Goal: Task Accomplishment & Management: Use online tool/utility

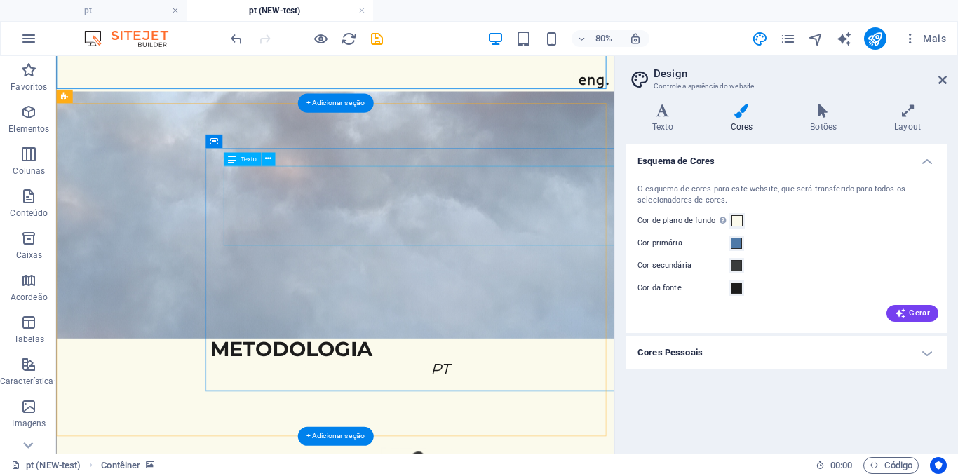
scroll to position [312, 0]
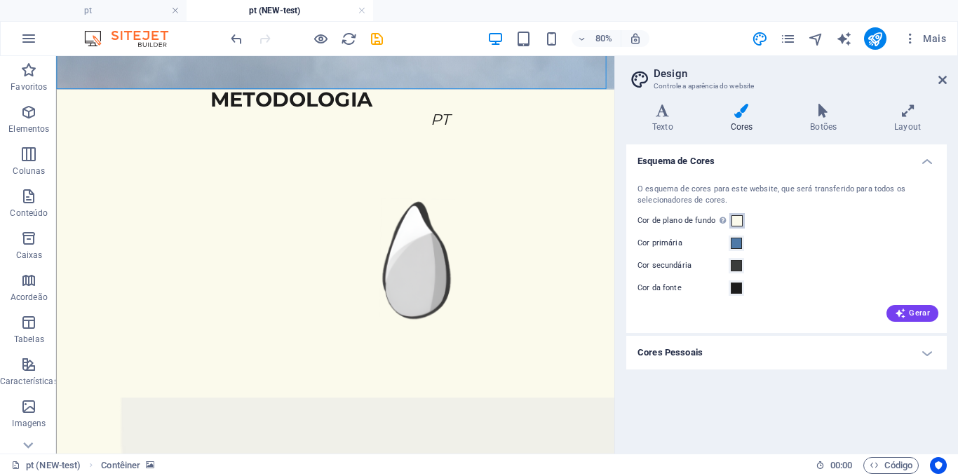
click at [738, 220] on span at bounding box center [736, 220] width 11 height 11
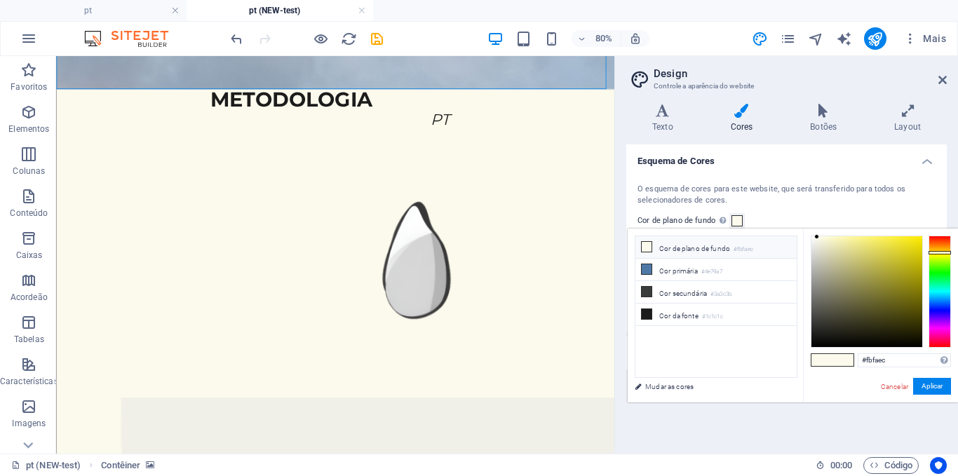
click at [746, 252] on small "#fbfaec" at bounding box center [743, 250] width 20 height 10
click at [887, 371] on div "#fbfaec Formatos suportados #0852ed rgb(8, 82, 237) rgba(8, 82, 237, 90%) hsv(2…" at bounding box center [880, 417] width 155 height 377
click at [880, 362] on input "#fbfaec" at bounding box center [903, 360] width 93 height 14
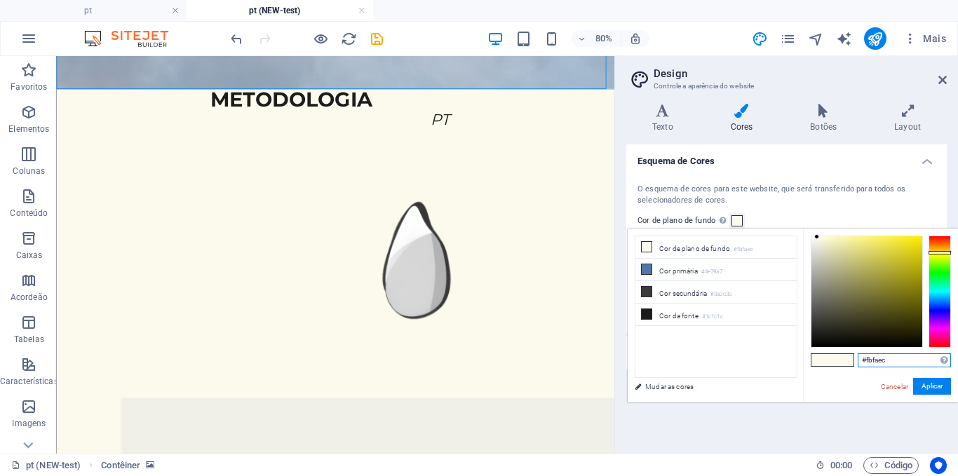
click at [880, 362] on input "#fbfaec" at bounding box center [903, 360] width 93 height 14
paste input "FBFAEC"
type input "#fbfaec"
click at [930, 386] on button "Aplicar" at bounding box center [932, 386] width 38 height 17
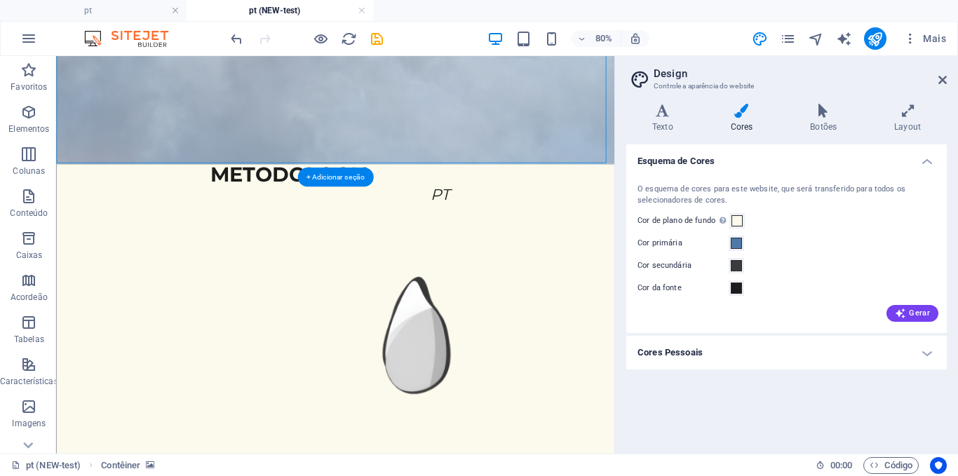
scroll to position [219, 0]
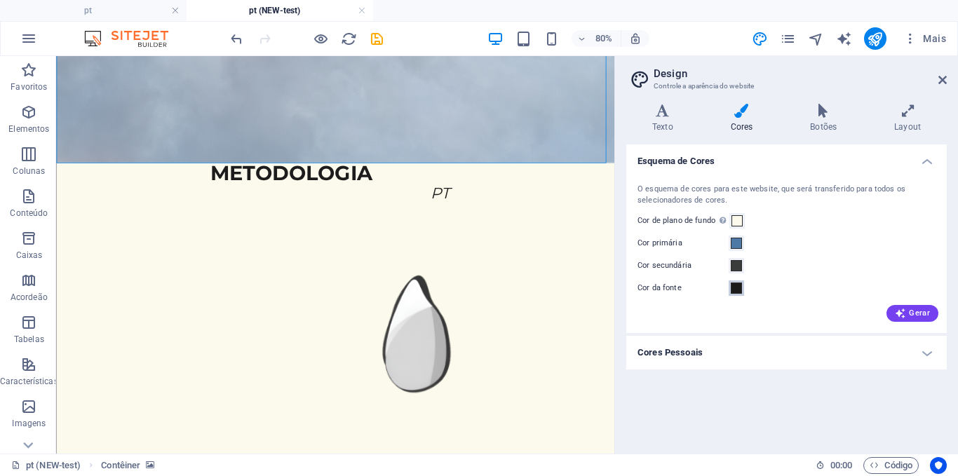
click at [733, 283] on span at bounding box center [736, 288] width 11 height 11
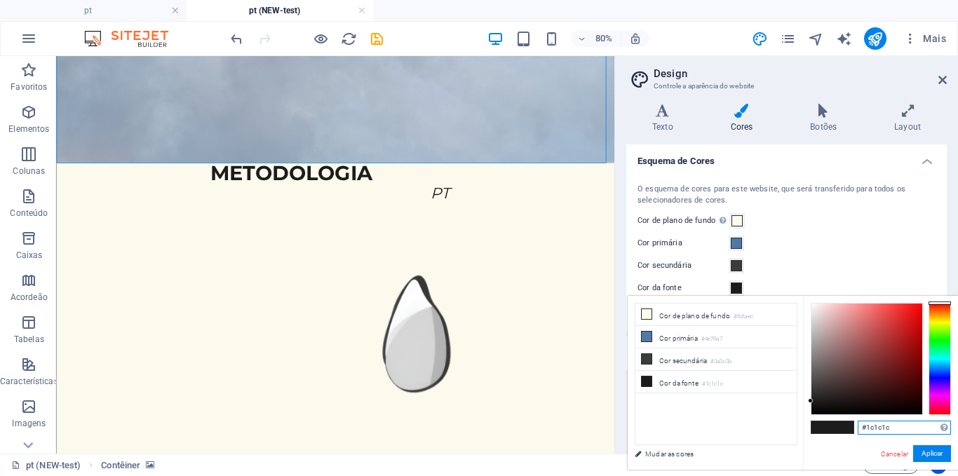
click at [884, 426] on input "#1c1c1c" at bounding box center [903, 428] width 93 height 14
paste input "383731"
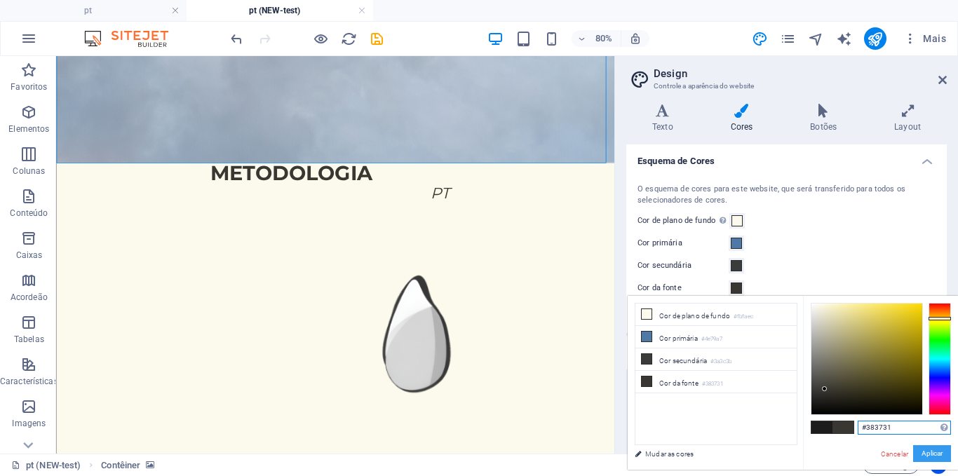
type input "#383731"
click at [922, 450] on button "Aplicar" at bounding box center [932, 453] width 38 height 17
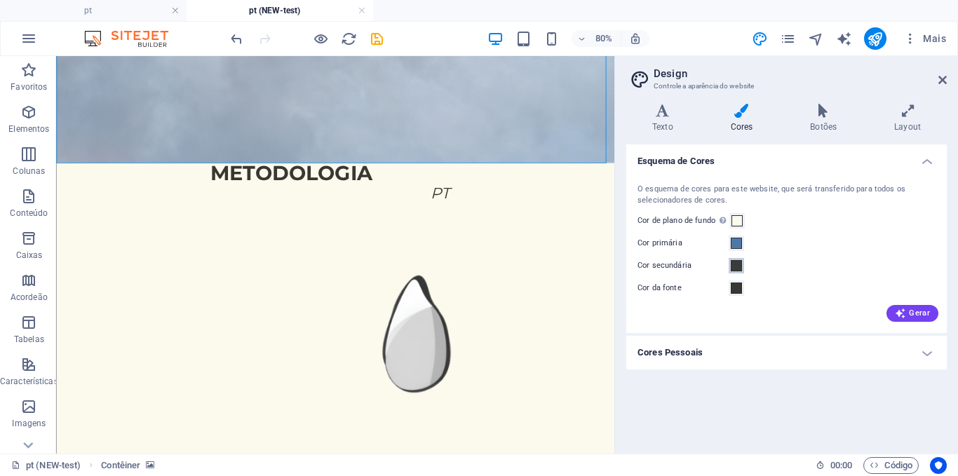
click at [736, 262] on span at bounding box center [736, 265] width 11 height 11
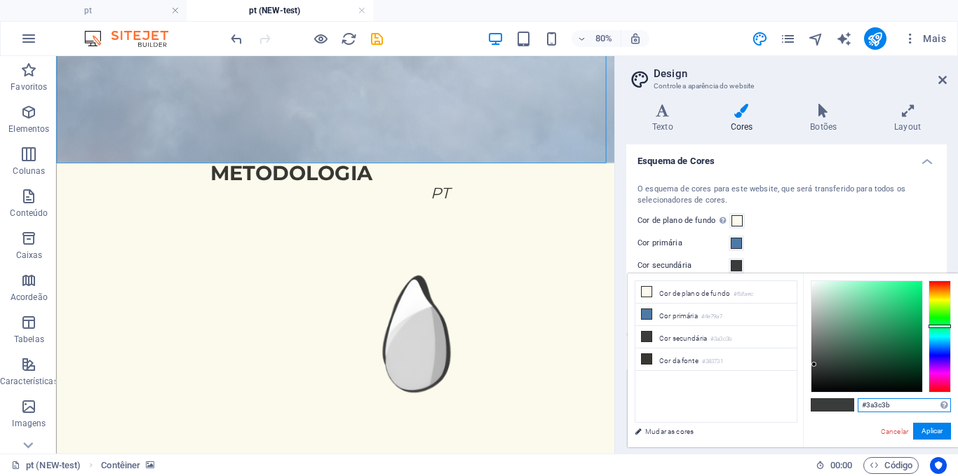
click at [874, 402] on input "#3a3c3b" at bounding box center [903, 405] width 93 height 14
paste input "83731"
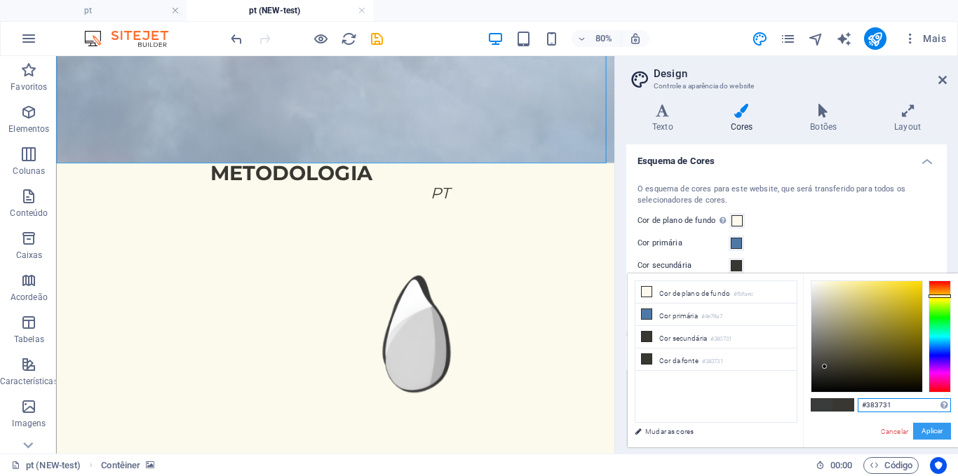
type input "#383731"
click at [930, 428] on button "Aplicar" at bounding box center [932, 431] width 38 height 17
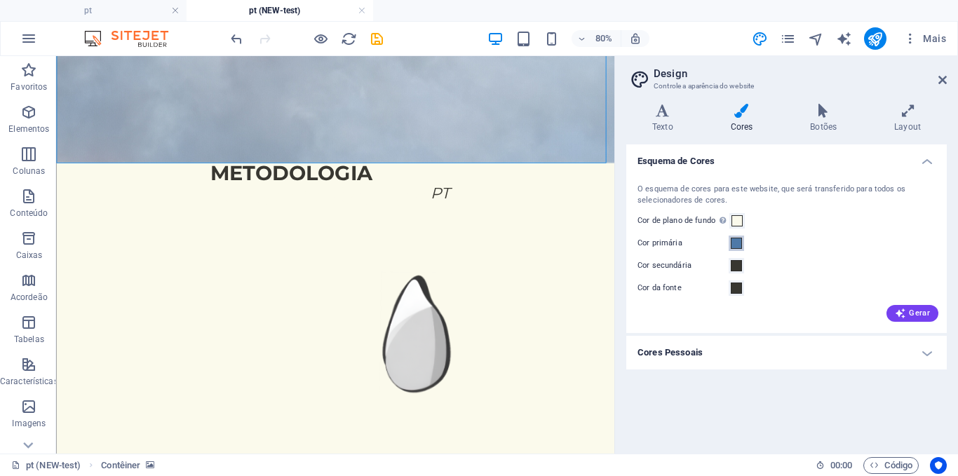
click at [741, 243] on span at bounding box center [736, 243] width 11 height 11
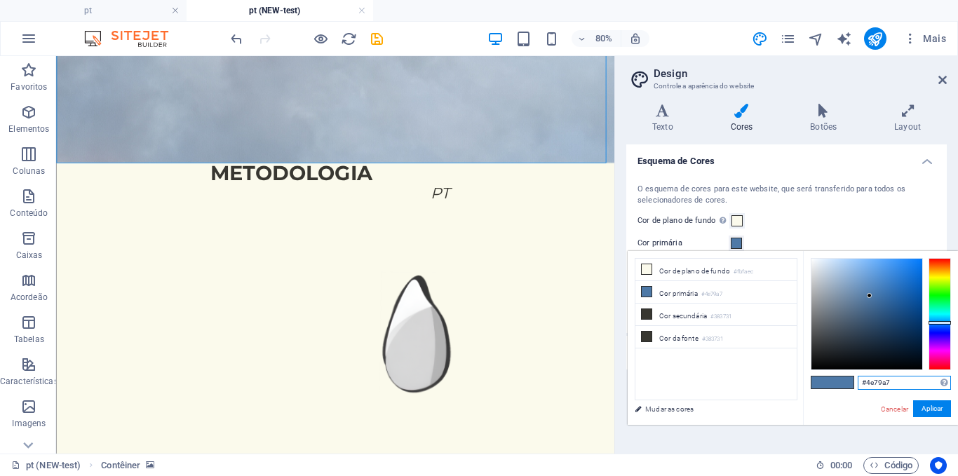
click at [875, 379] on input "#4e79a7" at bounding box center [903, 383] width 93 height 14
paste input "FCD65E"
type input "#fcd65e"
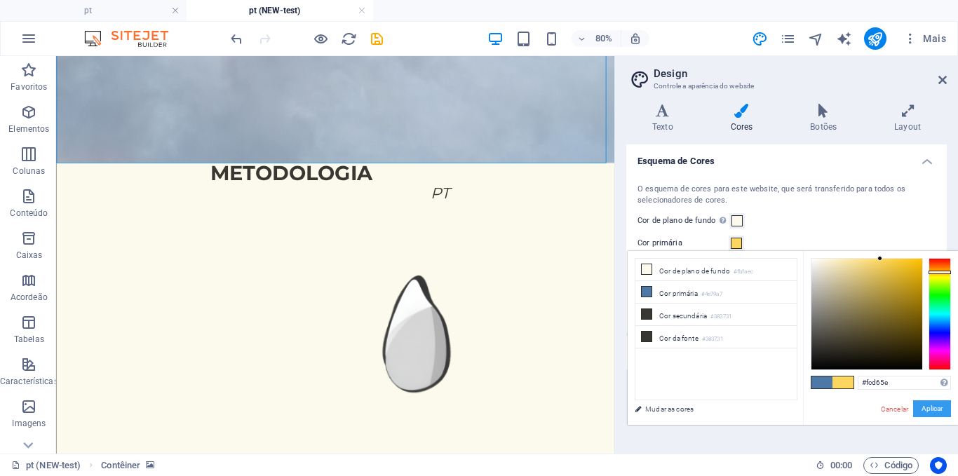
click at [922, 407] on button "Aplicar" at bounding box center [932, 408] width 38 height 17
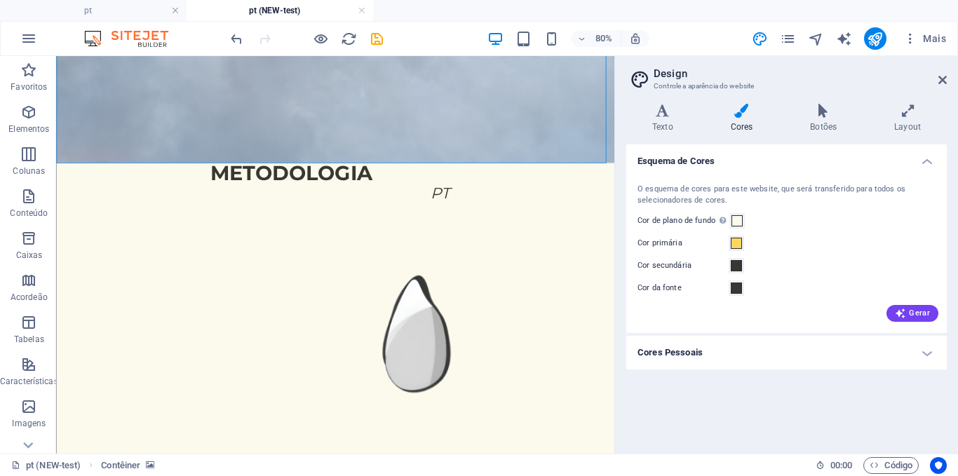
click at [762, 355] on h4 "Cores Pessoais" at bounding box center [786, 353] width 320 height 34
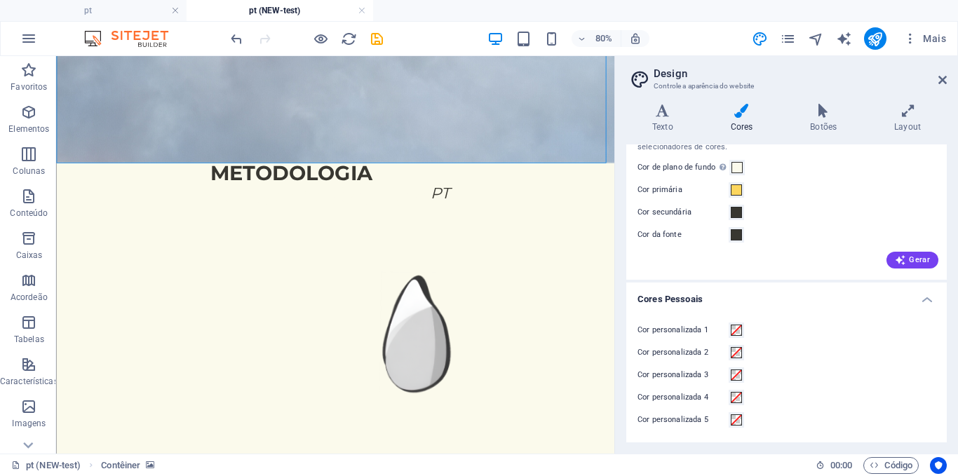
scroll to position [0, 0]
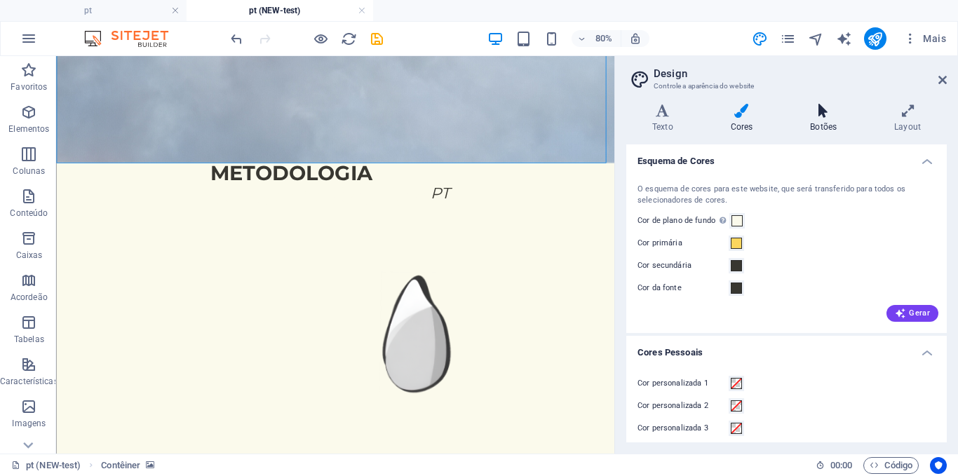
click at [824, 122] on h4 "Botões" at bounding box center [826, 118] width 84 height 29
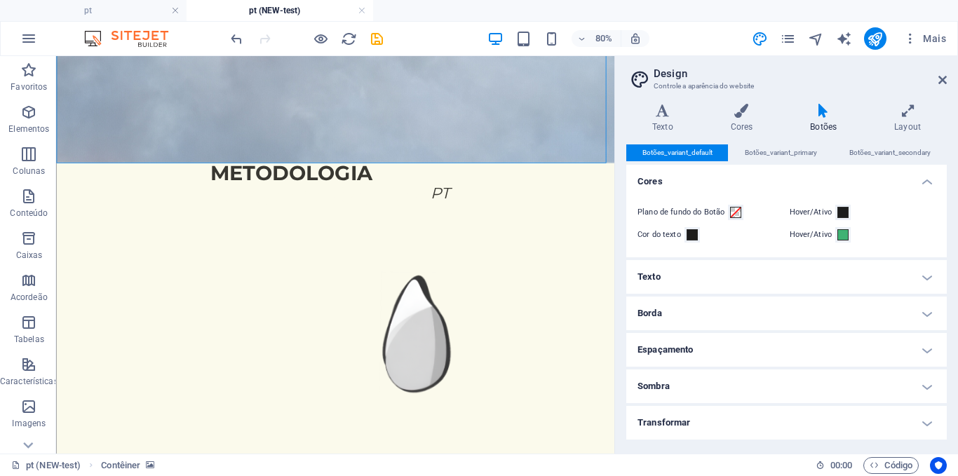
click at [876, 274] on h4 "Texto" at bounding box center [786, 277] width 320 height 34
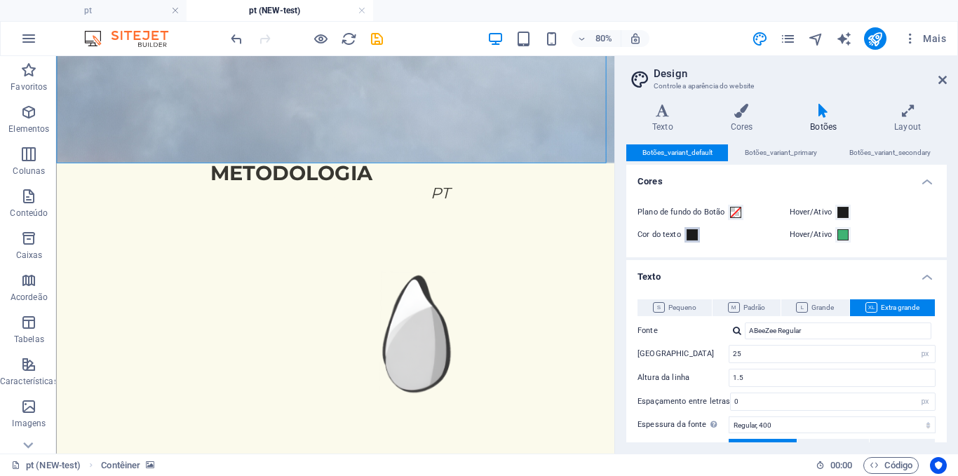
click at [693, 228] on button "Cor do texto" at bounding box center [691, 234] width 15 height 15
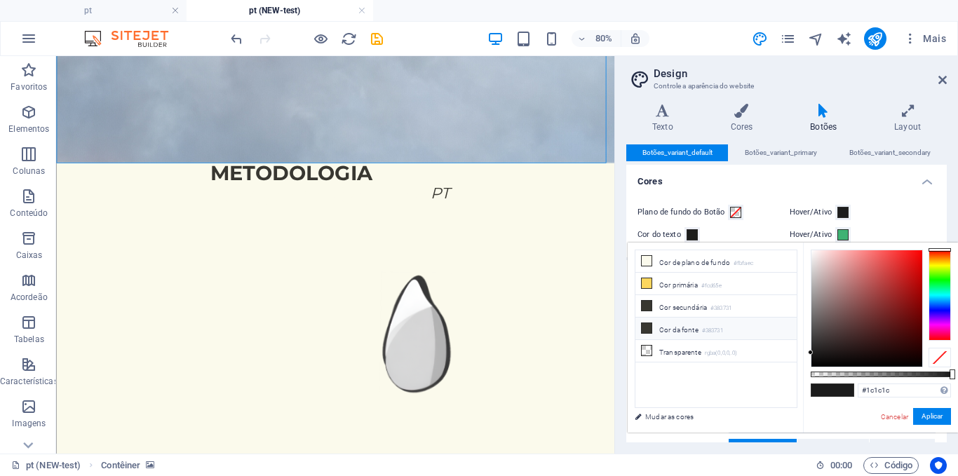
click at [719, 326] on small "#383731" at bounding box center [712, 331] width 21 height 10
type input "#383731"
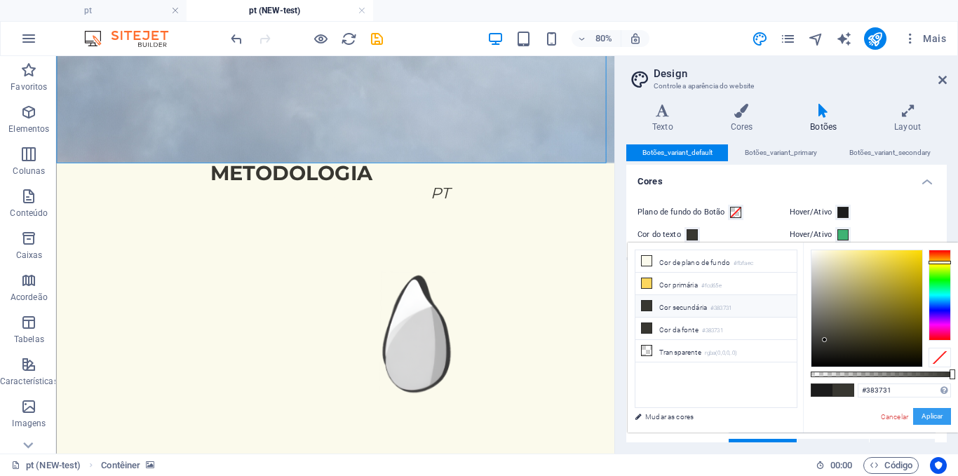
click at [930, 420] on button "Aplicar" at bounding box center [932, 416] width 38 height 17
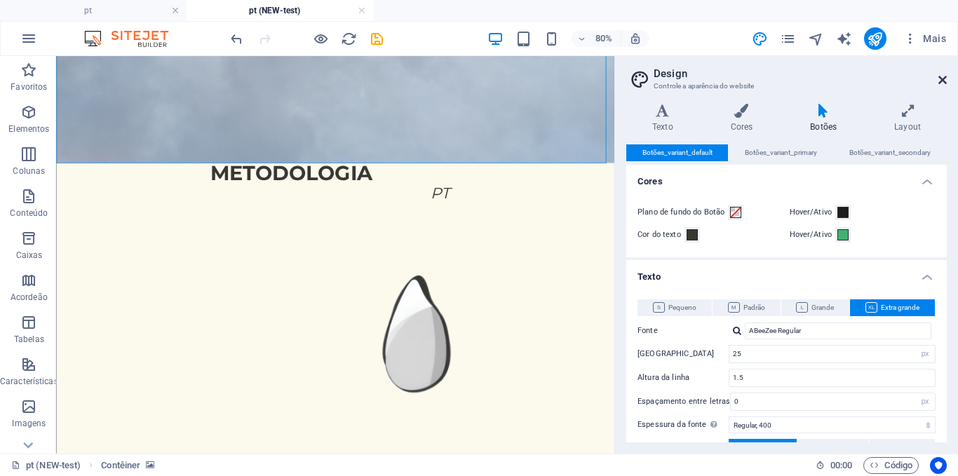
click at [943, 77] on icon at bounding box center [942, 79] width 8 height 11
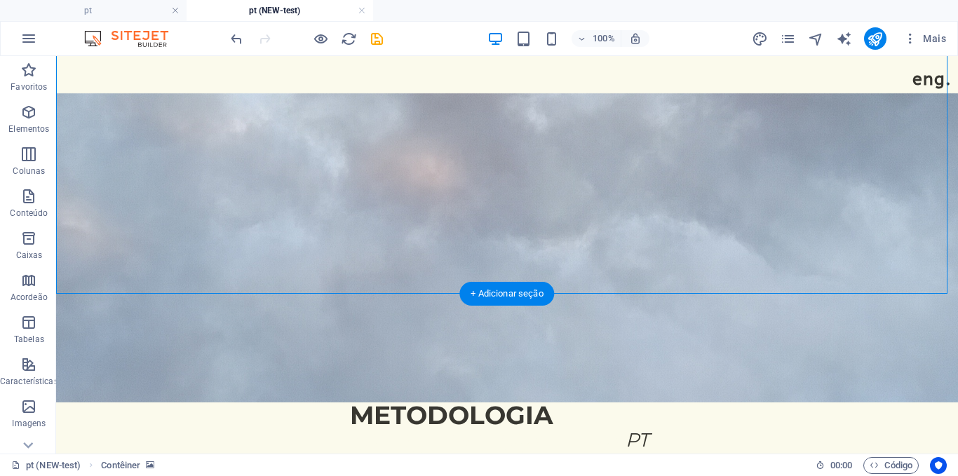
scroll to position [4, 0]
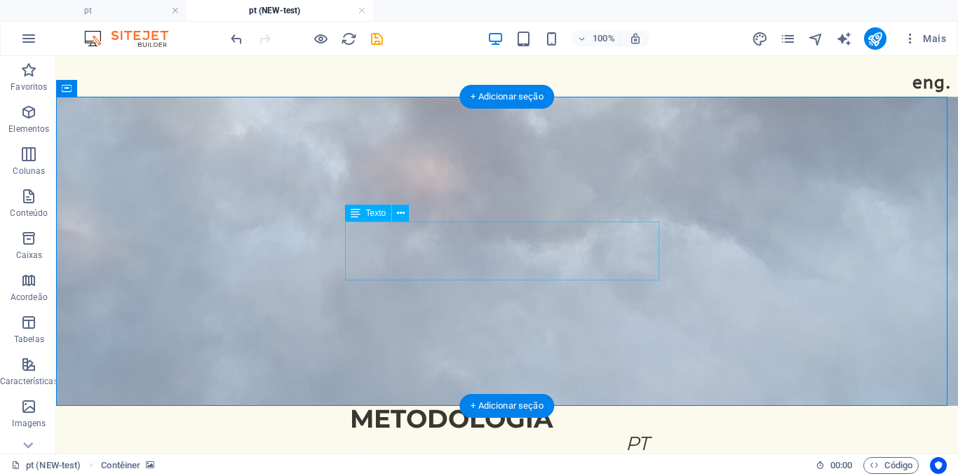
click at [479, 406] on div "METODOLOGIA REGENERATIVA PT" at bounding box center [507, 435] width 314 height 59
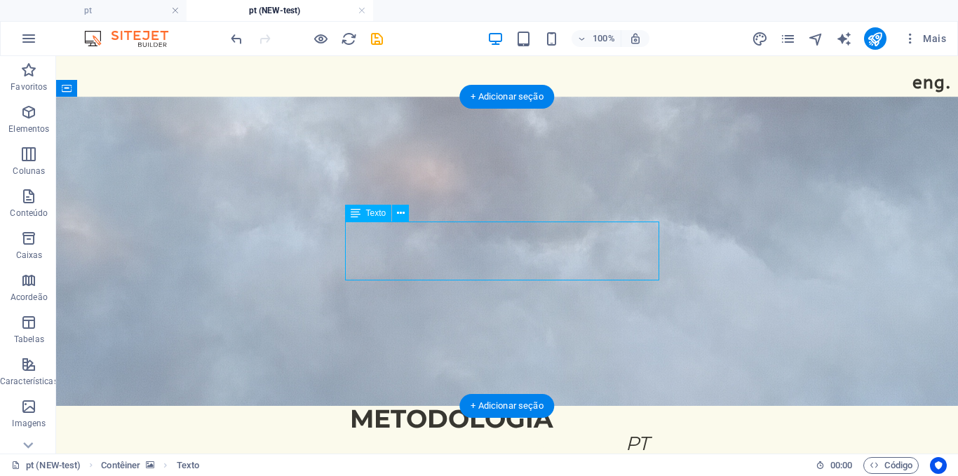
click at [479, 406] on div "METODOLOGIA REGENERATIVA PT" at bounding box center [507, 435] width 314 height 59
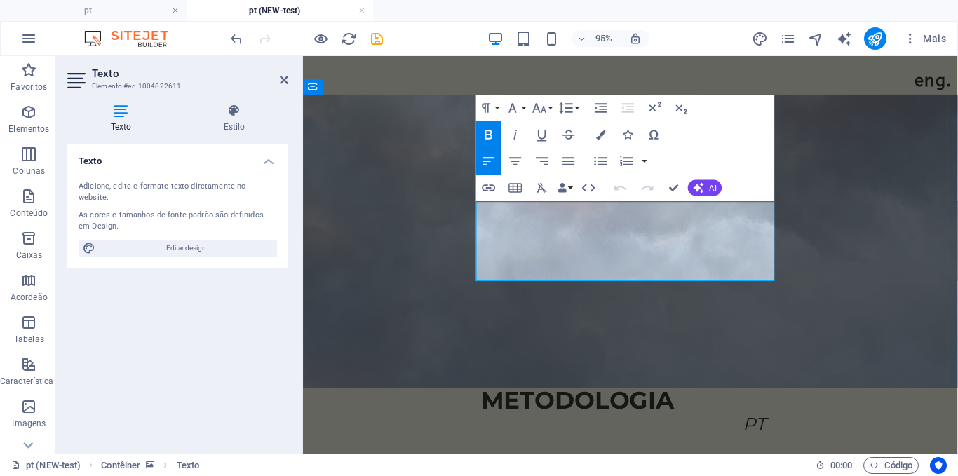
click at [549, 428] on em "REGENERATIVA" at bounding box center [629, 448] width 276 height 41
click at [590, 182] on icon "button" at bounding box center [589, 188] width 16 height 16
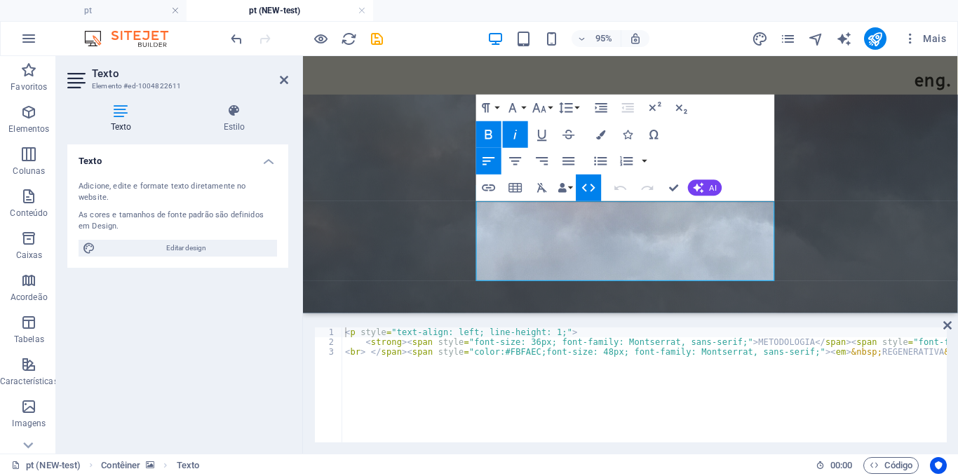
type textarea "<br> </span><span style="color:#FBFAEC;font-size: 48px; font-family: Montserrat…"
click at [508, 354] on div "< p style = "text-align: left; line-height: 1;" > < strong > < span style = "fo…" at bounding box center [921, 393] width 1158 height 132
click at [337, 101] on figure at bounding box center [647, 251] width 689 height 309
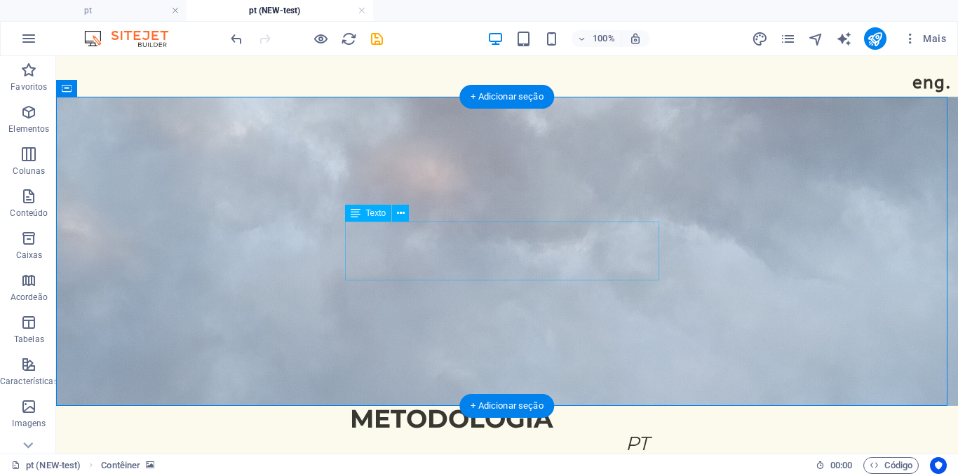
click at [650, 406] on div "METODOLOGIA REGENERATIVA PT" at bounding box center [507, 435] width 314 height 59
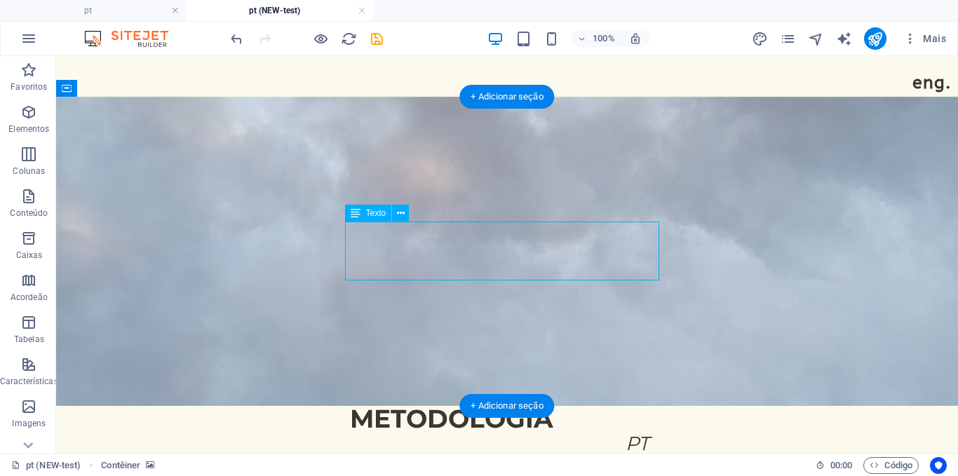
click at [650, 406] on div "METODOLOGIA REGENERATIVA PT" at bounding box center [507, 435] width 314 height 59
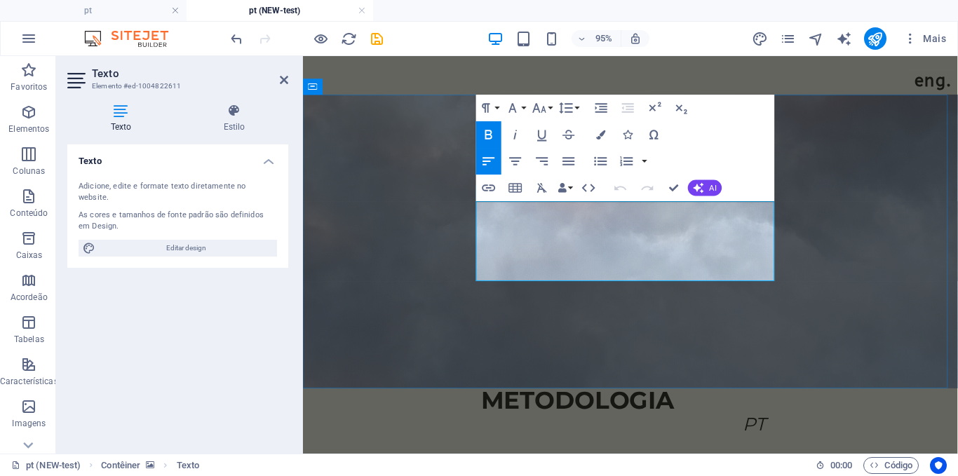
click at [779, 435] on span "PT" at bounding box center [777, 450] width 23 height 31
click at [900, 248] on figure at bounding box center [647, 251] width 689 height 309
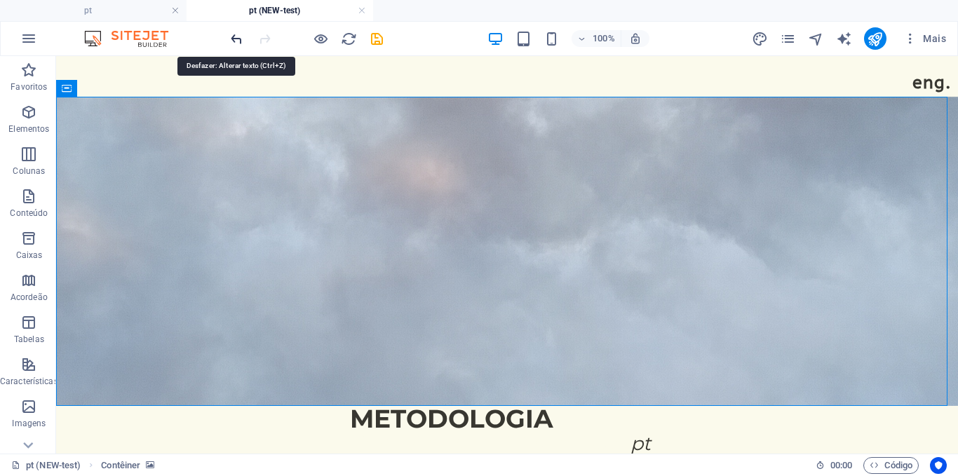
click at [231, 41] on icon "undo" at bounding box center [237, 39] width 16 height 16
click at [264, 42] on icon "redo" at bounding box center [265, 39] width 16 height 16
click at [233, 37] on icon "undo" at bounding box center [237, 39] width 16 height 16
click at [269, 43] on icon "redo" at bounding box center [265, 39] width 16 height 16
click at [240, 37] on icon "undo" at bounding box center [237, 39] width 16 height 16
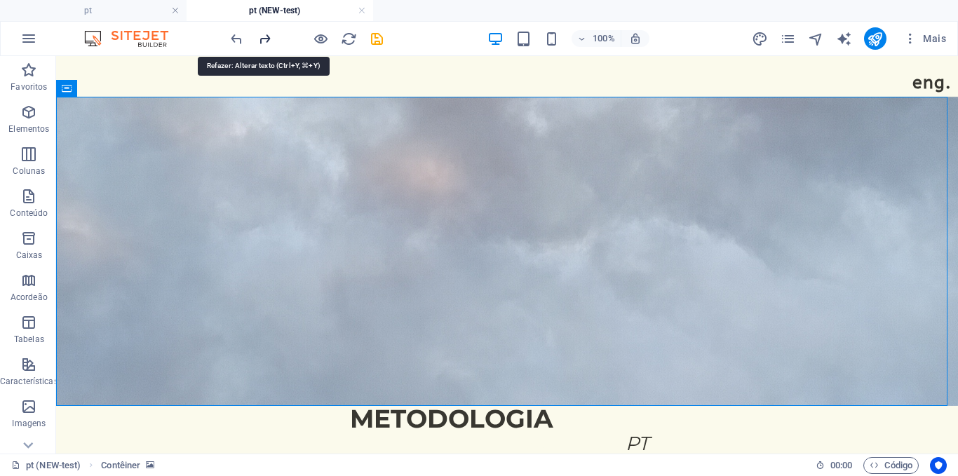
click at [257, 37] on icon "redo" at bounding box center [265, 39] width 16 height 16
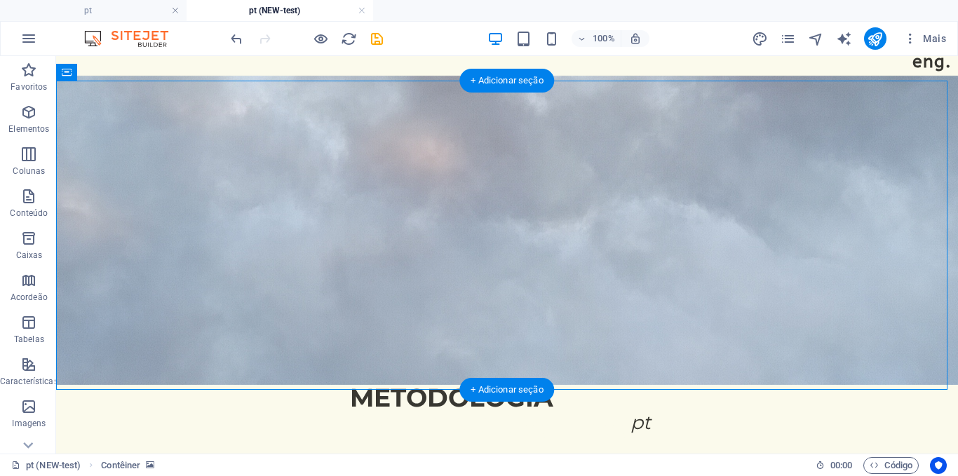
scroll to position [25, 0]
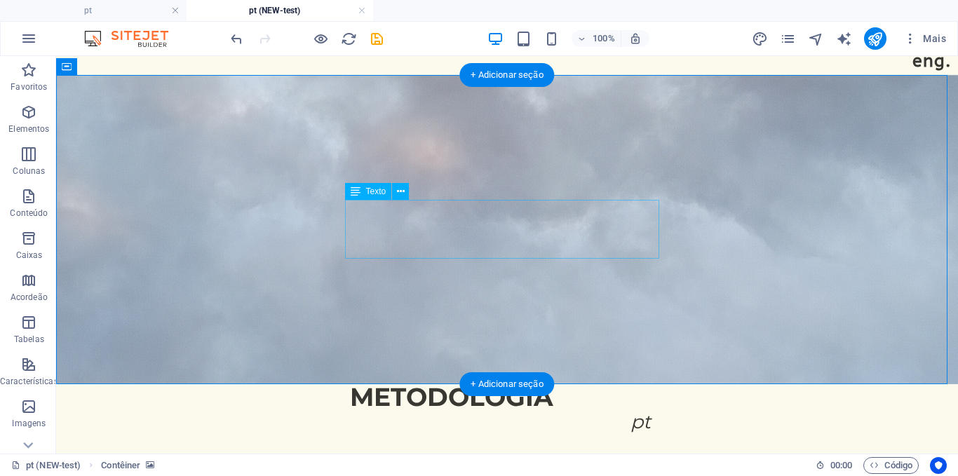
click at [392, 384] on div "METODOLOGIA REGENERATIVA pt" at bounding box center [507, 413] width 314 height 59
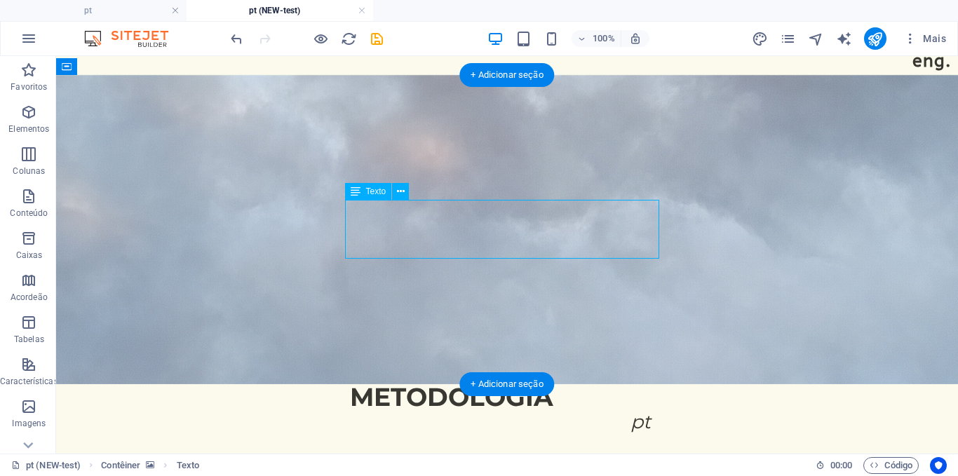
click at [392, 384] on div "METODOLOGIA REGENERATIVA pt" at bounding box center [507, 413] width 314 height 59
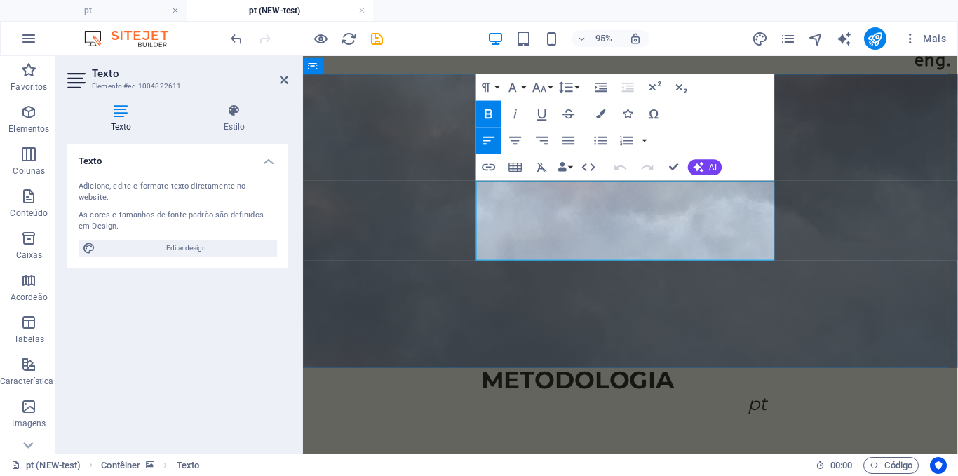
click at [496, 406] on em "REGENERATIVA" at bounding box center [634, 426] width 276 height 41
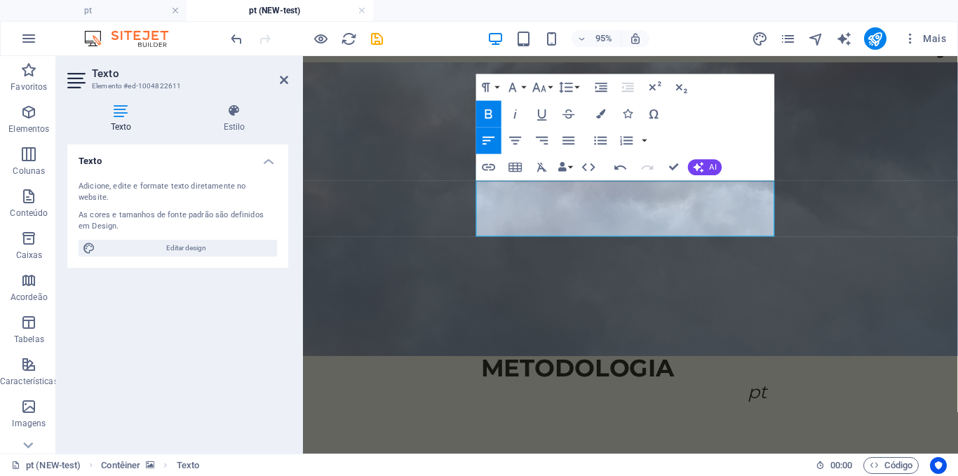
click at [525, 307] on figure at bounding box center [647, 216] width 689 height 309
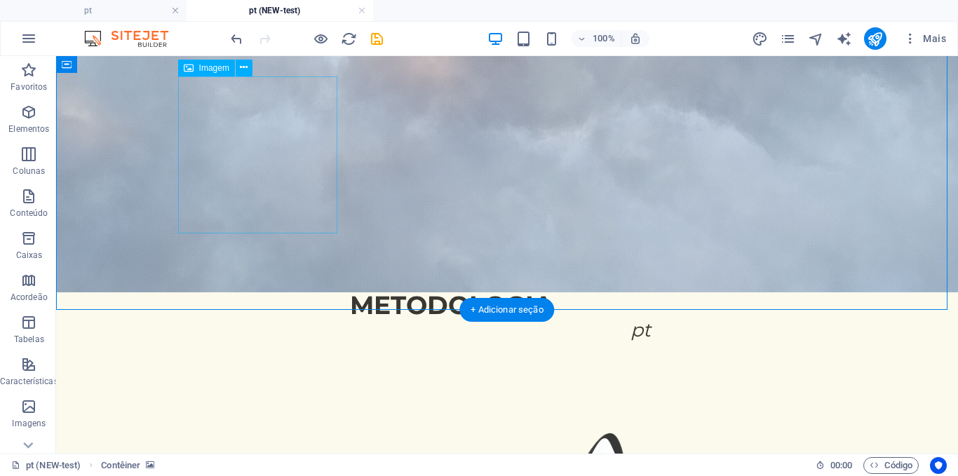
scroll to position [0, 0]
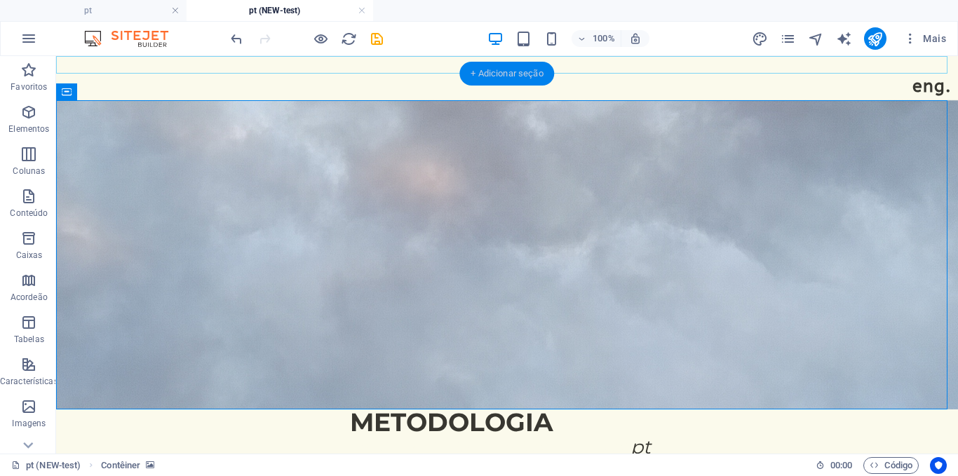
click at [499, 76] on div "+ Adicionar seção" at bounding box center [506, 74] width 95 height 24
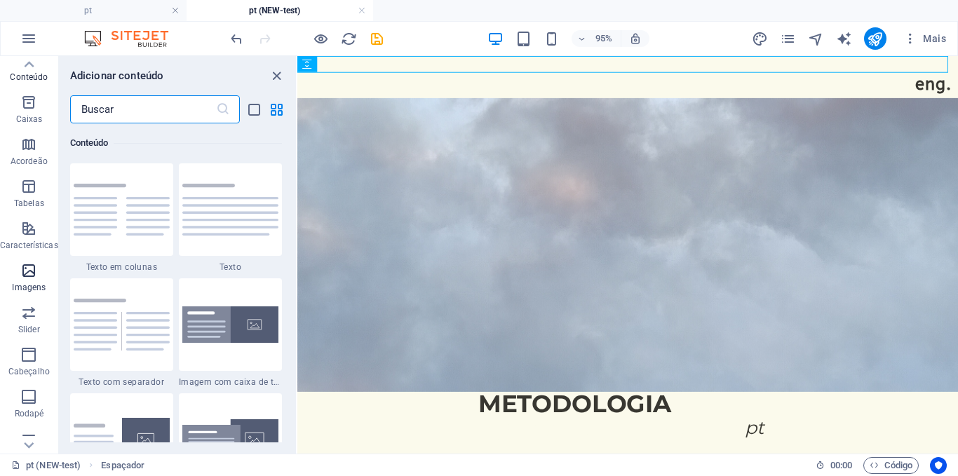
scroll to position [233, 0]
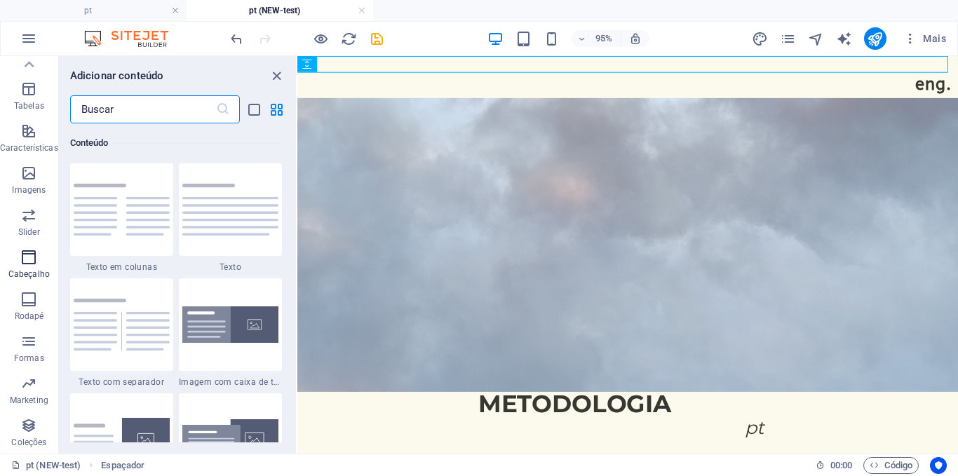
click at [32, 270] on p "Cabeçalho" at bounding box center [28, 274] width 41 height 11
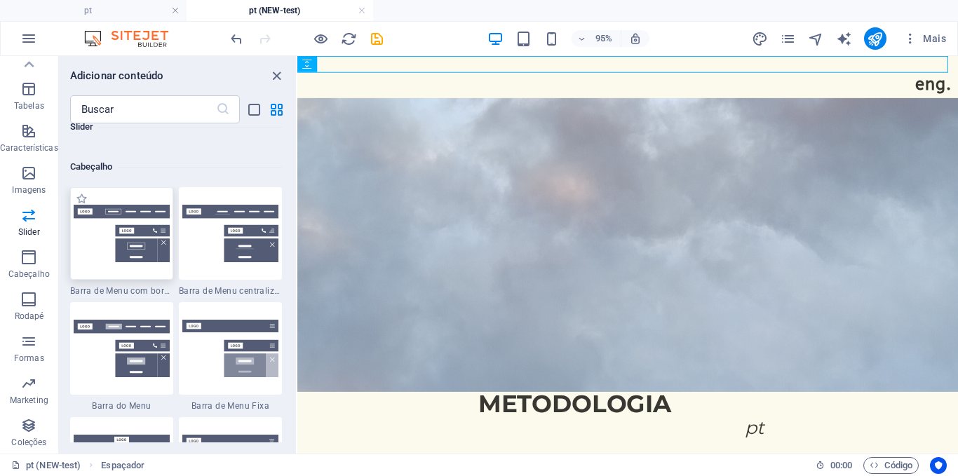
scroll to position [8416, 0]
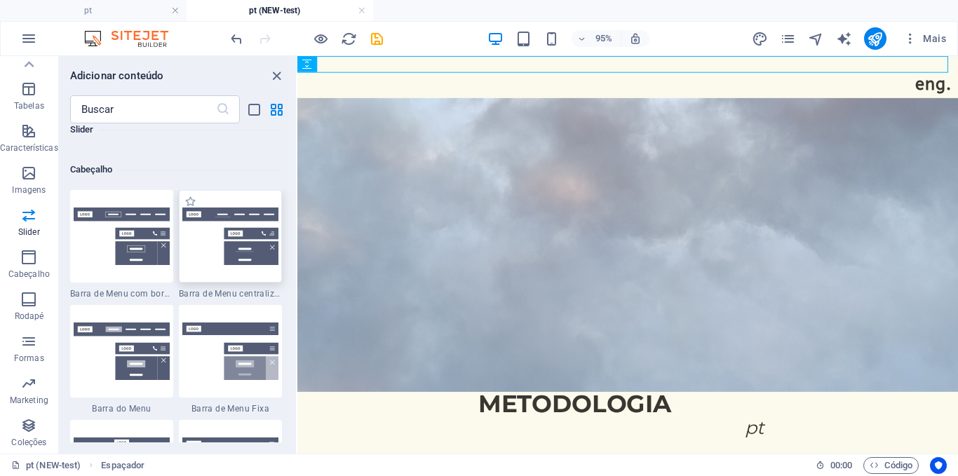
click at [238, 248] on img at bounding box center [230, 237] width 96 height 58
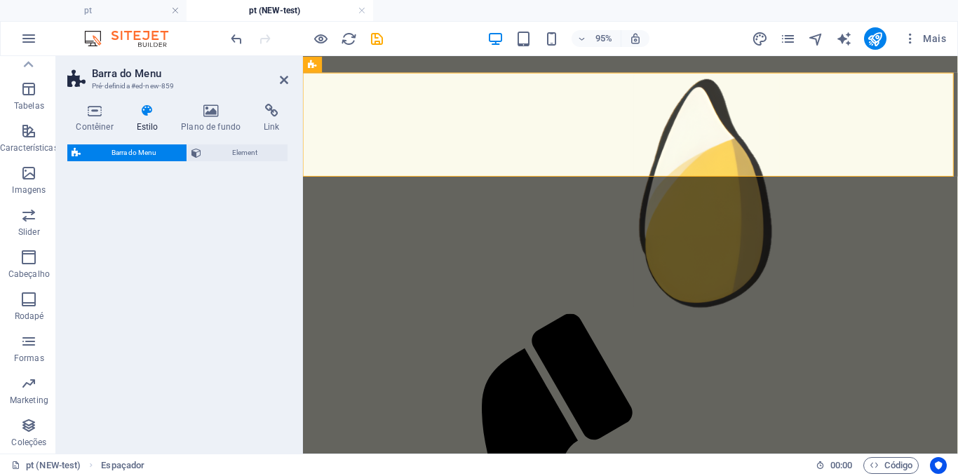
select select "rem"
select select "preset-menu-v2-centered"
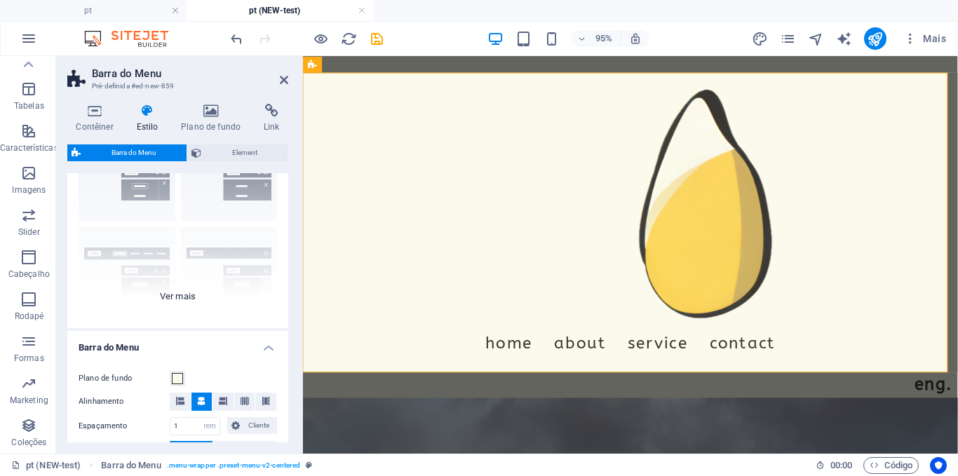
scroll to position [93, 0]
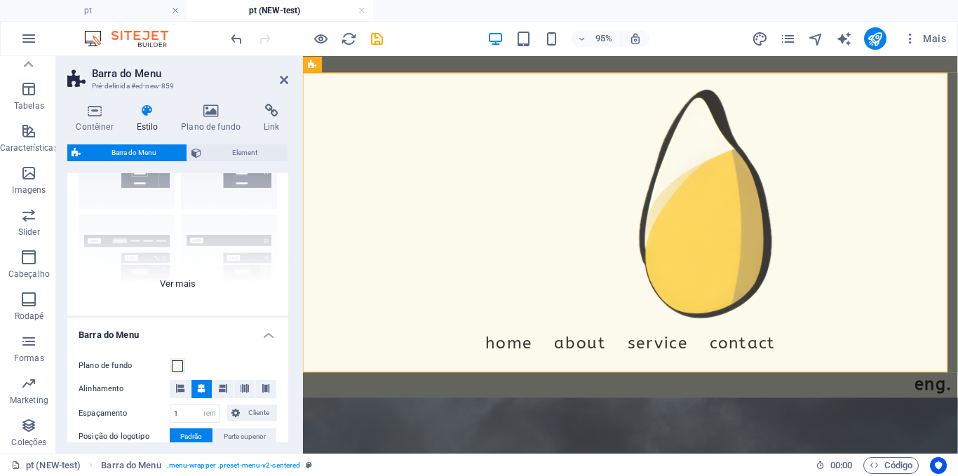
click at [172, 290] on div "Borda Centralizada Padrão Fixo Loki Trigger Largo XXL" at bounding box center [177, 210] width 221 height 210
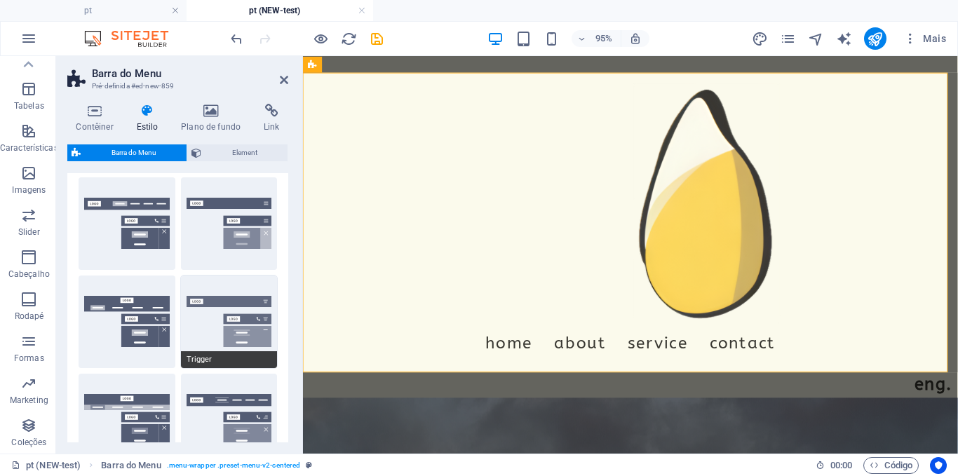
scroll to position [0, 0]
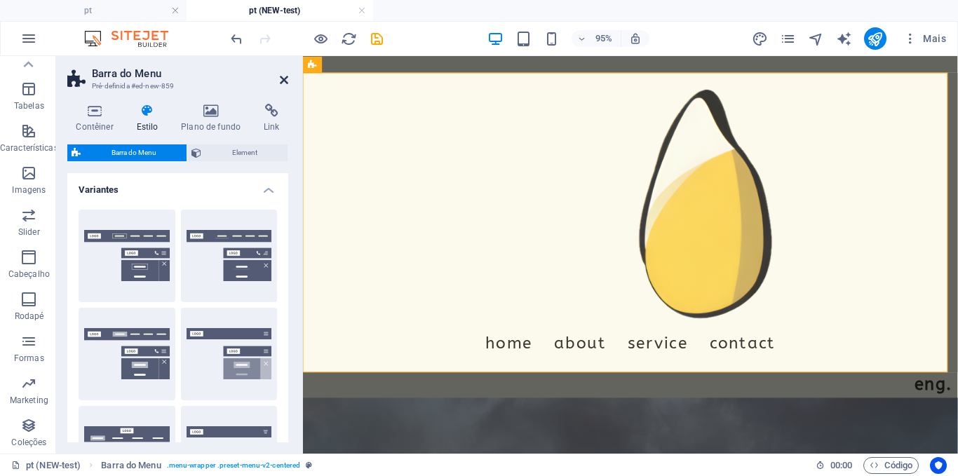
click at [283, 84] on icon at bounding box center [284, 79] width 8 height 11
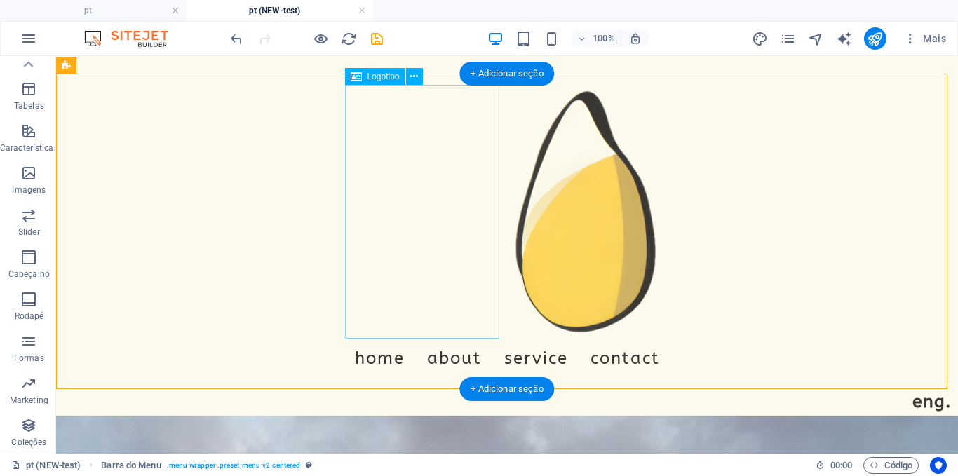
click at [462, 232] on div at bounding box center [507, 212] width 314 height 254
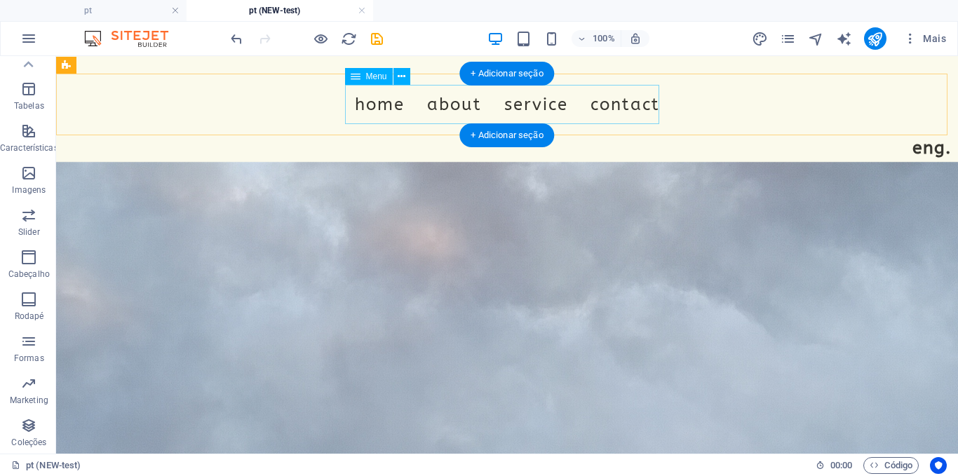
click at [393, 94] on nav "Home About Service Contact" at bounding box center [507, 104] width 314 height 39
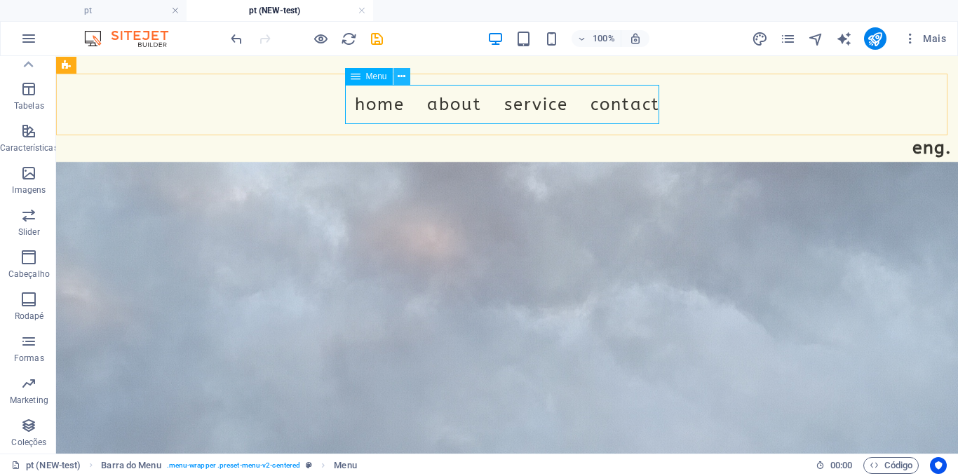
click at [400, 80] on icon at bounding box center [402, 76] width 8 height 15
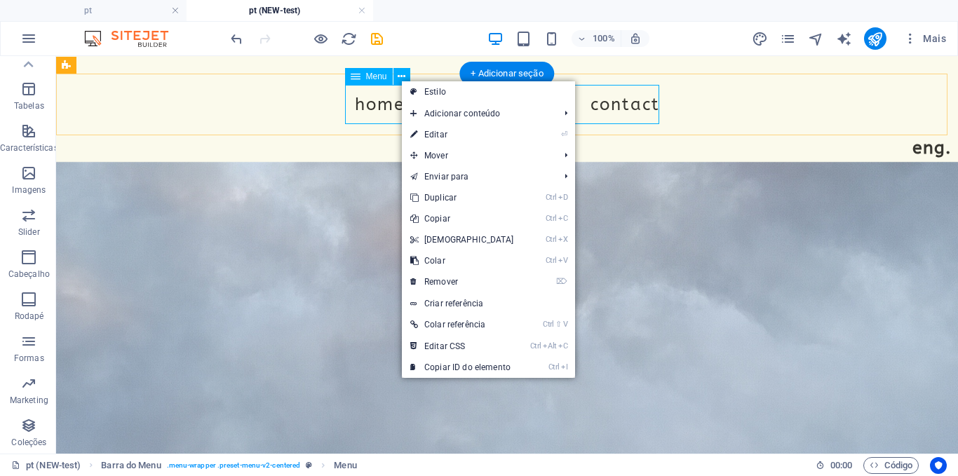
click at [365, 91] on nav "Home About Service Contact" at bounding box center [507, 104] width 314 height 39
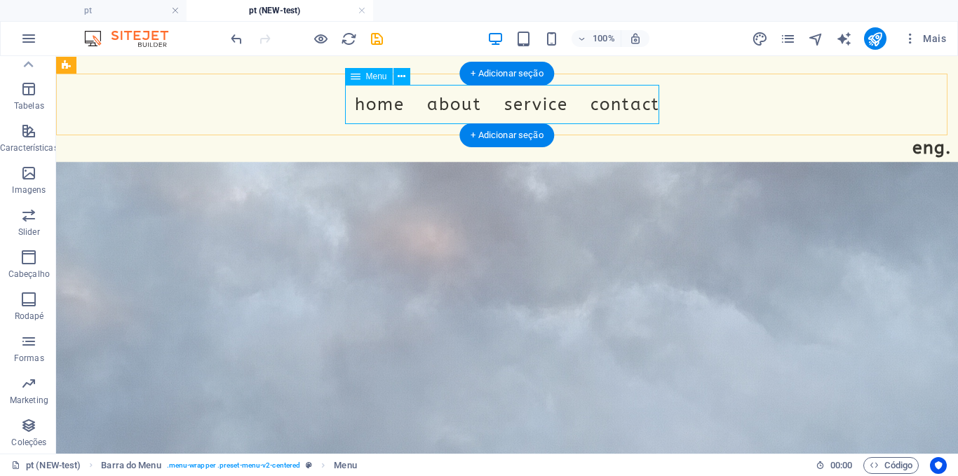
click at [367, 108] on nav "Home About Service Contact" at bounding box center [507, 104] width 314 height 39
select select
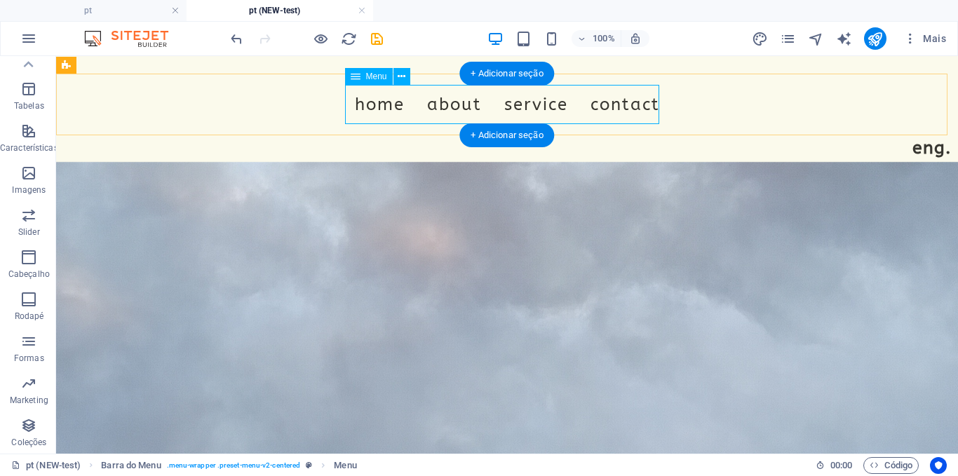
select select
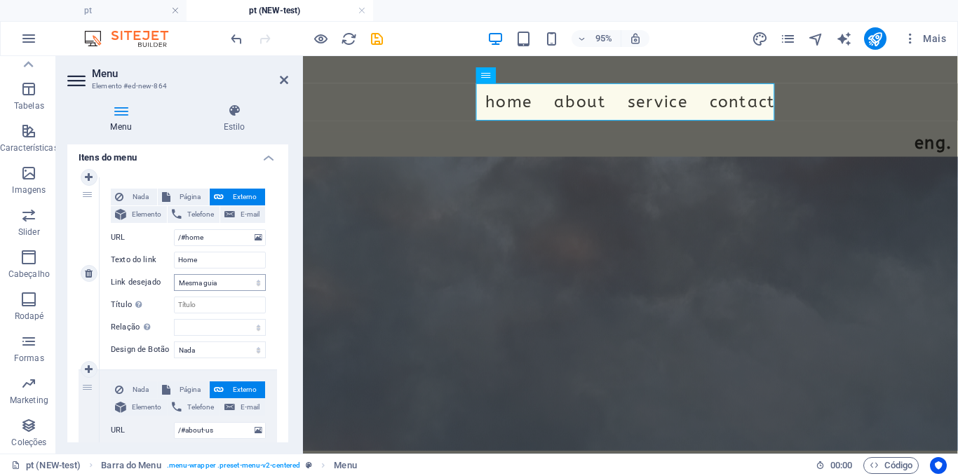
scroll to position [101, 0]
click at [185, 195] on span "Página" at bounding box center [190, 196] width 30 height 17
select select
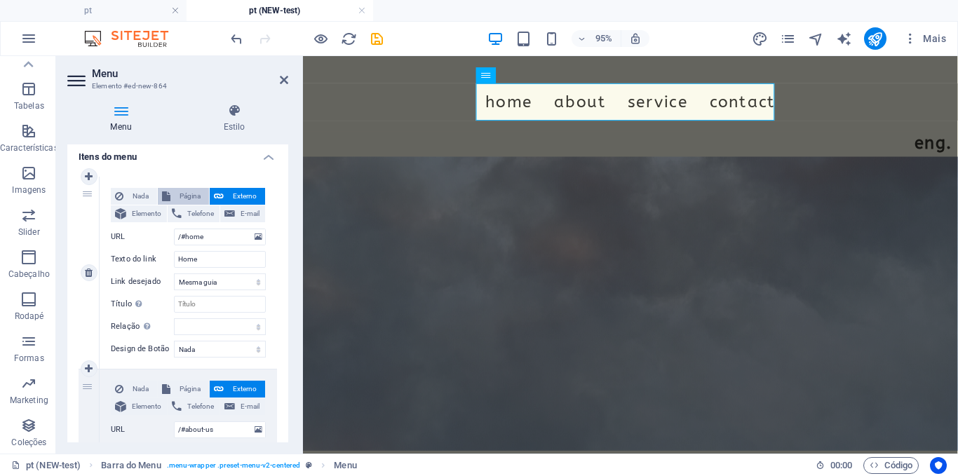
select select
click at [253, 236] on select "pt eng pt (NEW-test) pt-zzz eng-zzz loja-zzz loja-agenda25-zzz shop-zzz contact…" at bounding box center [220, 237] width 92 height 17
click at [129, 216] on button "Elemento" at bounding box center [139, 213] width 56 height 17
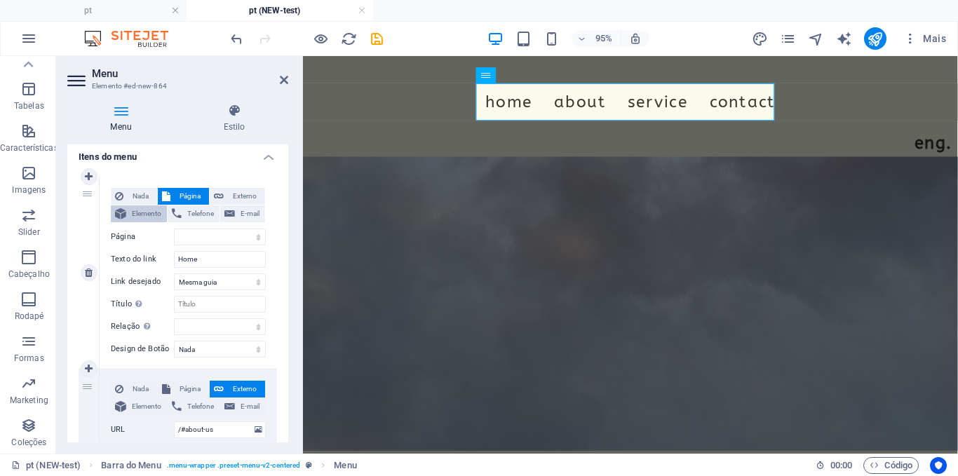
select select
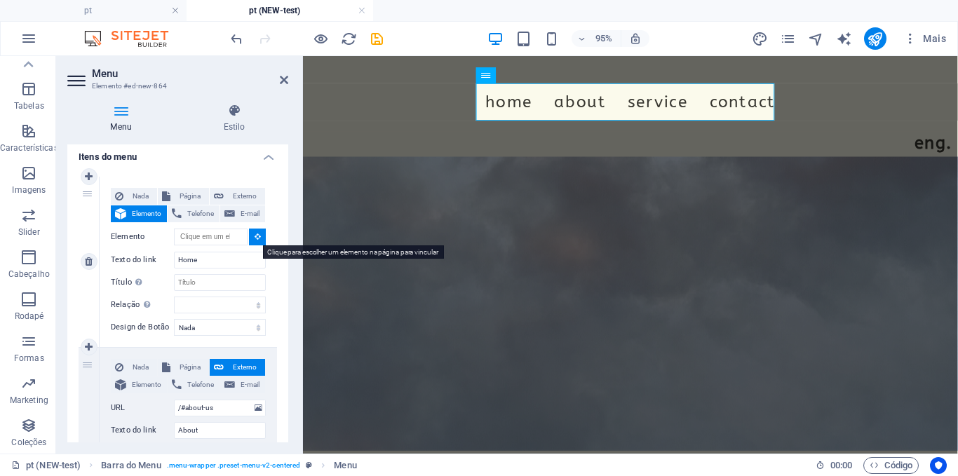
click at [260, 240] on button at bounding box center [257, 237] width 17 height 17
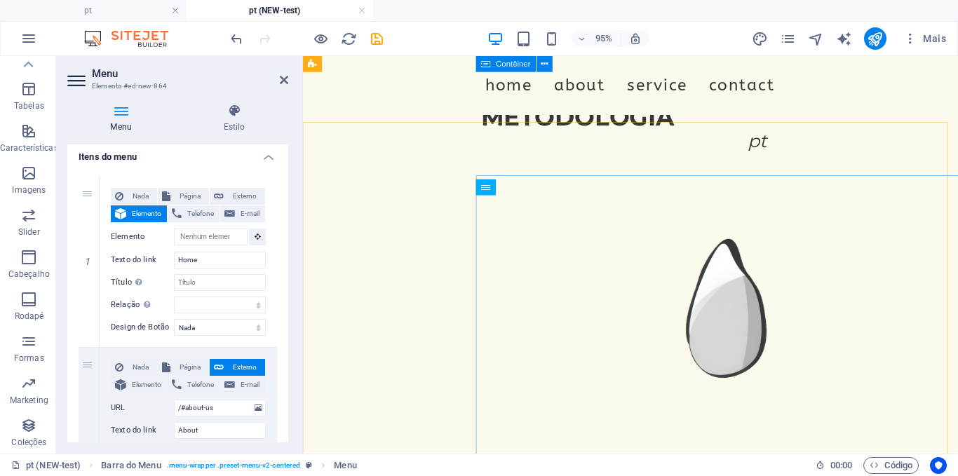
scroll to position [301, 0]
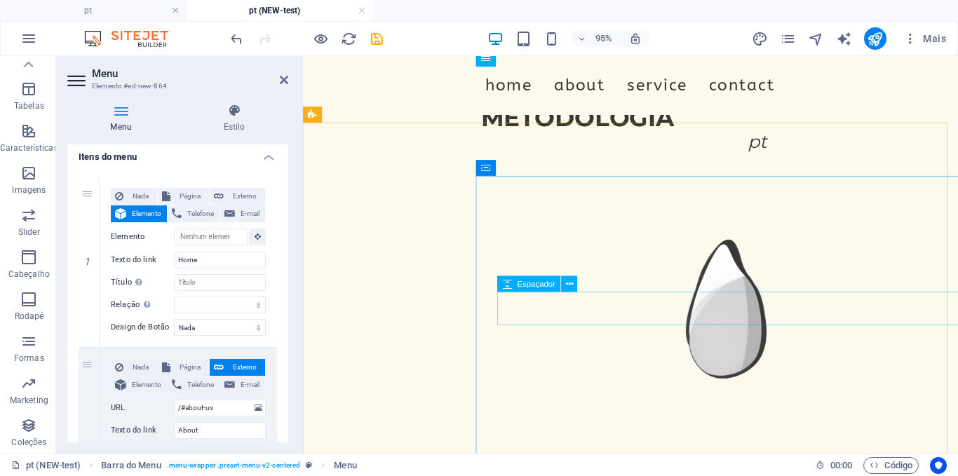
click at [544, 290] on div "Espaçador" at bounding box center [529, 284] width 64 height 16
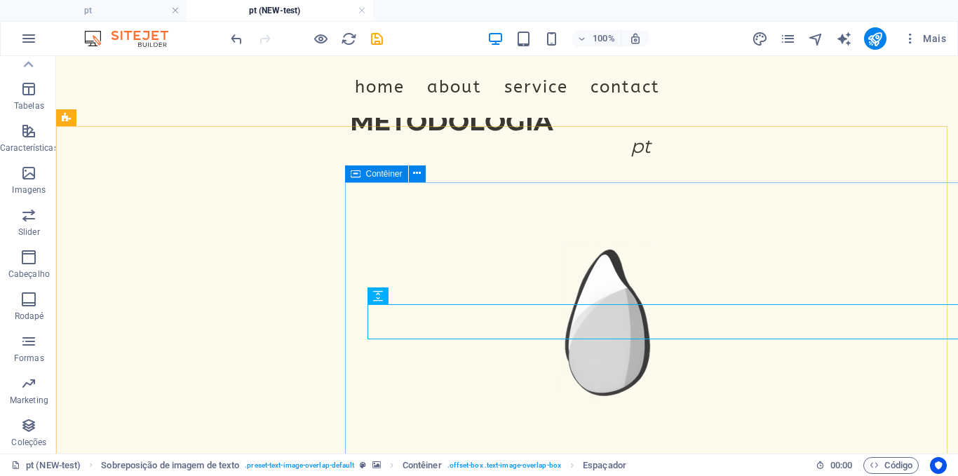
click at [374, 175] on span "Contêiner" at bounding box center [384, 174] width 36 height 8
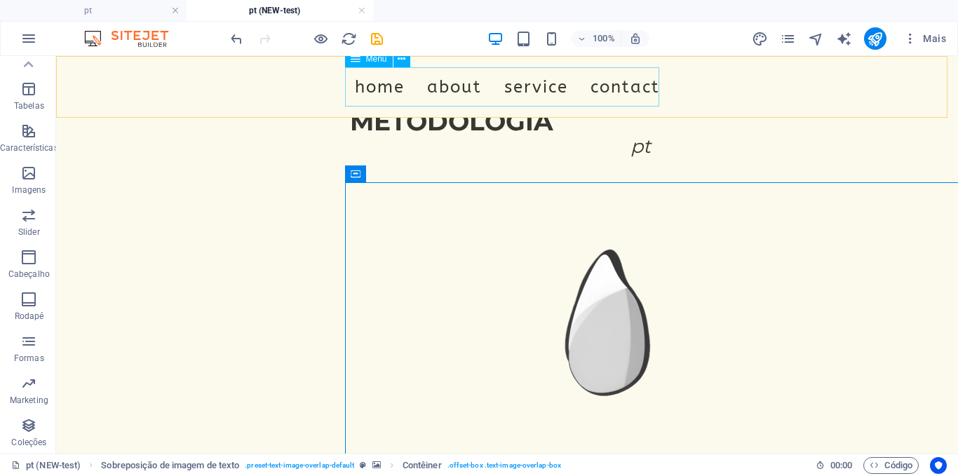
click at [377, 83] on nav "Home About Service Contact" at bounding box center [507, 86] width 314 height 39
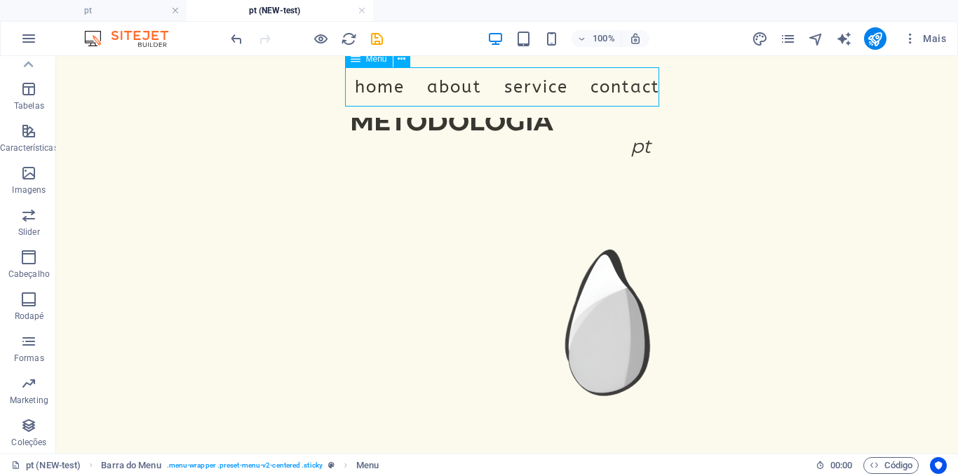
click at [381, 77] on nav "Home About Service Contact" at bounding box center [507, 86] width 314 height 39
select select
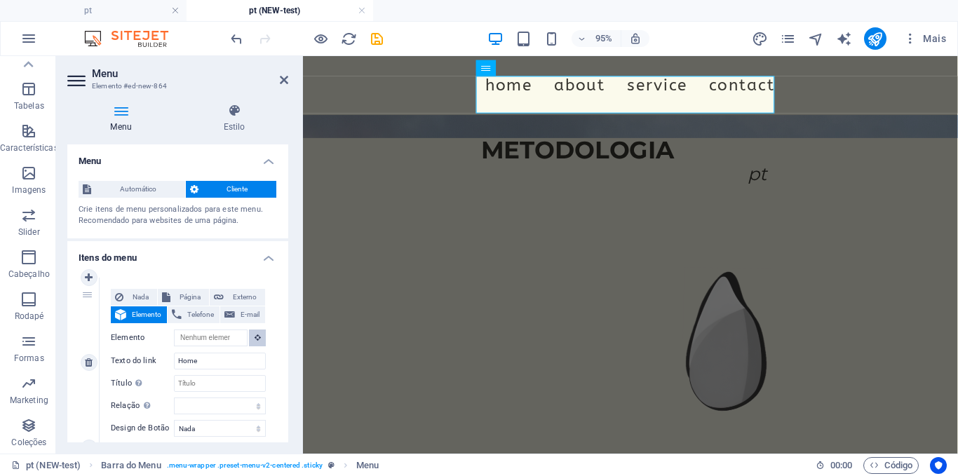
scroll to position [239, 0]
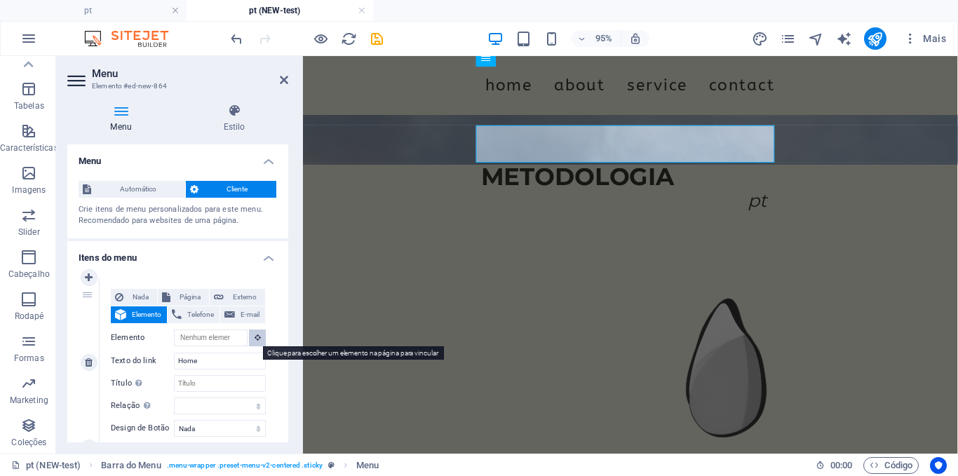
click at [255, 341] on button at bounding box center [257, 338] width 17 height 17
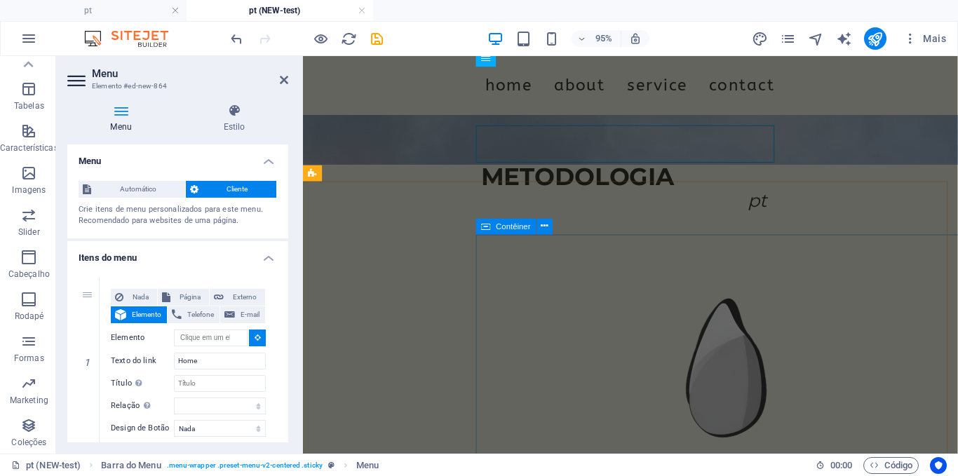
click at [486, 228] on icon at bounding box center [486, 227] width 9 height 16
type input "#ed-773161221"
select select
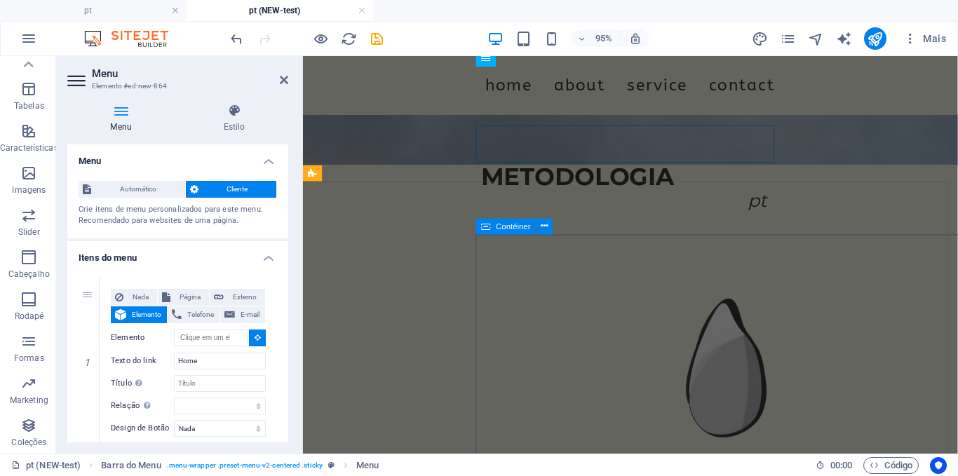
select select
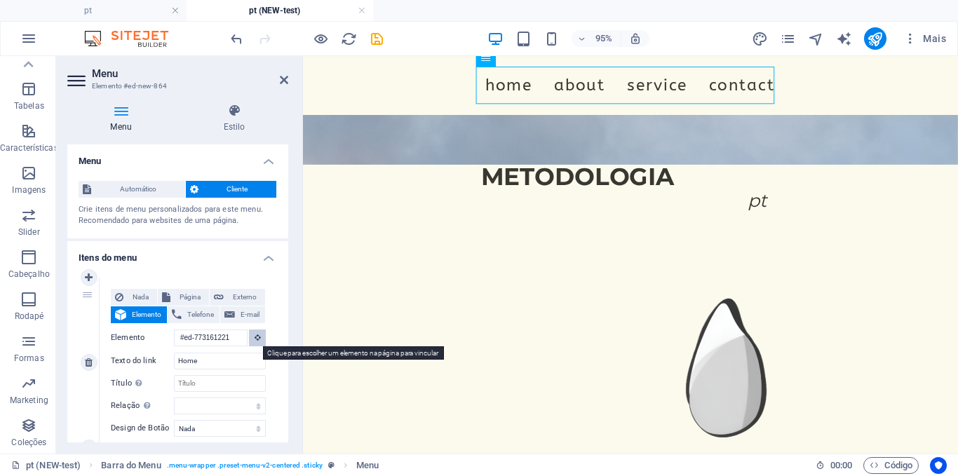
click at [262, 340] on button at bounding box center [257, 338] width 17 height 17
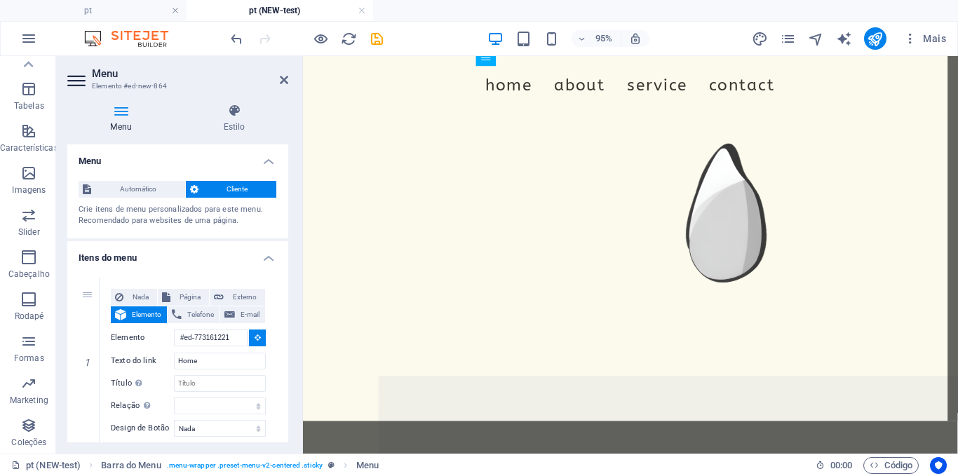
scroll to position [403, 0]
type input "#ed-773161215"
select select
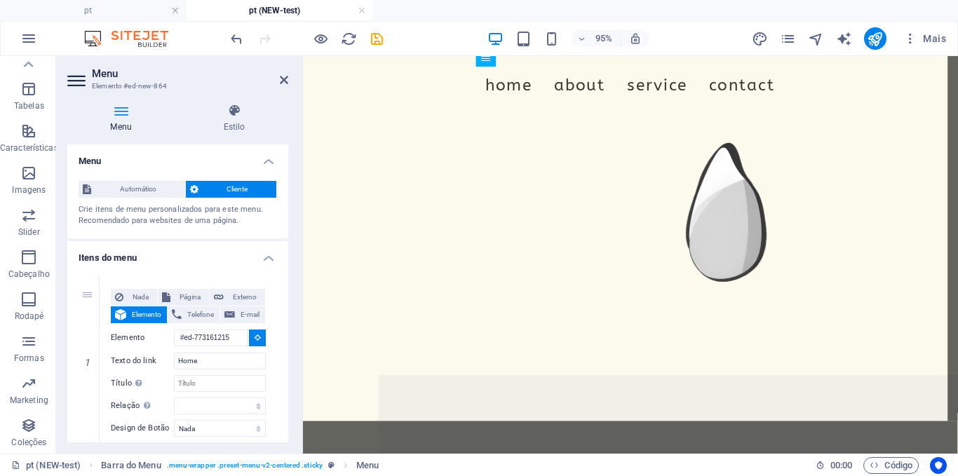
select select
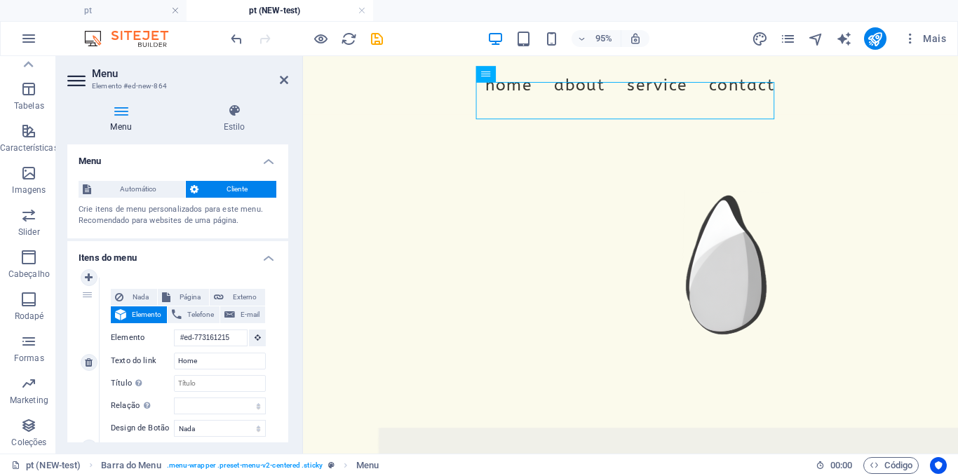
scroll to position [341, 0]
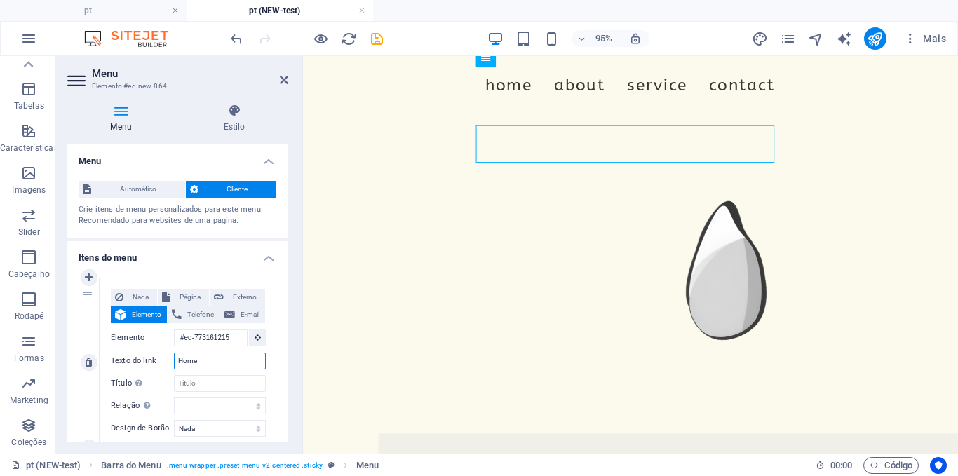
click at [196, 358] on input "Home" at bounding box center [220, 361] width 92 height 17
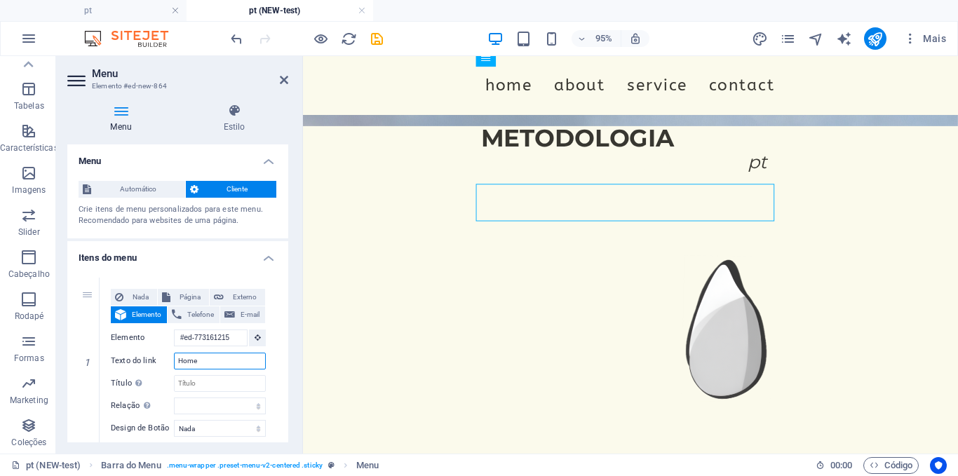
type input "H"
select select
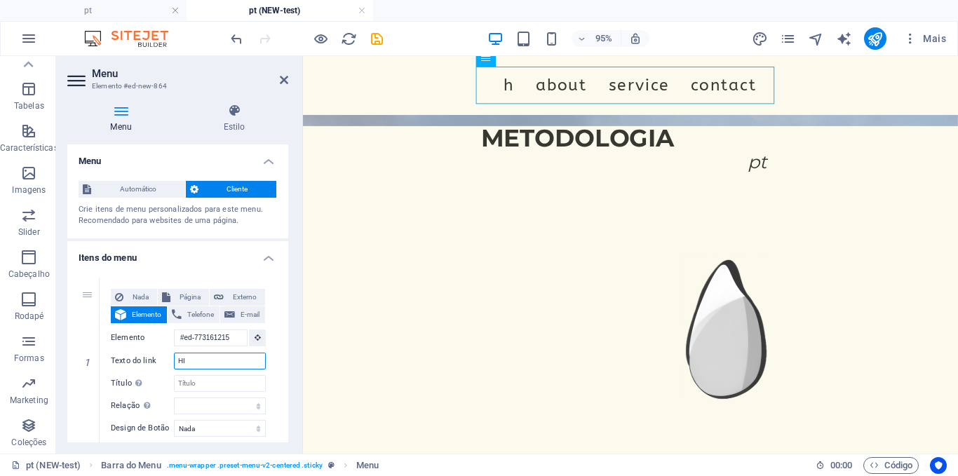
type input "HIS"
select select
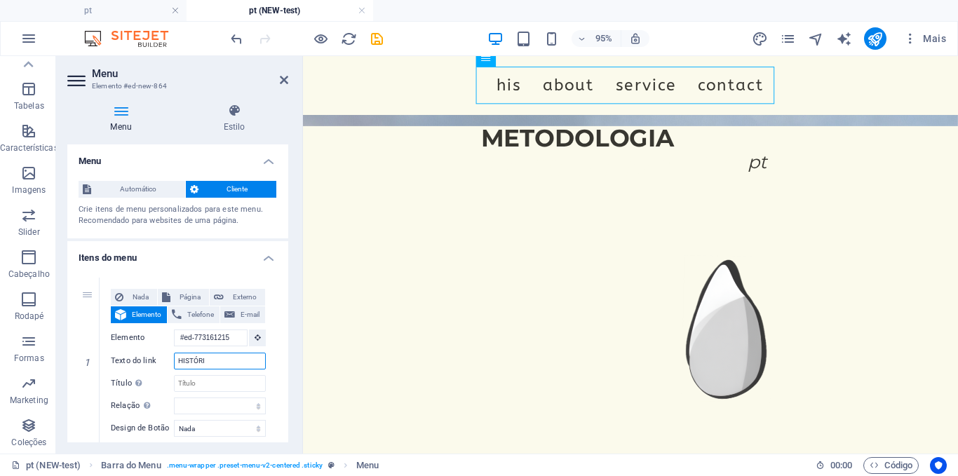
type input "HISTÓRIA"
select select
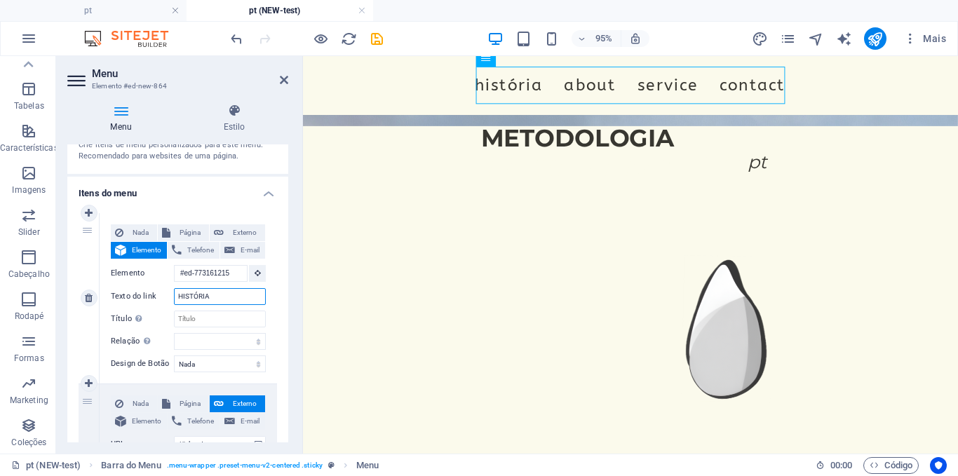
scroll to position [69, 0]
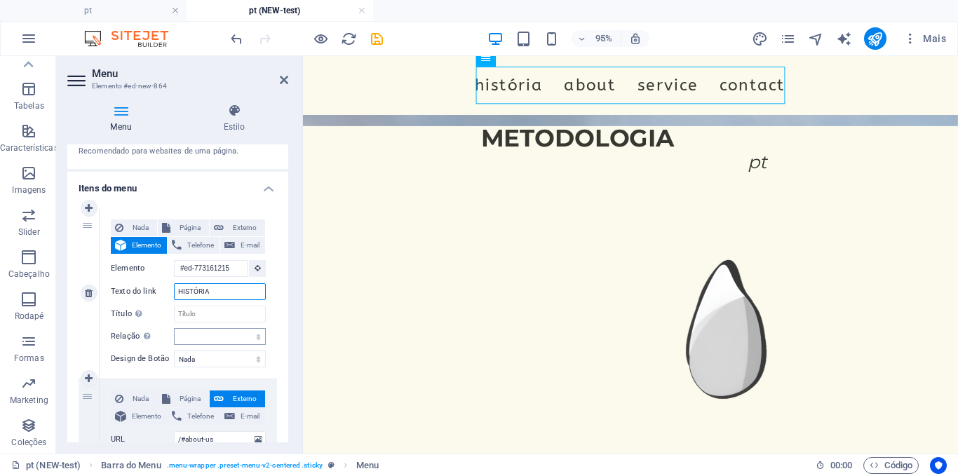
type input "HISTÓRIA"
click at [196, 334] on select "alternado autor guia de favoritos externo ajuda licença avançar nofollow norefe…" at bounding box center [220, 336] width 92 height 17
click at [202, 357] on select "Nada Padrão Primário Secundário" at bounding box center [220, 359] width 92 height 17
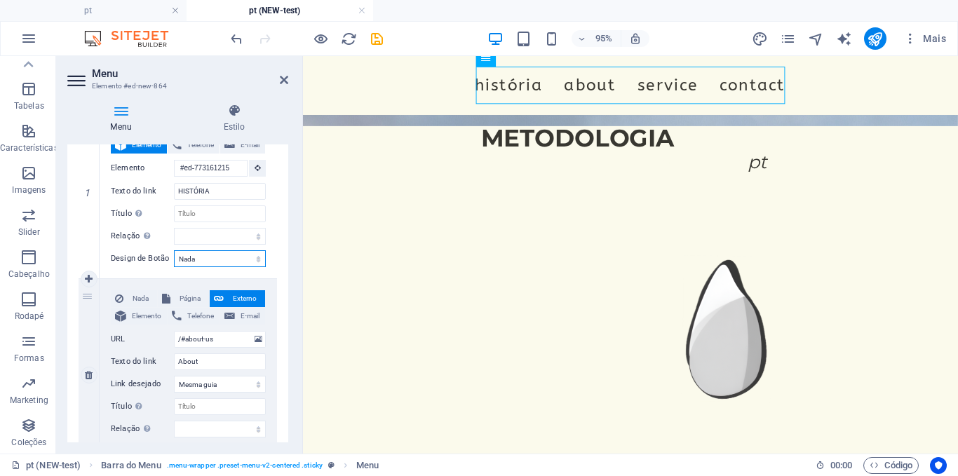
scroll to position [170, 0]
click at [195, 364] on input "About" at bounding box center [220, 361] width 92 height 17
type input "loja"
select select
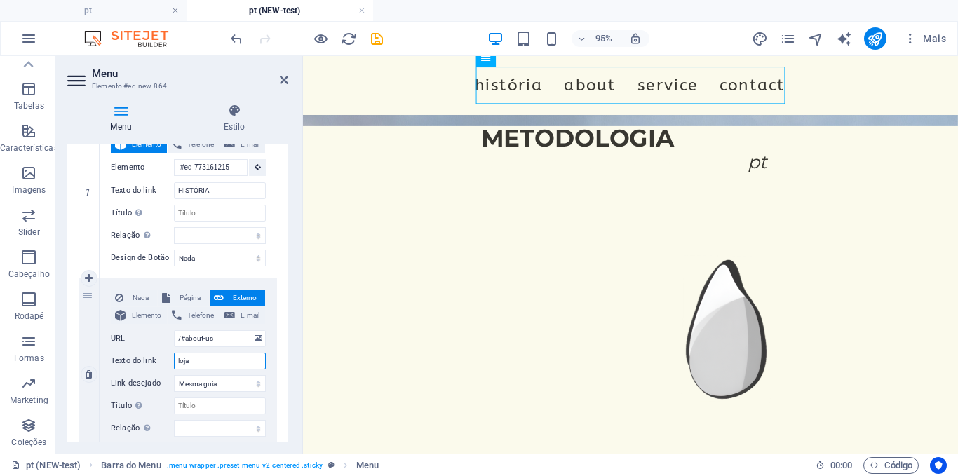
select select
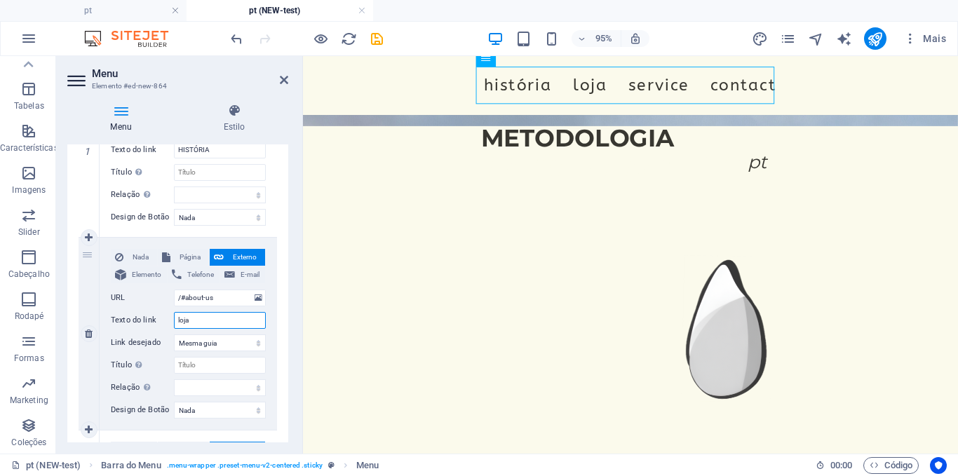
scroll to position [212, 0]
type input "loja"
click at [204, 339] on select "Nova guia Mesma guia Sobreposição" at bounding box center [220, 342] width 92 height 17
click at [255, 347] on select "Nova guia Mesma guia Sobreposição" at bounding box center [220, 342] width 92 height 17
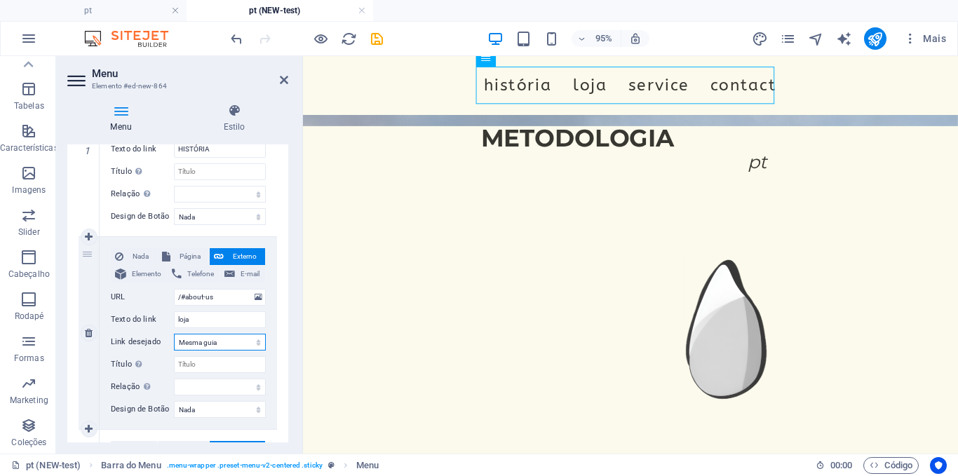
select select "blank"
click at [174, 334] on select "Nova guia Mesma guia Sobreposição" at bounding box center [220, 342] width 92 height 17
select select
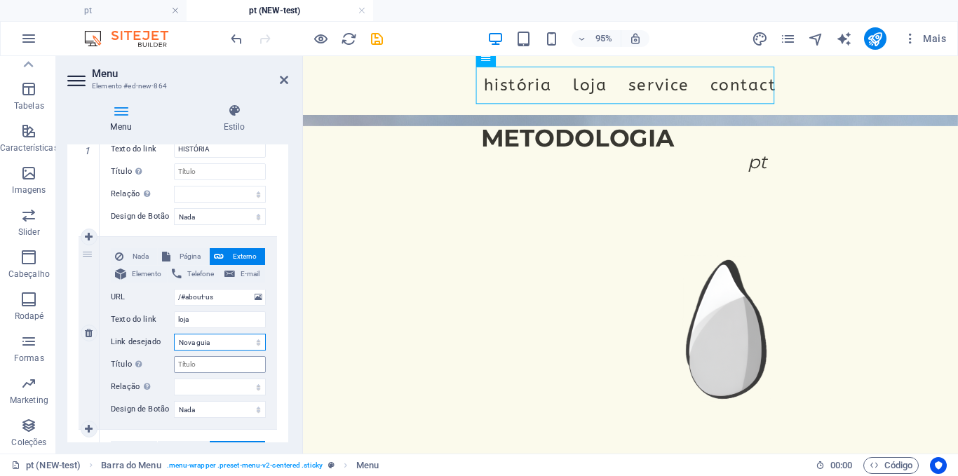
select select
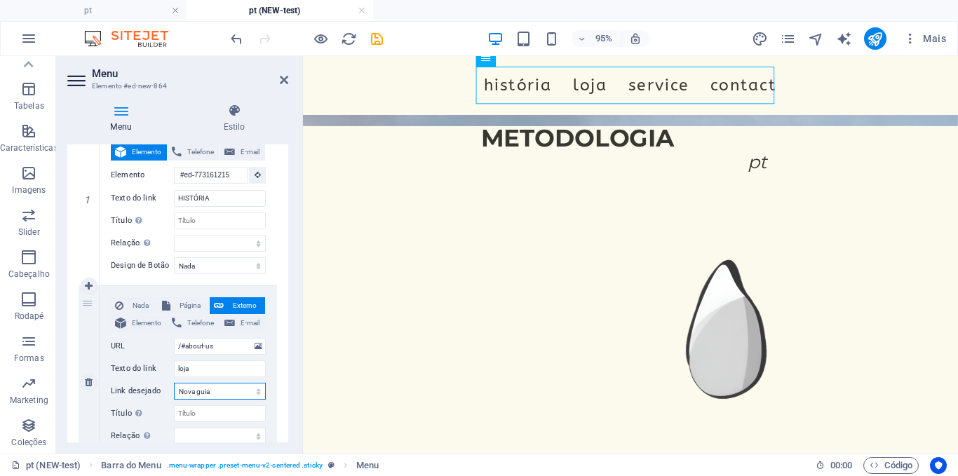
scroll to position [191, 0]
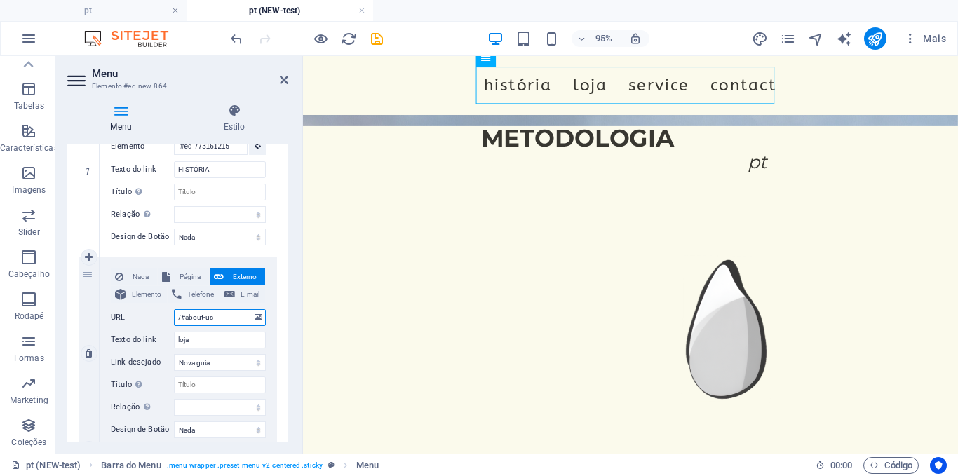
click at [233, 312] on input "/#about-us" at bounding box center [220, 317] width 92 height 17
click at [135, 295] on span "Elemento" at bounding box center [146, 294] width 32 height 17
select select
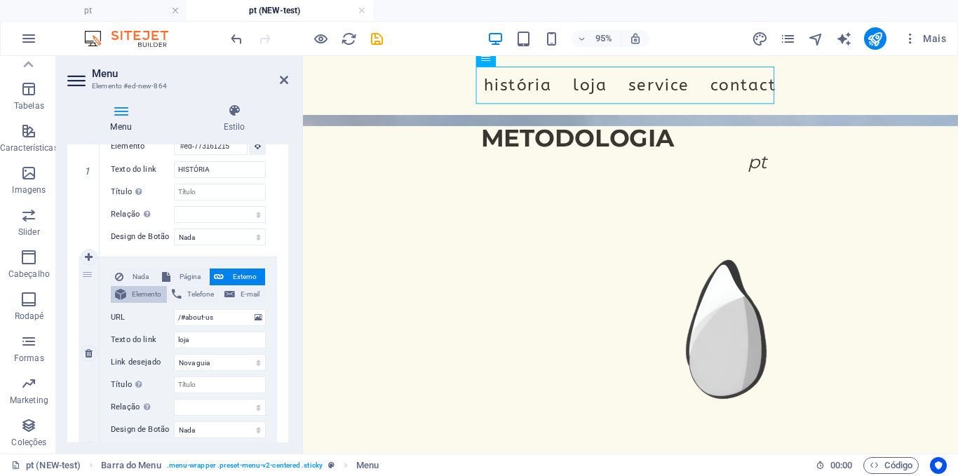
select select
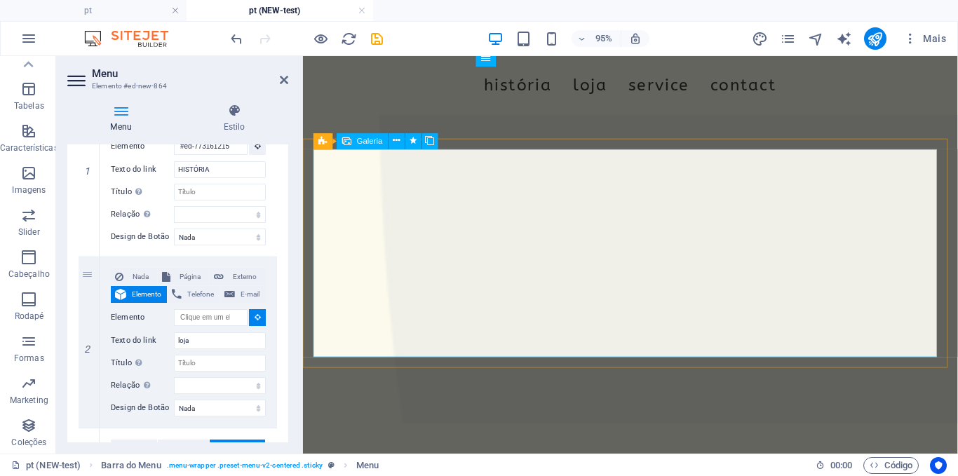
scroll to position [768, 0]
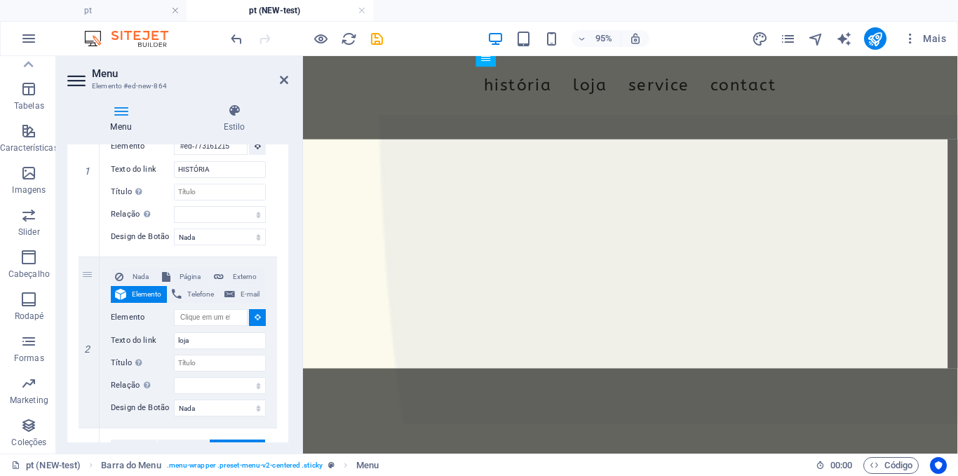
select select
type input "#ed-773161281"
select select
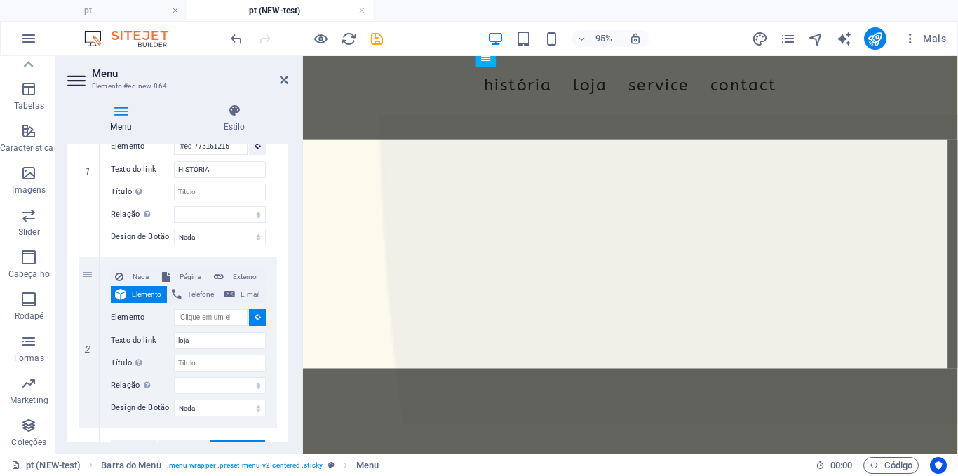
select select
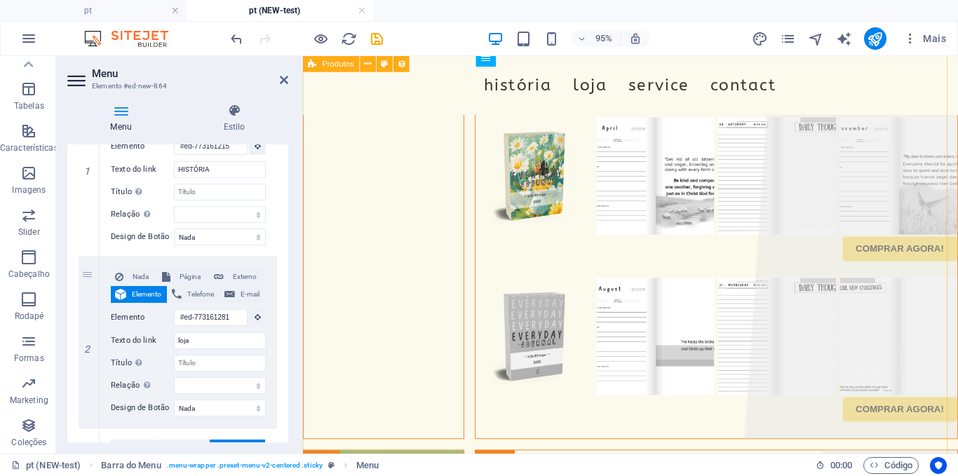
scroll to position [3589, 0]
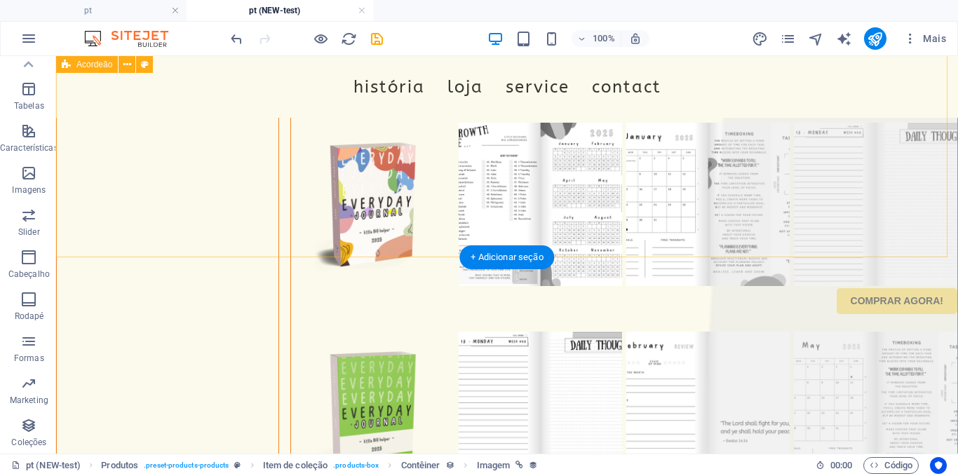
scroll to position [3478, 0]
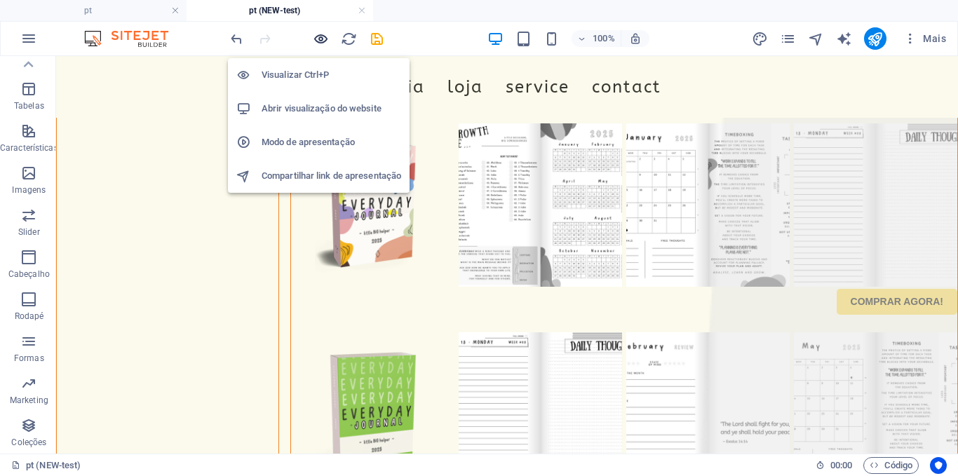
click at [317, 36] on icon "button" at bounding box center [321, 39] width 16 height 16
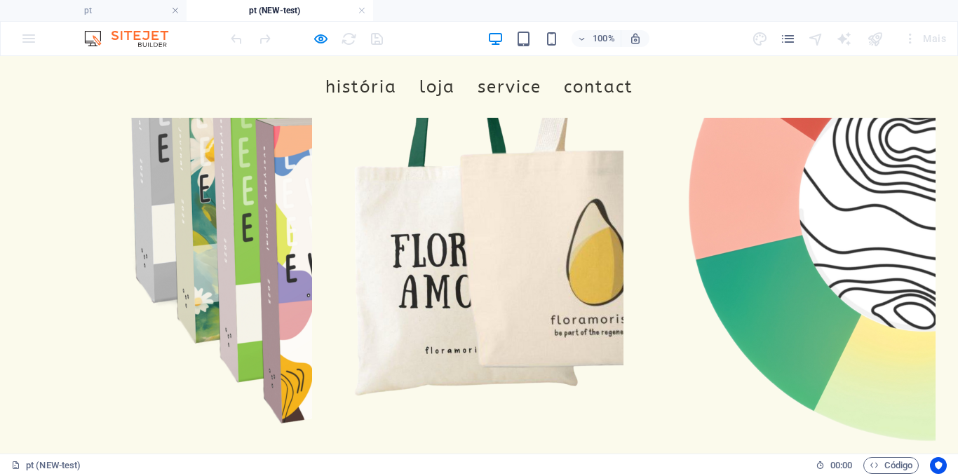
scroll to position [2127, 0]
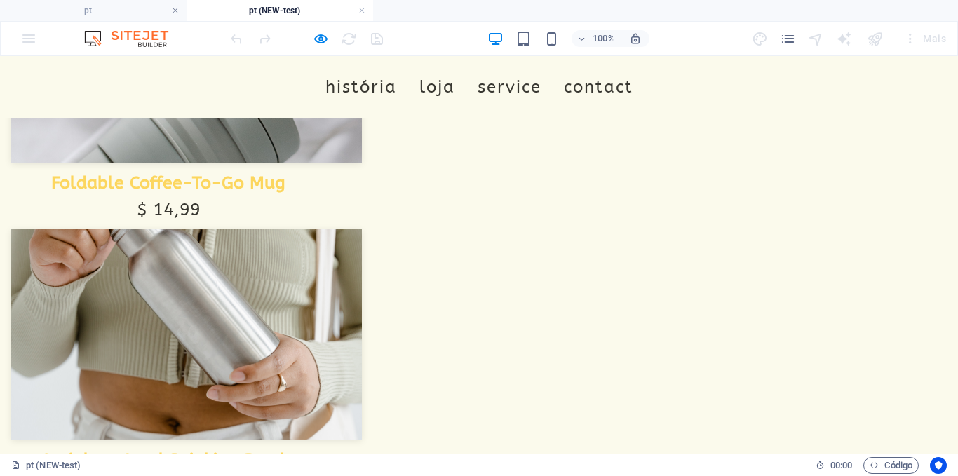
scroll to position [0, 0]
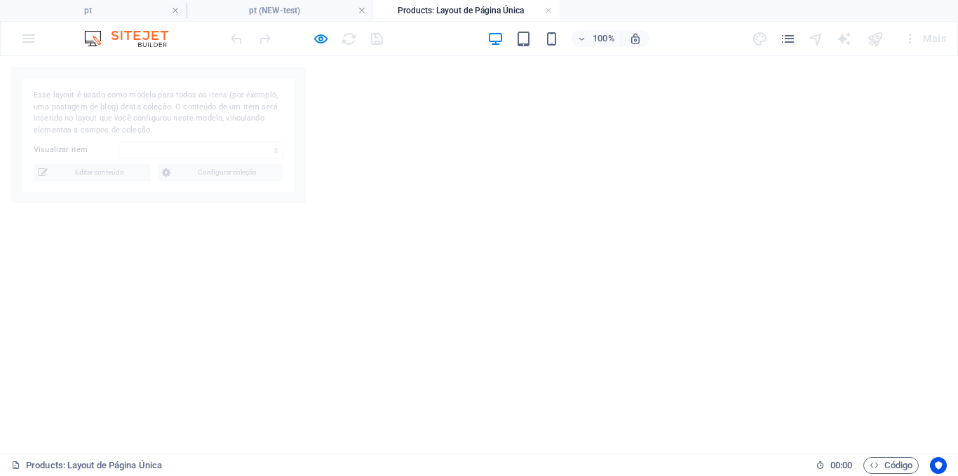
select select "686690437e62d11df0023637"
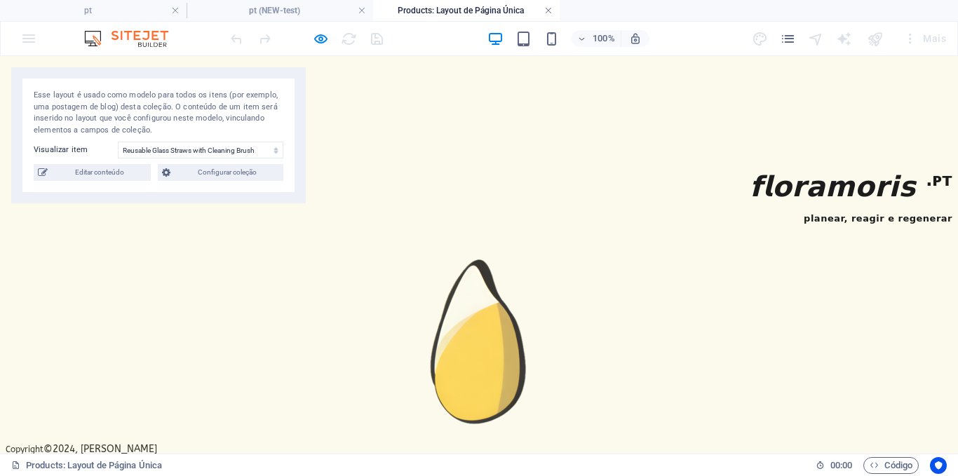
click at [549, 6] on link at bounding box center [548, 10] width 8 height 13
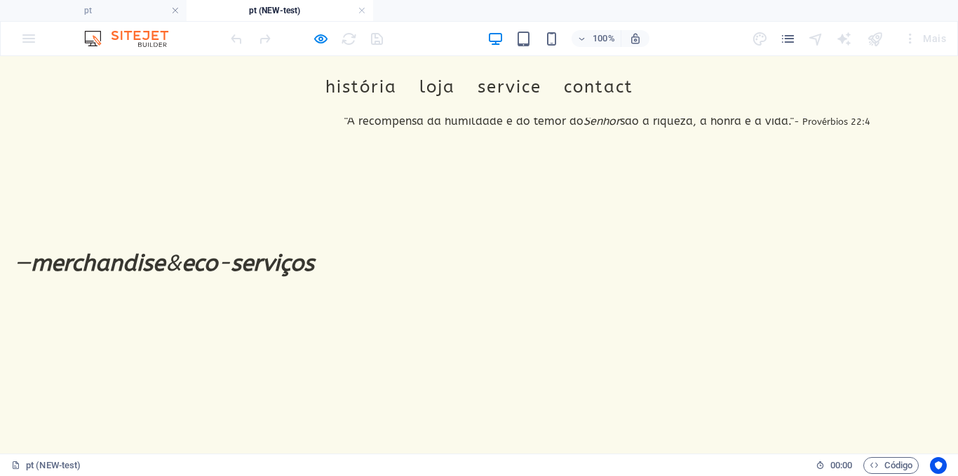
scroll to position [1416, 0]
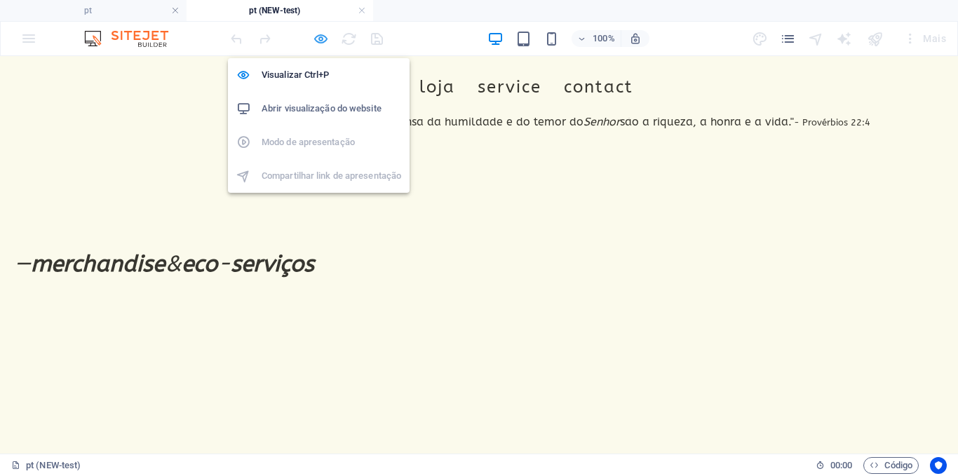
click at [321, 41] on icon "button" at bounding box center [321, 39] width 16 height 16
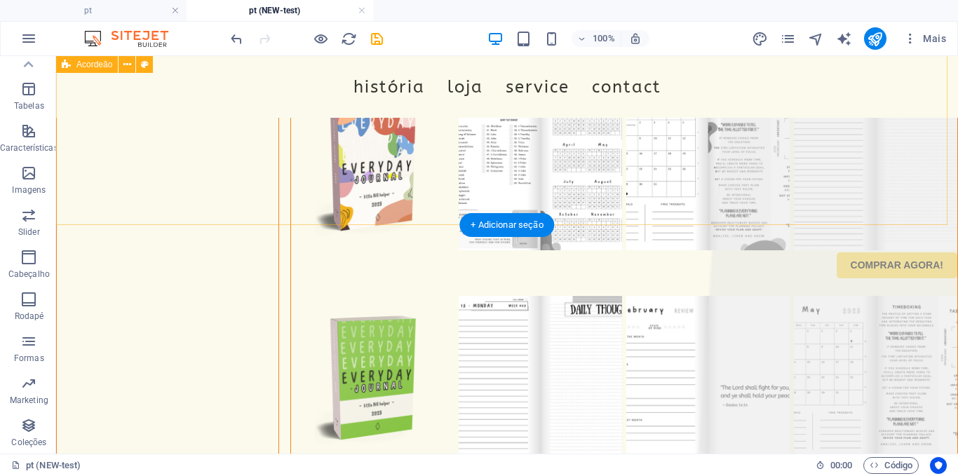
scroll to position [3514, 0]
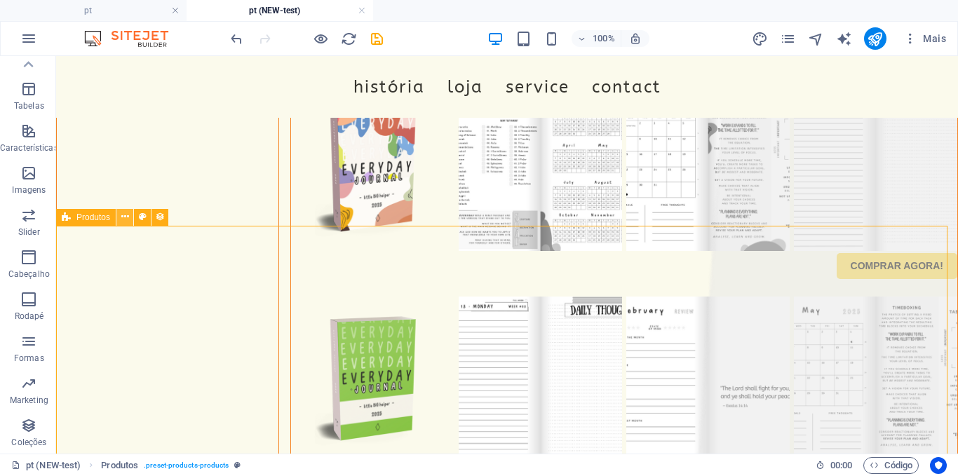
click at [130, 212] on button at bounding box center [124, 217] width 17 height 17
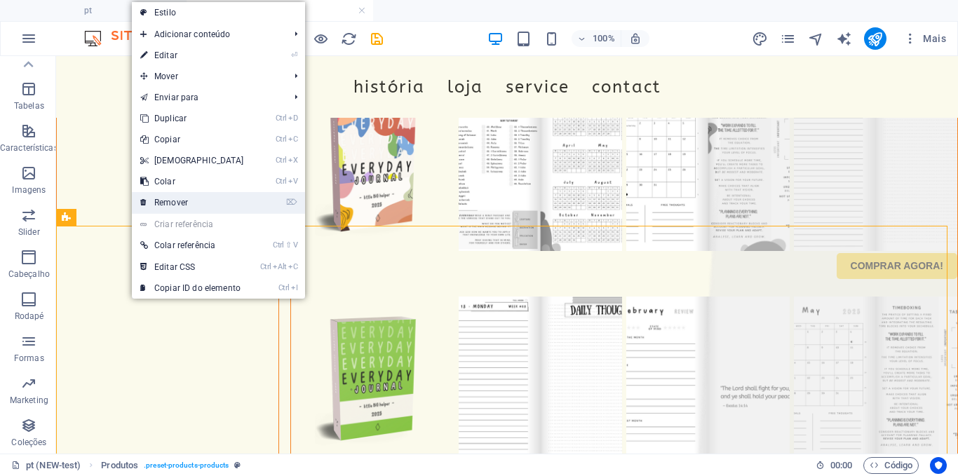
click at [172, 196] on link "⌦ Remover" at bounding box center [192, 202] width 121 height 21
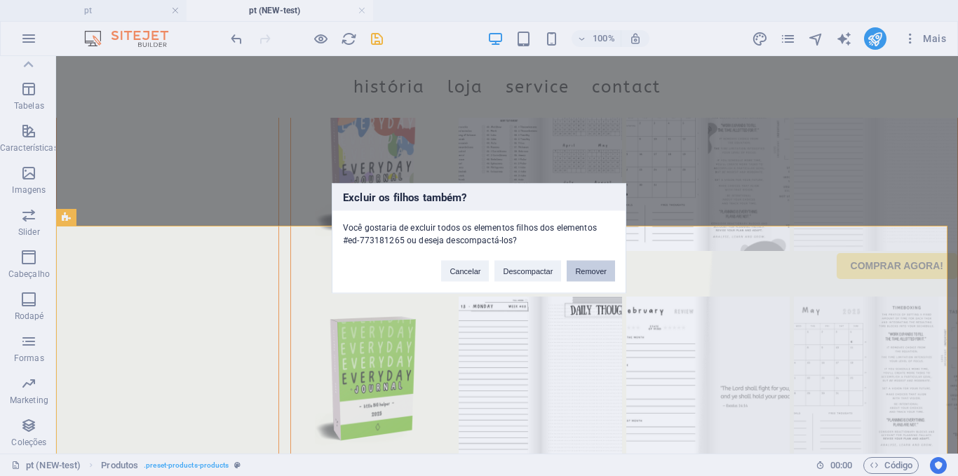
click at [589, 278] on button "Remover" at bounding box center [591, 270] width 48 height 21
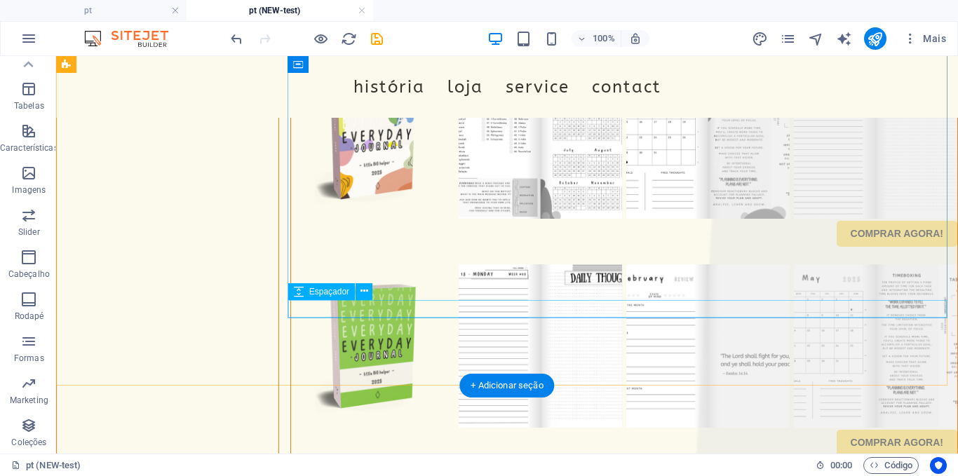
scroll to position [3549, 0]
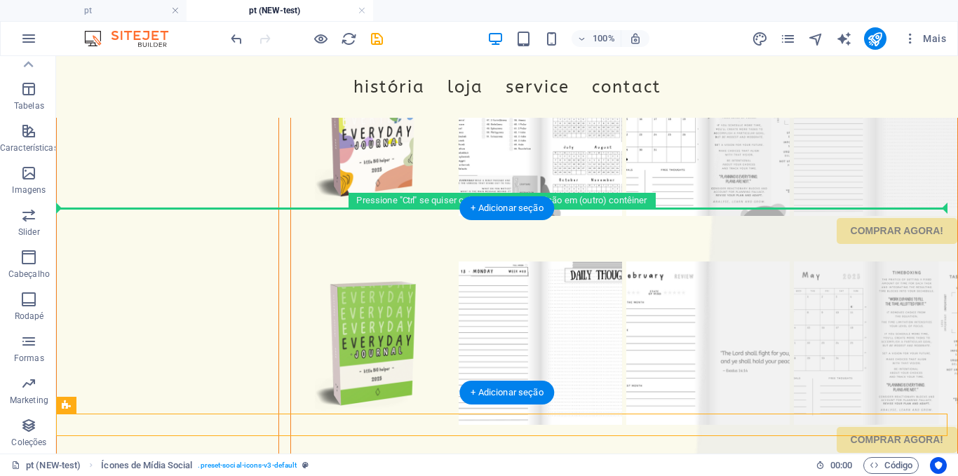
drag, startPoint x: 188, startPoint y: 459, endPoint x: 96, endPoint y: 242, distance: 235.3
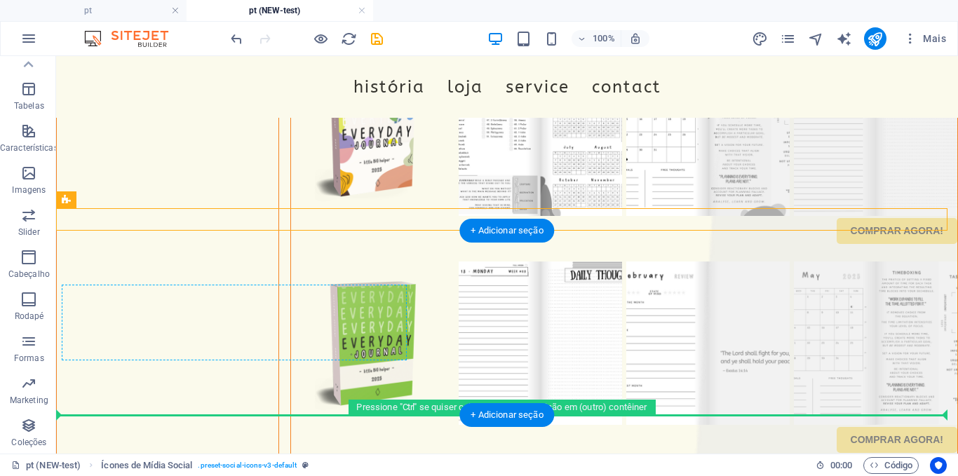
drag, startPoint x: 182, startPoint y: 215, endPoint x: 219, endPoint y: 344, distance: 134.3
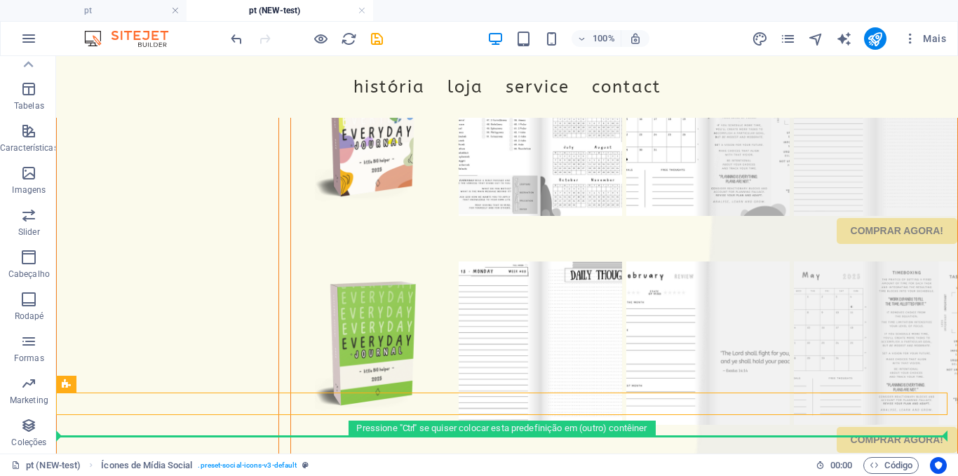
drag, startPoint x: 163, startPoint y: 438, endPoint x: 114, endPoint y: 432, distance: 50.2
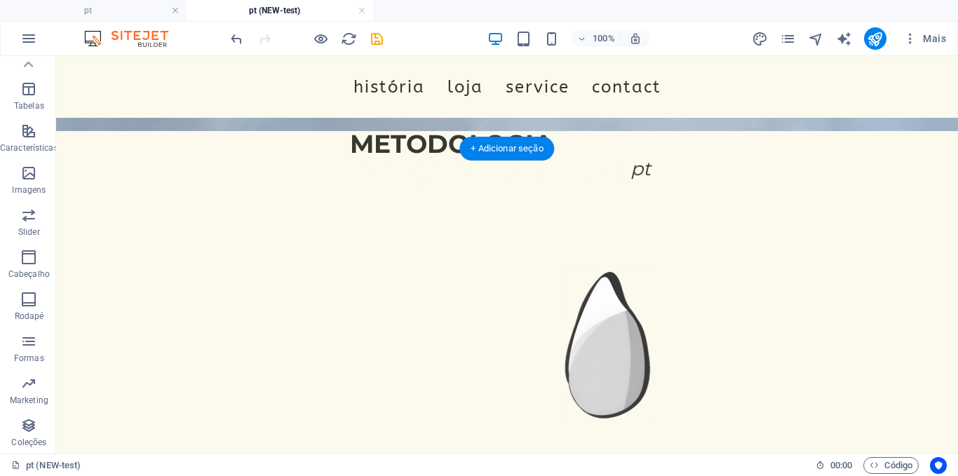
scroll to position [0, 0]
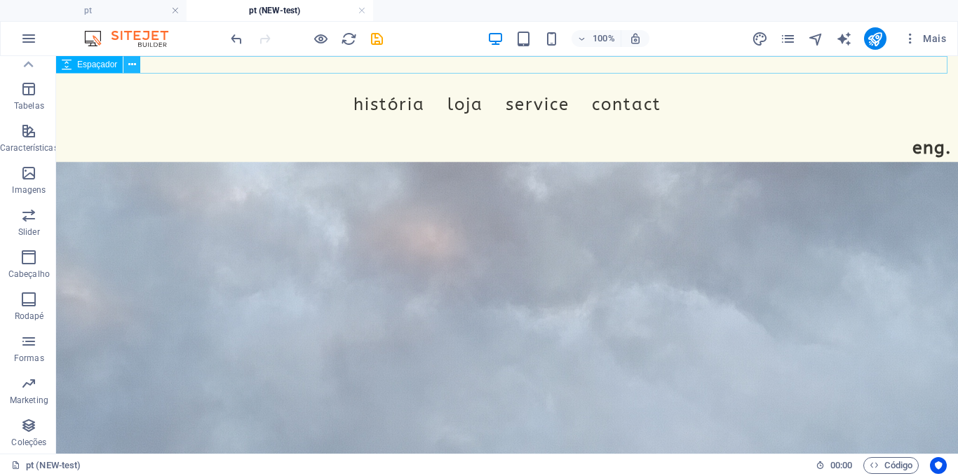
click at [134, 66] on icon at bounding box center [132, 64] width 8 height 15
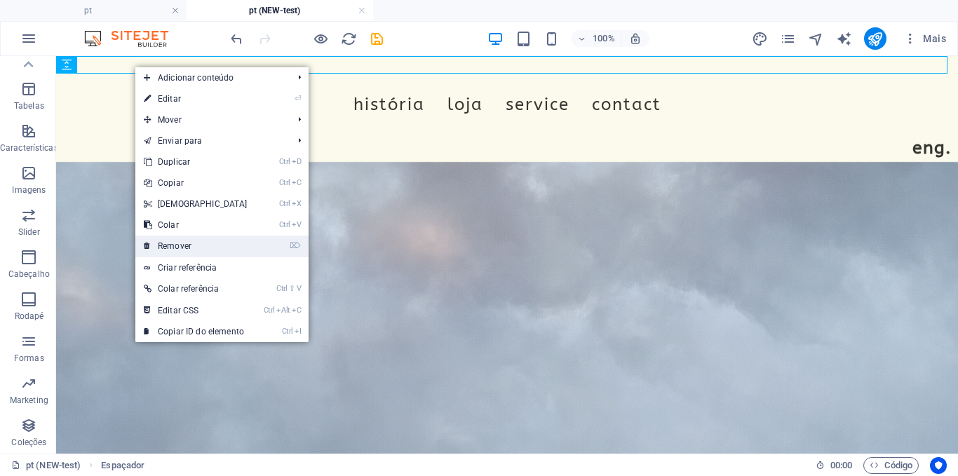
click at [182, 243] on link "⌦ Remover" at bounding box center [195, 246] width 121 height 21
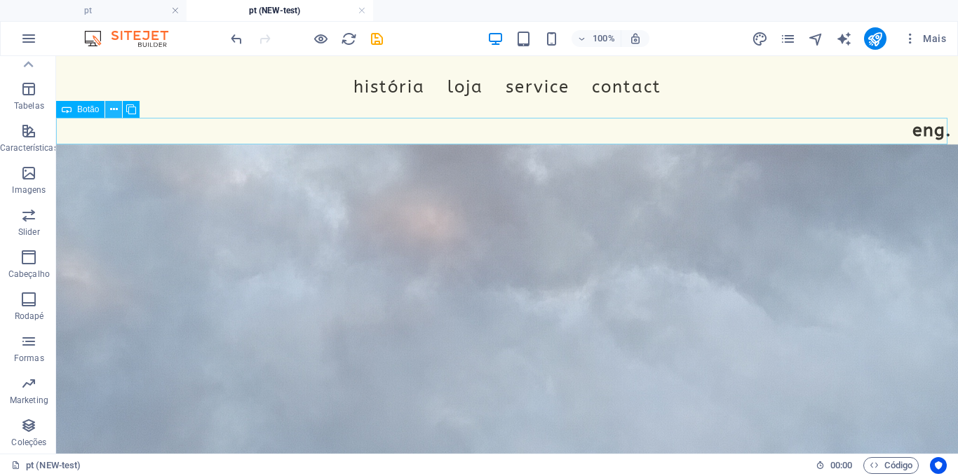
click at [111, 111] on icon at bounding box center [114, 109] width 8 height 15
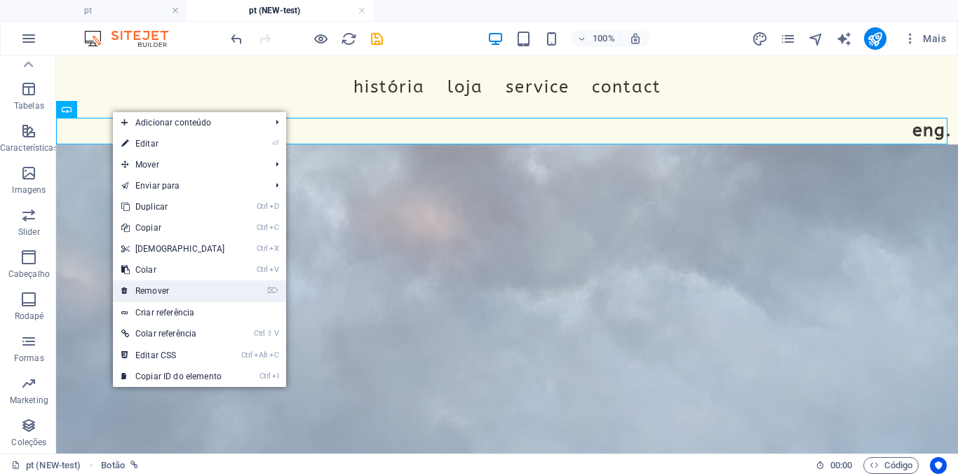
click at [158, 285] on link "⌦ Remover" at bounding box center [173, 290] width 121 height 21
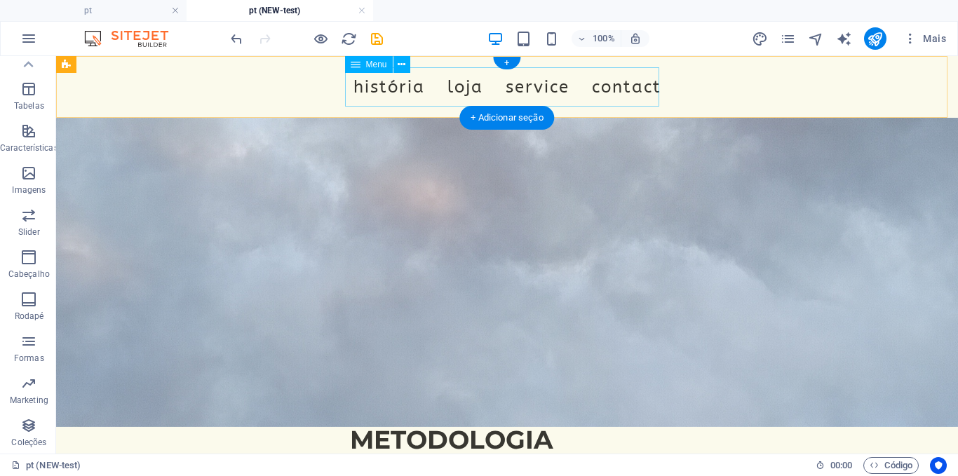
click at [403, 88] on nav "HISTÓRIA loja Service Contact" at bounding box center [507, 86] width 314 height 39
select select
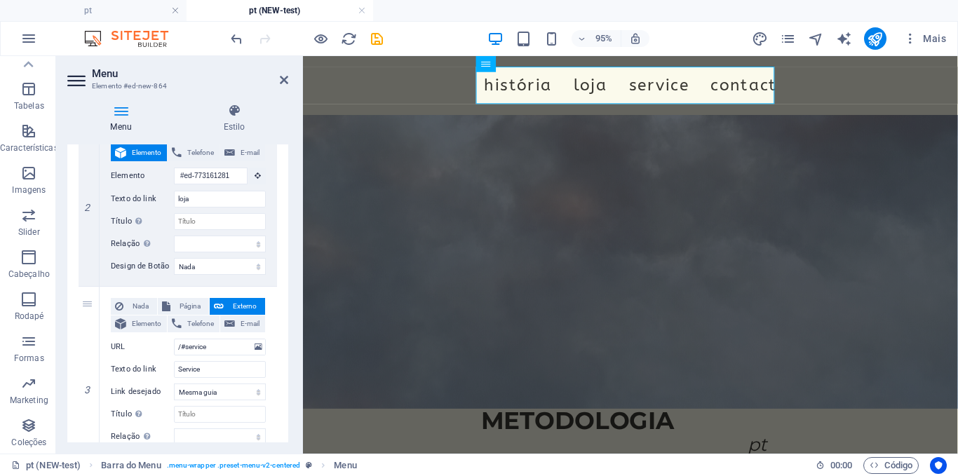
scroll to position [350, 0]
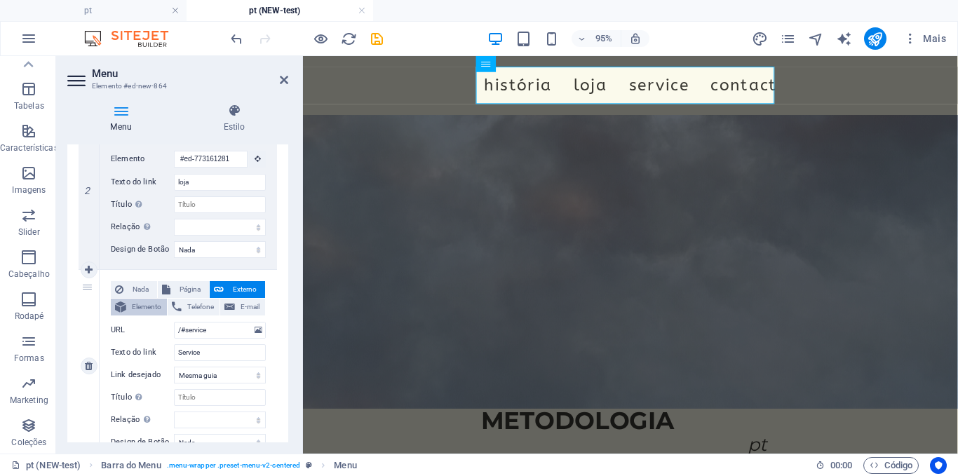
click at [126, 310] on button "Elemento" at bounding box center [139, 307] width 56 height 17
select select
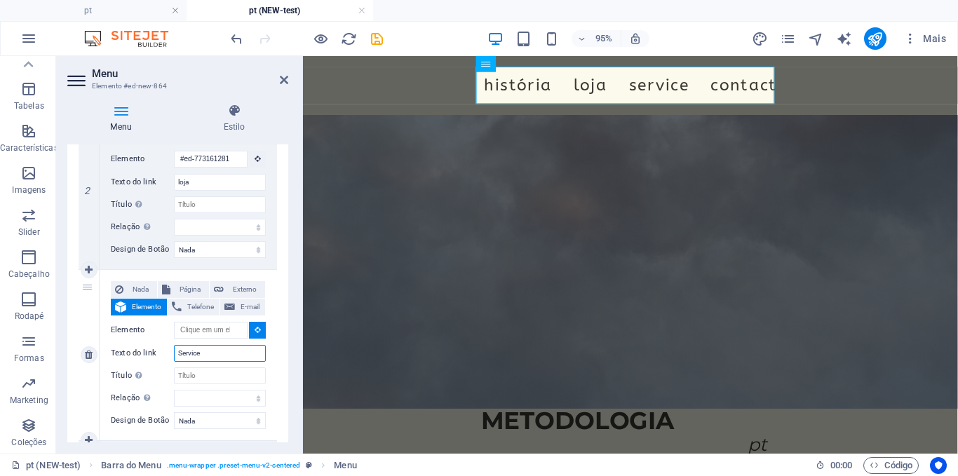
click at [212, 351] on input "Service" at bounding box center [220, 353] width 92 height 17
type input "c"
select select
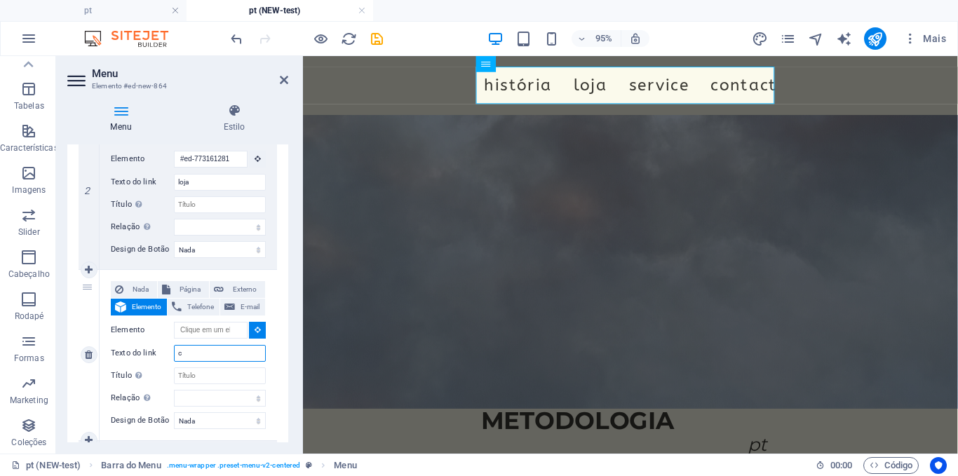
select select
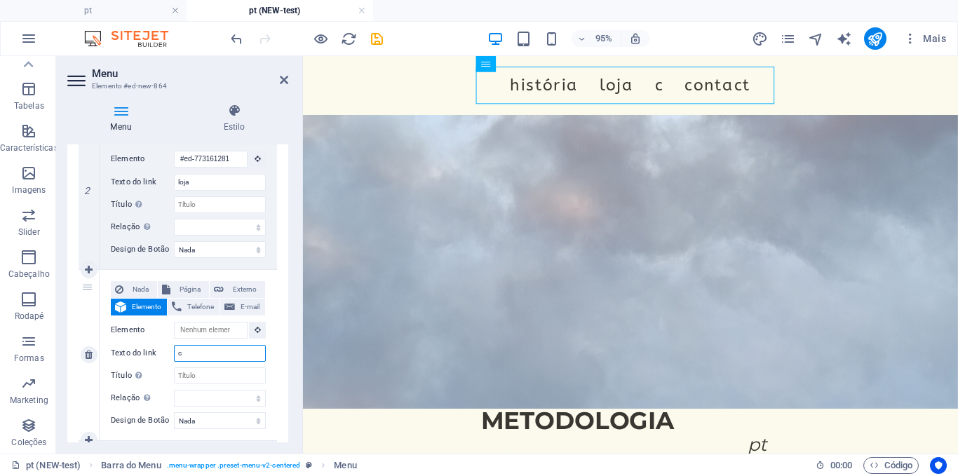
type input "co"
select select
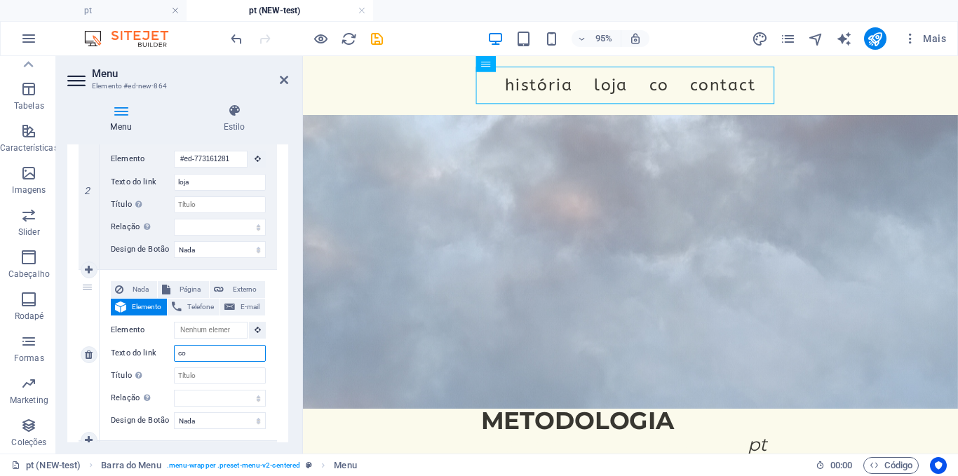
type input "con"
select select
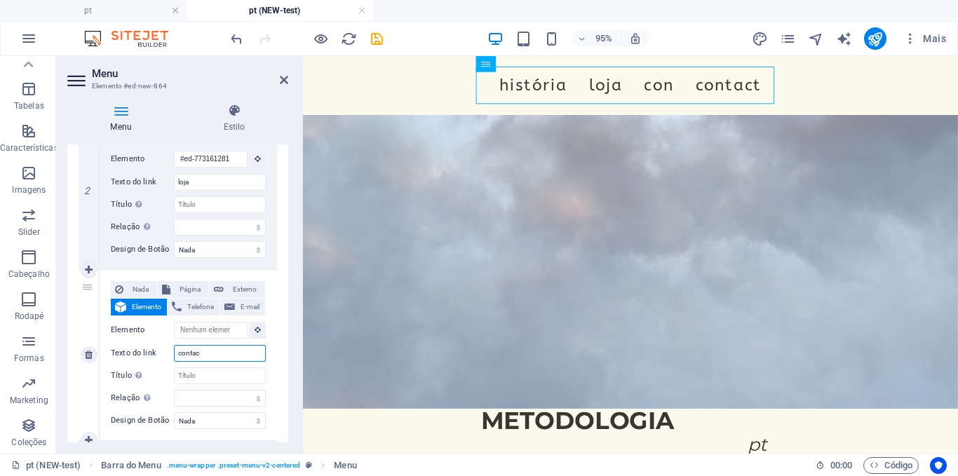
type input "contact"
select select
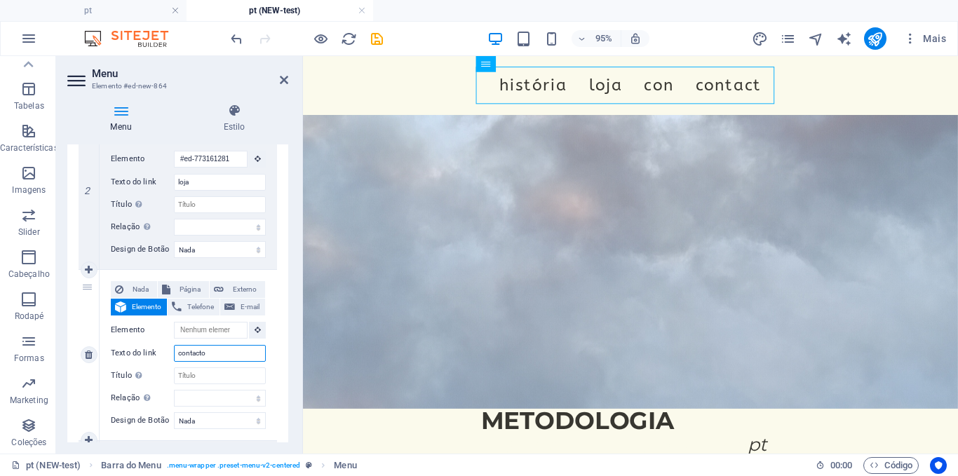
type input "contactos"
select select
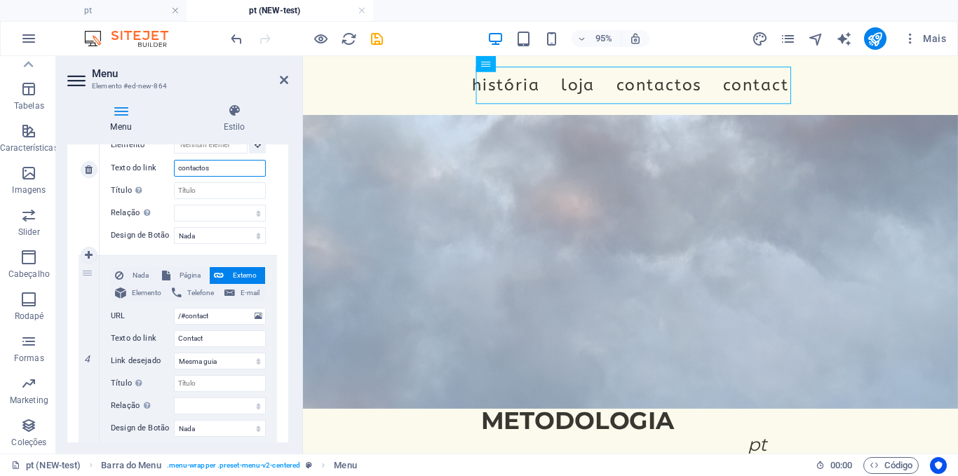
scroll to position [538, 0]
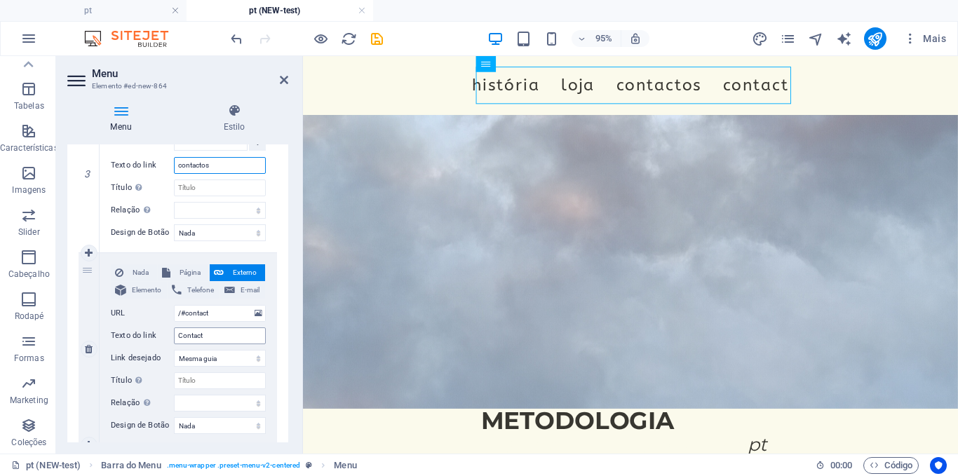
type input "contactos"
click at [201, 335] on input "Contact" at bounding box center [220, 335] width 92 height 17
click at [87, 346] on icon at bounding box center [89, 349] width 8 height 10
select select
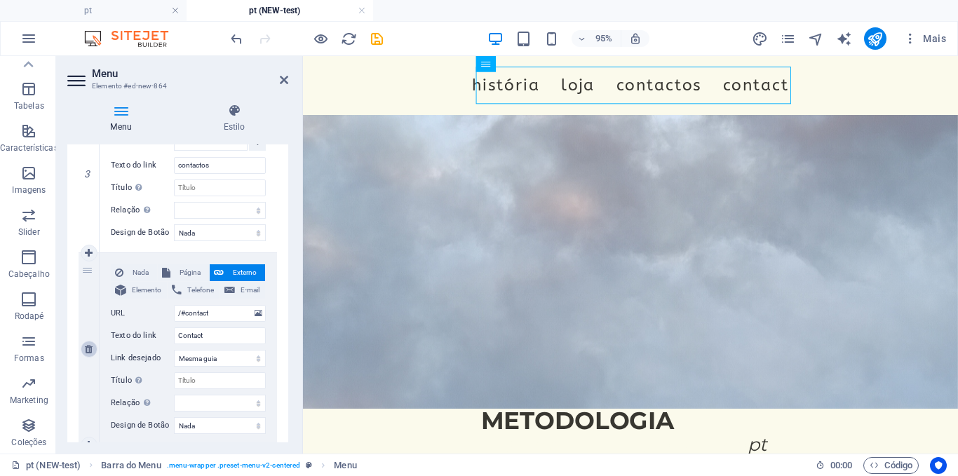
select select
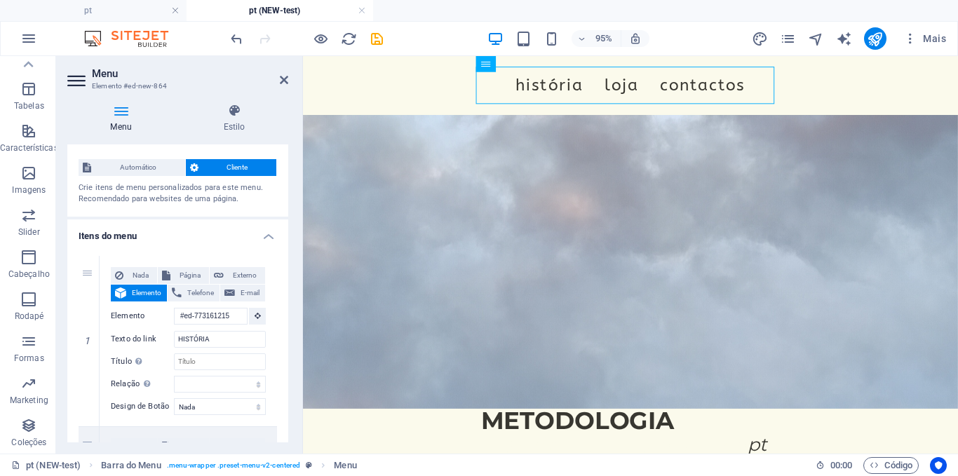
scroll to position [0, 0]
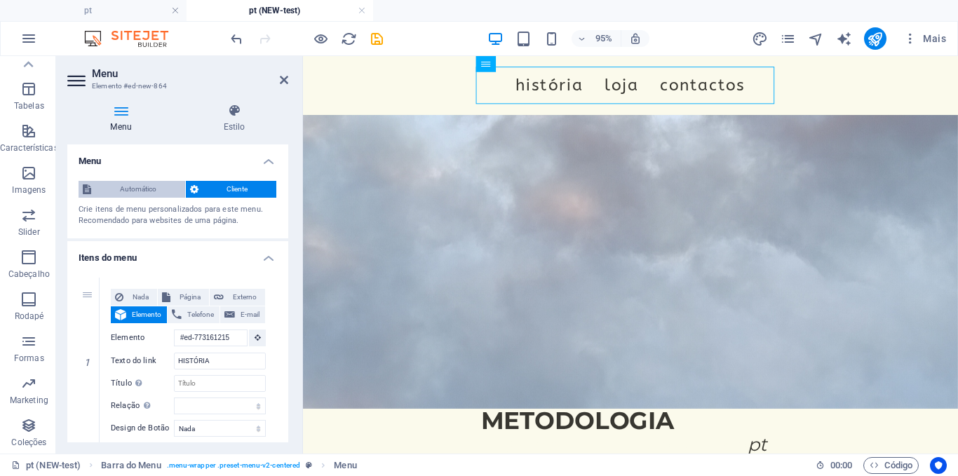
click at [144, 189] on span "Automático" at bounding box center [138, 189] width 86 height 17
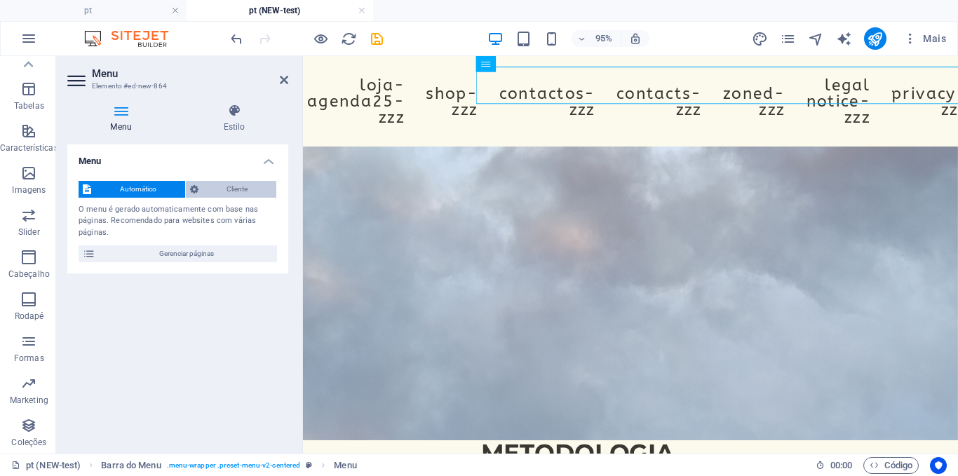
click at [210, 185] on span "Cliente" at bounding box center [238, 189] width 70 height 17
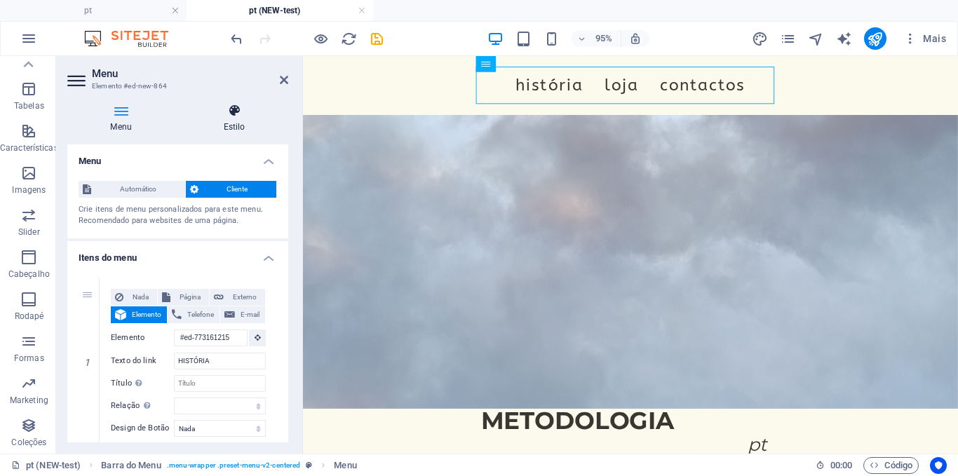
click at [235, 109] on icon at bounding box center [234, 111] width 108 height 14
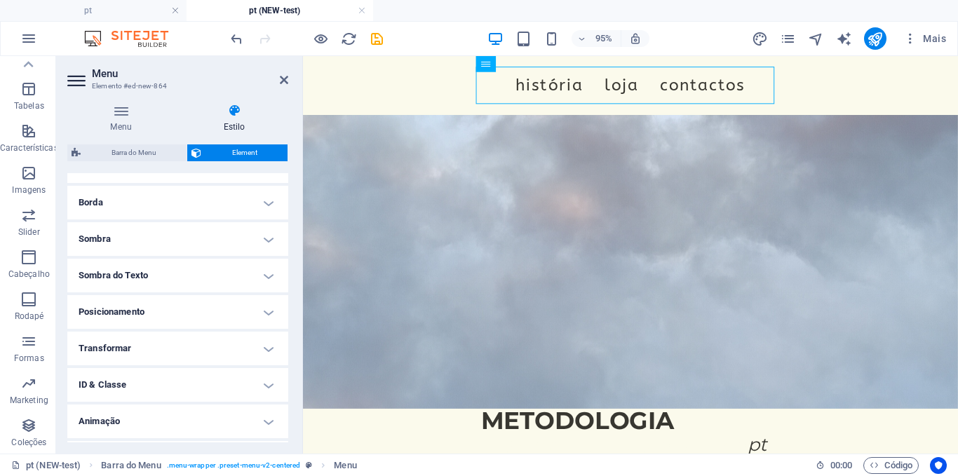
scroll to position [323, 0]
click at [159, 279] on h4 "Posicionamento" at bounding box center [177, 280] width 221 height 34
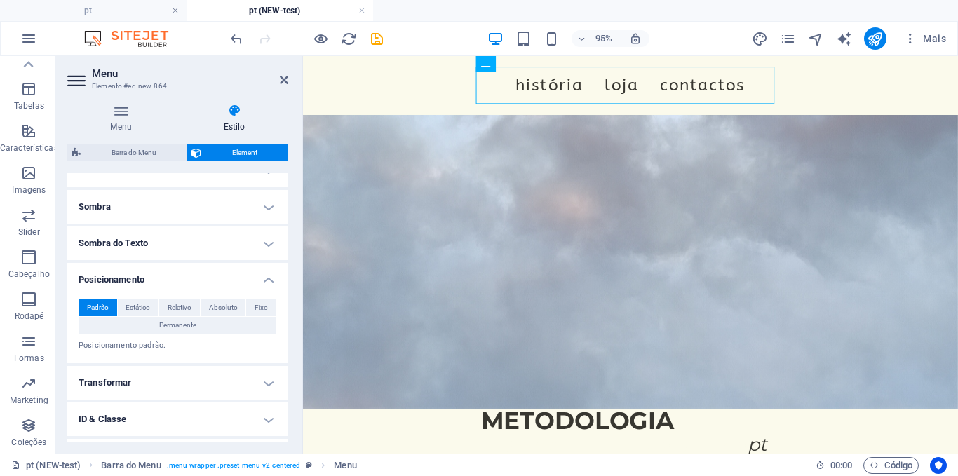
scroll to position [390, 0]
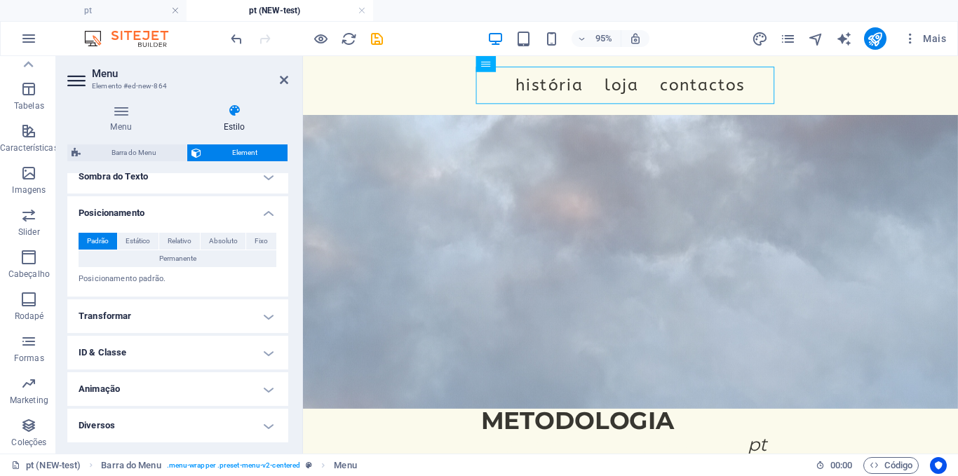
click at [191, 423] on h4 "Diversos" at bounding box center [177, 426] width 221 height 34
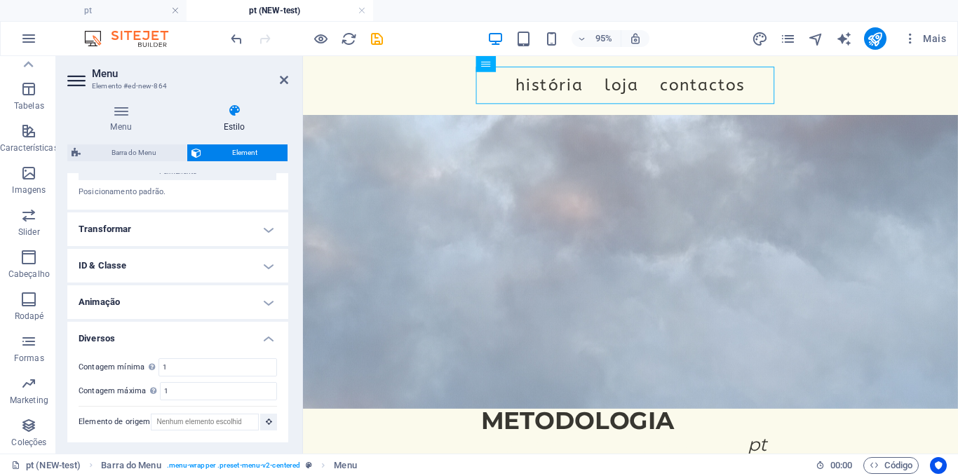
click at [150, 256] on h4 "ID & Classe" at bounding box center [177, 266] width 221 height 34
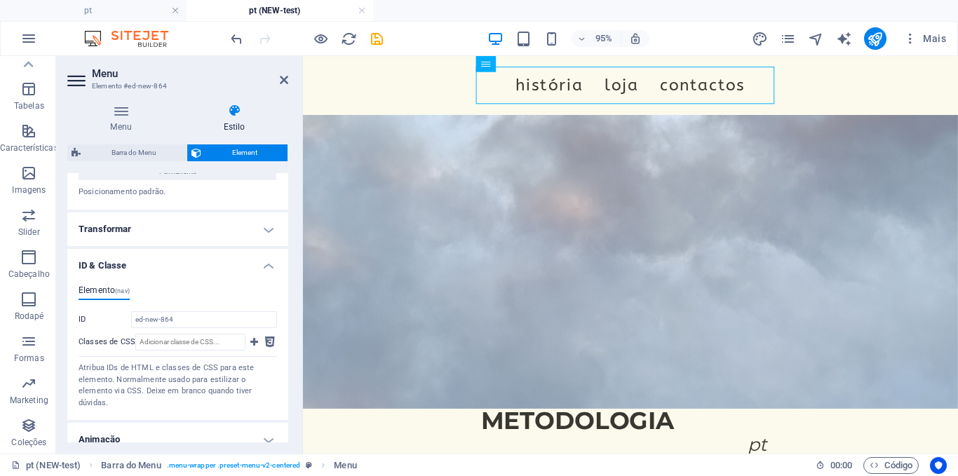
click at [137, 226] on h4 "Transformar" at bounding box center [177, 229] width 221 height 34
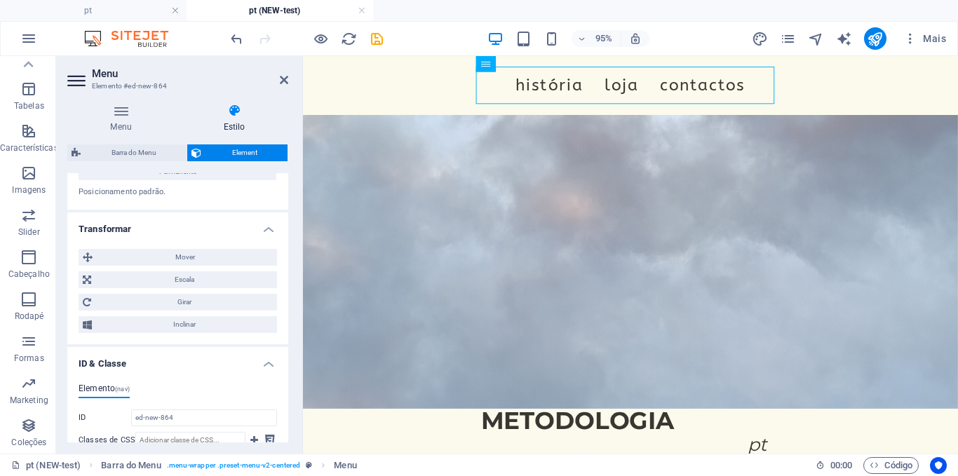
click at [137, 226] on h4 "Transformar" at bounding box center [177, 224] width 221 height 25
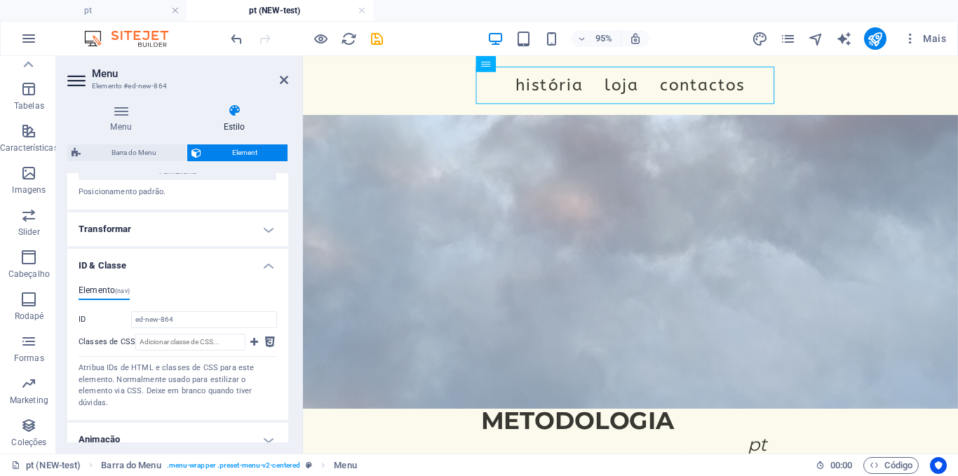
click at [118, 270] on h4 "ID & Classe" at bounding box center [177, 261] width 221 height 25
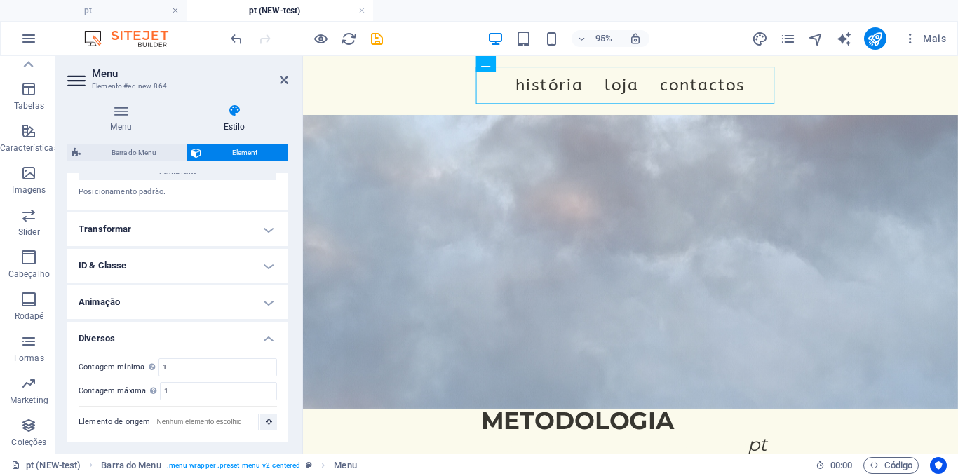
click at [118, 332] on h4 "Diversos" at bounding box center [177, 334] width 221 height 25
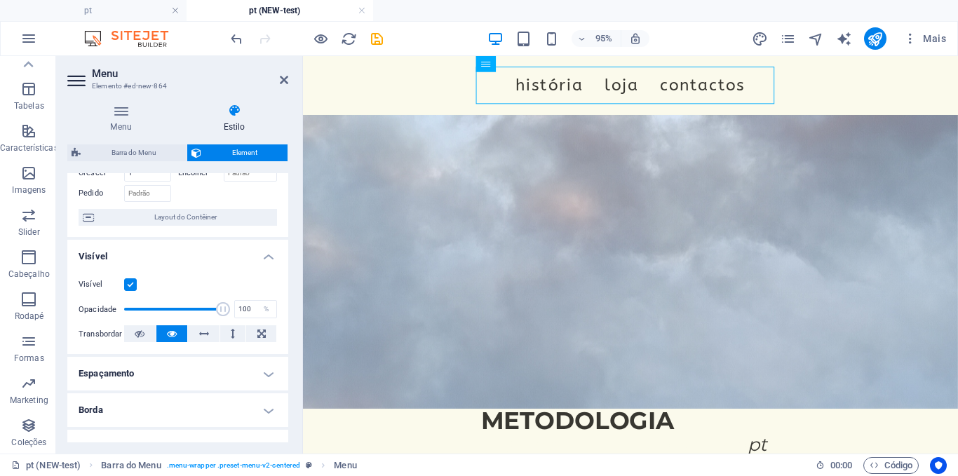
scroll to position [0, 0]
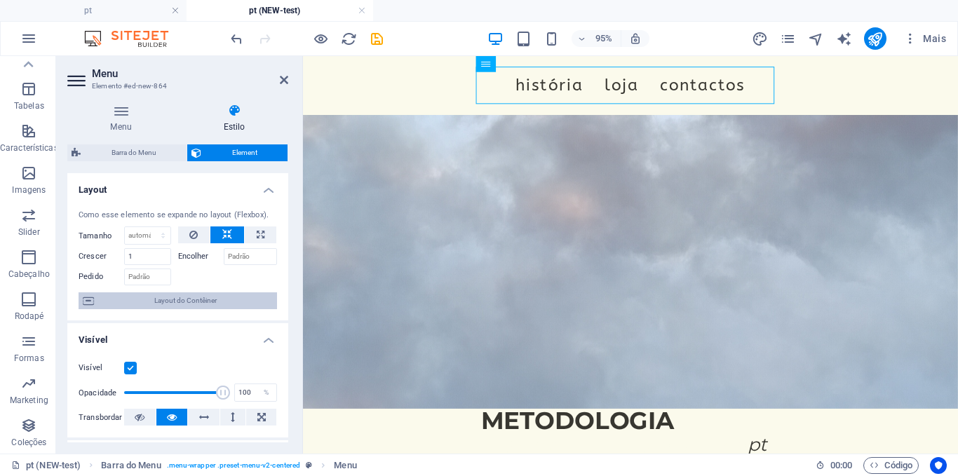
click at [189, 294] on span "Layout do Contêiner" at bounding box center [185, 300] width 175 height 17
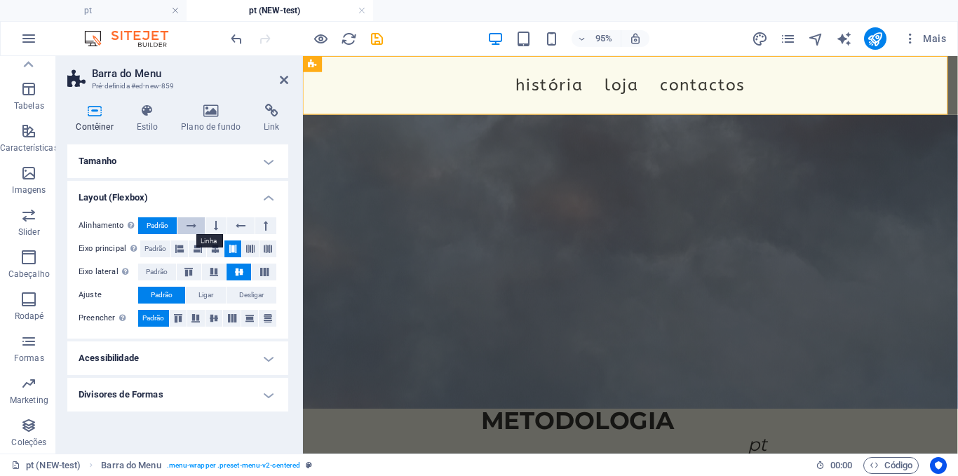
click at [189, 219] on icon at bounding box center [192, 225] width 10 height 17
click at [214, 219] on icon at bounding box center [216, 225] width 4 height 17
click at [234, 224] on button at bounding box center [240, 225] width 27 height 17
click at [257, 226] on button at bounding box center [265, 225] width 21 height 17
click at [198, 229] on button at bounding box center [190, 225] width 27 height 17
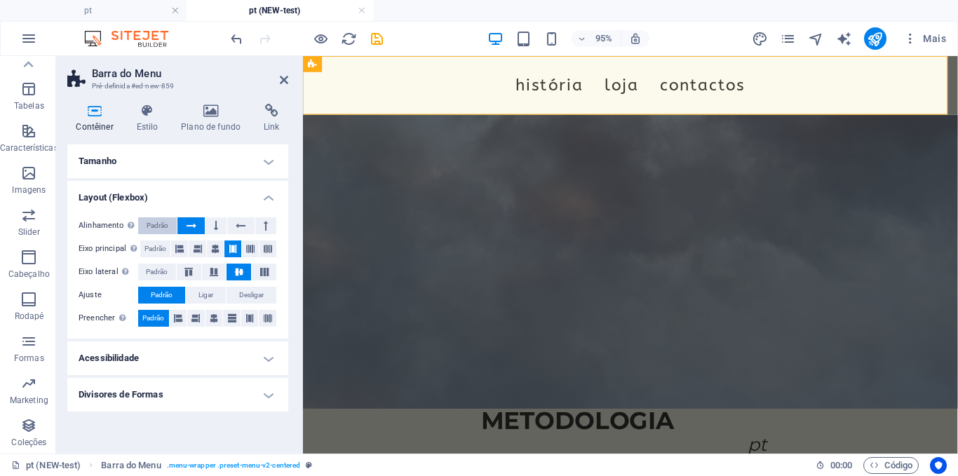
click at [146, 229] on button "Padrão" at bounding box center [157, 225] width 39 height 17
click at [179, 245] on icon at bounding box center [179, 248] width 8 height 17
click at [226, 249] on button at bounding box center [232, 248] width 17 height 17
click at [259, 252] on button at bounding box center [267, 248] width 17 height 17
click at [200, 245] on icon at bounding box center [198, 248] width 8 height 17
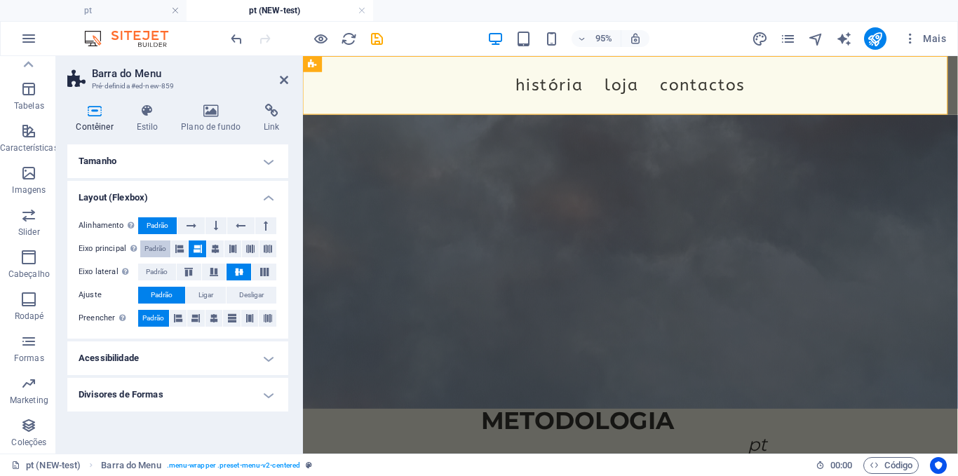
click at [162, 247] on span "Padrão" at bounding box center [155, 248] width 22 height 17
click at [217, 275] on icon at bounding box center [213, 272] width 17 height 8
click at [194, 275] on icon at bounding box center [188, 272] width 17 height 8
click at [255, 273] on button at bounding box center [264, 272] width 25 height 17
click at [237, 272] on icon at bounding box center [239, 272] width 17 height 8
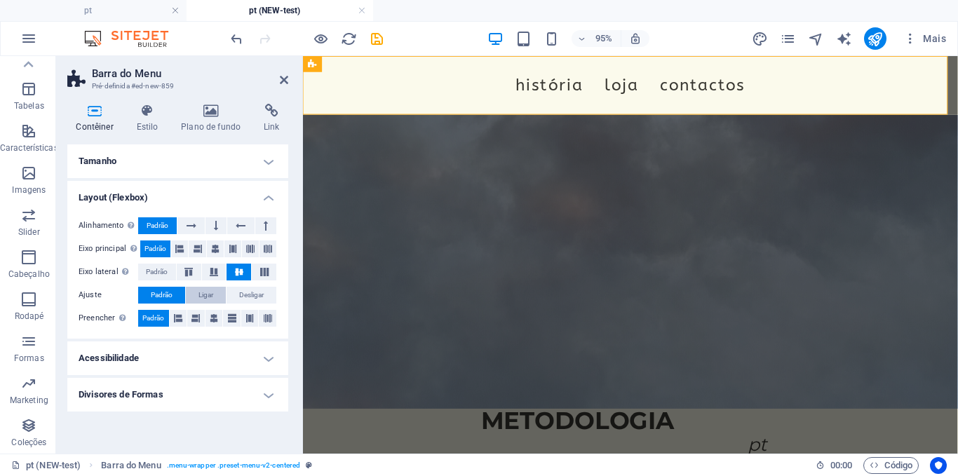
click at [212, 287] on span "Ligar" at bounding box center [205, 295] width 15 height 17
click at [250, 293] on span "Desligar" at bounding box center [251, 295] width 25 height 17
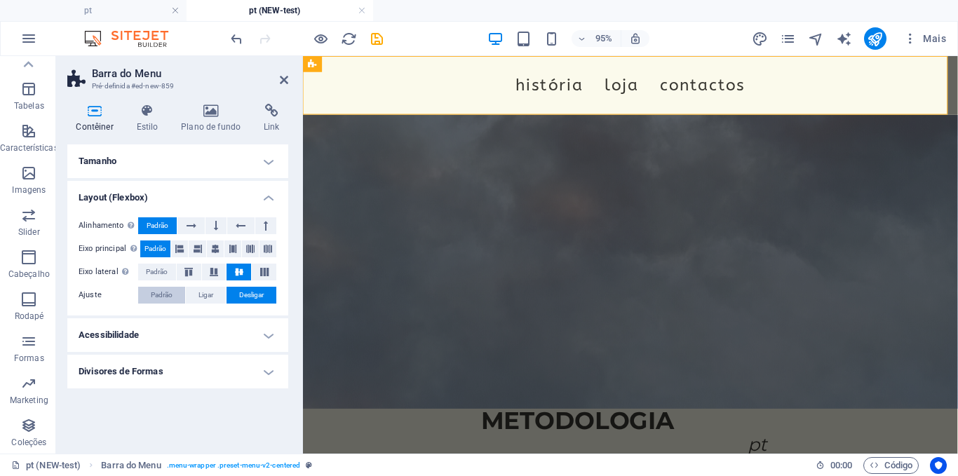
click at [151, 297] on span "Padrão" at bounding box center [162, 295] width 22 height 17
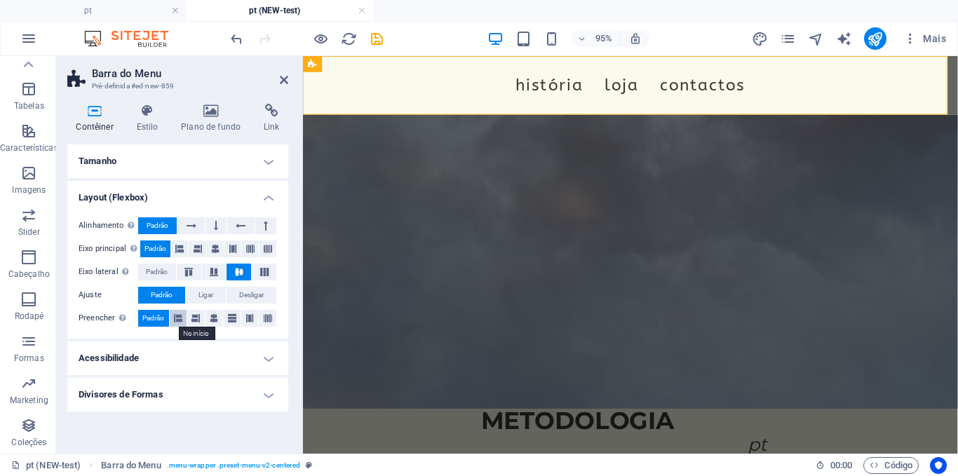
click at [182, 319] on icon at bounding box center [178, 318] width 8 height 17
click at [192, 319] on icon at bounding box center [195, 318] width 8 height 17
click at [210, 319] on icon at bounding box center [214, 318] width 8 height 17
click at [224, 319] on button at bounding box center [232, 318] width 18 height 17
click at [250, 322] on icon at bounding box center [249, 318] width 8 height 17
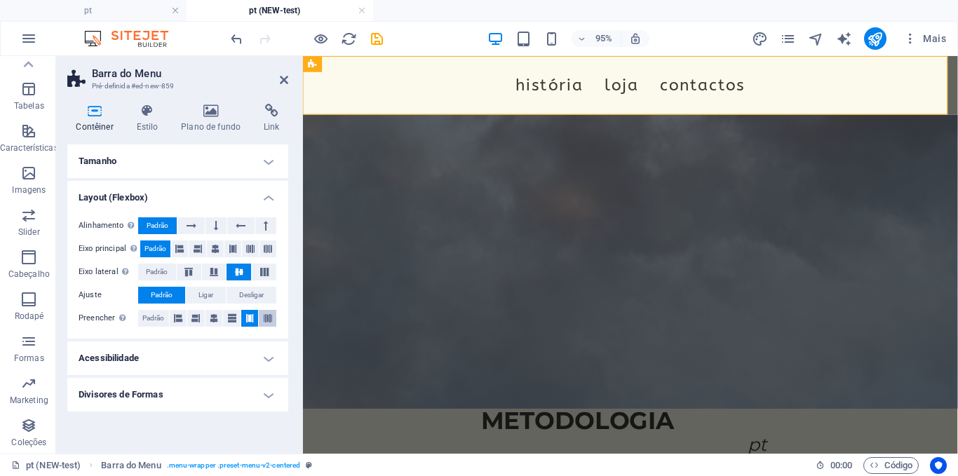
click at [266, 320] on icon at bounding box center [268, 318] width 8 height 17
click at [153, 327] on div "Preencher Controla as distâncias e a direção dos elementos no eixo y em várias …" at bounding box center [178, 319] width 198 height 18
click at [151, 323] on span "Padrão" at bounding box center [153, 318] width 22 height 17
click at [133, 362] on h4 "Acessibilidade" at bounding box center [177, 358] width 221 height 34
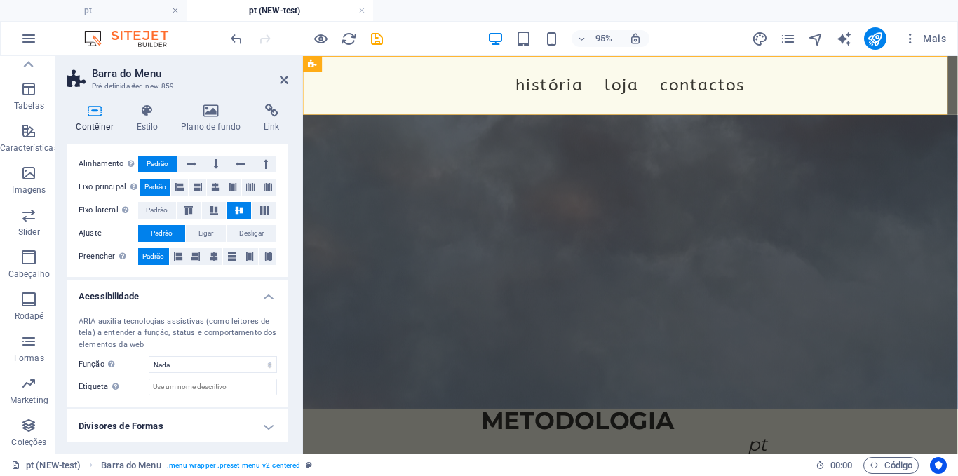
scroll to position [62, 0]
click at [130, 424] on h4 "Divisores de Formas" at bounding box center [177, 426] width 221 height 34
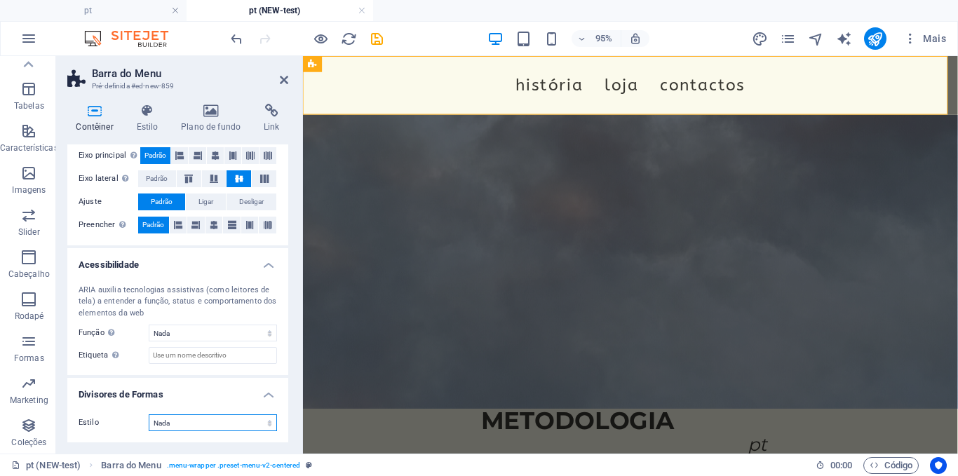
click at [175, 419] on select "Nada Triangulo Quadrado Diagonal Polígono 1 Polígono 2 Zigzag Multiplos Zigueza…" at bounding box center [213, 422] width 128 height 17
click at [149, 414] on select "Nada Triangulo Quadrado Diagonal Polígono 1 Polígono 2 Zigzag Multiplos Zigueza…" at bounding box center [213, 422] width 128 height 17
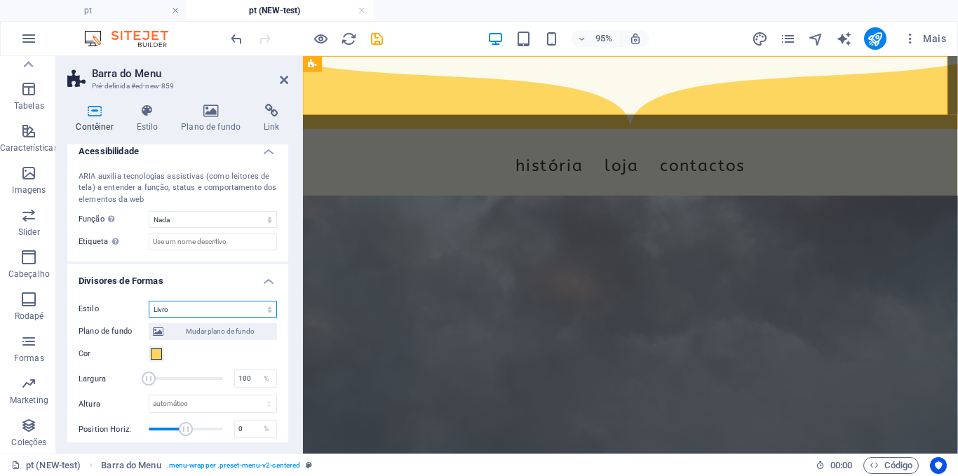
scroll to position [208, 0]
click at [169, 310] on select "Nada Triangulo Quadrado Diagonal Polígono 1 Polígono 2 Zigzag Multiplos Zigueza…" at bounding box center [213, 308] width 128 height 17
click at [149, 300] on select "Nada Triangulo Quadrado Diagonal Polígono 1 Polígono 2 Zigzag Multiplos Zigueza…" at bounding box center [213, 308] width 128 height 17
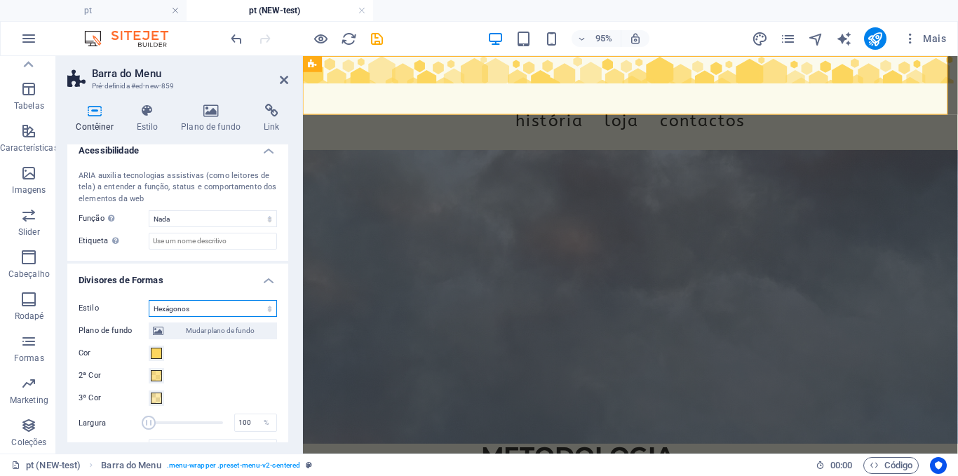
click at [181, 311] on select "Nada Triangulo Quadrado Diagonal Polígono 1 Polígono 2 Zigzag Multiplos Zigueza…" at bounding box center [213, 308] width 128 height 17
click at [149, 300] on select "Nada Triangulo Quadrado Diagonal Polígono 1 Polígono 2 Zigzag Multiplos Zigueza…" at bounding box center [213, 308] width 128 height 17
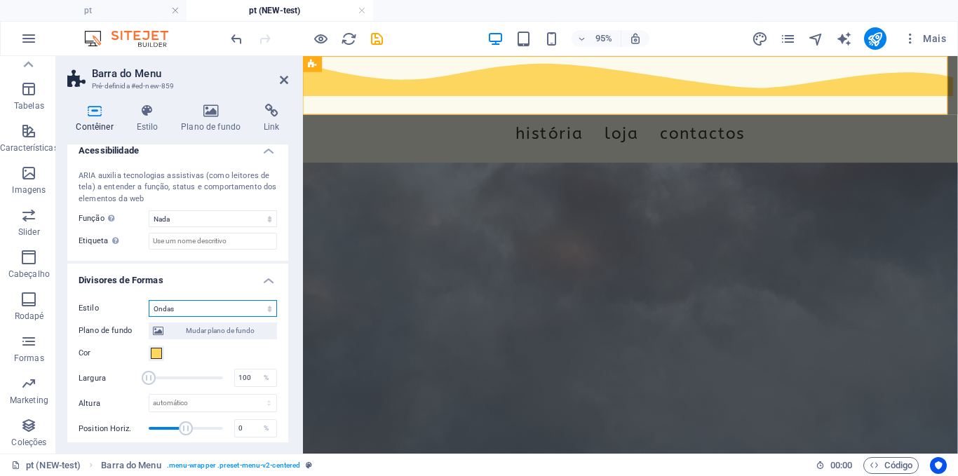
click at [191, 303] on select "Nada Triangulo Quadrado Diagonal Polígono 1 Polígono 2 Zigzag Multiplos Zigueza…" at bounding box center [213, 308] width 128 height 17
select select "none"
click at [149, 317] on select "Nada Triangulo Quadrado Diagonal Polígono 1 Polígono 2 Zigzag Multiplos Zigueza…" at bounding box center [213, 308] width 128 height 17
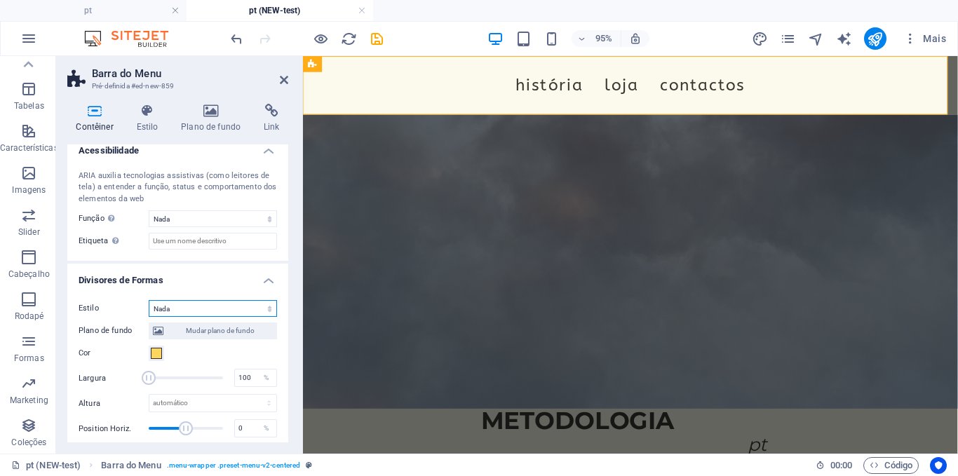
scroll to position [94, 0]
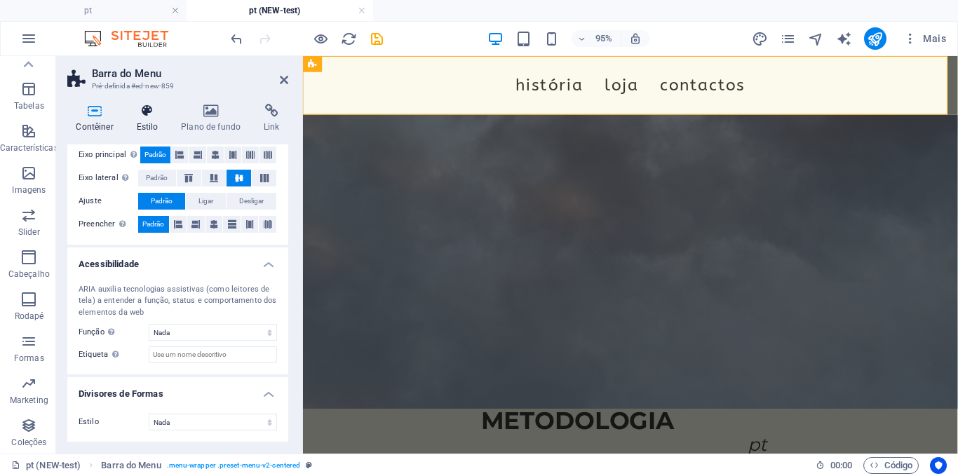
click at [158, 111] on icon at bounding box center [147, 111] width 39 height 14
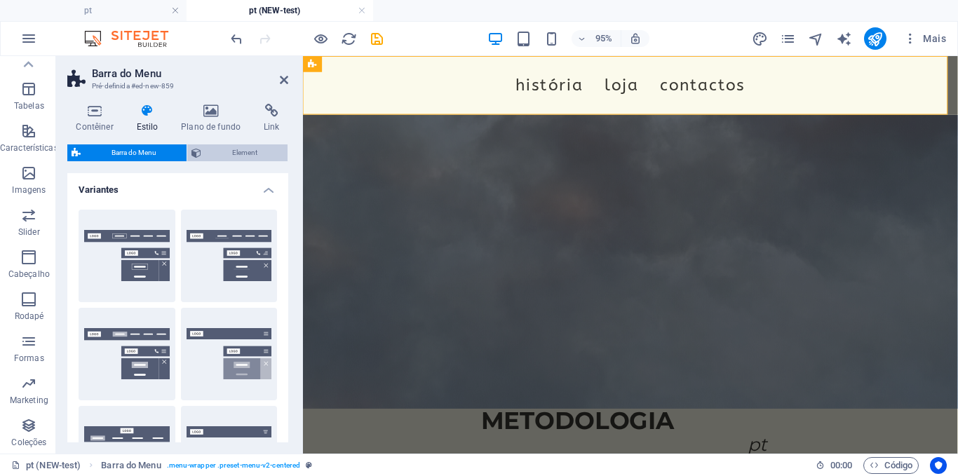
click at [229, 156] on span "Element" at bounding box center [244, 152] width 78 height 17
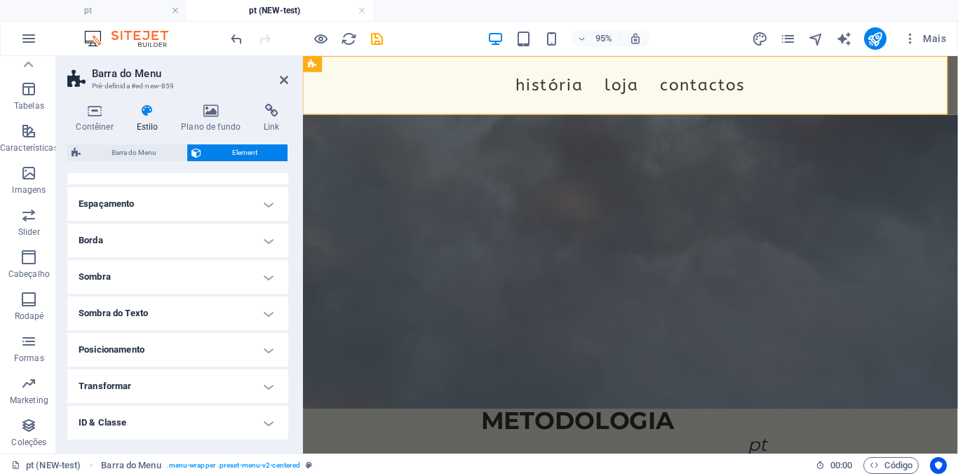
scroll to position [173, 0]
click at [152, 114] on icon at bounding box center [147, 111] width 39 height 14
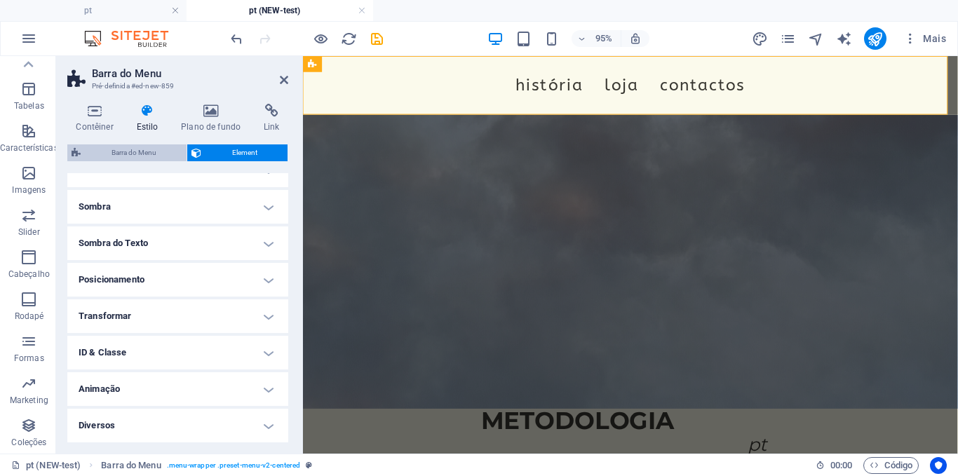
click at [126, 151] on span "Barra do Menu" at bounding box center [133, 152] width 97 height 17
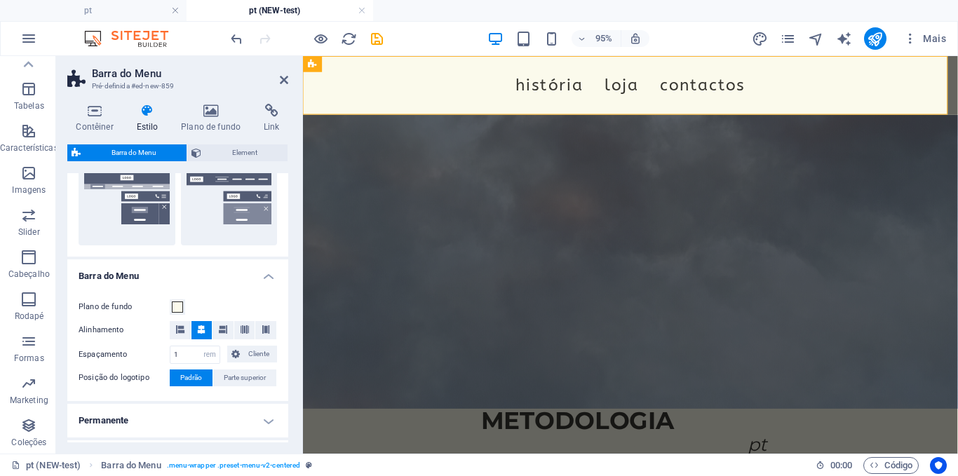
scroll to position [353, 0]
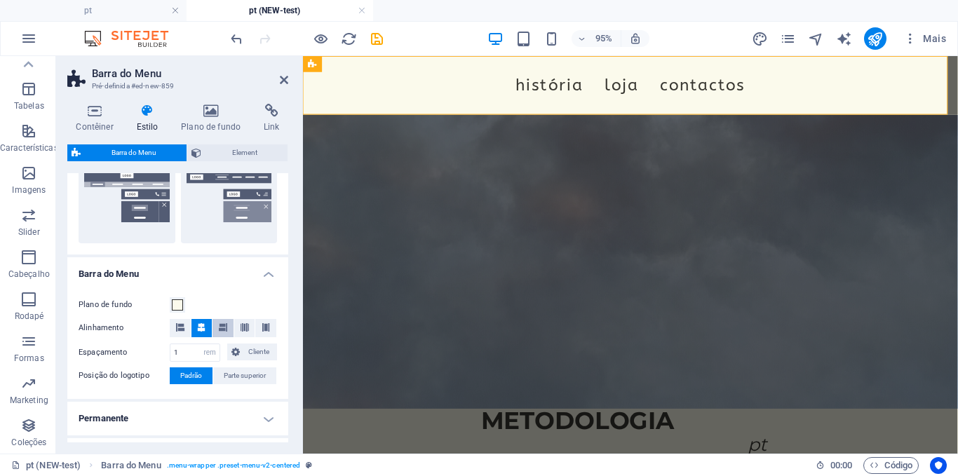
click at [222, 325] on icon at bounding box center [223, 327] width 8 height 8
click at [250, 327] on button at bounding box center [244, 328] width 21 height 18
click at [177, 328] on icon at bounding box center [180, 327] width 8 height 8
click at [263, 330] on icon at bounding box center [266, 327] width 8 height 8
click at [240, 337] on span at bounding box center [244, 328] width 8 height 18
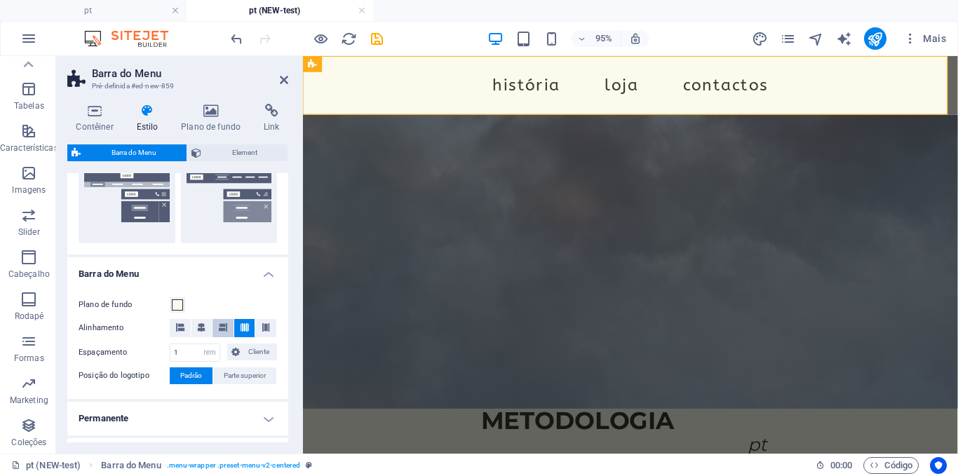
click at [226, 331] on button at bounding box center [222, 328] width 21 height 18
click at [201, 330] on icon at bounding box center [201, 327] width 8 height 8
click at [172, 326] on button at bounding box center [180, 328] width 21 height 18
click at [225, 328] on icon at bounding box center [223, 327] width 8 height 8
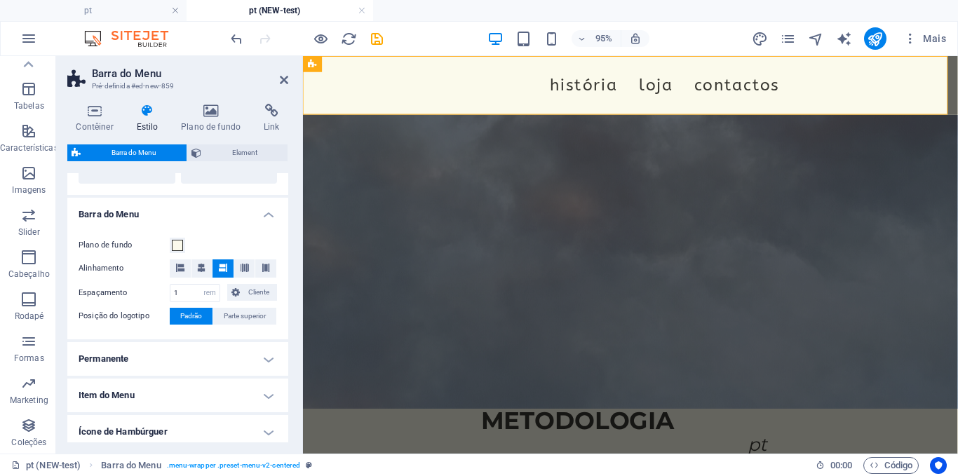
scroll to position [414, 0]
click at [184, 286] on input "1" at bounding box center [194, 292] width 49 height 17
click at [147, 278] on div "Plano de fundo Alinhamento Espaçamento 10 px rem % vh vw Cliente Cliente 10 px …" at bounding box center [178, 280] width 226 height 116
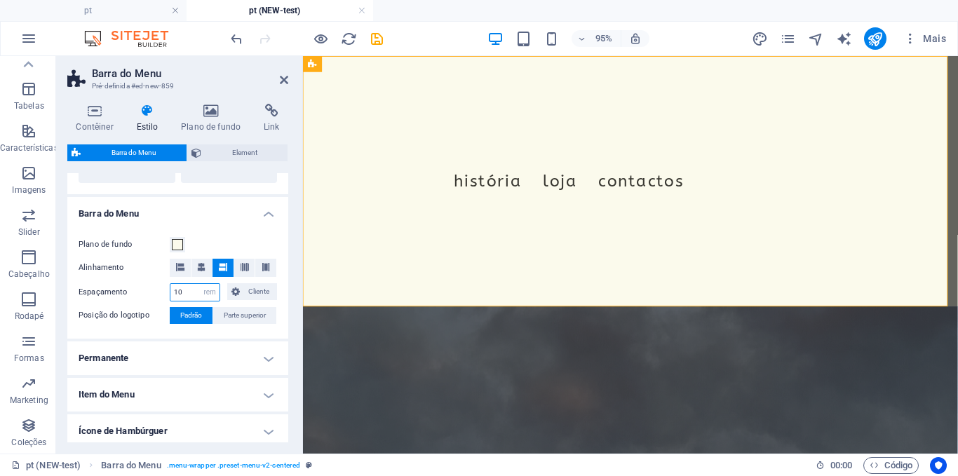
click at [194, 293] on input "10" at bounding box center [194, 292] width 49 height 17
type input "0"
type input "0.5"
click at [151, 288] on label "Espaçamento" at bounding box center [124, 292] width 91 height 17
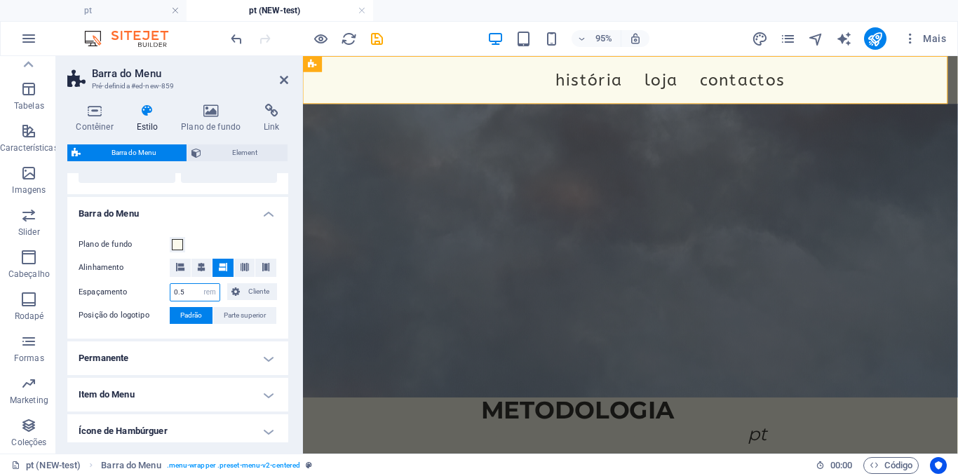
click at [190, 297] on input "0.5" at bounding box center [194, 292] width 49 height 17
type input "0.1"
click at [142, 274] on label "Alinhamento" at bounding box center [124, 267] width 91 height 17
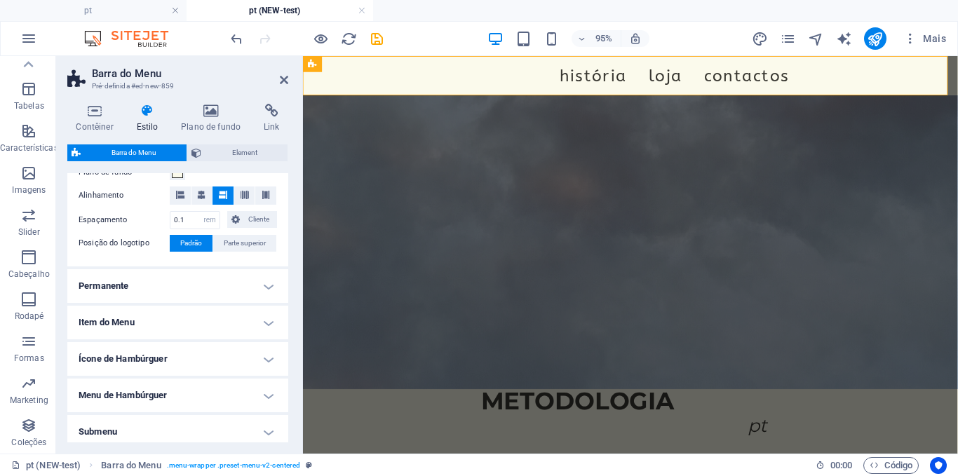
scroll to position [493, 0]
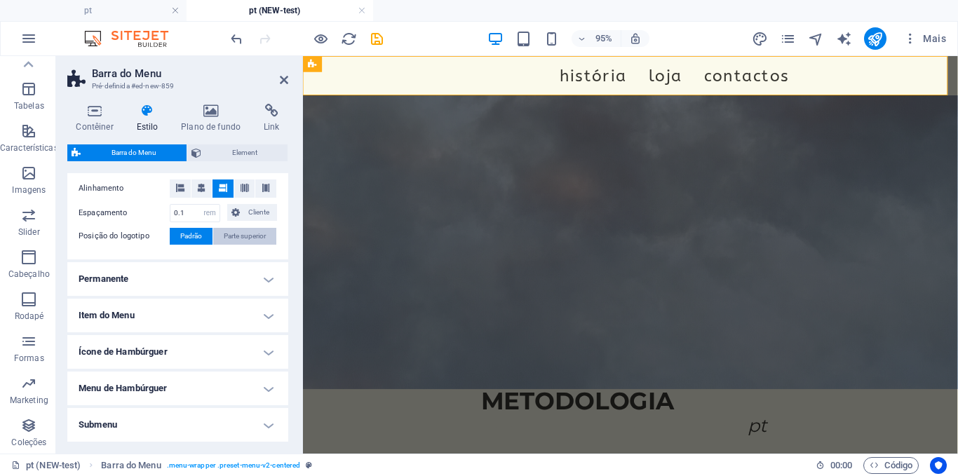
click at [231, 231] on span "Parte superior" at bounding box center [245, 236] width 42 height 17
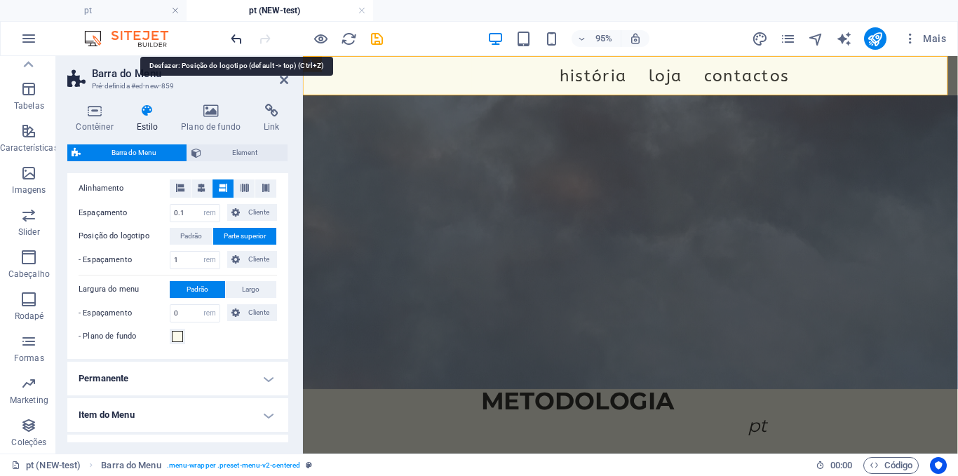
click at [237, 42] on icon "undo" at bounding box center [237, 39] width 16 height 16
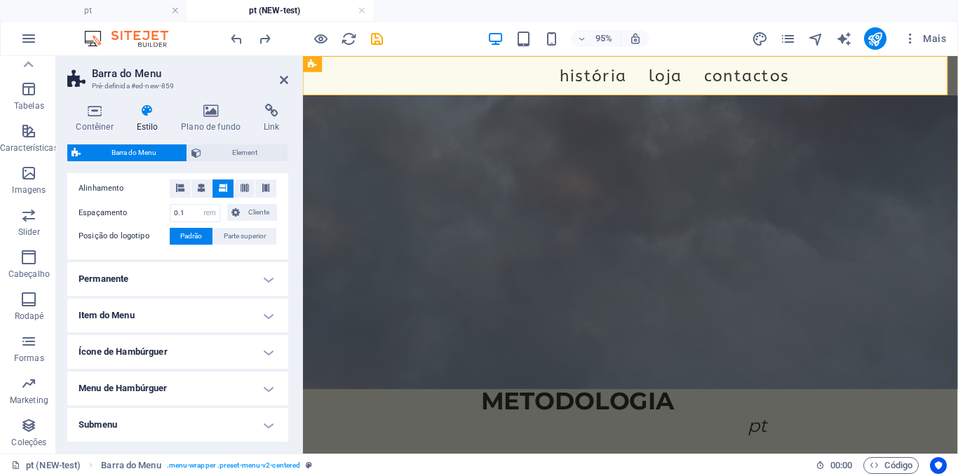
scroll to position [548, 0]
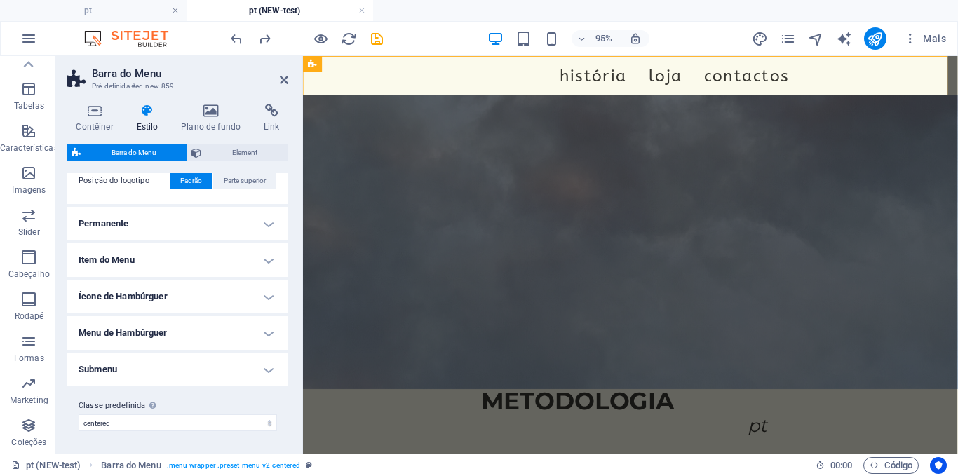
click at [130, 229] on h4 "Permanente" at bounding box center [177, 224] width 221 height 34
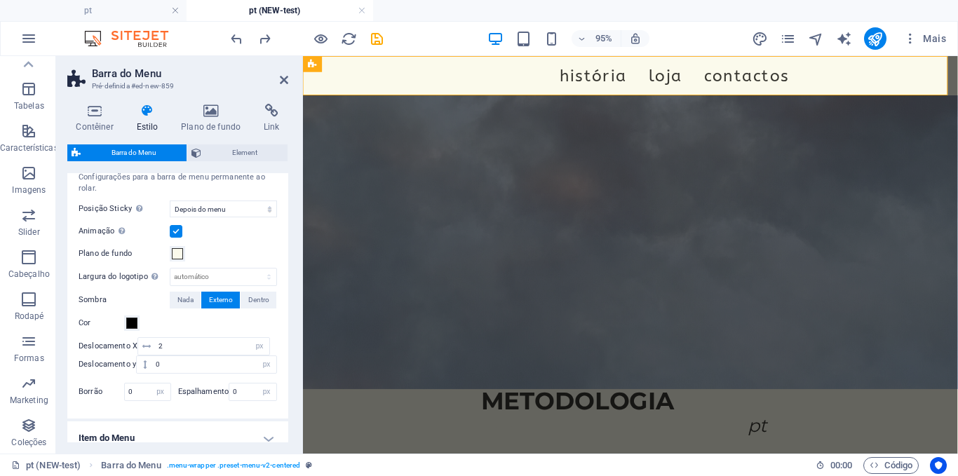
scroll to position [624, 0]
click at [207, 217] on div "Configurações para a barra de menu permanente ao rolar. Posição Sticky Afeta a …" at bounding box center [178, 286] width 226 height 261
click at [207, 213] on select "Desligar Instantâneo Depois do menu Depois do banner Ao rolar para cima" at bounding box center [223, 207] width 107 height 17
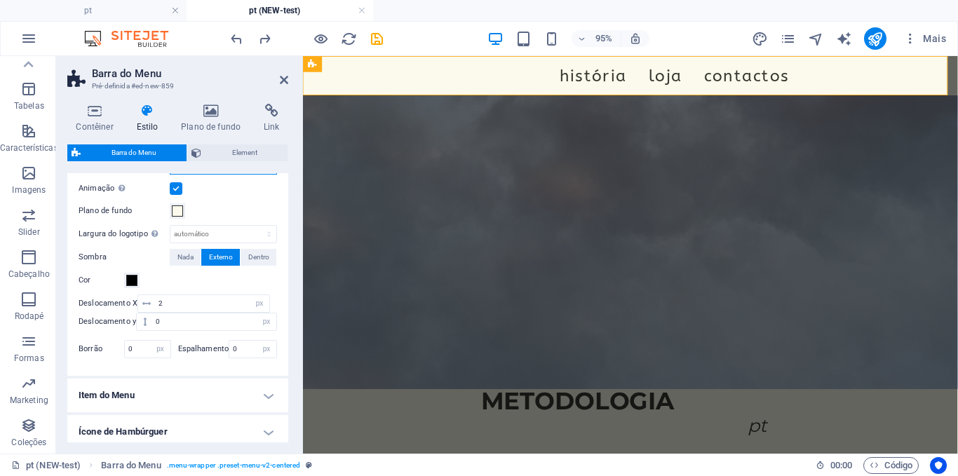
scroll to position [666, 0]
click at [135, 285] on span at bounding box center [131, 279] width 11 height 11
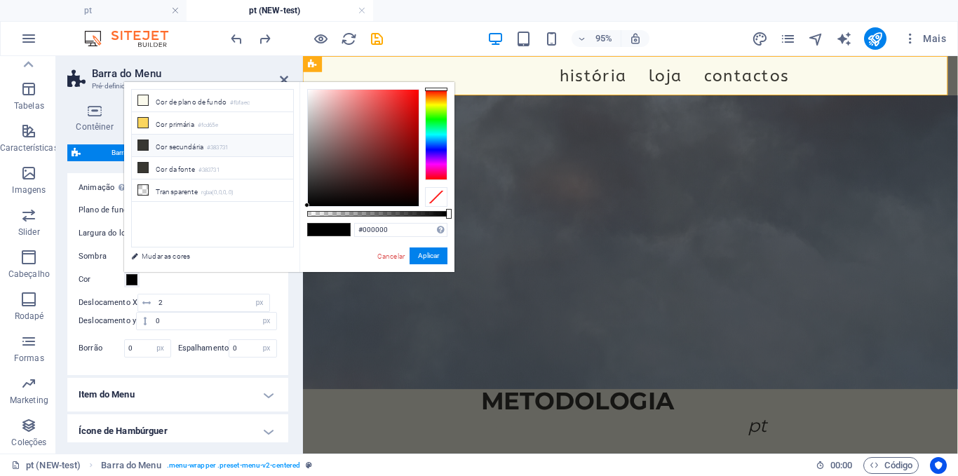
click at [228, 150] on small "#383731" at bounding box center [217, 148] width 21 height 10
type input "#383731"
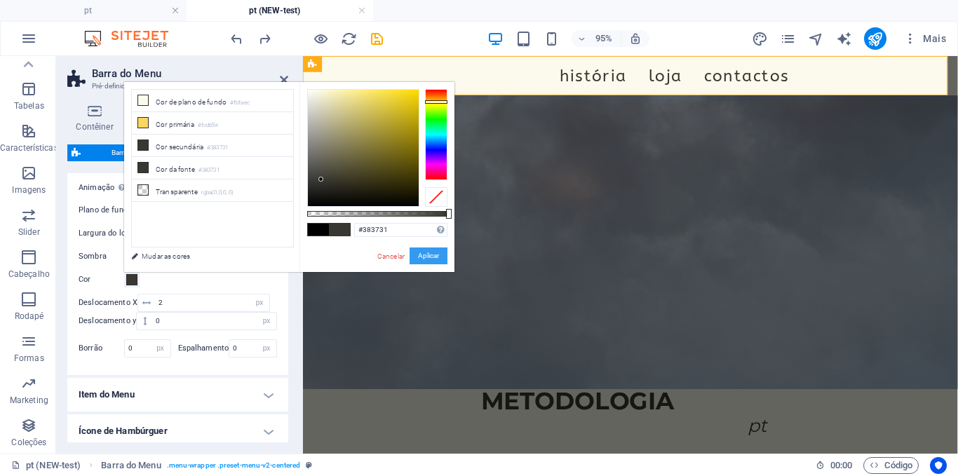
click at [419, 254] on button "Aplicar" at bounding box center [428, 256] width 38 height 17
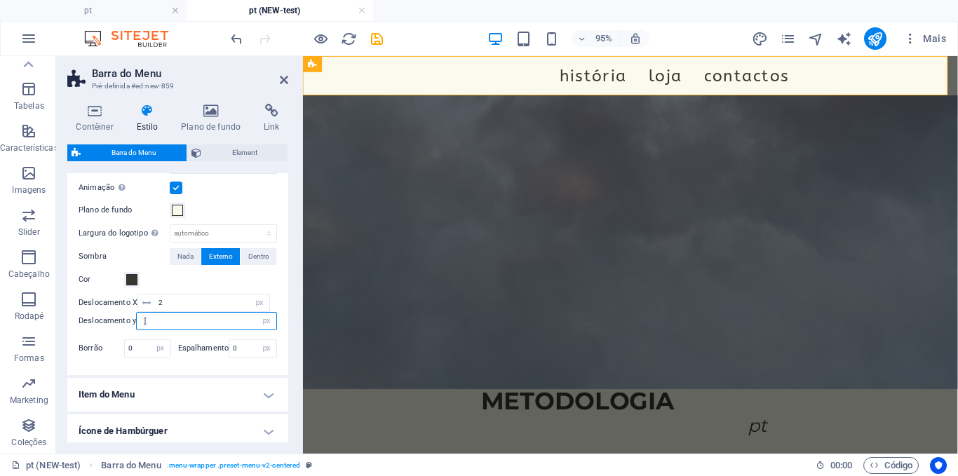
click at [212, 316] on input "number" at bounding box center [214, 321] width 124 height 17
click at [198, 290] on div "Sombra Nada Externo Dentro Cor Deslocamento X 2 px rem vh vw Deslocamento y 1 p…" at bounding box center [178, 304] width 198 height 113
click at [189, 287] on div "Cor" at bounding box center [178, 279] width 198 height 17
click at [168, 323] on input "1" at bounding box center [214, 321] width 124 height 17
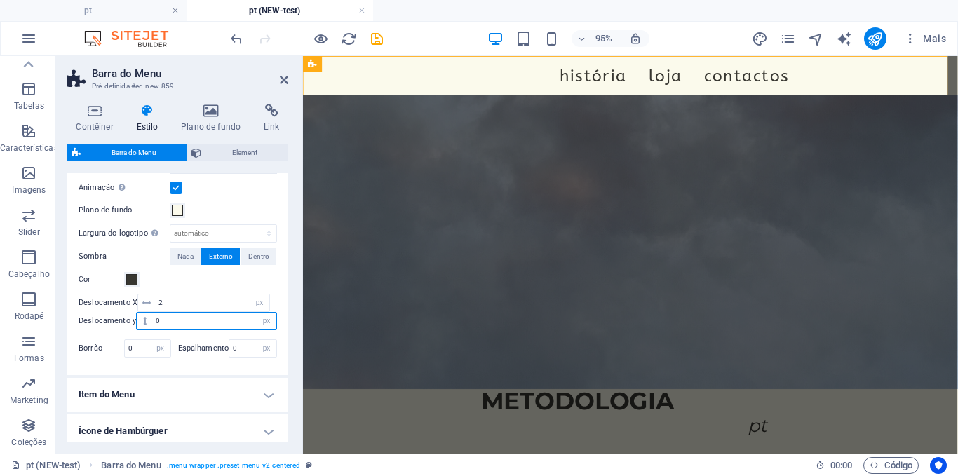
type input "0"
click at [163, 283] on div "Cor" at bounding box center [178, 279] width 198 height 17
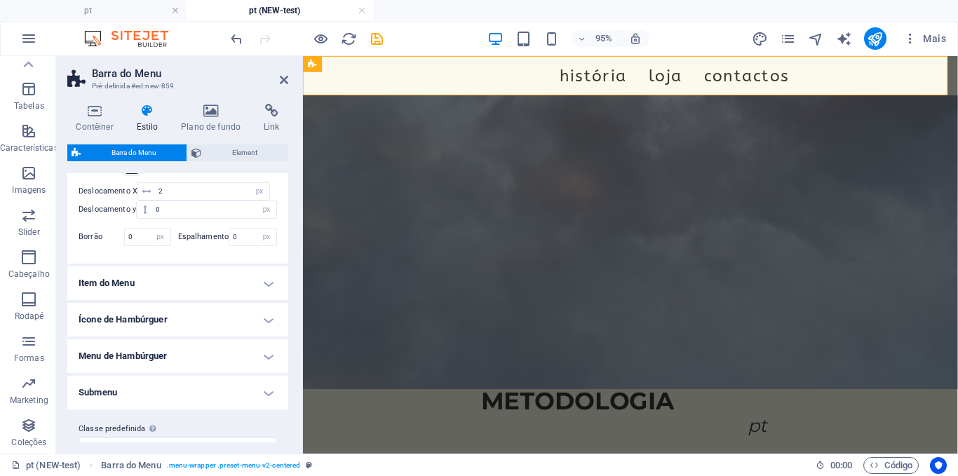
scroll to position [782, 0]
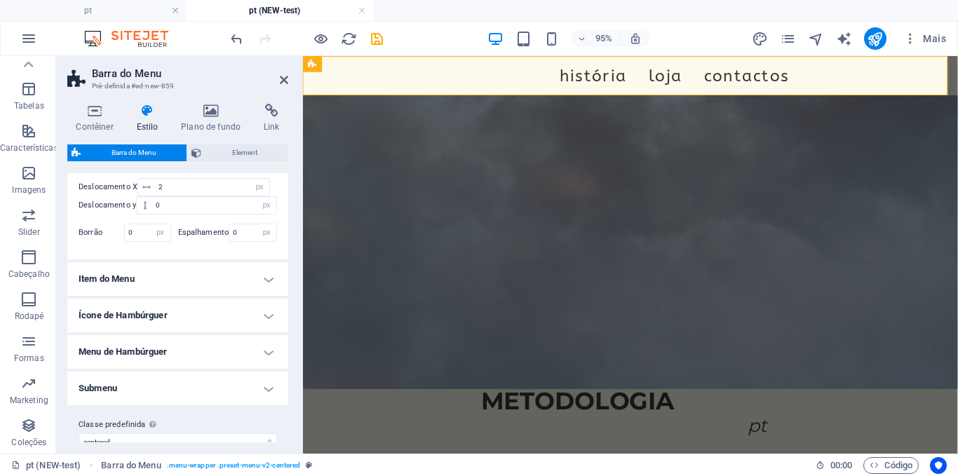
click at [149, 289] on h4 "Item do Menu" at bounding box center [177, 279] width 221 height 34
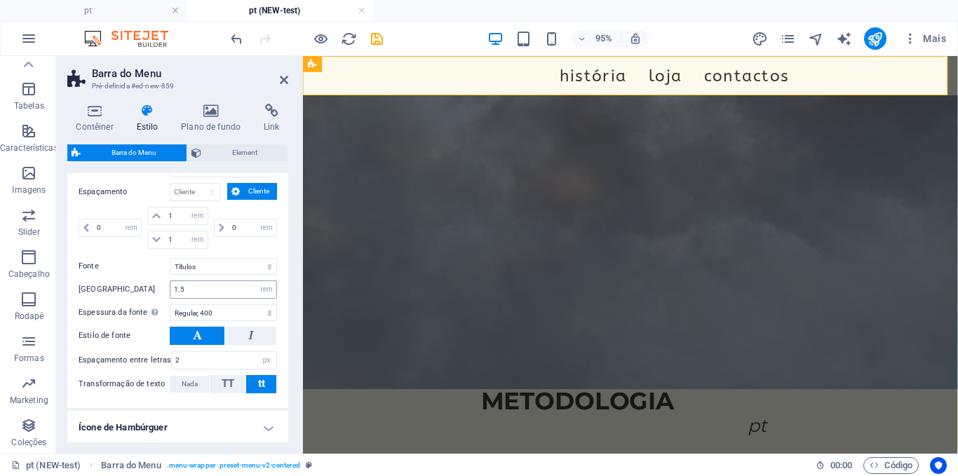
scroll to position [1091, 0]
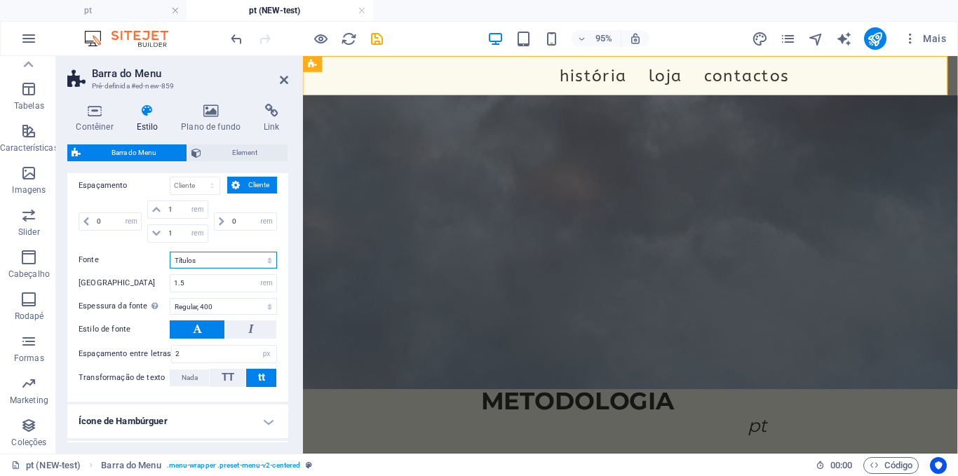
click at [224, 266] on select "Padrão Títulos" at bounding box center [223, 260] width 107 height 17
click at [170, 252] on select "Padrão Títulos" at bounding box center [223, 260] width 107 height 17
click at [213, 255] on select "Padrão Títulos" at bounding box center [223, 260] width 107 height 17
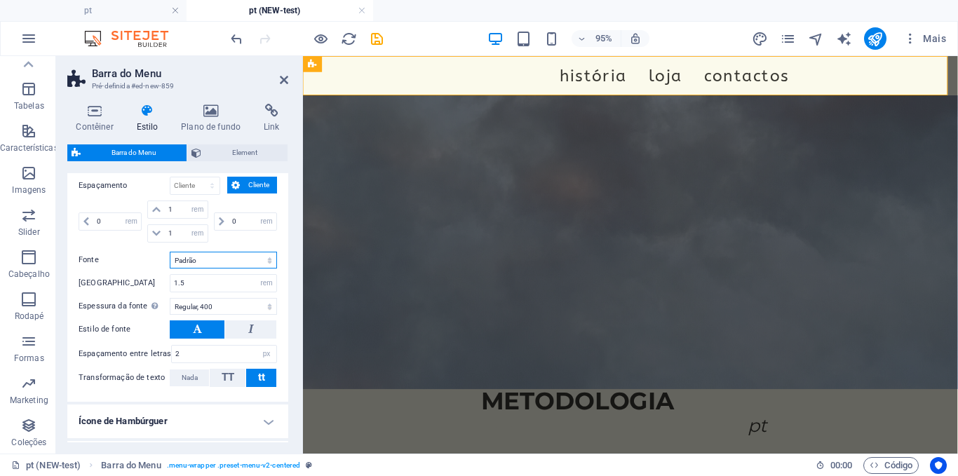
select select "link-special-font"
click at [170, 252] on select "Padrão Títulos" at bounding box center [223, 260] width 107 height 17
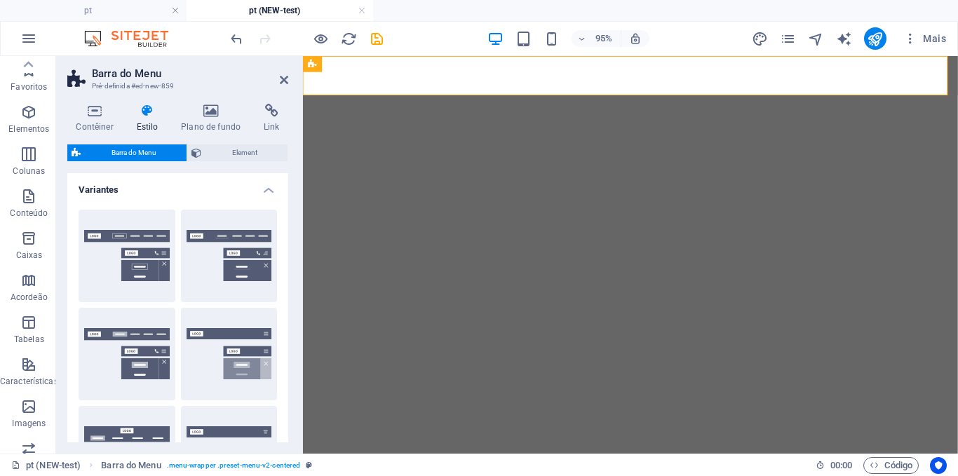
select select "rem"
select select "sticky_menu"
select select "px"
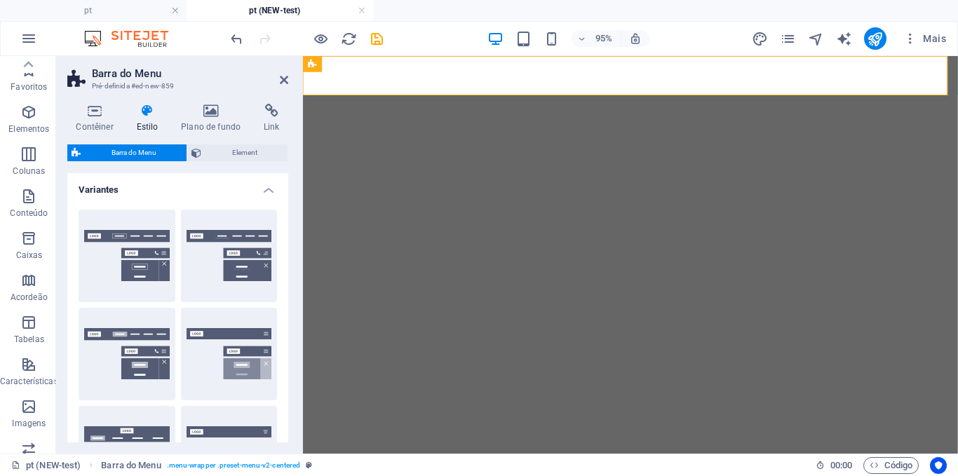
select select "px"
select select "hover_border_bottom"
select select "px"
select select "rem"
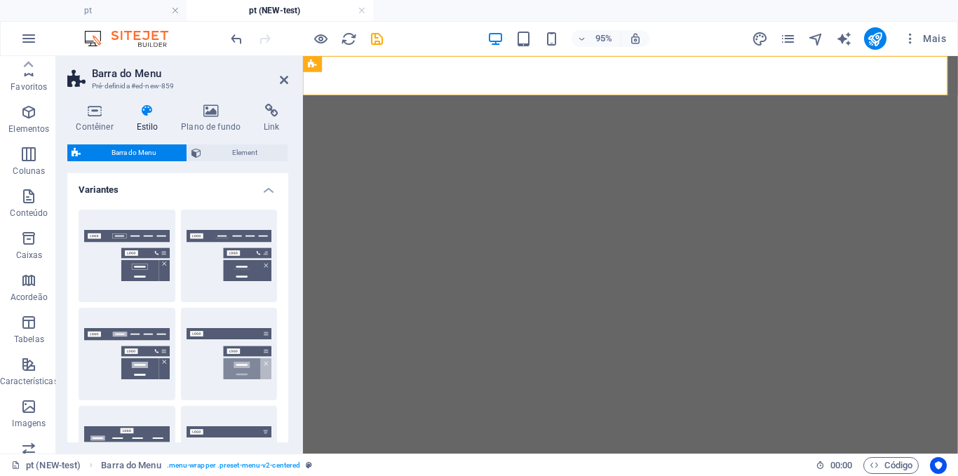
select select "rem"
select select "link-special-font"
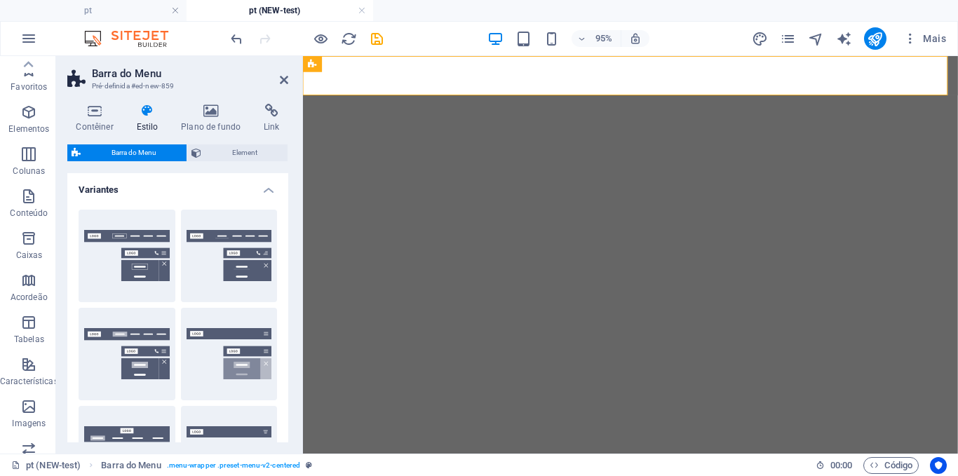
select select "rem"
select select "400"
select select "px"
select select "preset-menu-v2-centered"
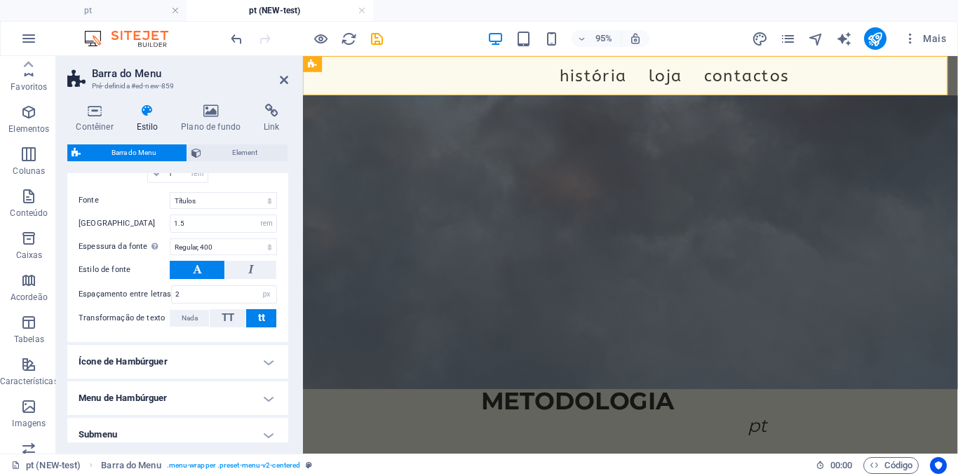
scroll to position [233, 0]
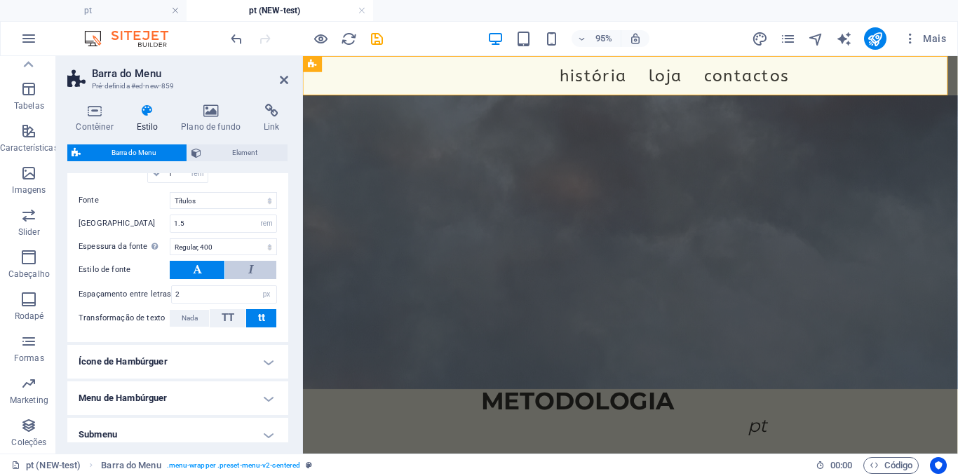
click at [252, 275] on button at bounding box center [250, 270] width 51 height 18
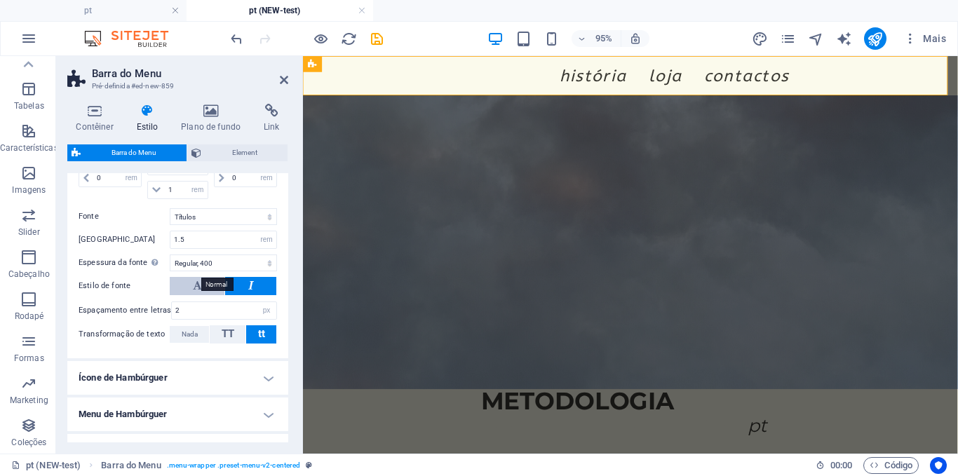
scroll to position [1134, 0]
click at [223, 331] on span "TT" at bounding box center [228, 334] width 13 height 13
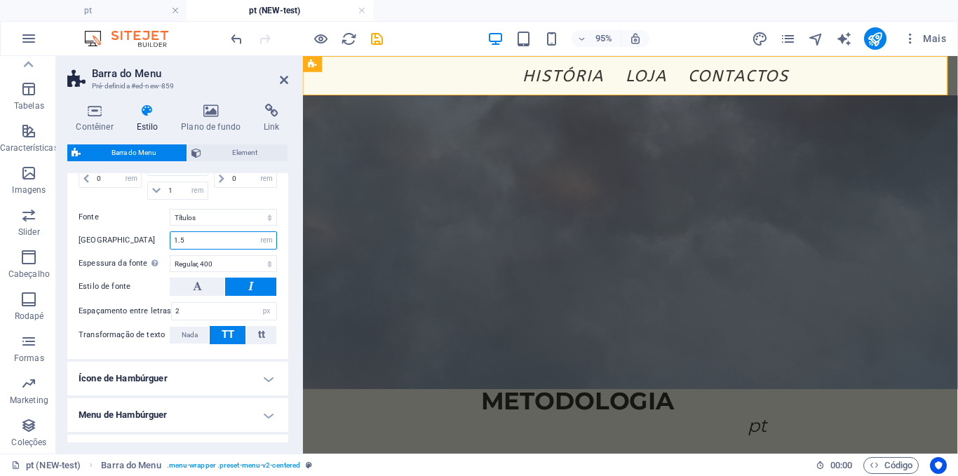
click at [197, 242] on input "1.5" at bounding box center [223, 240] width 106 height 17
click at [145, 212] on label "Fonte" at bounding box center [124, 217] width 91 height 17
click at [170, 212] on select "Padrão Títulos" at bounding box center [223, 217] width 107 height 17
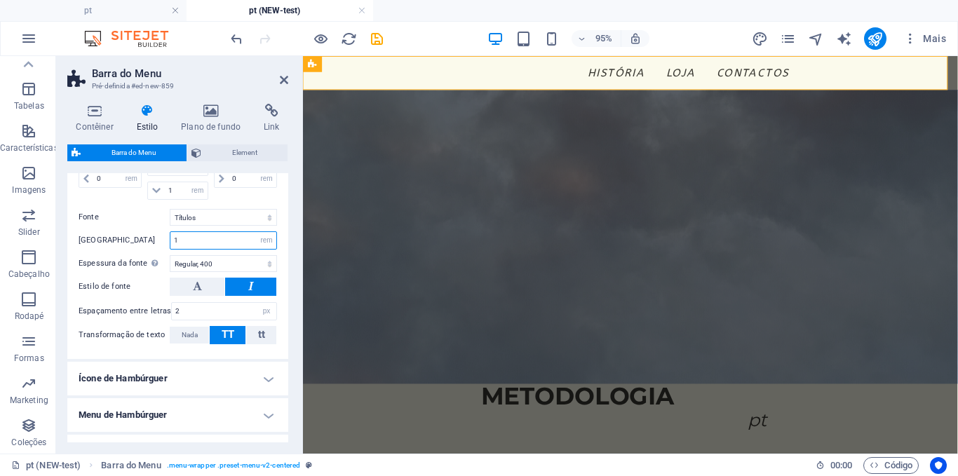
click at [202, 235] on input "1" at bounding box center [223, 240] width 106 height 17
type input "1.1"
click at [131, 219] on label "Fonte" at bounding box center [124, 217] width 91 height 17
click at [170, 219] on select "Padrão Títulos" at bounding box center [223, 217] width 107 height 17
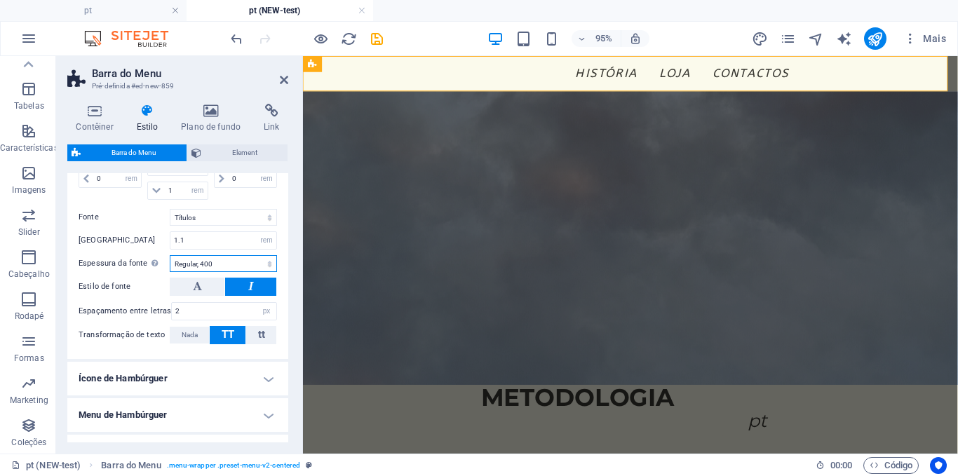
click at [215, 259] on select "Fina, 100 Extra leve, 200 Leve, 300 Regular, 400 Média, 500 Semi negrito, 600 N…" at bounding box center [223, 263] width 107 height 17
click at [170, 255] on select "Fina, 100 Extra leve, 200 Leve, 300 Regular, 400 Média, 500 Semi negrito, 600 N…" at bounding box center [223, 263] width 107 height 17
click at [211, 257] on select "Fina, 100 Extra leve, 200 Leve, 300 Regular, 400 Média, 500 Semi negrito, 600 N…" at bounding box center [223, 263] width 107 height 17
select select "500"
click at [170, 255] on select "Fina, 100 Extra leve, 200 Leve, 300 Regular, 400 Média, 500 Semi negrito, 600 N…" at bounding box center [223, 263] width 107 height 17
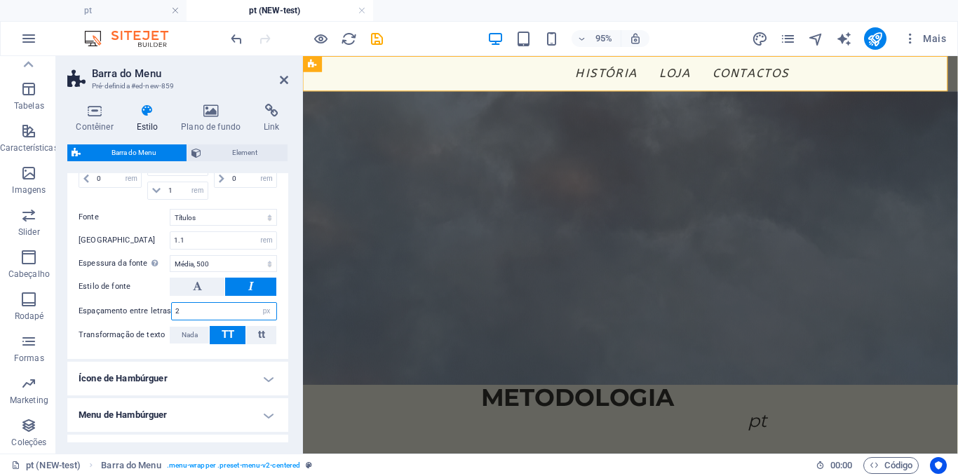
click at [186, 303] on input "2" at bounding box center [224, 311] width 104 height 17
click at [190, 306] on input "1" at bounding box center [224, 311] width 104 height 17
type input "1"
type input "2"
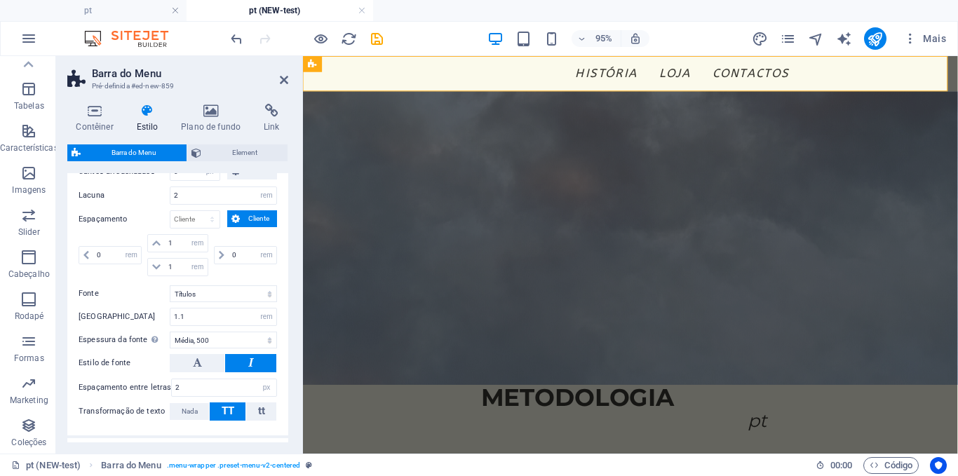
scroll to position [1057, 0]
click at [221, 256] on icon at bounding box center [222, 256] width 6 height 8
click at [236, 256] on input "0" at bounding box center [253, 256] width 48 height 17
click at [236, 256] on input "10" at bounding box center [253, 256] width 48 height 17
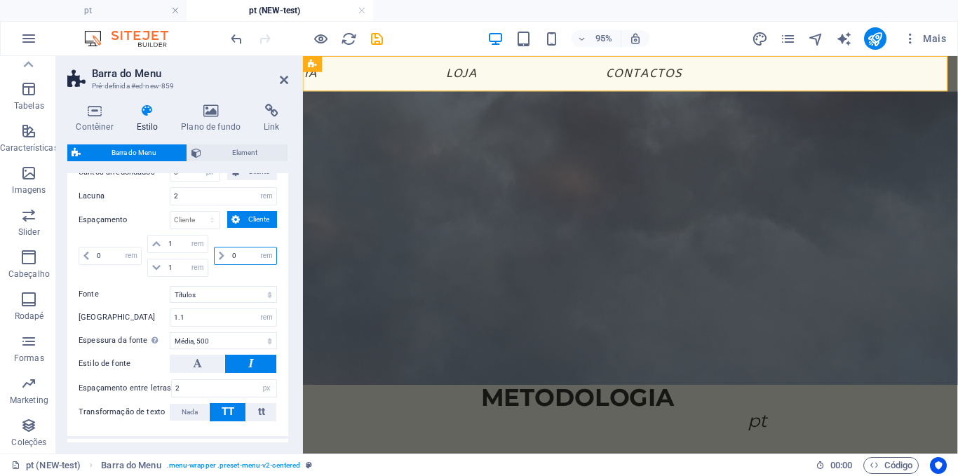
type input "0"
click at [184, 266] on input "1" at bounding box center [186, 267] width 42 height 17
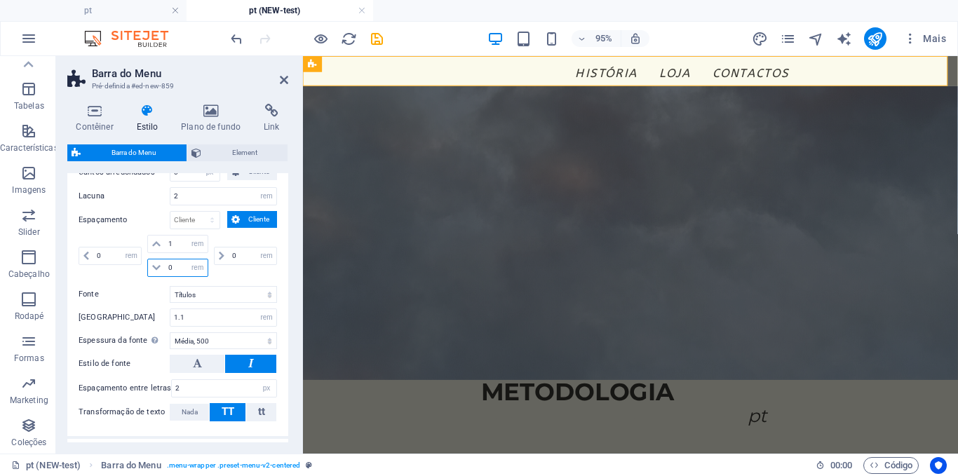
click at [184, 266] on input "0" at bounding box center [186, 267] width 42 height 17
type input "1"
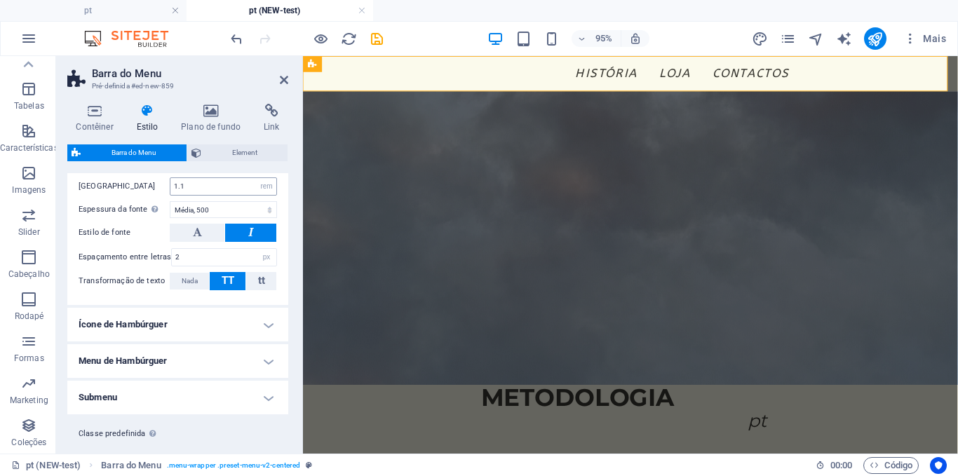
scroll to position [1188, 0]
click at [184, 325] on h4 "Ícone de Hambúrguer" at bounding box center [177, 324] width 221 height 34
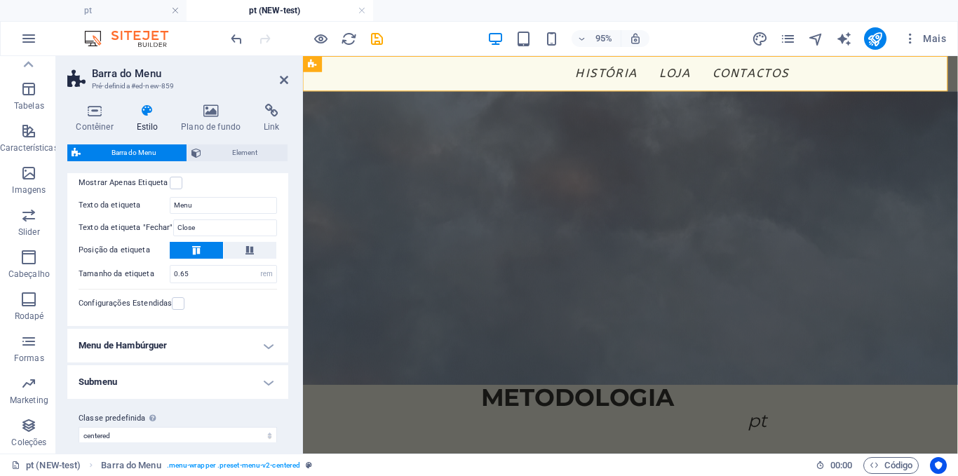
scroll to position [1560, 0]
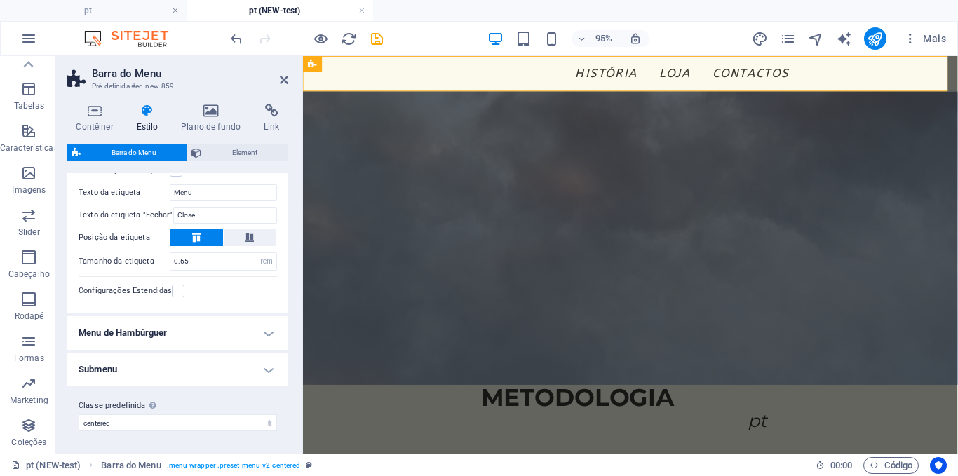
click at [184, 325] on h4 "Menu de Hambúrguer" at bounding box center [177, 333] width 221 height 34
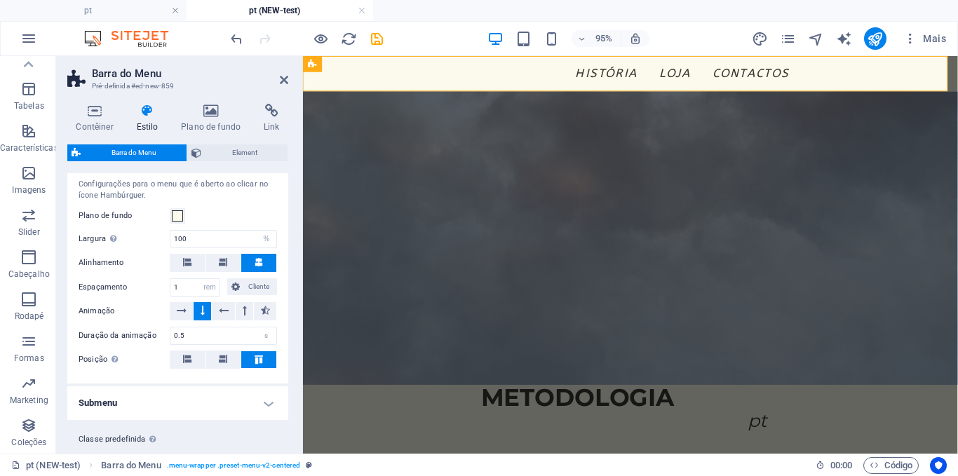
scroll to position [1770, 0]
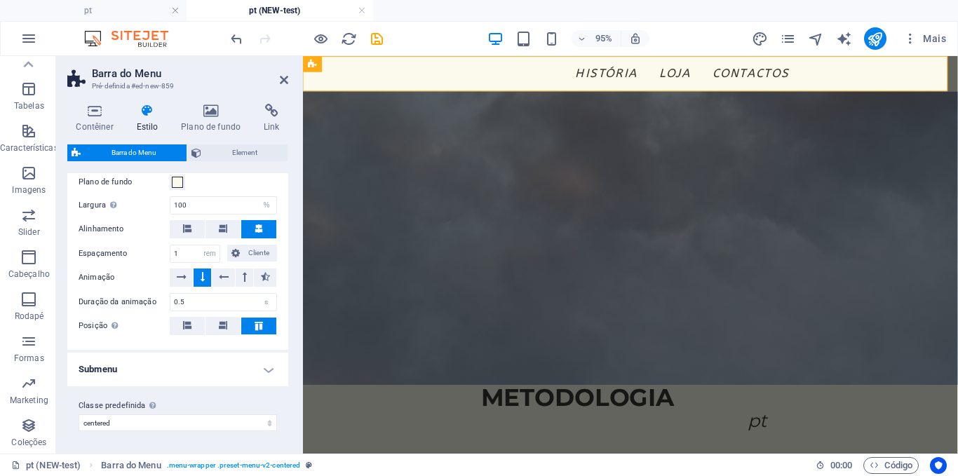
click at [168, 374] on h4 "Submenu" at bounding box center [177, 370] width 221 height 34
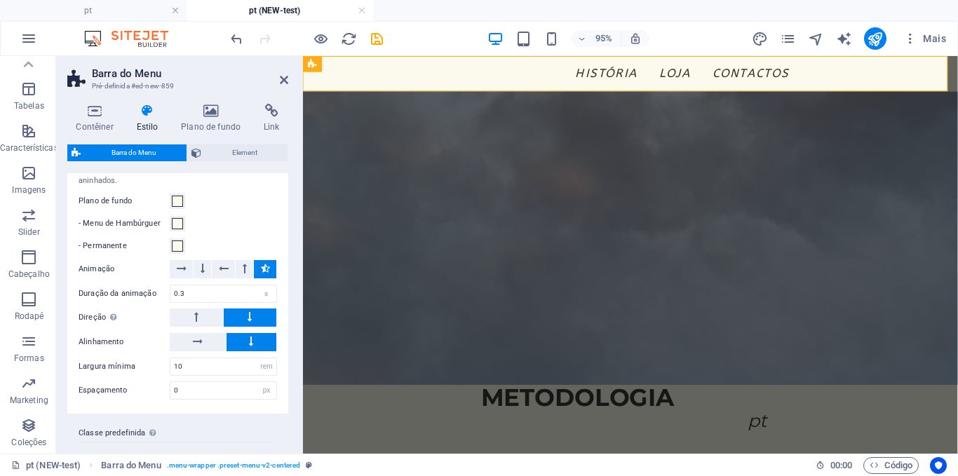
scroll to position [2026, 0]
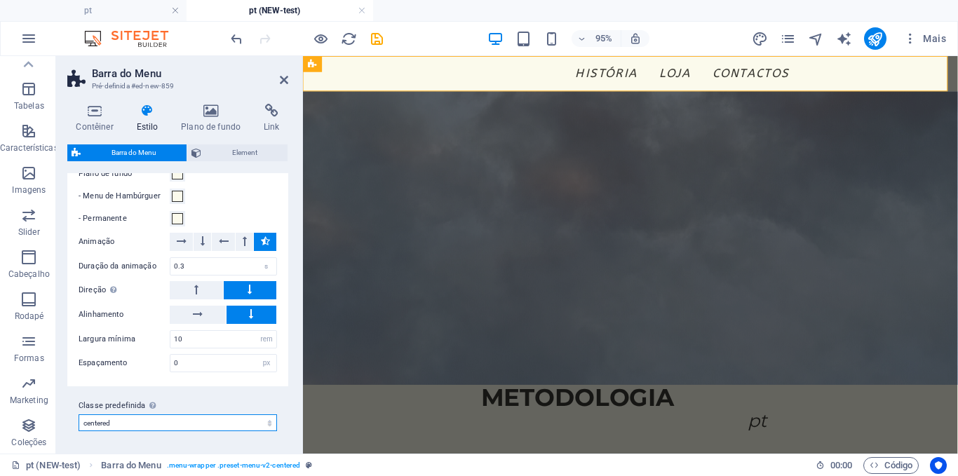
click at [144, 423] on select "fixed loki centered Adicionar classe predefinida" at bounding box center [178, 422] width 198 height 17
click at [204, 106] on icon at bounding box center [210, 111] width 77 height 14
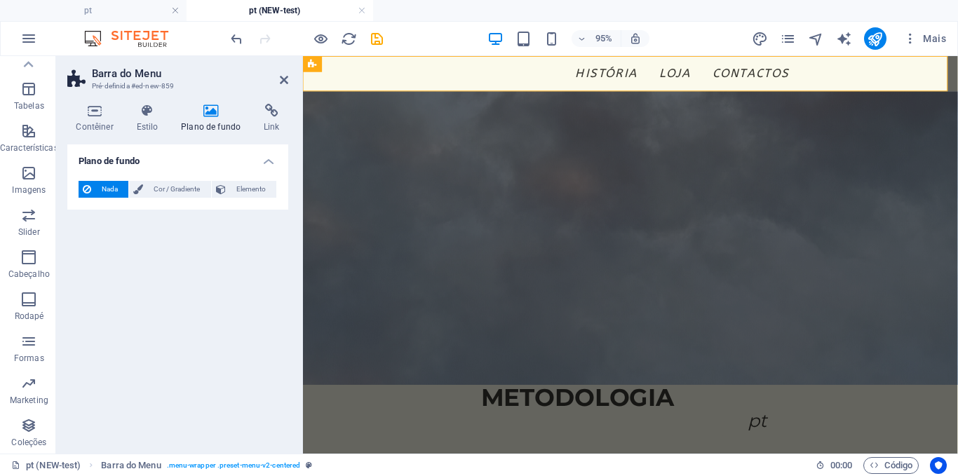
click at [252, 113] on h4 "Plano de fundo" at bounding box center [213, 118] width 83 height 29
click at [279, 113] on icon at bounding box center [271, 111] width 33 height 14
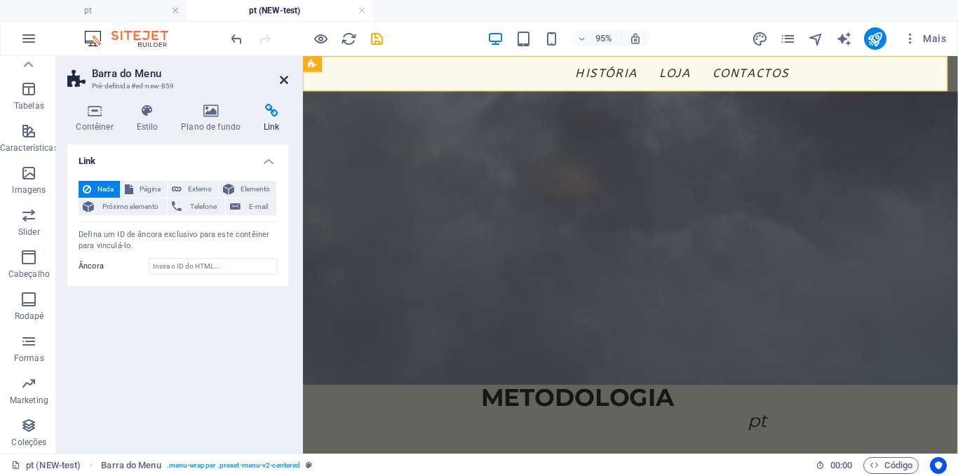
click at [287, 76] on icon at bounding box center [284, 79] width 8 height 11
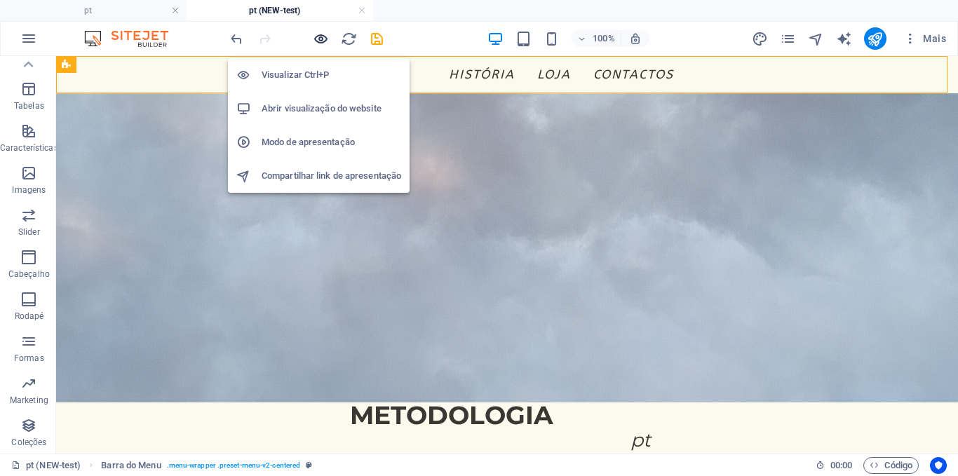
click at [326, 44] on icon "button" at bounding box center [321, 39] width 16 height 16
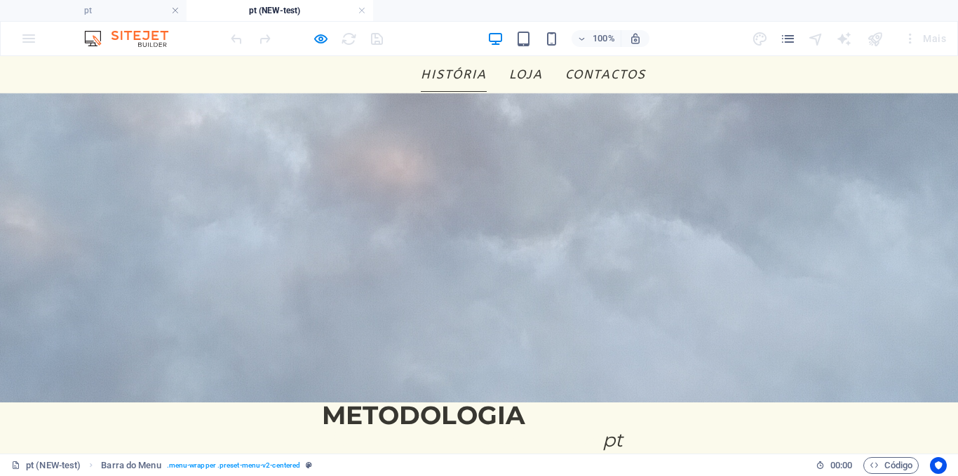
click at [460, 79] on link "HISTÓRIA" at bounding box center [454, 74] width 66 height 35
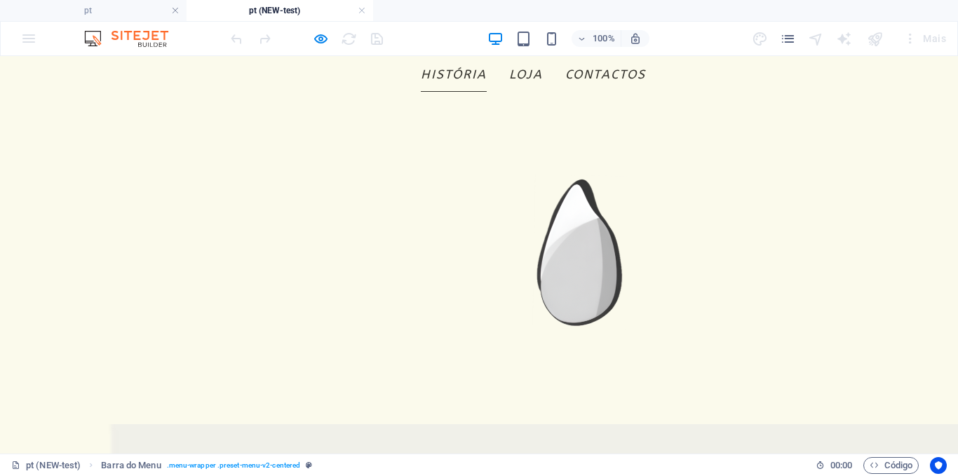
scroll to position [327, 0]
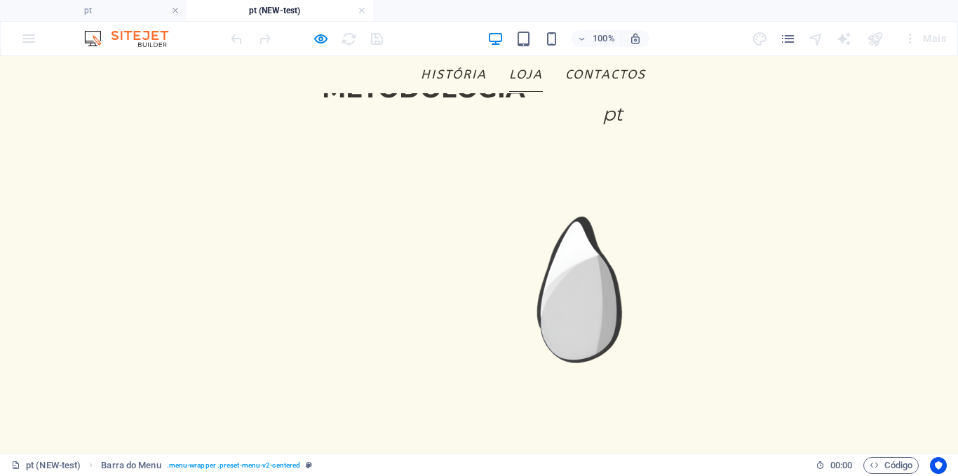
click at [510, 72] on link "loja" at bounding box center [526, 74] width 34 height 35
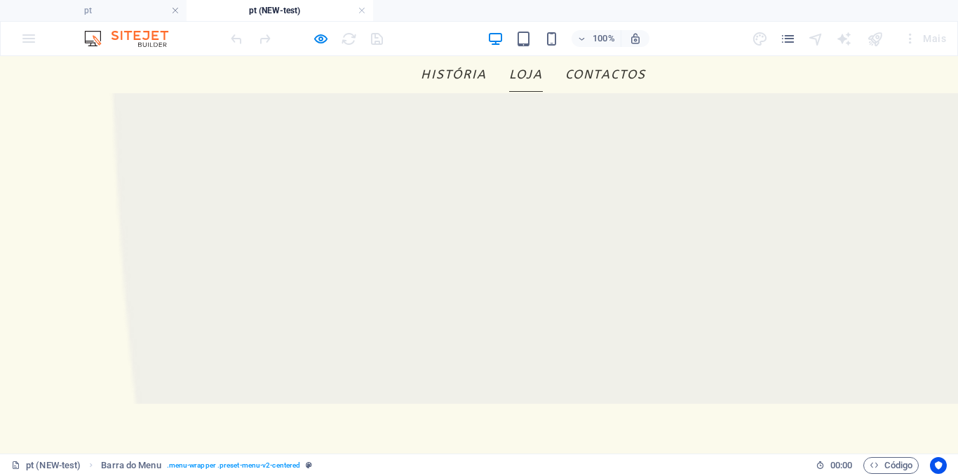
scroll to position [812, 0]
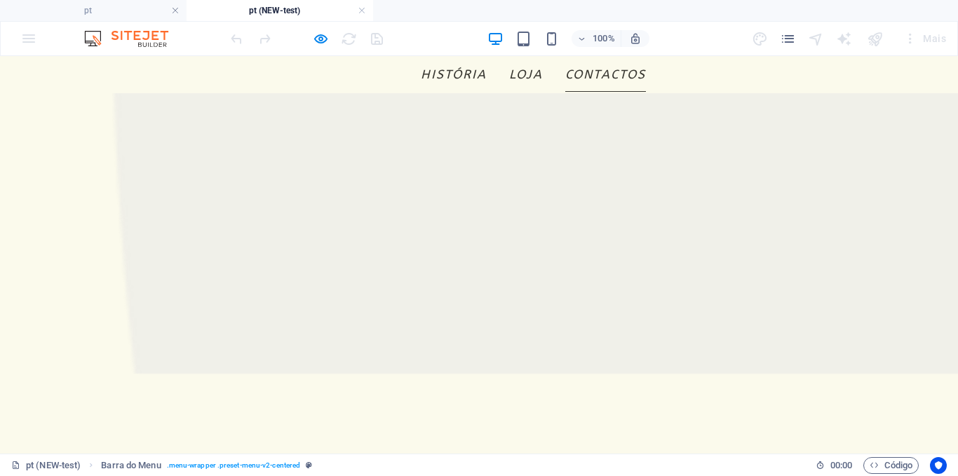
click at [595, 79] on link "contactos" at bounding box center [605, 74] width 81 height 35
click at [439, 70] on link "HISTÓRIA" at bounding box center [454, 74] width 66 height 35
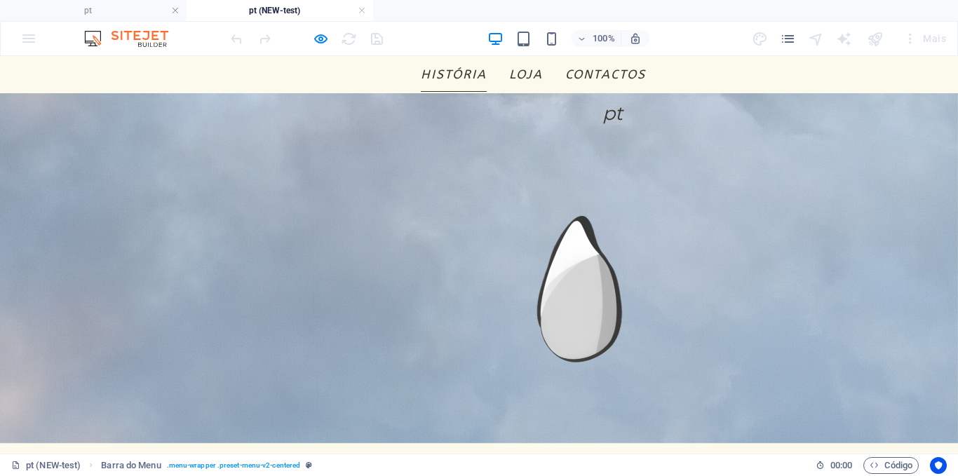
scroll to position [327, 0]
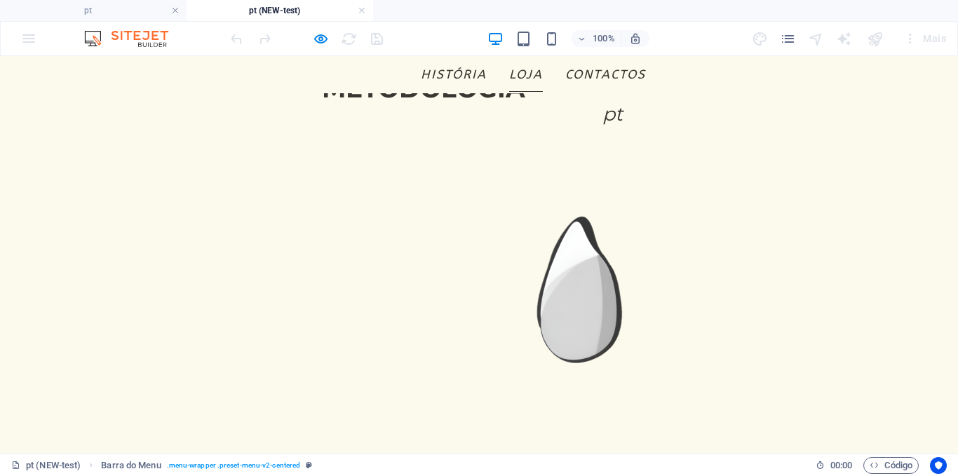
click at [509, 74] on link "loja" at bounding box center [526, 74] width 34 height 35
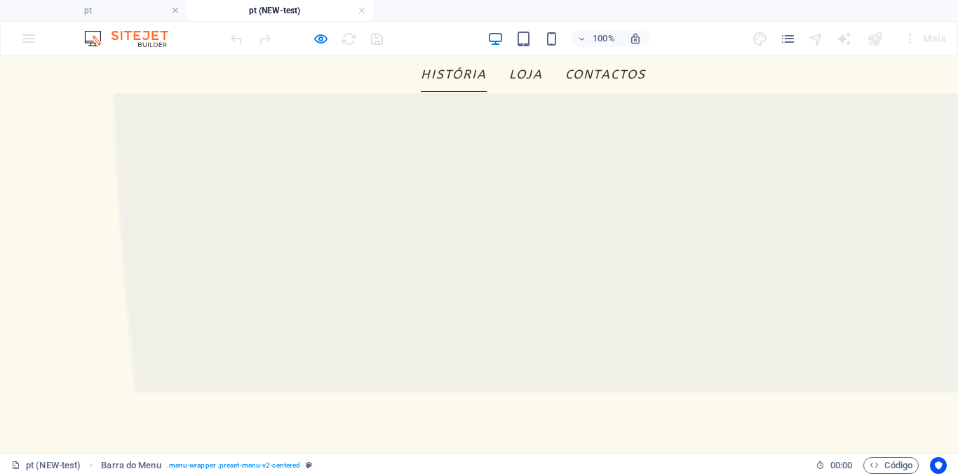
click at [457, 74] on link "HISTÓRIA" at bounding box center [454, 74] width 66 height 35
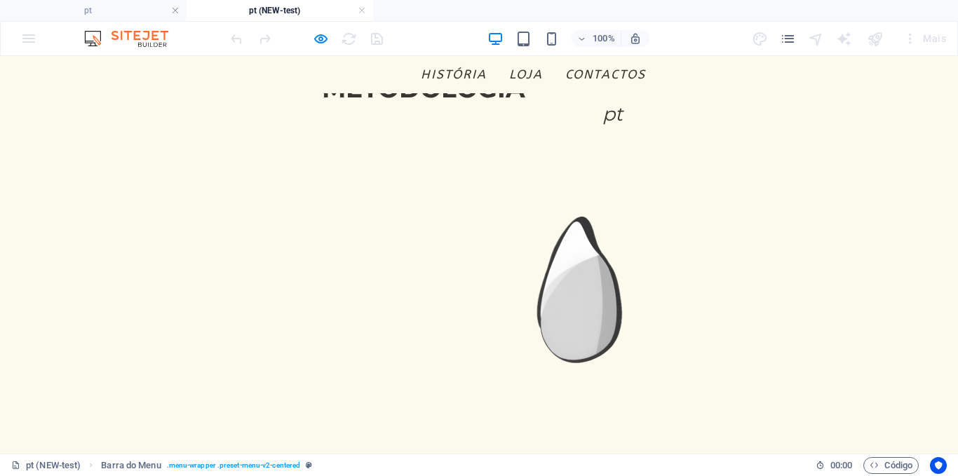
click at [502, 75] on ul "HISTÓRIA loja contactos" at bounding box center [479, 74] width 334 height 35
click at [511, 75] on link "loja" at bounding box center [526, 74] width 34 height 35
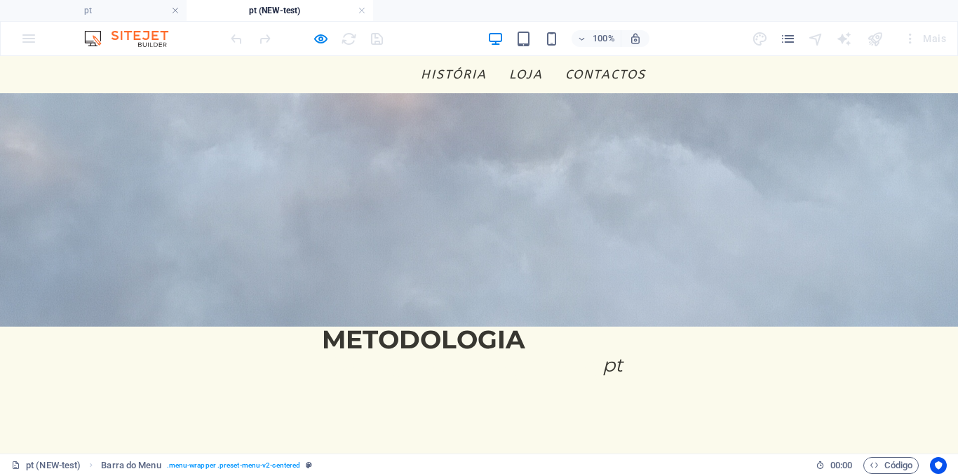
scroll to position [0, 0]
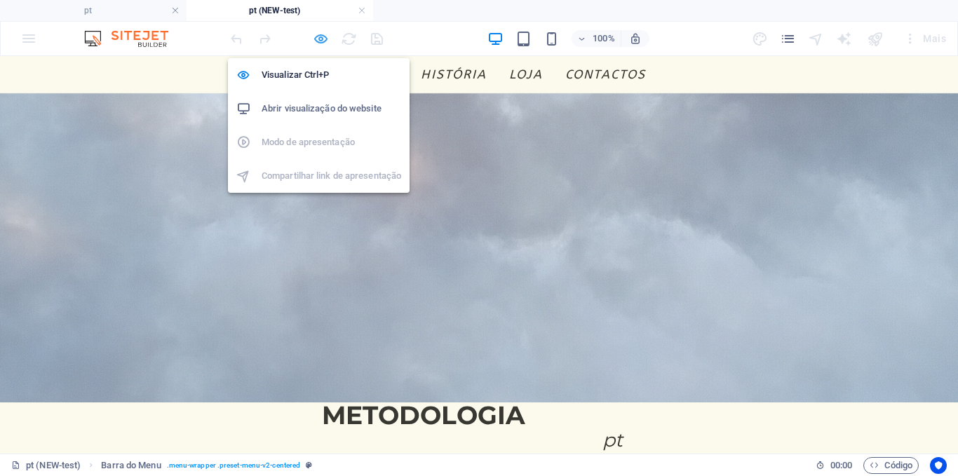
click at [313, 38] on icon "button" at bounding box center [321, 39] width 16 height 16
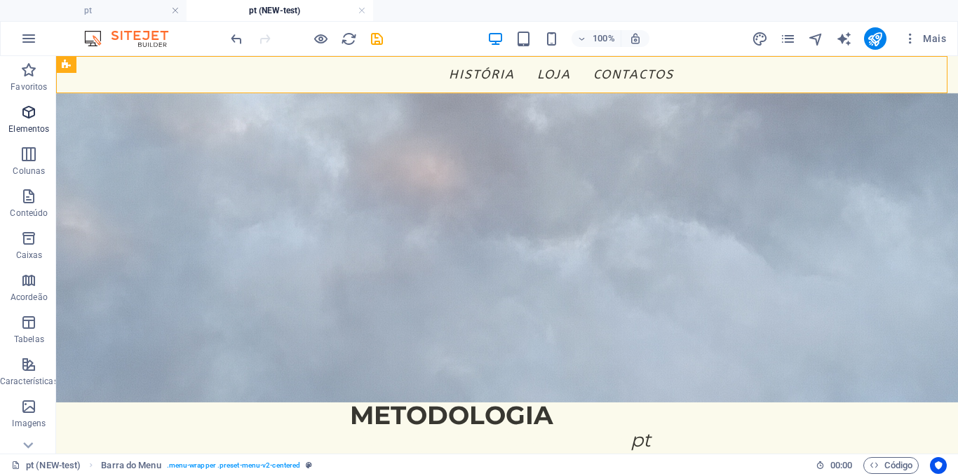
click at [25, 112] on icon "button" at bounding box center [28, 112] width 17 height 17
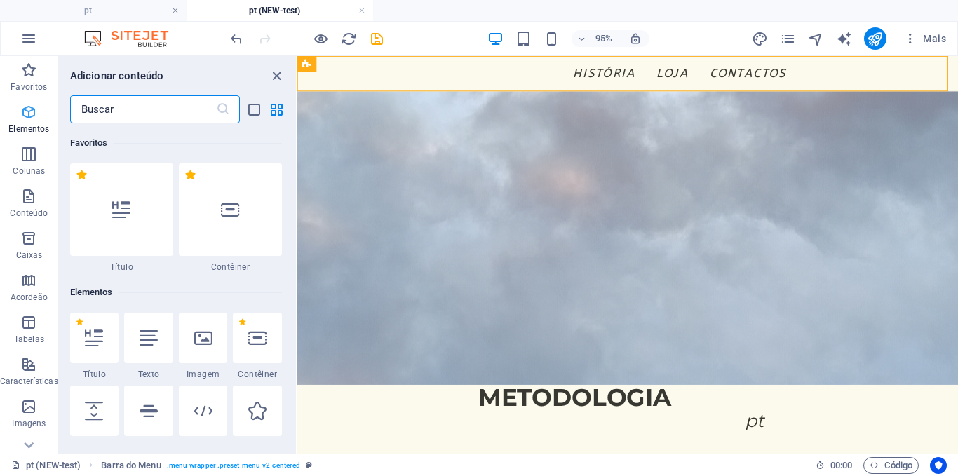
scroll to position [149, 0]
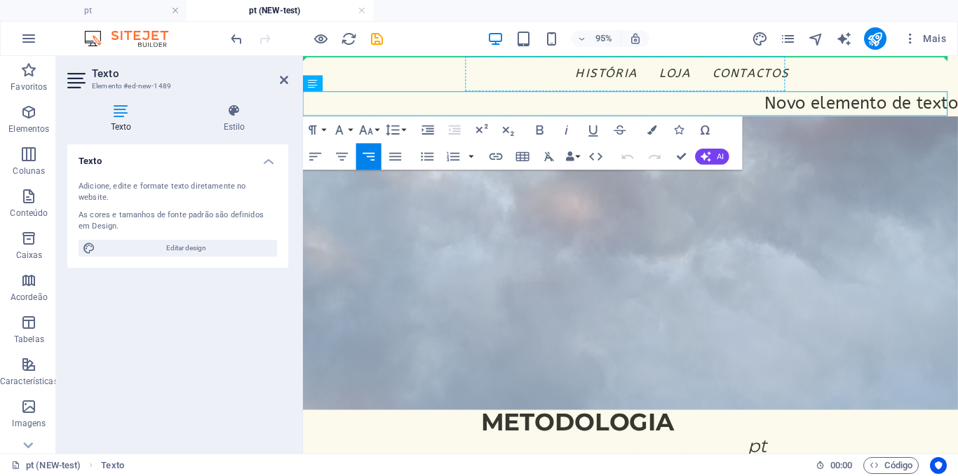
drag, startPoint x: 621, startPoint y: 142, endPoint x: 595, endPoint y: 72, distance: 74.5
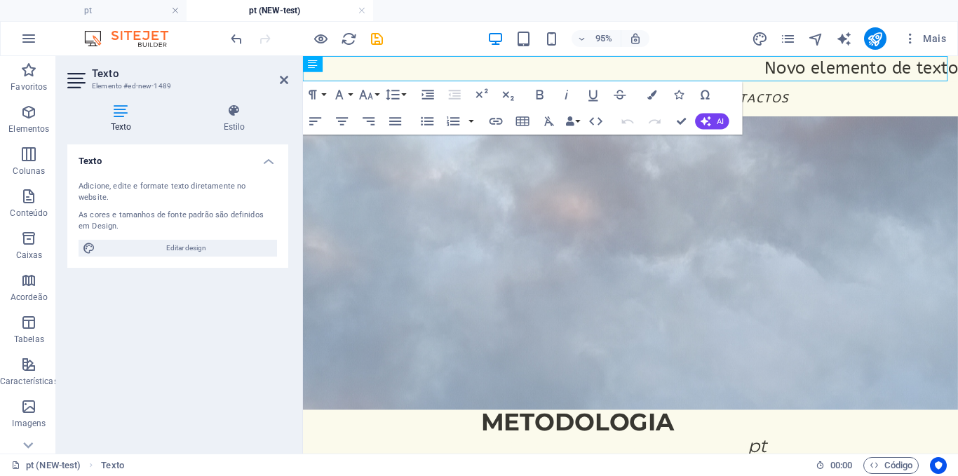
click at [725, 177] on figure at bounding box center [647, 273] width 689 height 309
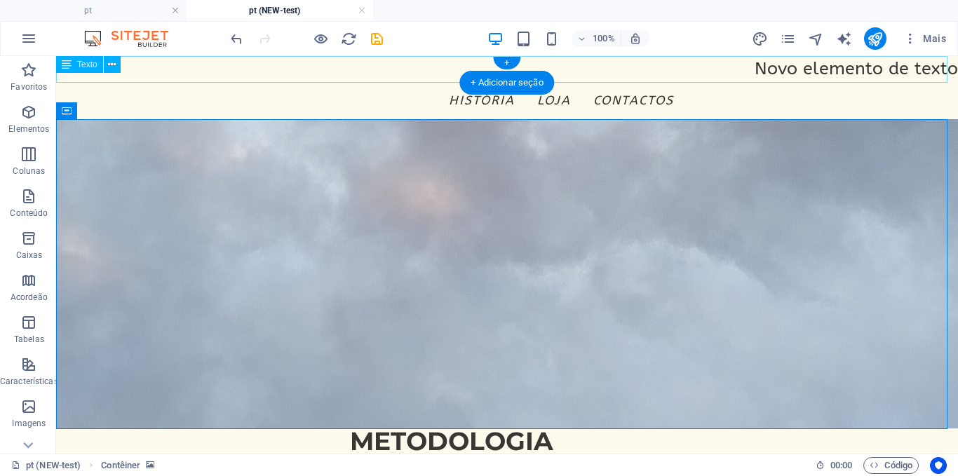
click at [521, 58] on div "Novo elemento de texto" at bounding box center [507, 69] width 902 height 27
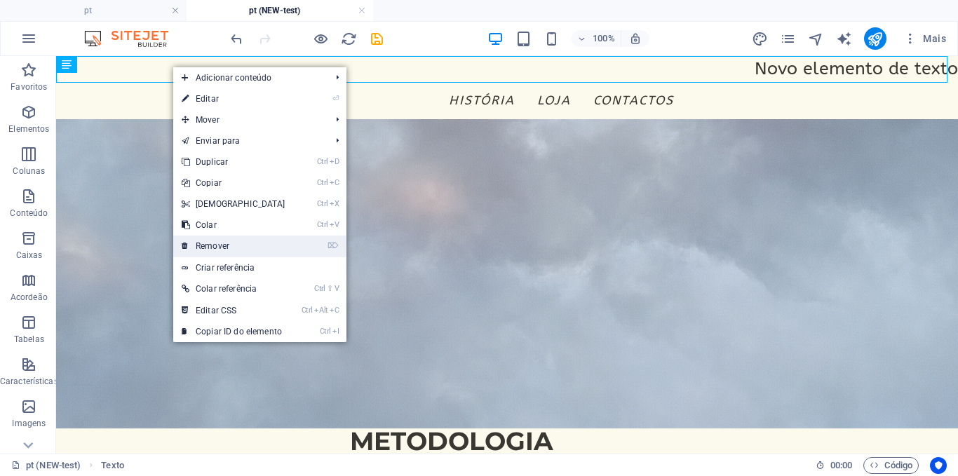
click at [212, 242] on link "⌦ Remover" at bounding box center [233, 246] width 121 height 21
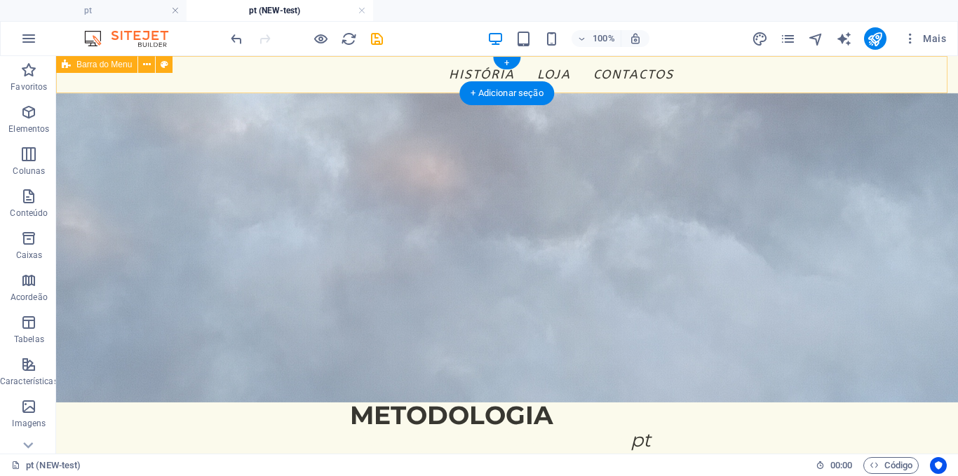
click at [228, 80] on div "Menu HISTÓRIA loja contactos" at bounding box center [507, 74] width 902 height 37
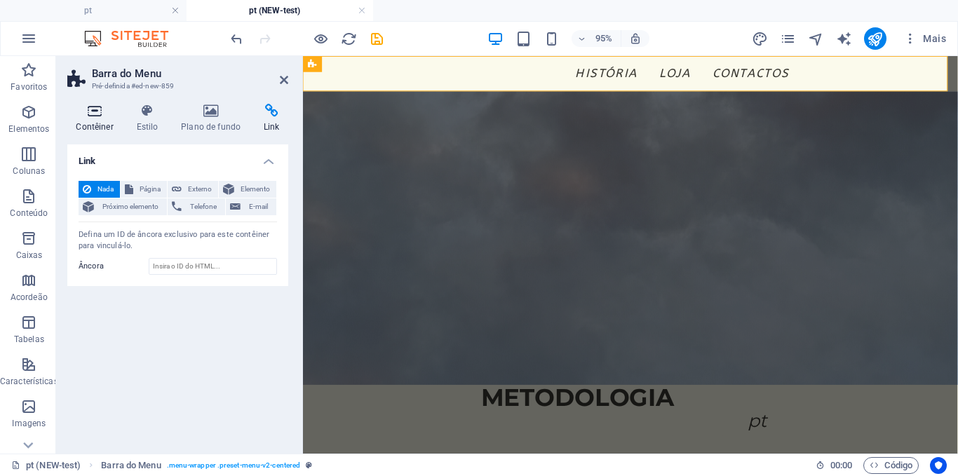
click at [98, 113] on icon at bounding box center [94, 111] width 55 height 14
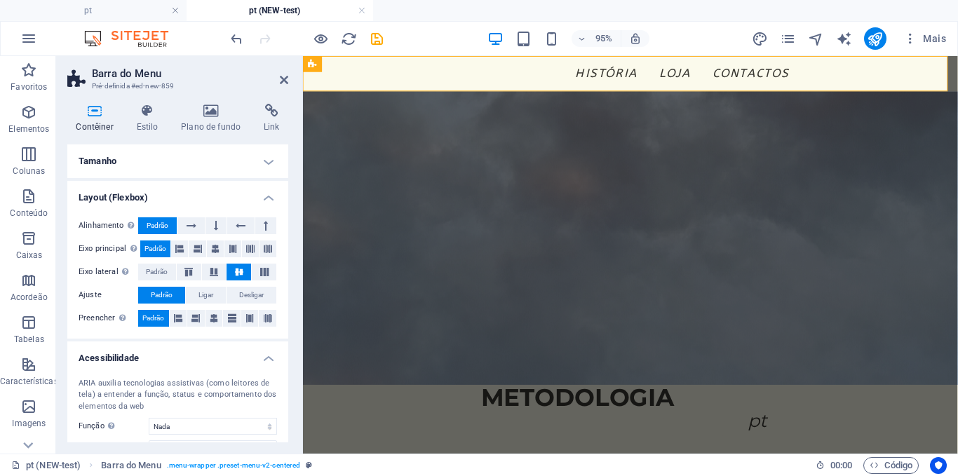
drag, startPoint x: 147, startPoint y: 166, endPoint x: 146, endPoint y: 173, distance: 7.2
click at [146, 173] on h4 "Tamanho" at bounding box center [177, 161] width 221 height 34
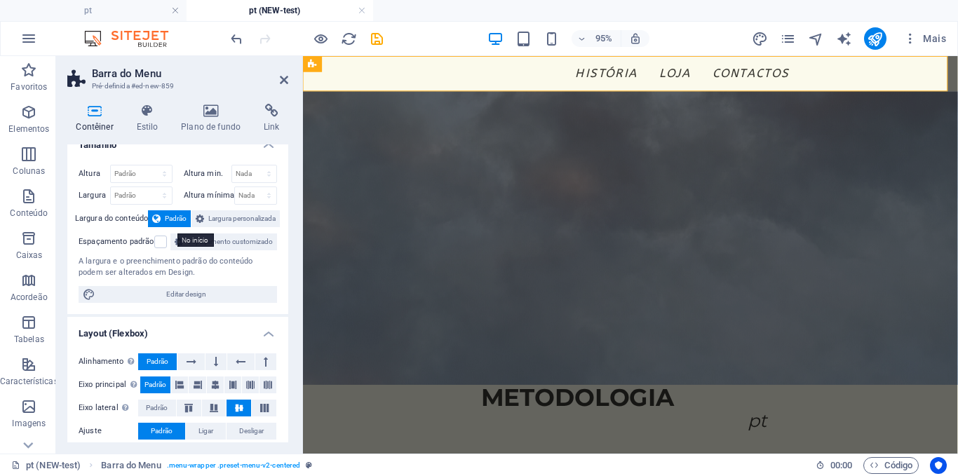
scroll to position [0, 0]
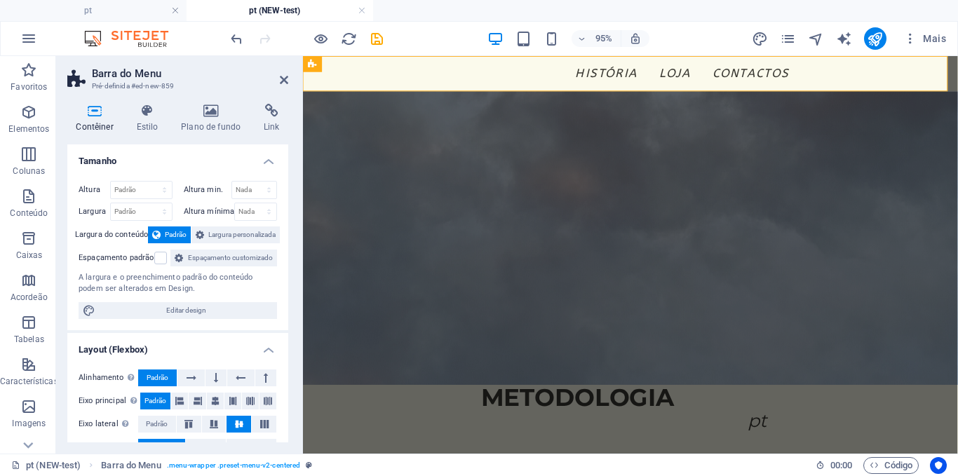
click at [149, 135] on div "Contêiner Estilo Plano de fundo Link Tamanho Altura Padrão px rem % vh vw Altur…" at bounding box center [177, 273] width 221 height 339
click at [146, 126] on h4 "Estilo" at bounding box center [150, 118] width 45 height 29
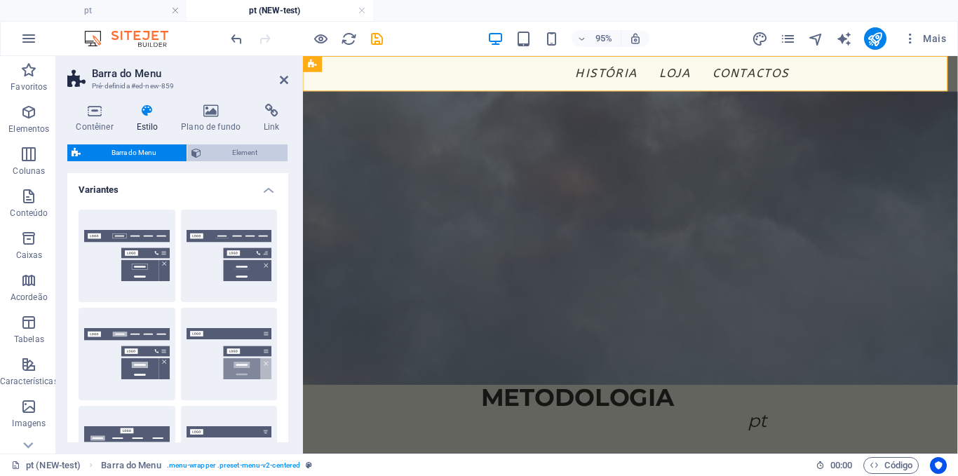
click at [238, 150] on span "Element" at bounding box center [244, 152] width 78 height 17
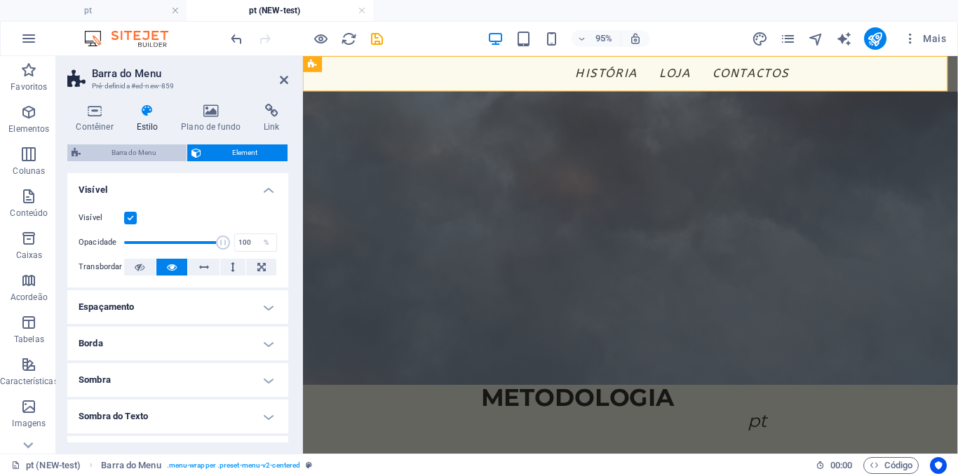
click at [151, 154] on span "Barra do Menu" at bounding box center [133, 152] width 97 height 17
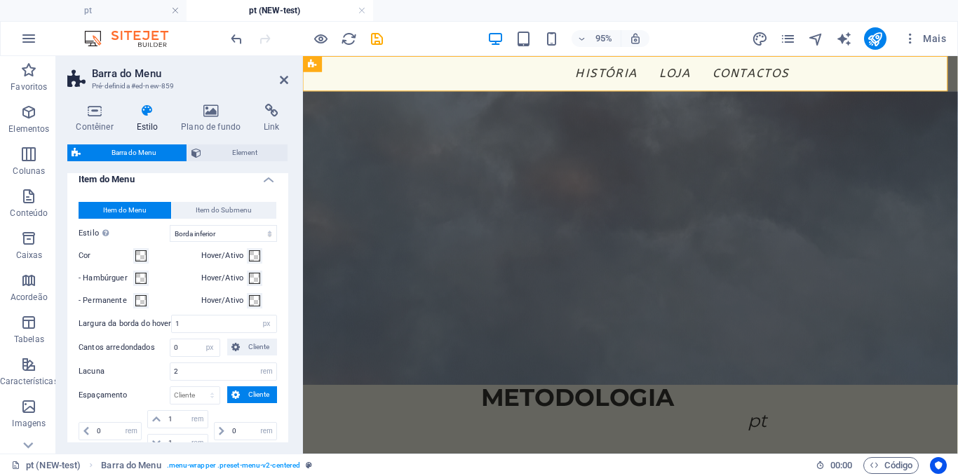
scroll to position [869, 0]
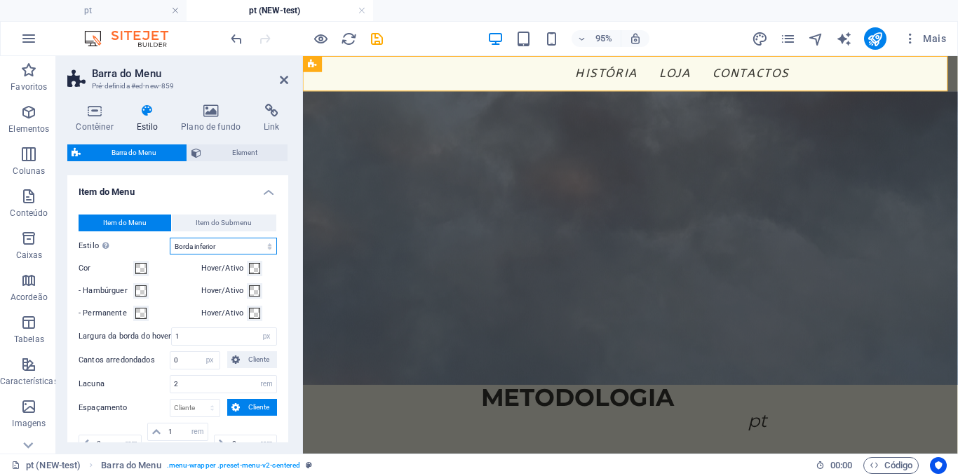
click at [201, 248] on select "Sem formatação Cor do texto Caixa: Dissipar Caixa: Virar na vertical Caixa: Vir…" at bounding box center [223, 246] width 107 height 17
select select "hover_box_zoom"
click at [170, 238] on select "Sem formatação Cor do texto Caixa: Dissipar Caixa: Virar na vertical Caixa: Vir…" at bounding box center [223, 246] width 107 height 17
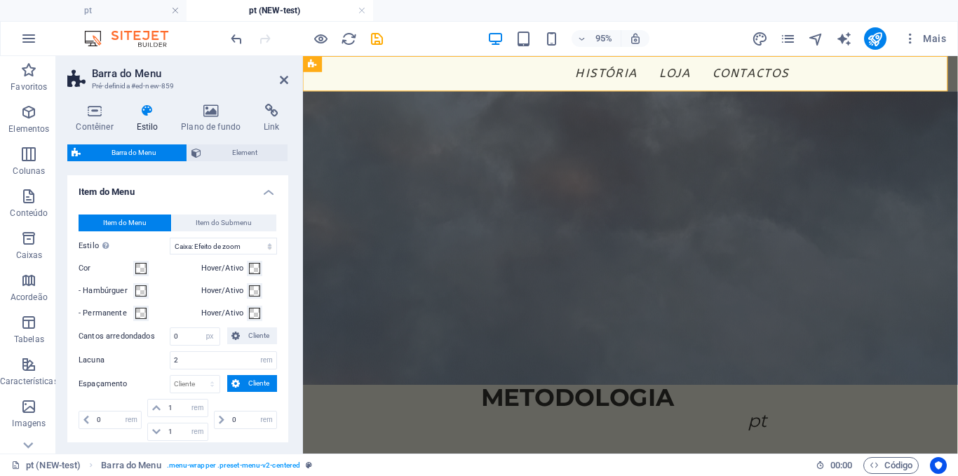
click at [329, 38] on div at bounding box center [306, 38] width 157 height 22
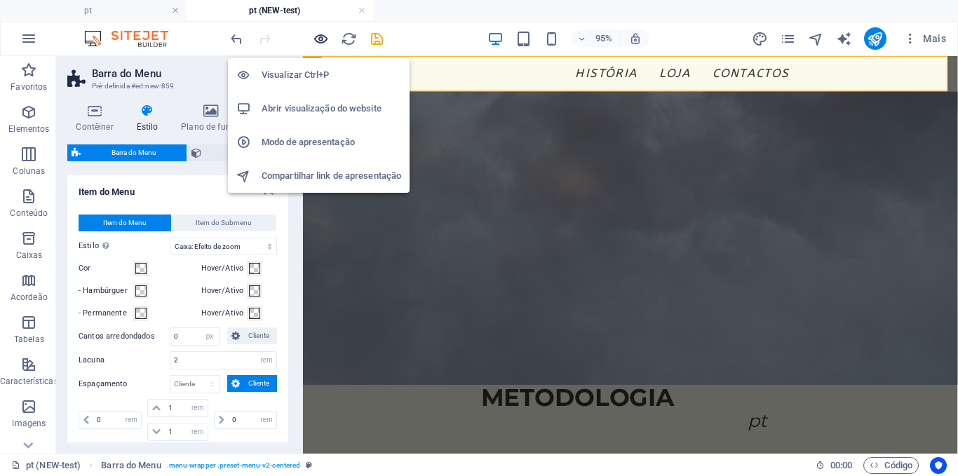
click at [321, 38] on icon "button" at bounding box center [321, 39] width 16 height 16
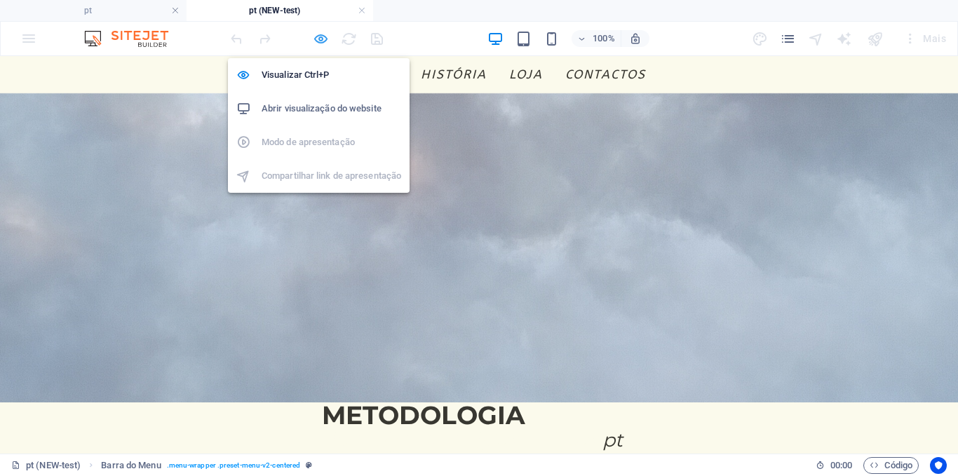
click at [317, 39] on icon "button" at bounding box center [321, 39] width 16 height 16
select select "rem"
select select "sticky_menu"
select select "px"
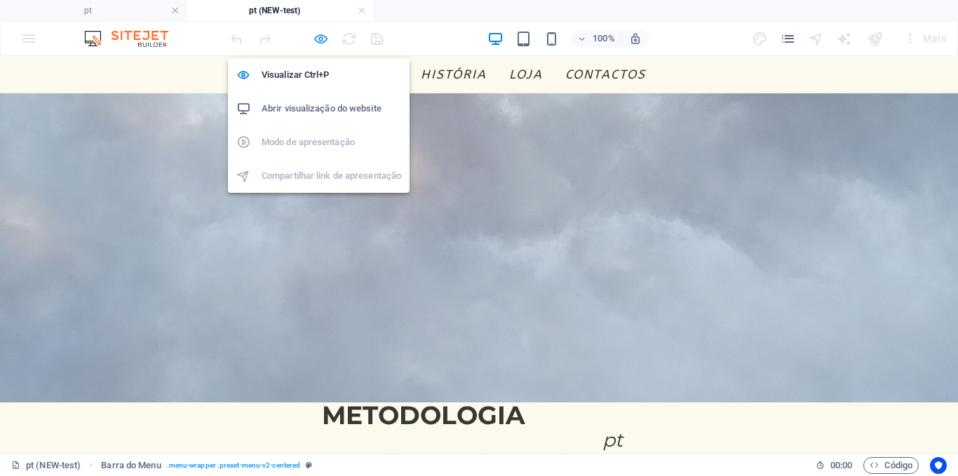
select select "px"
select select "hover_box_zoom"
select select "px"
select select "rem"
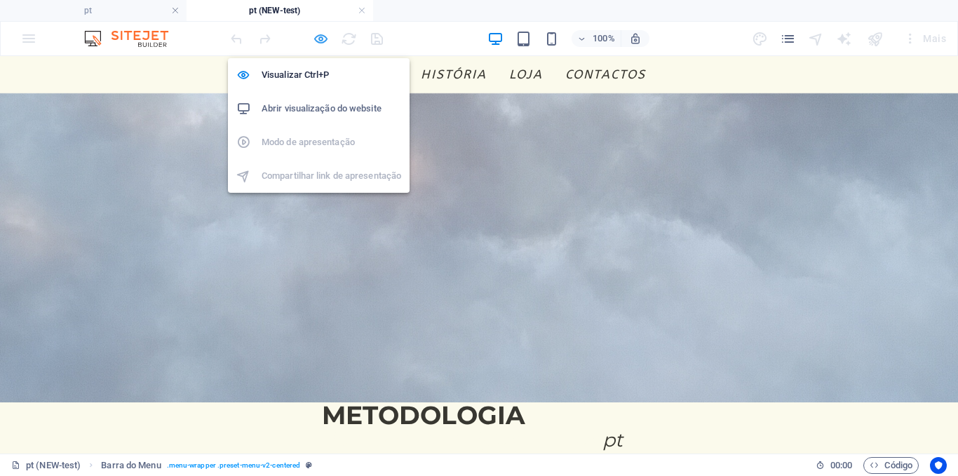
select select "rem"
select select "link-special-font"
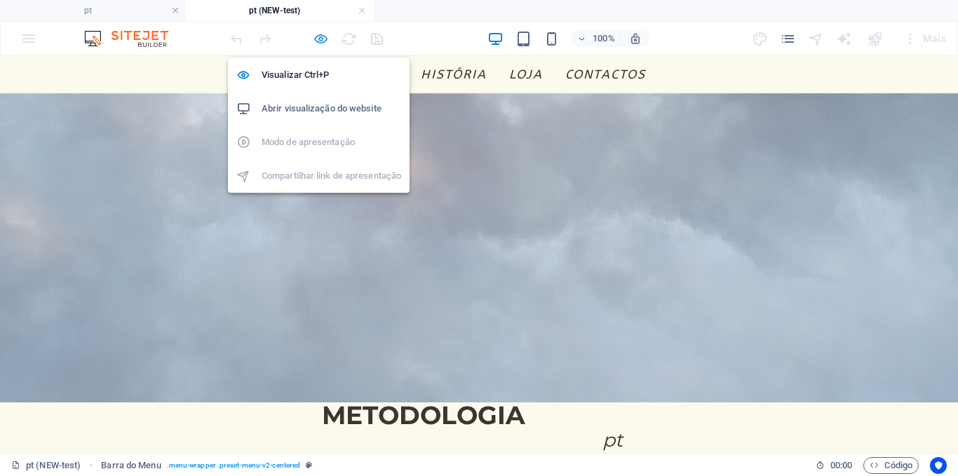
select select "rem"
select select "500"
select select "px"
select select "rem"
select select "%"
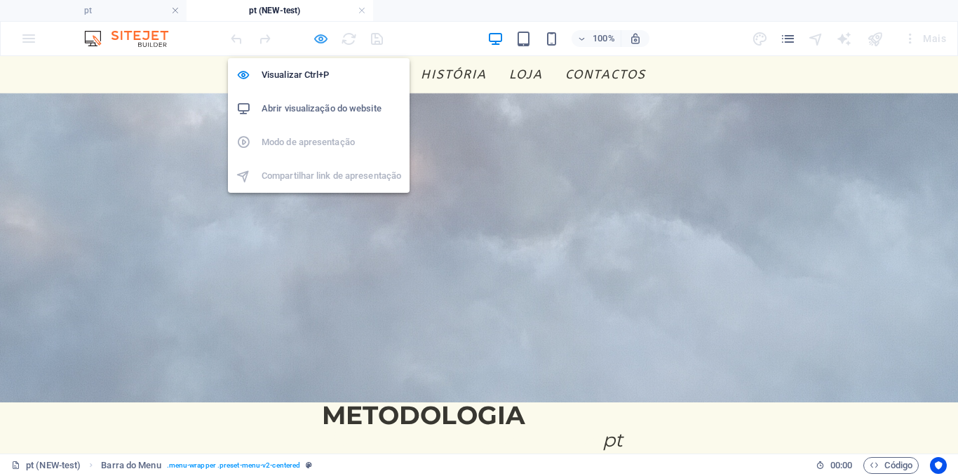
select select "rem"
select select "px"
select select "preset-menu-v2-centered"
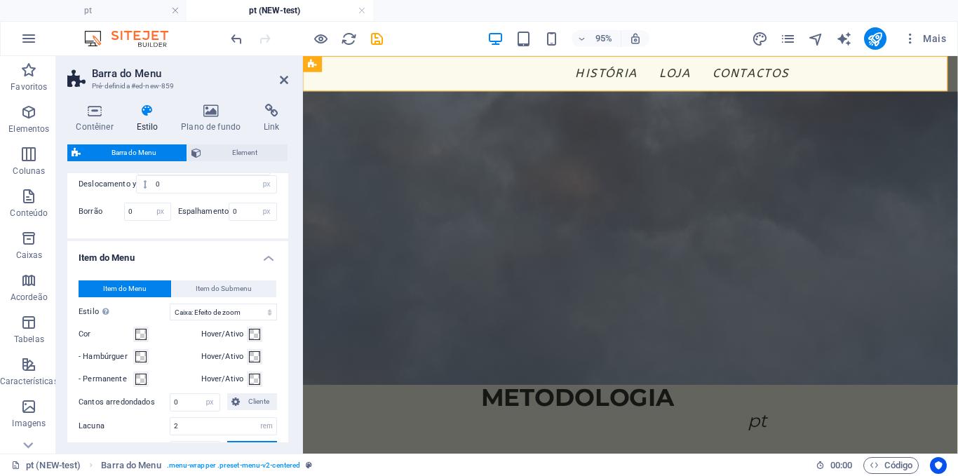
scroll to position [804, 0]
click at [201, 316] on select "Sem formatação Cor do texto Caixa: Dissipar Caixa: Virar na vertical Caixa: Vir…" at bounding box center [223, 311] width 107 height 17
select select "hover_text_color"
click at [170, 303] on select "Sem formatação Cor do texto Caixa: Dissipar Caixa: Virar na vertical Caixa: Vir…" at bounding box center [223, 311] width 107 height 17
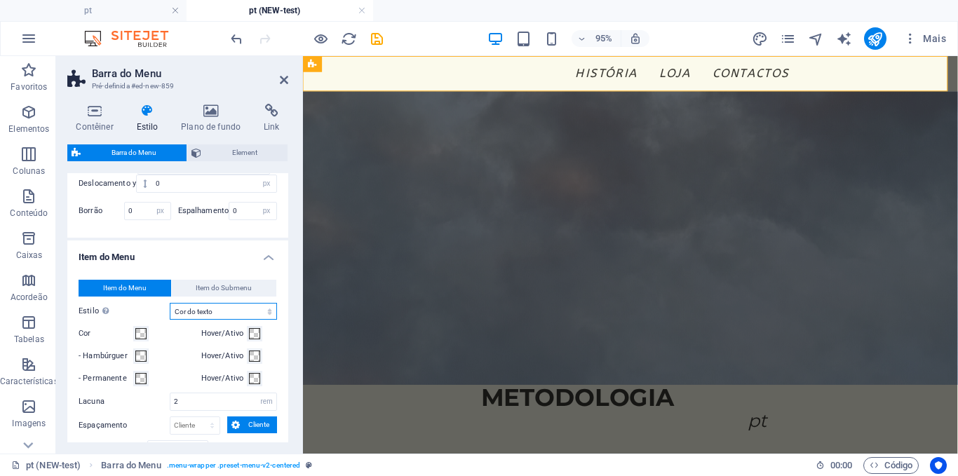
scroll to position [861, 0]
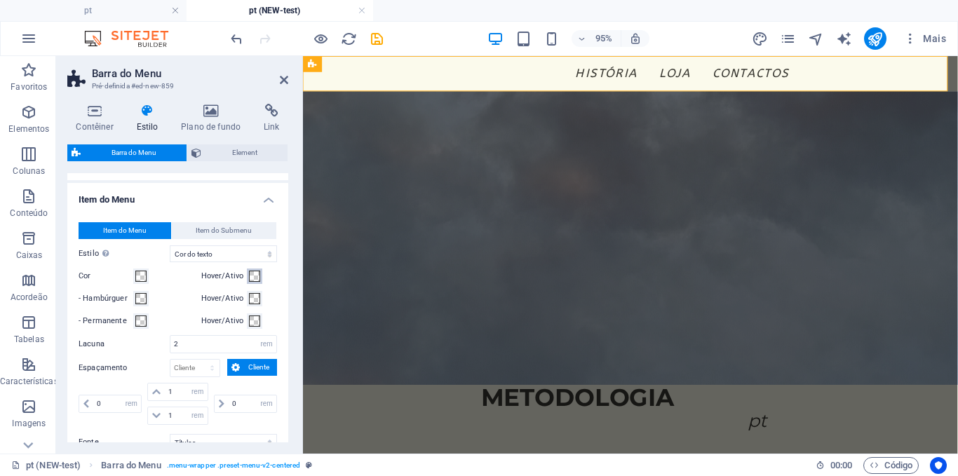
click at [255, 273] on span at bounding box center [254, 276] width 11 height 11
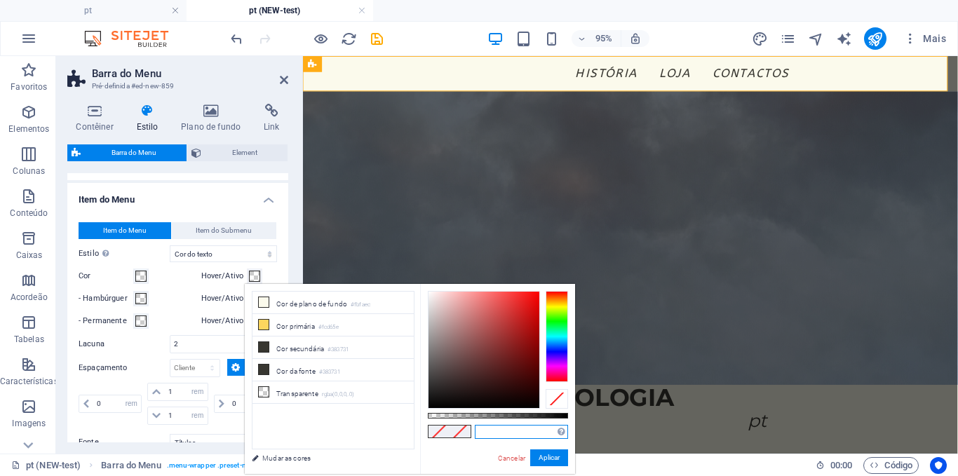
click at [496, 434] on input "text" at bounding box center [521, 432] width 93 height 14
paste input "4A7C59"
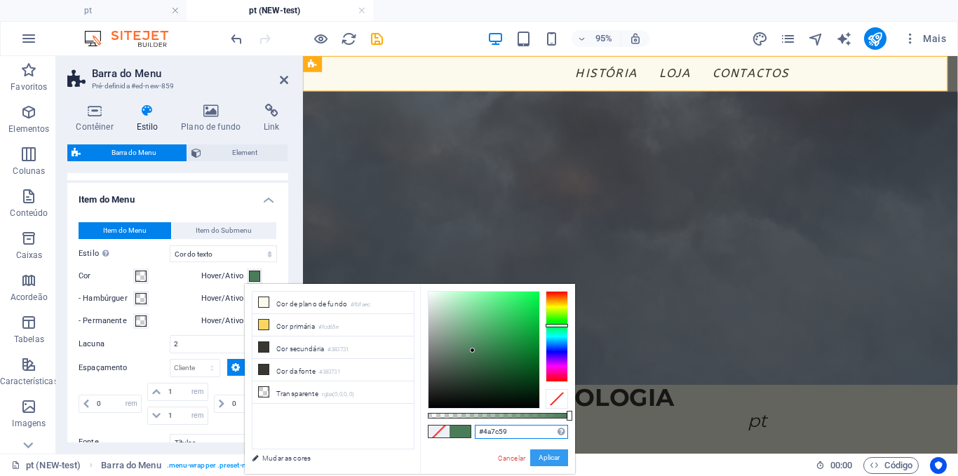
type input "#4a7c59"
click at [532, 457] on button "Aplicar" at bounding box center [549, 457] width 38 height 17
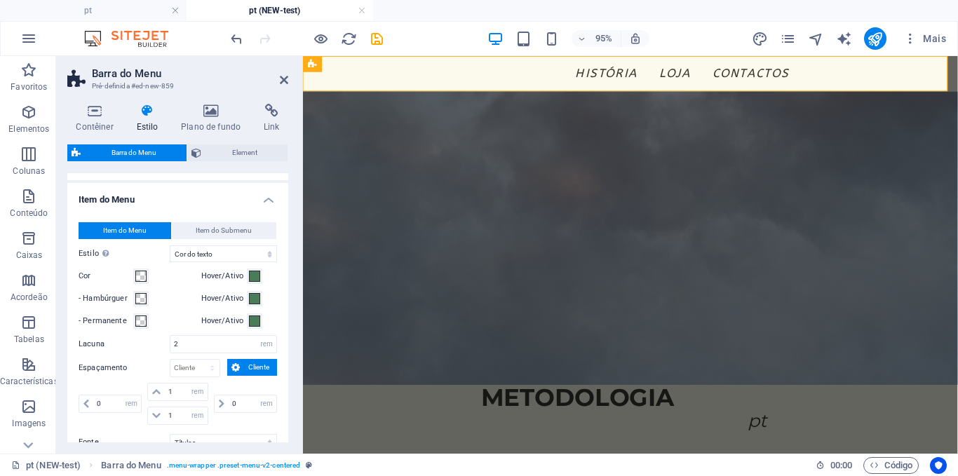
click at [327, 29] on div at bounding box center [306, 38] width 157 height 22
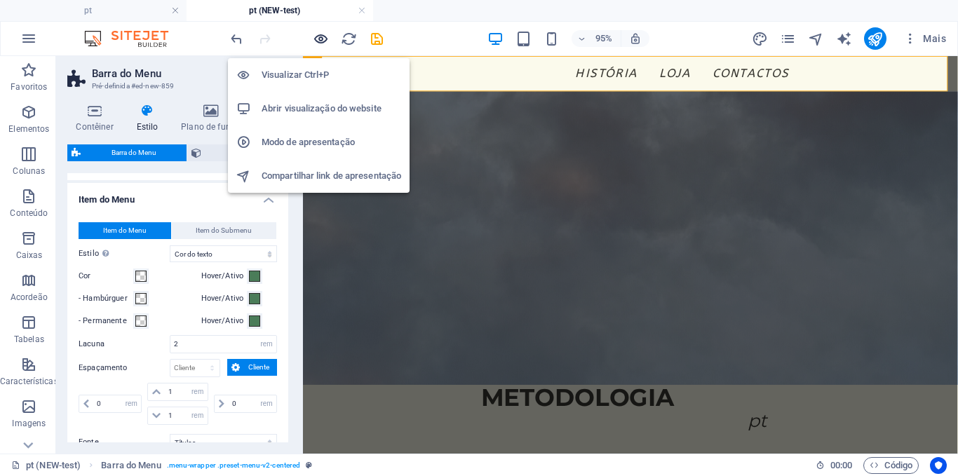
click at [323, 34] on icon "button" at bounding box center [321, 39] width 16 height 16
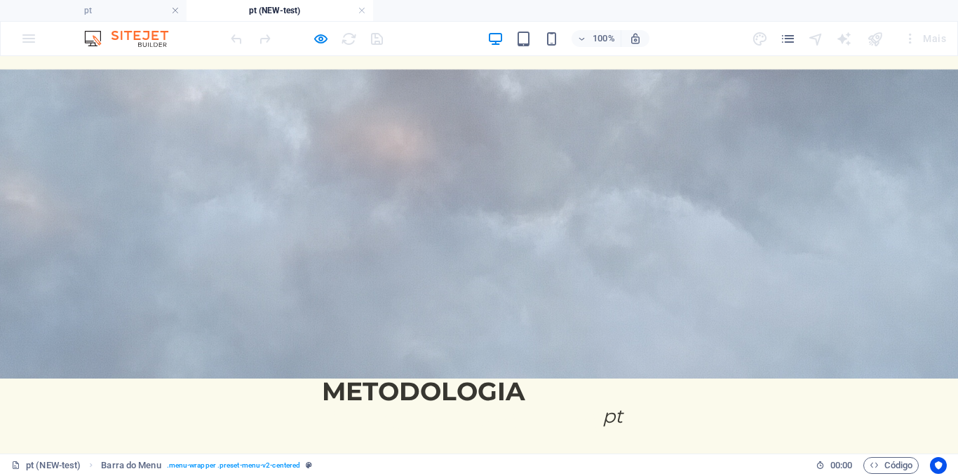
scroll to position [0, 0]
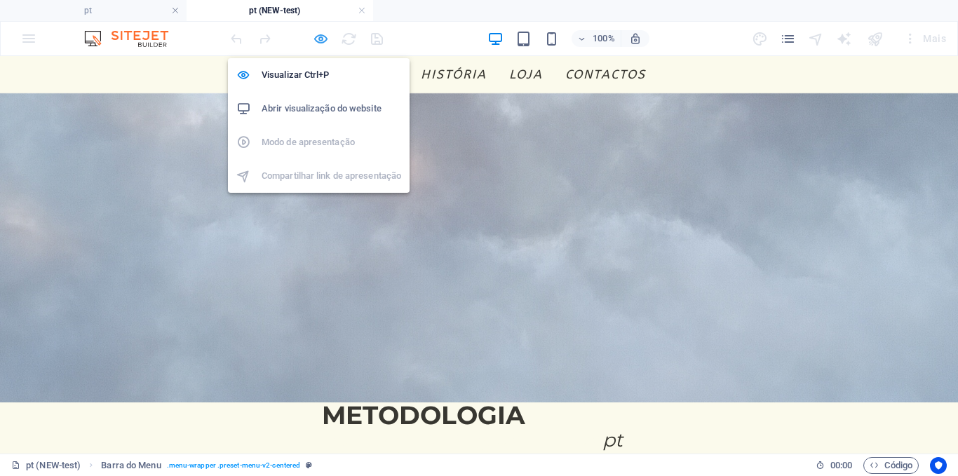
click at [318, 34] on icon "button" at bounding box center [321, 39] width 16 height 16
select select "rem"
select select "sticky_menu"
select select "px"
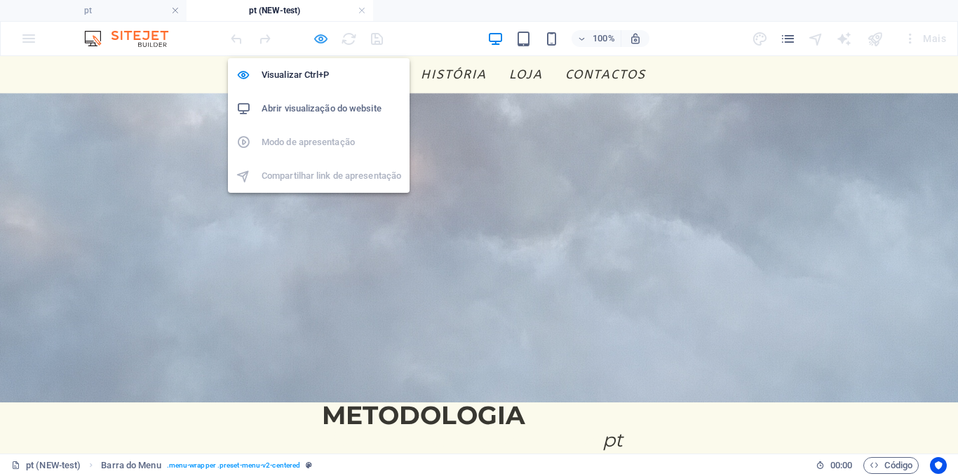
select select "px"
select select "hover_text_color"
select select "rem"
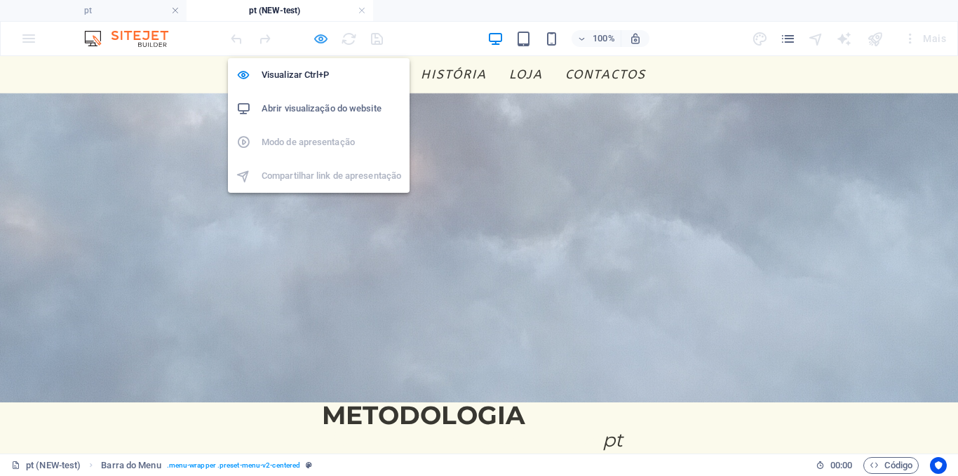
select select "rem"
select select "link-special-font"
select select "rem"
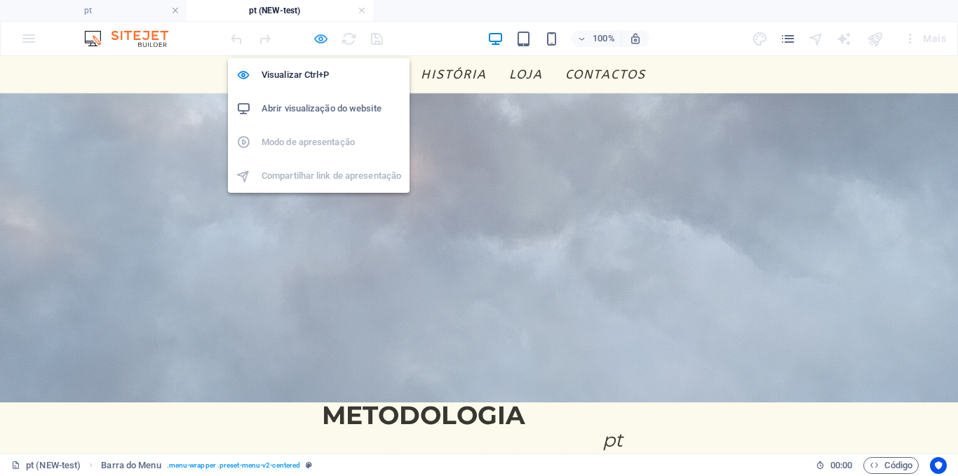
select select "500"
select select "px"
select select "rem"
select select "%"
select select "rem"
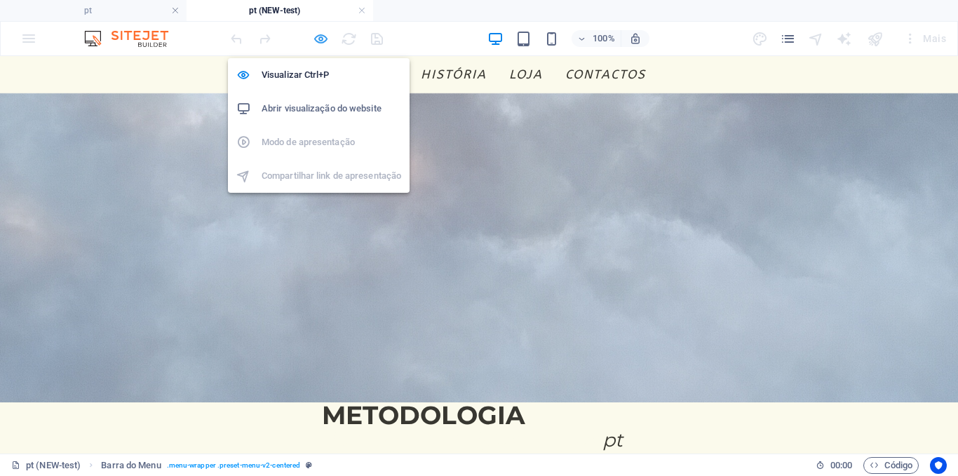
select select "rem"
select select "px"
select select "preset-menu-v2-centered"
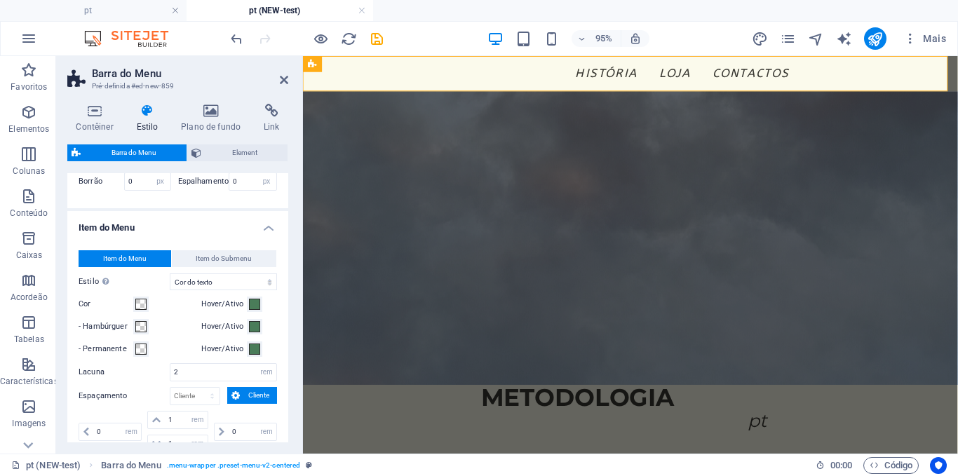
scroll to position [872, 0]
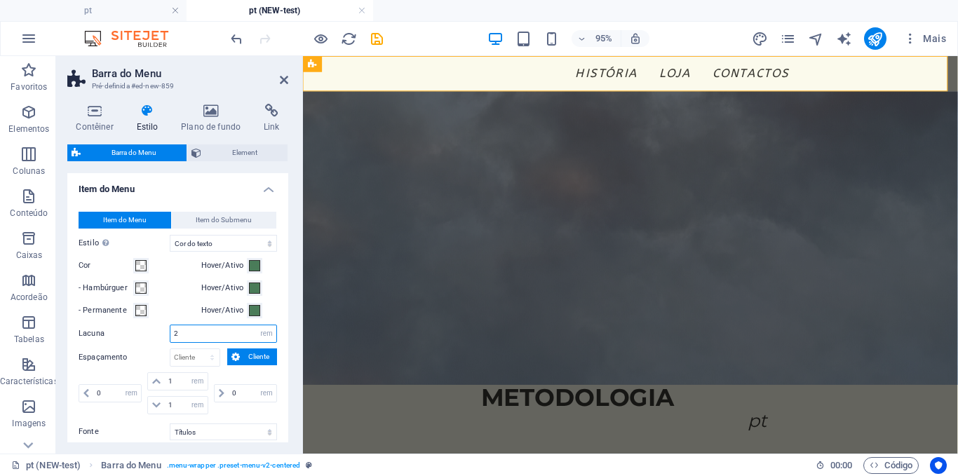
click at [220, 339] on input "2" at bounding box center [223, 333] width 106 height 17
click at [132, 330] on label "Lacuna" at bounding box center [124, 334] width 91 height 8
click at [172, 337] on input "3" at bounding box center [223, 333] width 106 height 17
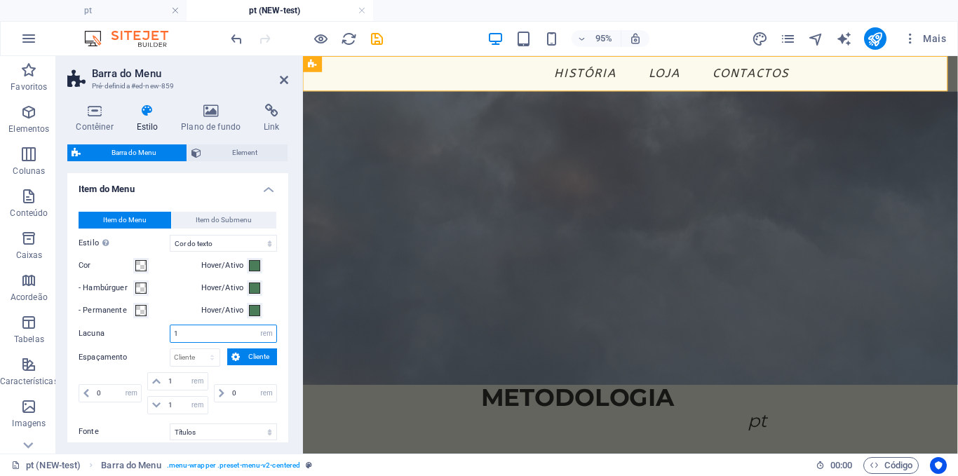
type input "1"
click at [172, 337] on input "1" at bounding box center [223, 333] width 106 height 17
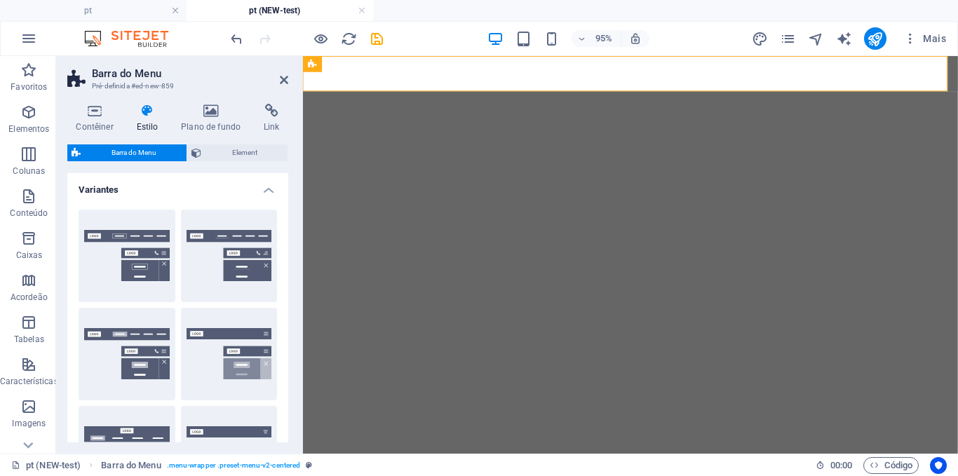
select select "rem"
select select "sticky_menu"
select select "px"
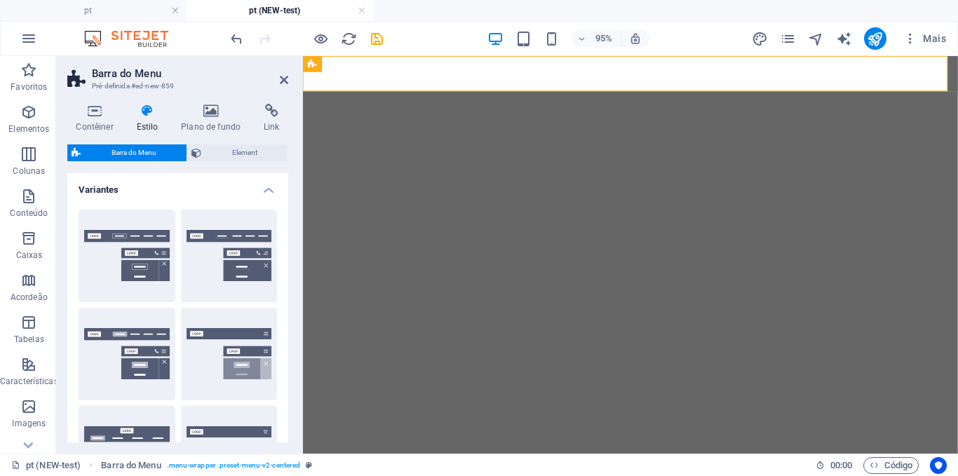
select select "px"
select select "hover_text_color"
select select "rem"
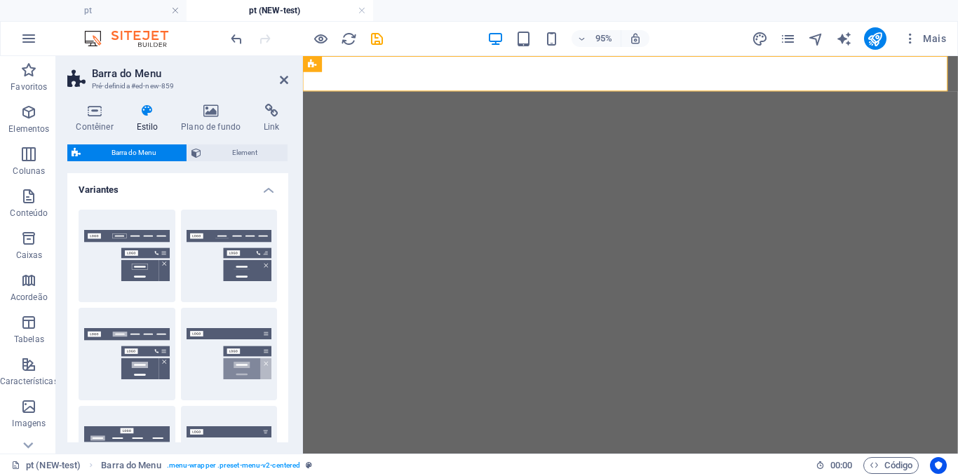
select select "rem"
select select "link-special-font"
select select "rem"
select select "500"
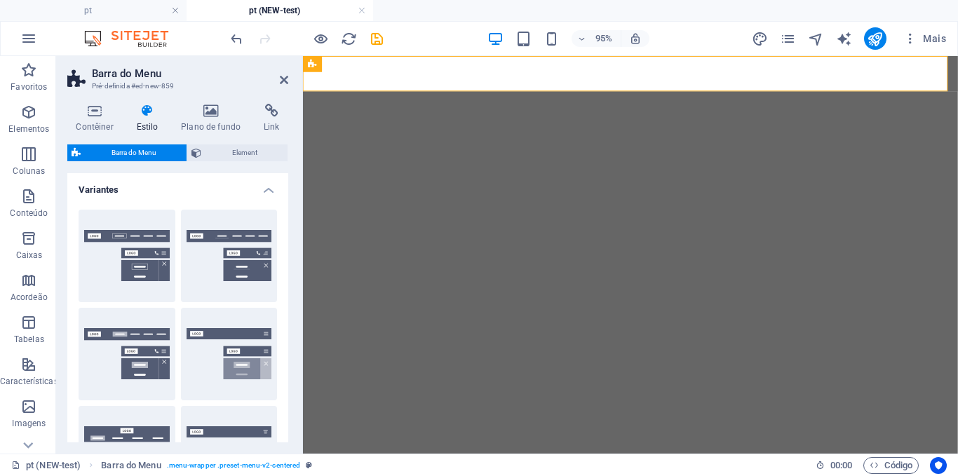
select select "px"
select select "rem"
select select "%"
select select "rem"
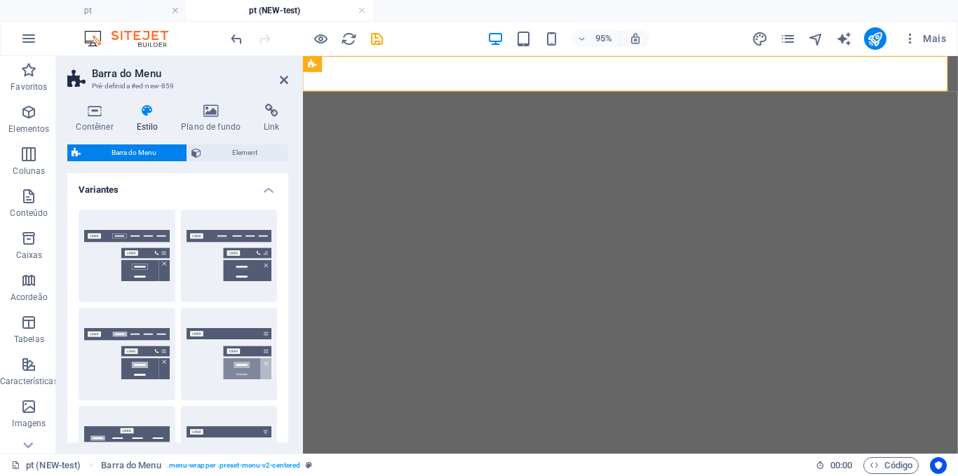
select select "px"
select select "preset-menu-v2-centered"
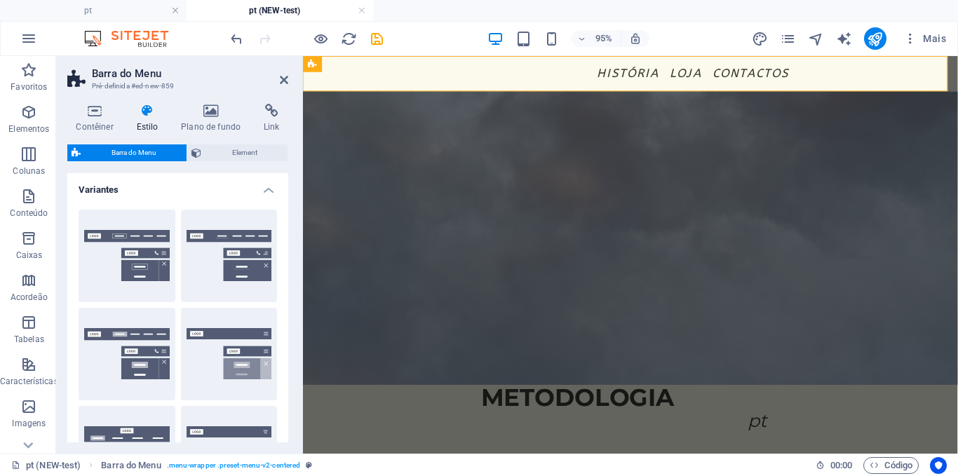
scroll to position [872, 0]
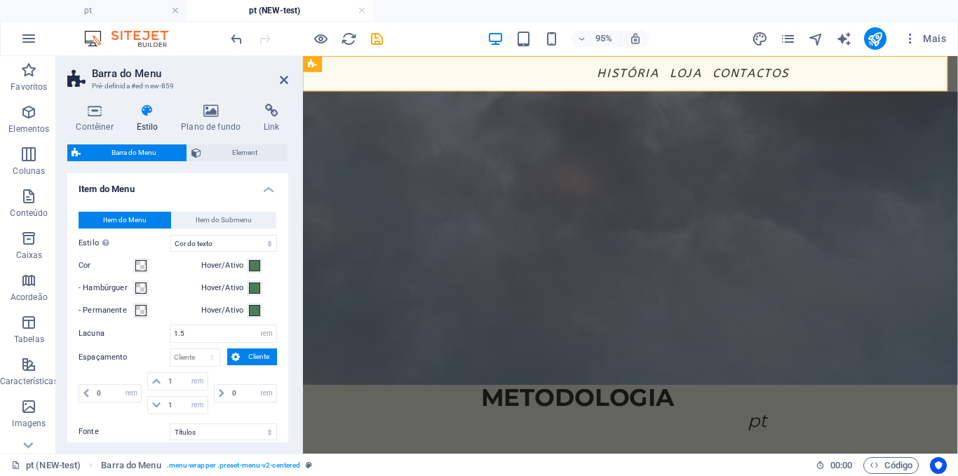
type input "1.5"
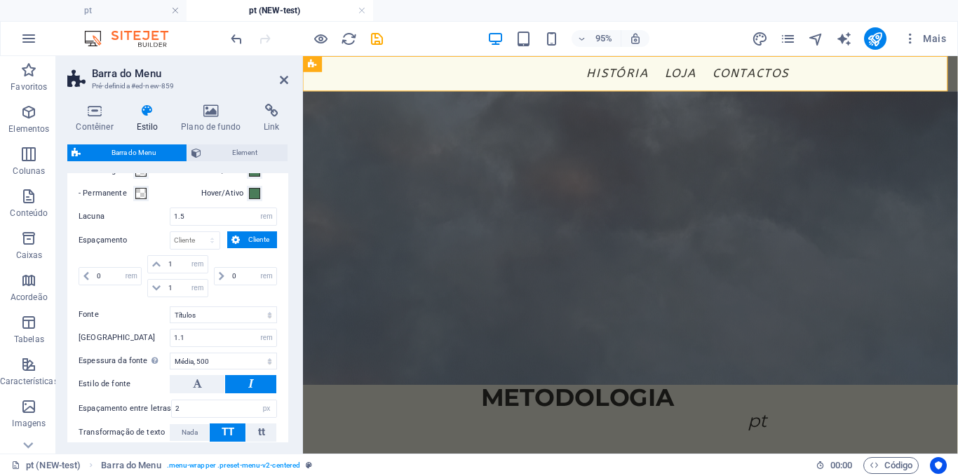
scroll to position [991, 0]
click at [222, 275] on span at bounding box center [222, 274] width 14 height 17
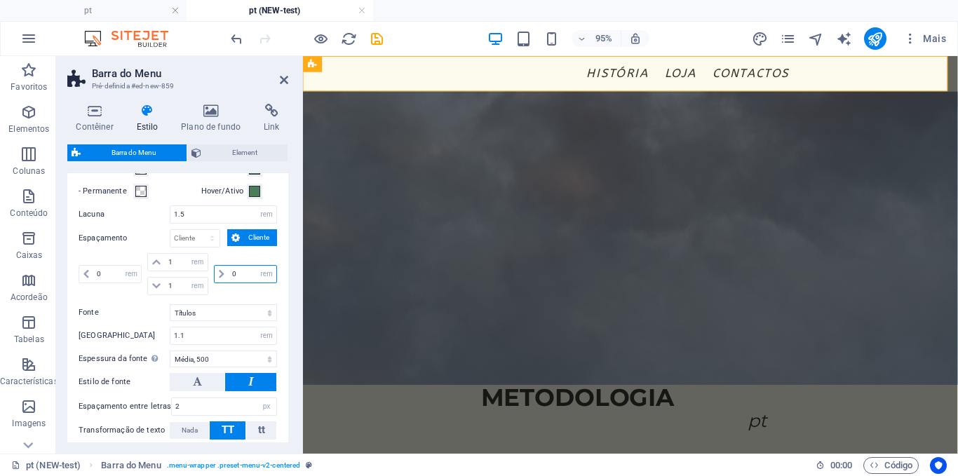
click at [229, 275] on input "0" at bounding box center [253, 274] width 48 height 17
click at [229, 275] on input "10" at bounding box center [253, 274] width 48 height 17
type input "0"
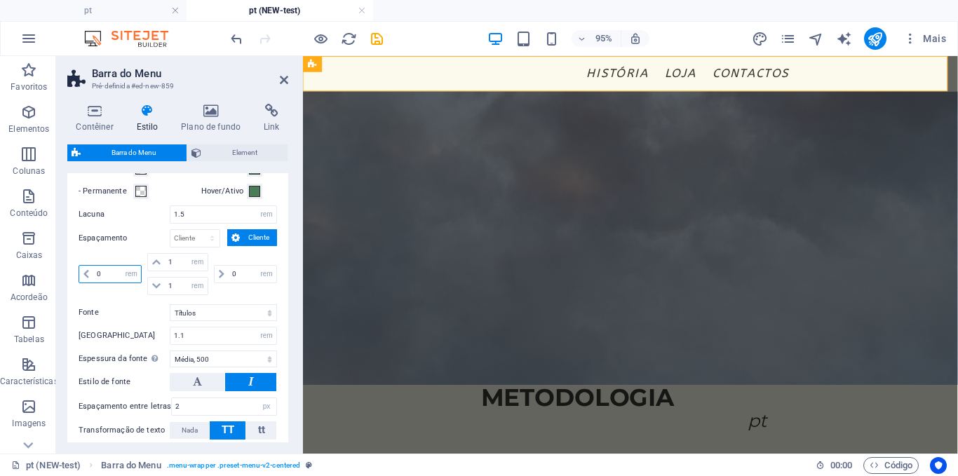
click at [112, 272] on input "0" at bounding box center [117, 274] width 48 height 17
click at [112, 272] on input "10" at bounding box center [117, 274] width 48 height 17
type input "0"
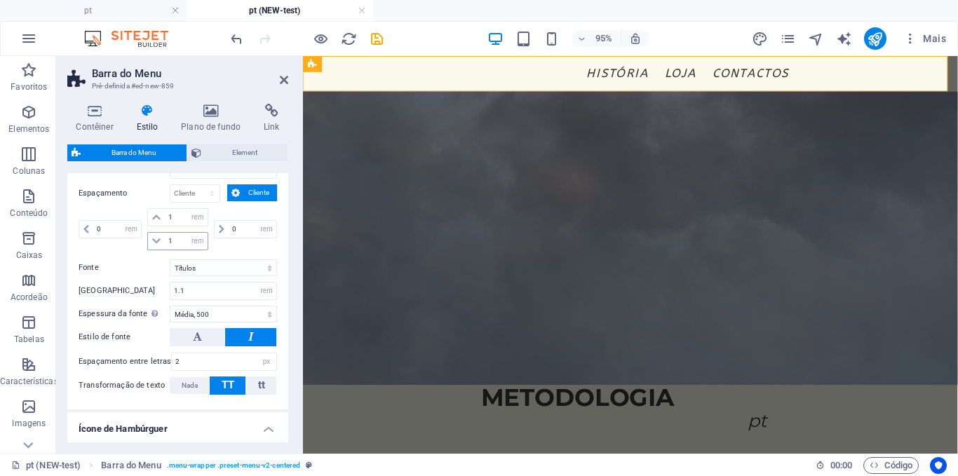
scroll to position [1101, 0]
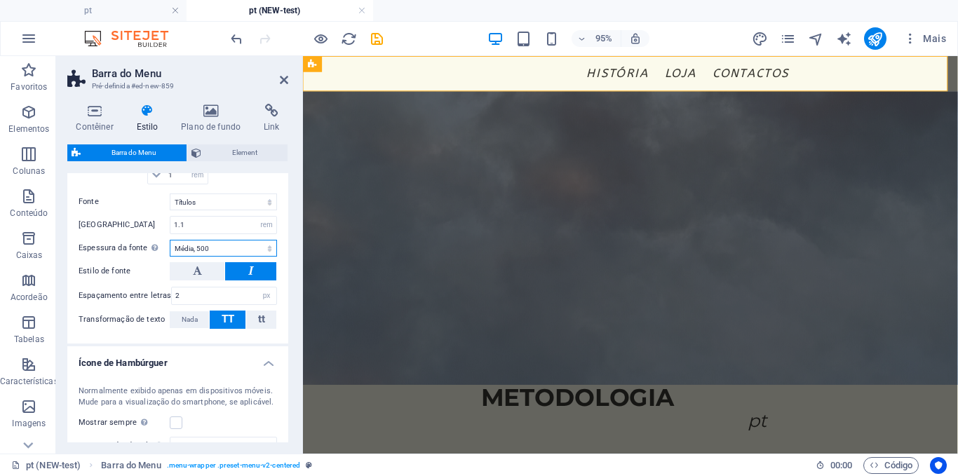
click at [216, 250] on select "Fina, 100 Extra leve, 200 Leve, 300 Regular, 400 Média, 500 Semi negrito, 600 N…" at bounding box center [223, 248] width 107 height 17
click at [170, 240] on select "Fina, 100 Extra leve, 200 Leve, 300 Regular, 400 Média, 500 Semi negrito, 600 N…" at bounding box center [223, 248] width 107 height 17
click at [209, 291] on input "2" at bounding box center [224, 295] width 104 height 17
click at [198, 245] on select "Fina, 100 Extra leve, 200 Leve, 300 Regular, 400 Média, 500 Semi negrito, 600 N…" at bounding box center [223, 248] width 107 height 17
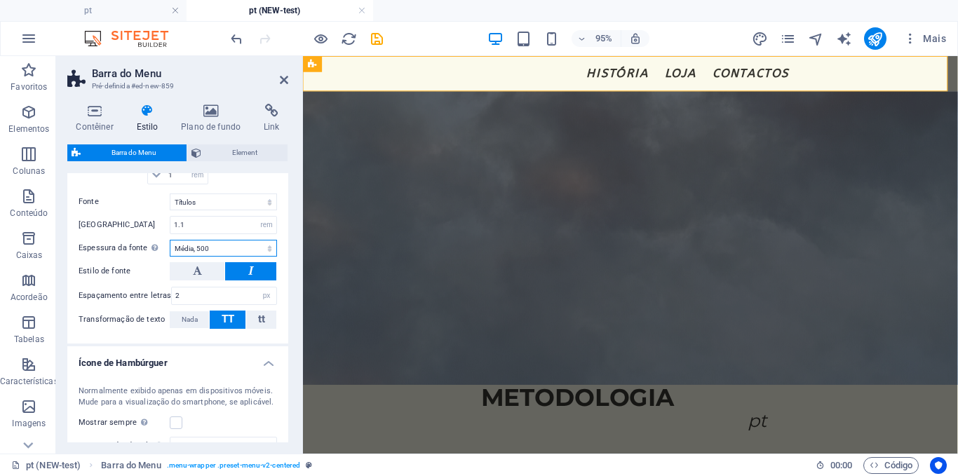
click at [170, 240] on select "Fina, 100 Extra leve, 200 Leve, 300 Regular, 400 Média, 500 Semi negrito, 600 N…" at bounding box center [223, 248] width 107 height 17
click at [203, 253] on select "Fina, 100 Extra leve, 200 Leve, 300 Regular, 400 Média, 500 Semi negrito, 600 N…" at bounding box center [223, 248] width 107 height 17
select select "600"
click at [170, 240] on select "Fina, 100 Extra leve, 200 Leve, 300 Regular, 400 Média, 500 Semi negrito, 600 N…" at bounding box center [223, 248] width 107 height 17
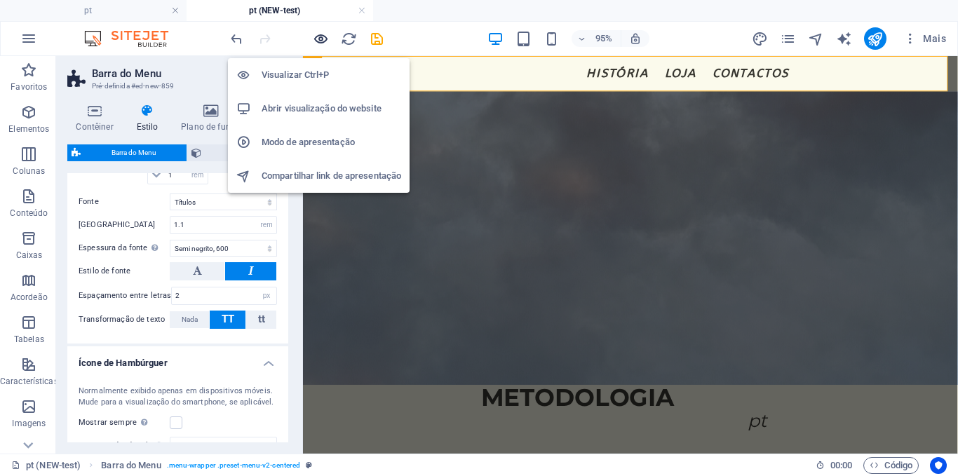
click at [318, 34] on icon "button" at bounding box center [321, 39] width 16 height 16
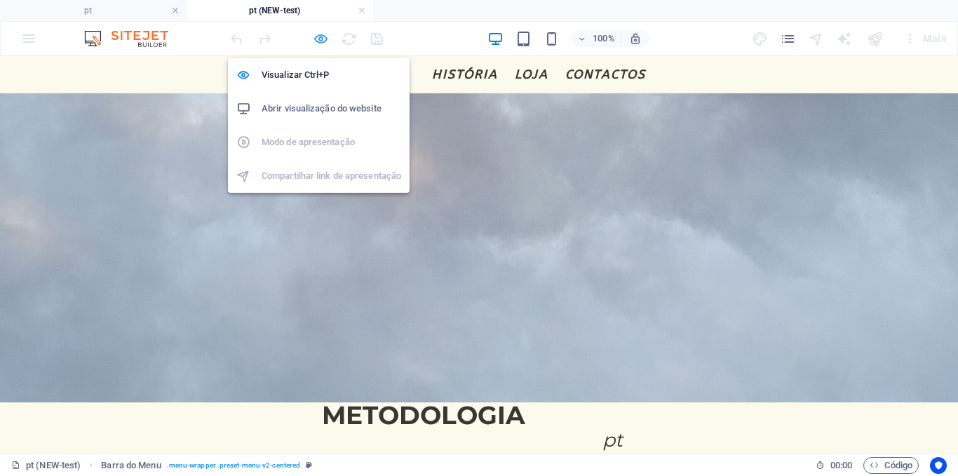
click at [322, 41] on icon "button" at bounding box center [321, 39] width 16 height 16
select select "rem"
select select "sticky_menu"
select select "px"
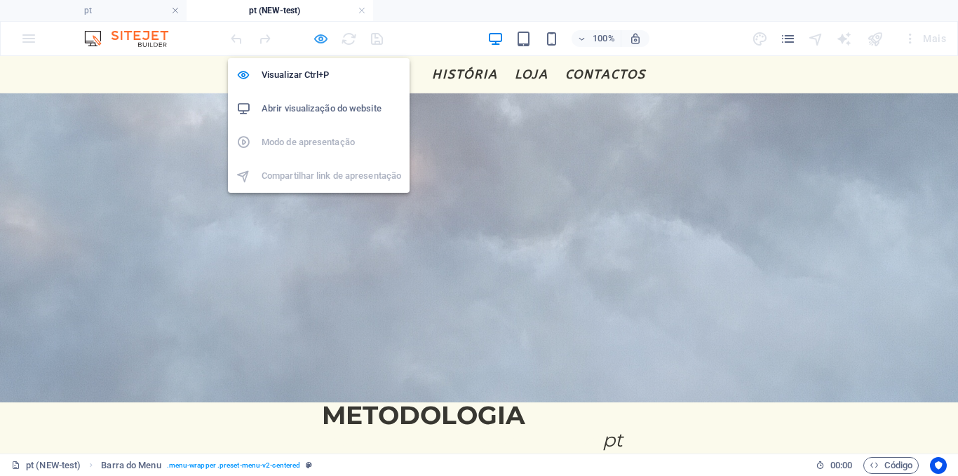
select select "px"
select select "hover_text_color"
select select "rem"
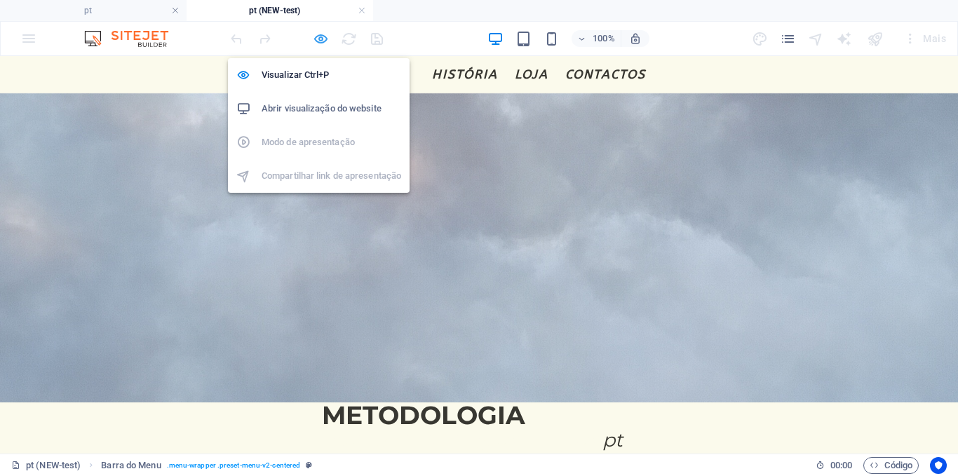
select select "rem"
select select "link-special-font"
select select "rem"
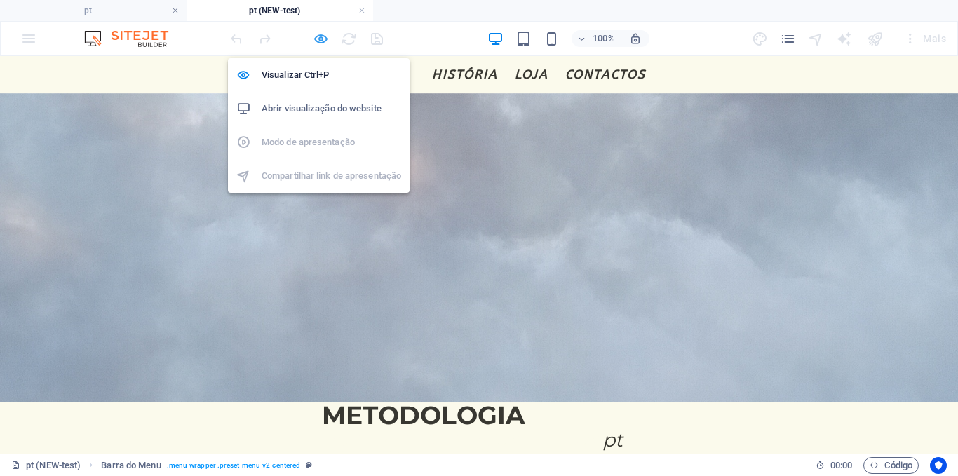
select select "600"
select select "px"
select select "rem"
select select "%"
select select "rem"
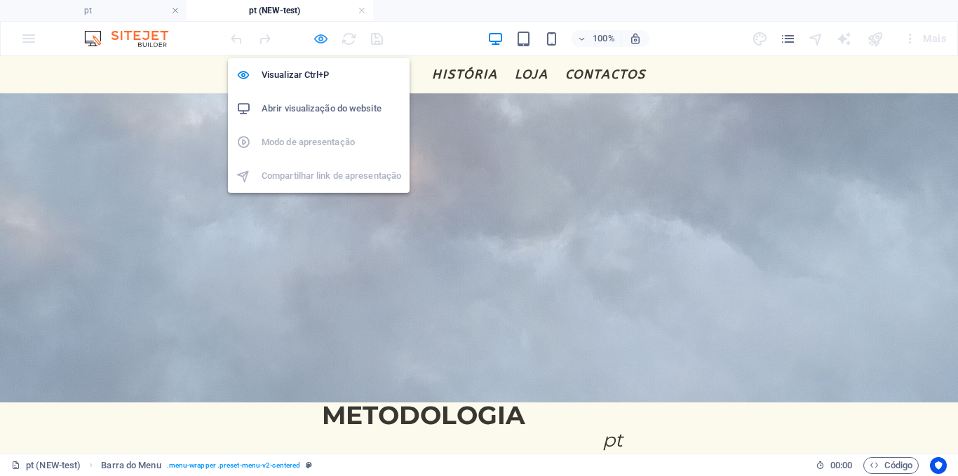
select select "rem"
select select "px"
select select "preset-menu-v2-centered"
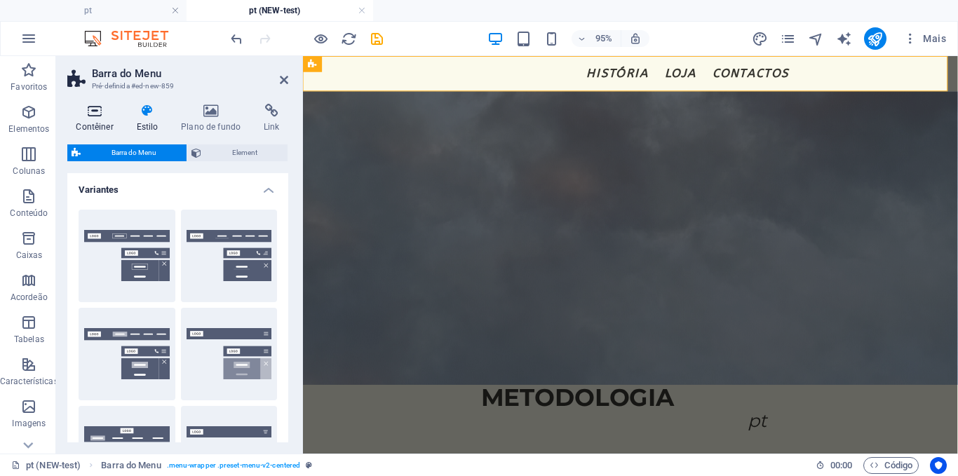
click at [107, 131] on h4 "Contêiner" at bounding box center [97, 118] width 60 height 29
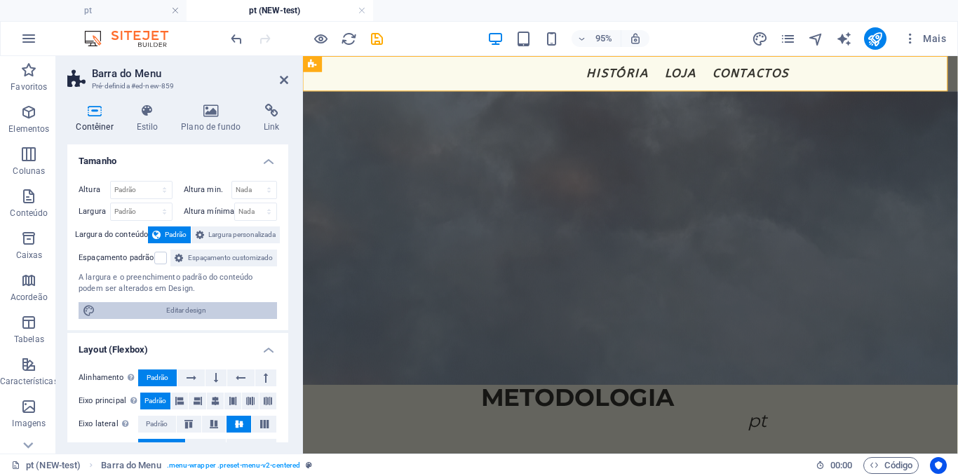
click at [192, 319] on span "Editar design" at bounding box center [186, 310] width 173 height 17
select select "rem"
select select "ease-in-out"
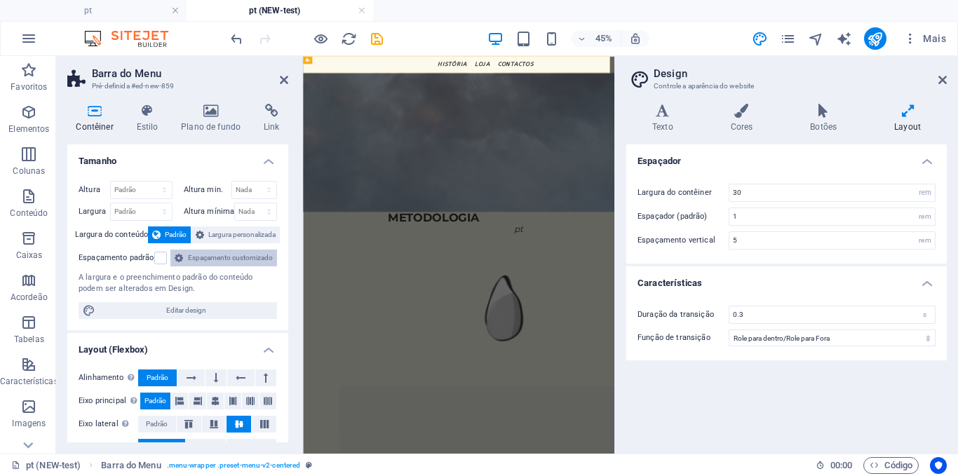
click at [193, 266] on span "Espaçamento customizado" at bounding box center [230, 258] width 86 height 17
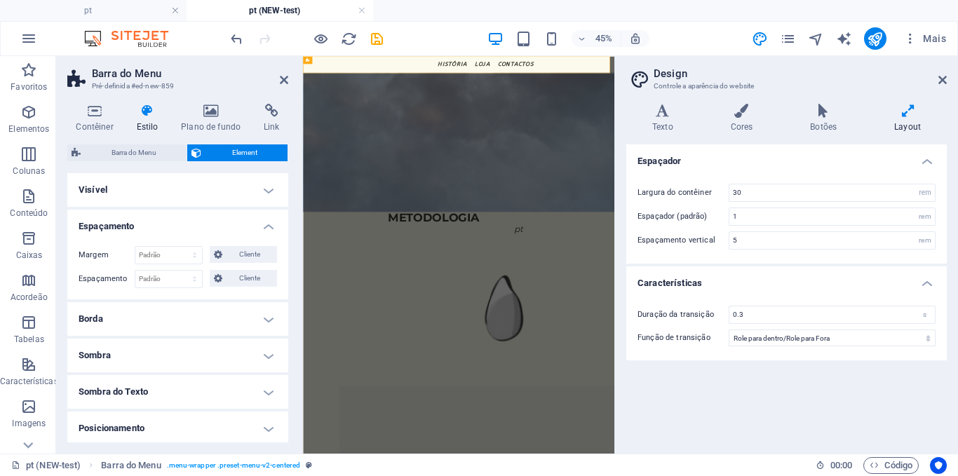
click at [144, 421] on h4 "Posicionamento" at bounding box center [177, 429] width 221 height 34
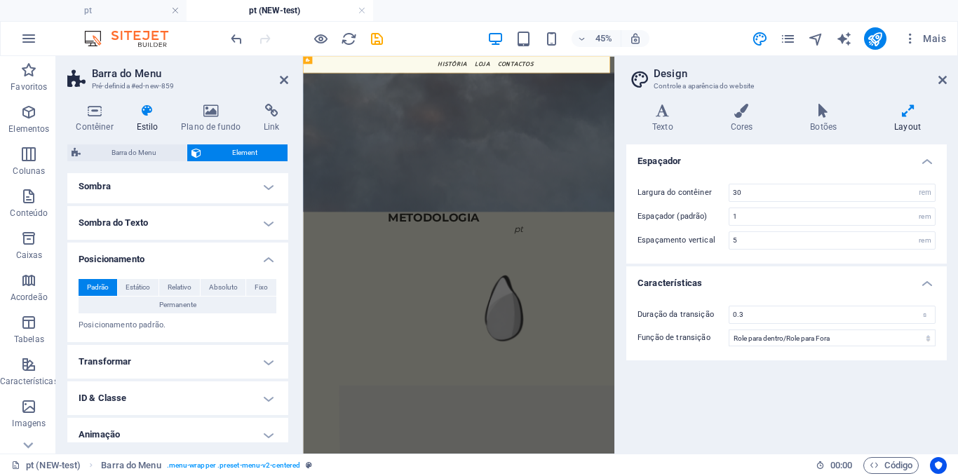
scroll to position [215, 0]
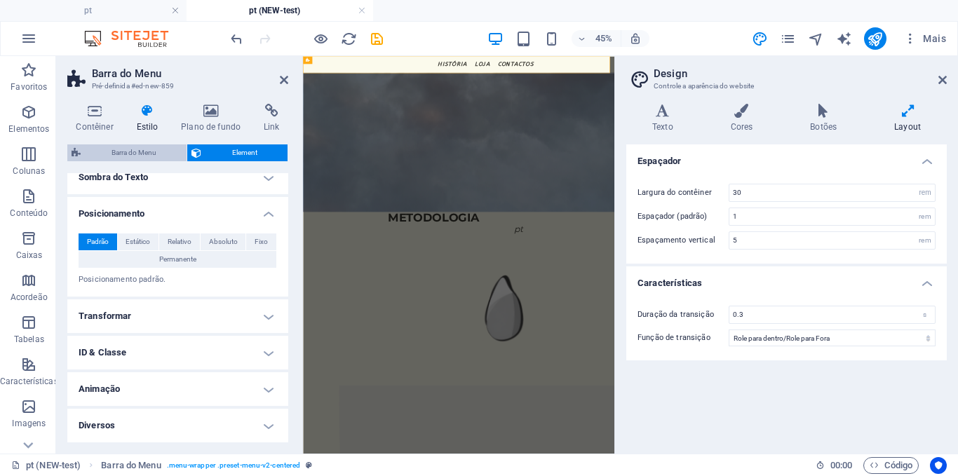
click at [127, 153] on span "Barra do Menu" at bounding box center [133, 152] width 97 height 17
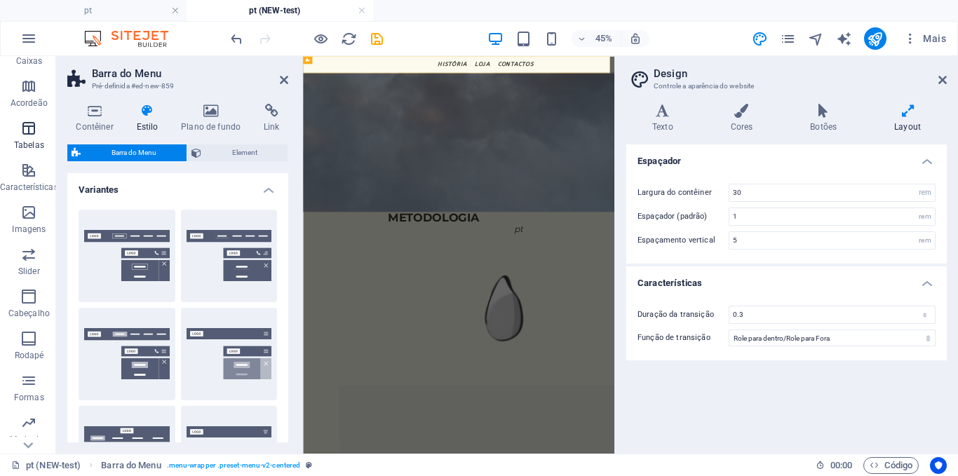
scroll to position [233, 0]
click at [37, 268] on span "Cabeçalho" at bounding box center [29, 266] width 58 height 34
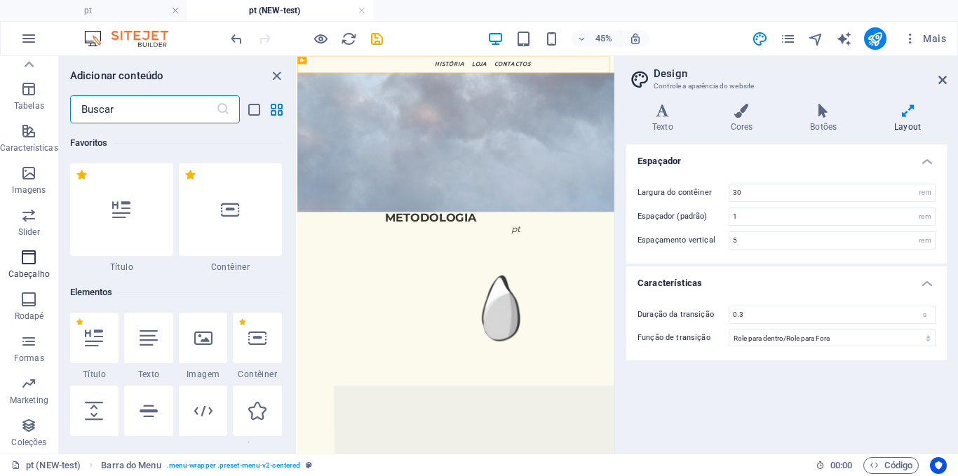
scroll to position [8443, 0]
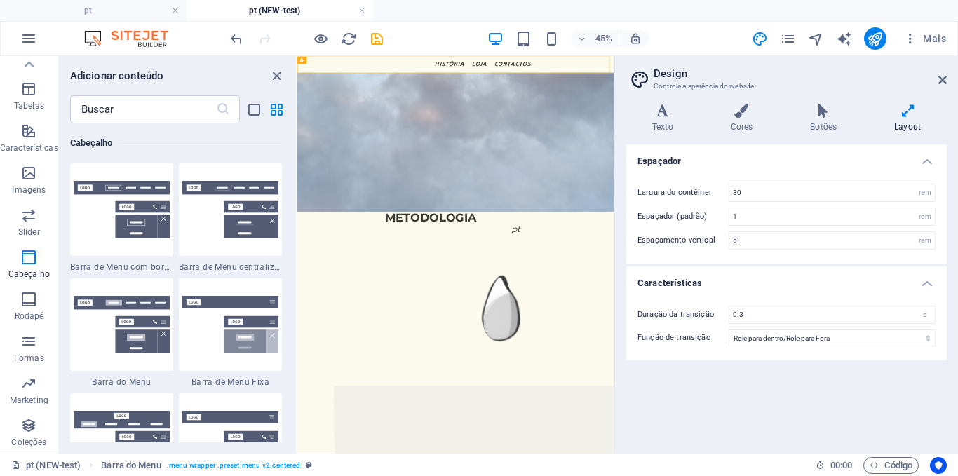
click at [934, 73] on h2 "Design" at bounding box center [799, 73] width 293 height 13
click at [954, 84] on aside "Design Controle a aparência do website Variantes Texto Cores Botões Layout Text…" at bounding box center [786, 255] width 344 height 398
click at [944, 81] on icon at bounding box center [942, 79] width 8 height 11
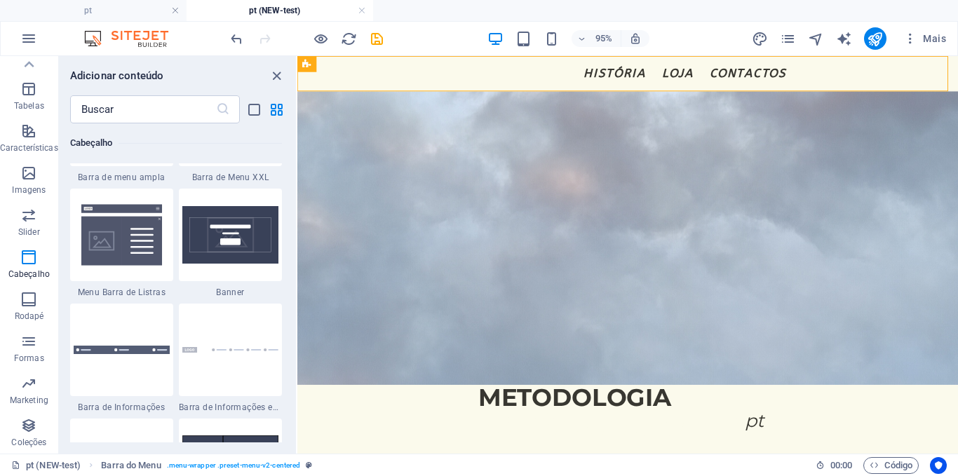
scroll to position [8879, 0]
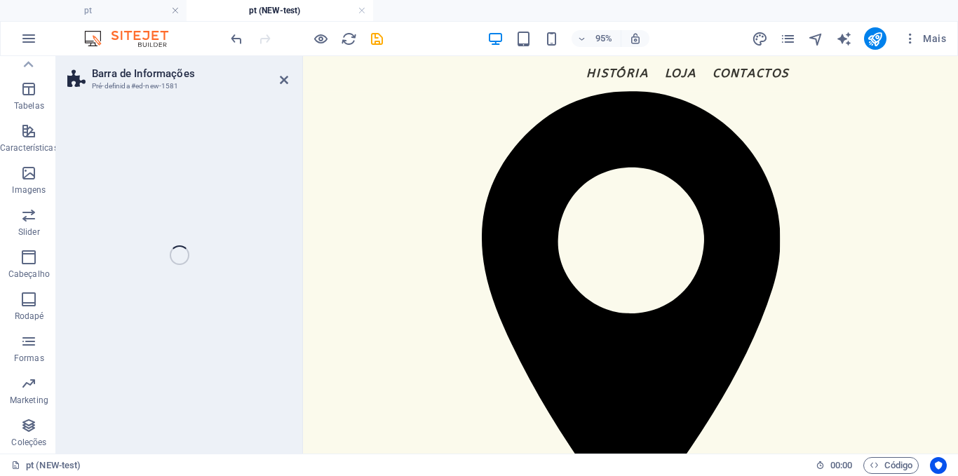
select select "rem"
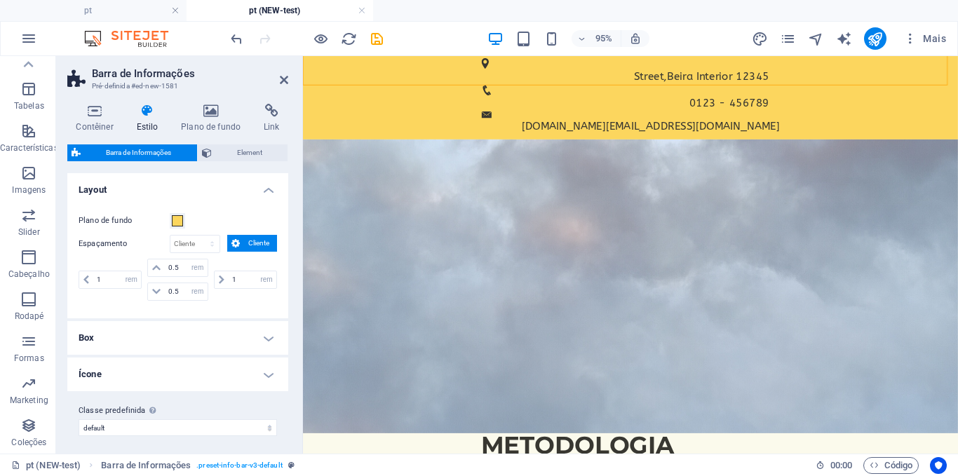
scroll to position [0, 0]
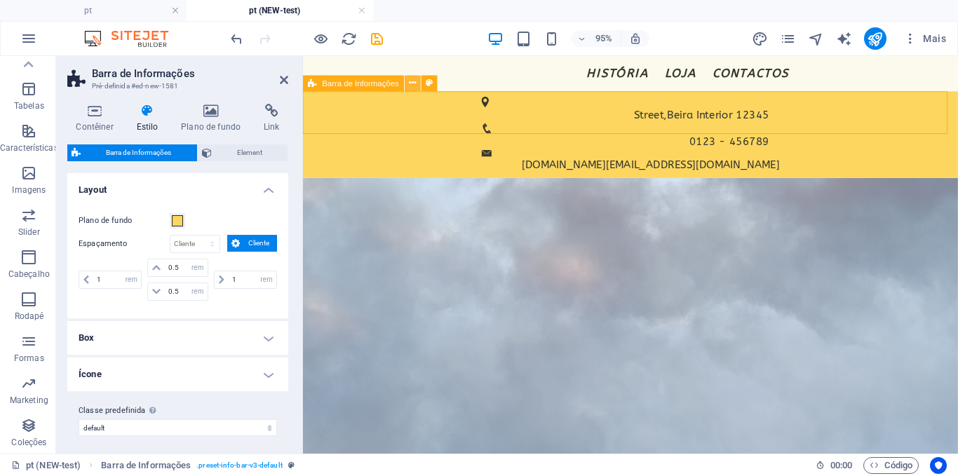
click at [416, 83] on icon at bounding box center [412, 83] width 7 height 14
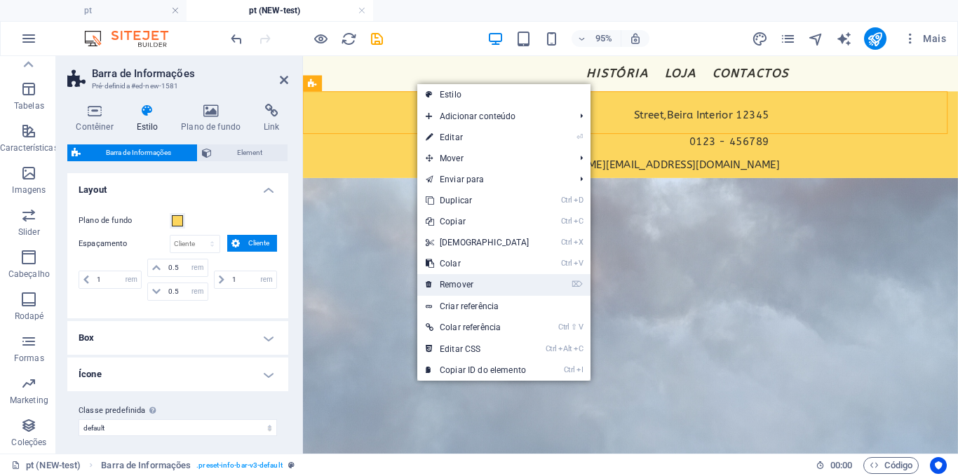
click at [475, 286] on link "⌦ Remover" at bounding box center [477, 284] width 121 height 21
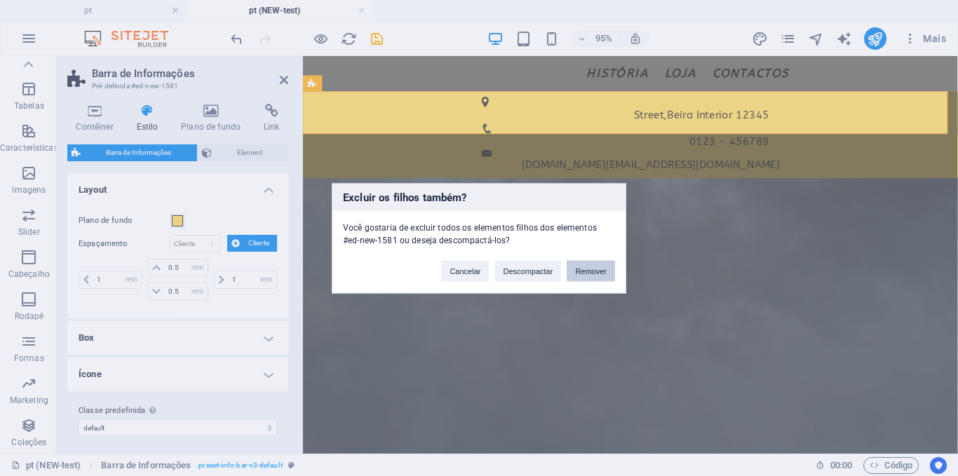
click at [584, 276] on button "Remover" at bounding box center [591, 270] width 48 height 21
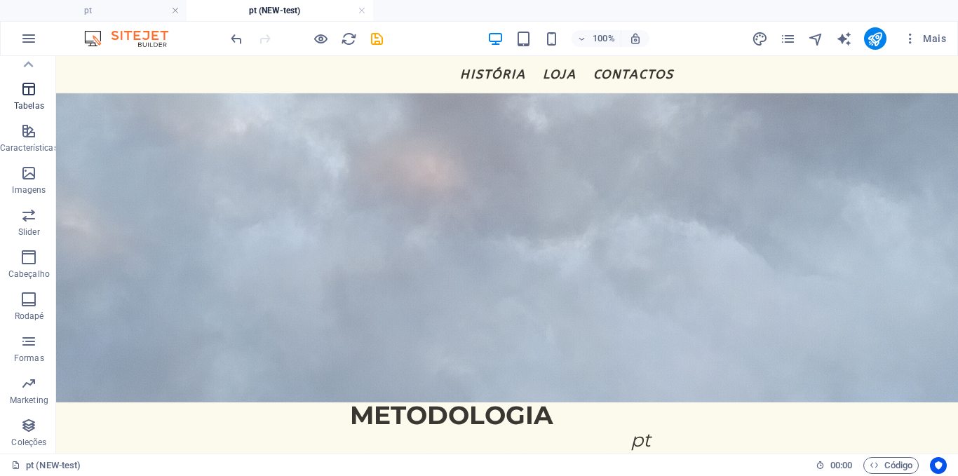
click at [32, 93] on icon "button" at bounding box center [28, 89] width 17 height 17
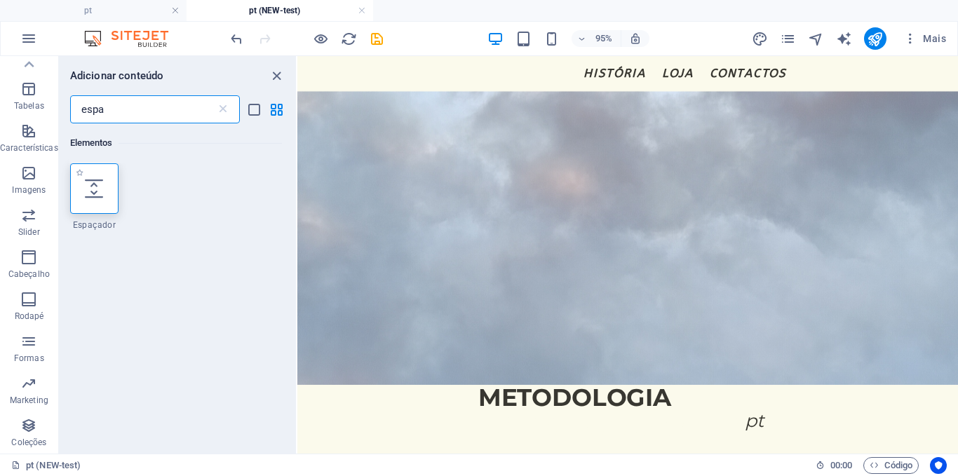
type input "espa"
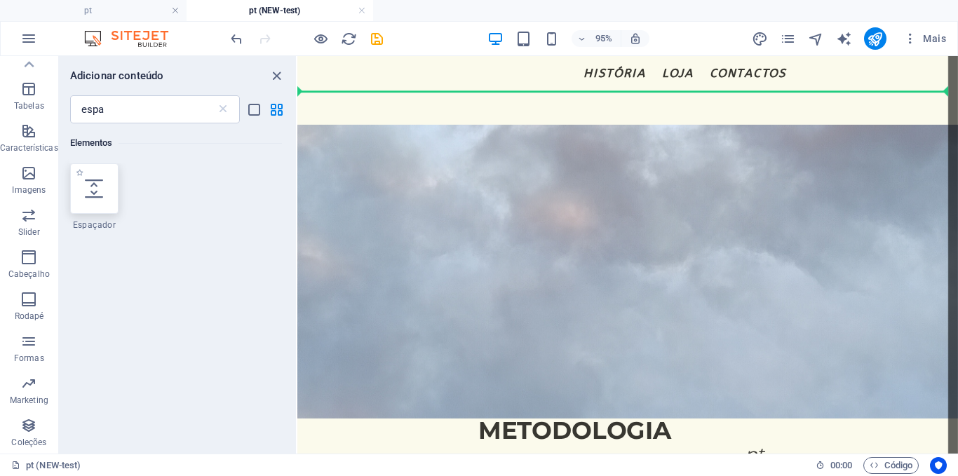
select select "px"
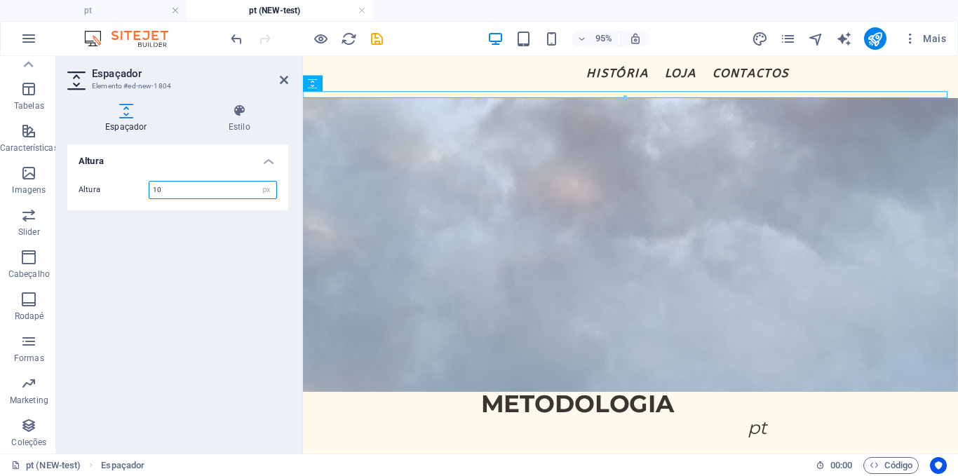
click at [251, 184] on input "10" at bounding box center [212, 190] width 127 height 17
type input "25"
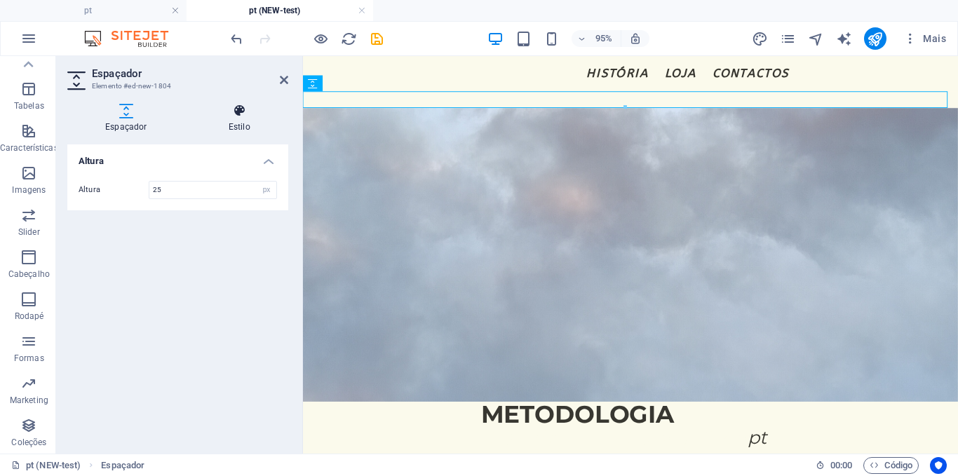
click at [233, 116] on icon at bounding box center [239, 111] width 97 height 14
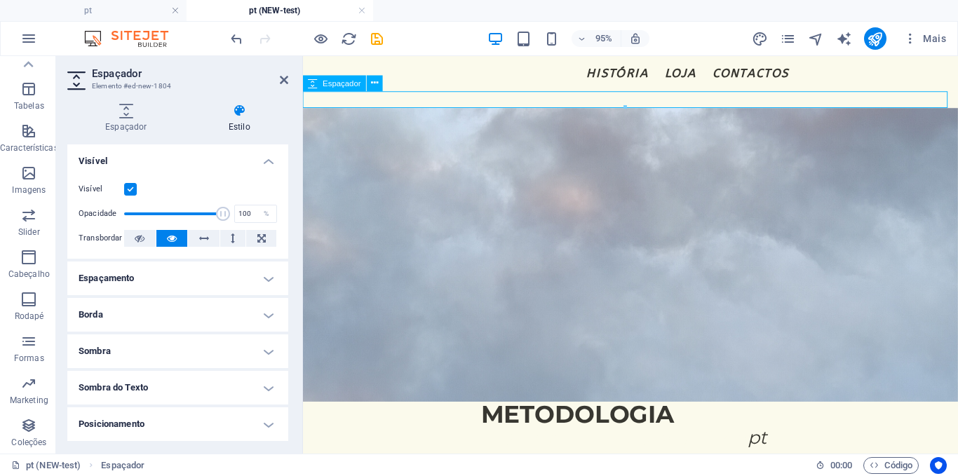
click at [353, 100] on div at bounding box center [647, 102] width 689 height 18
click at [370, 84] on button at bounding box center [375, 83] width 16 height 16
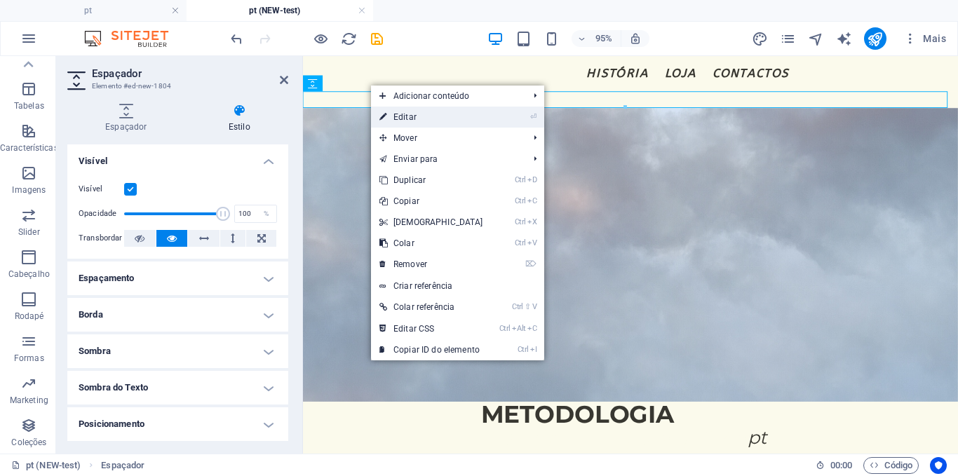
click at [467, 121] on link "⏎ Editar" at bounding box center [431, 117] width 121 height 21
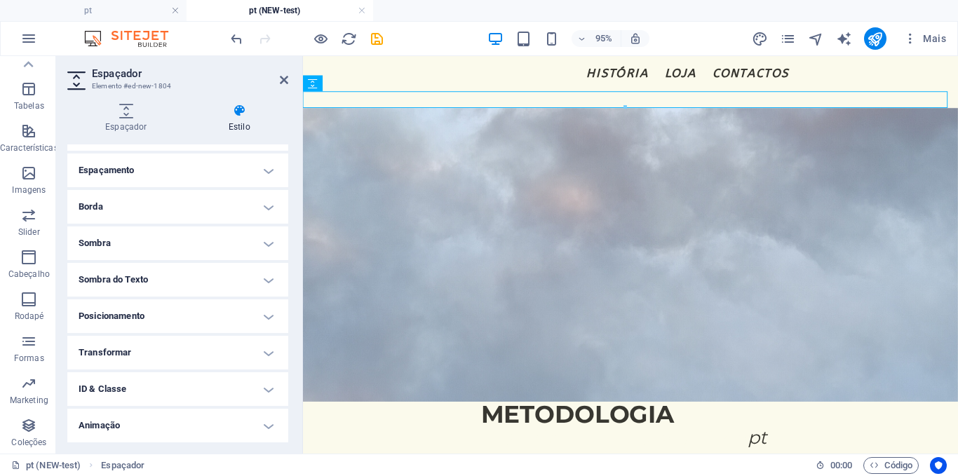
scroll to position [144, 0]
click at [140, 427] on h4 "Diversos" at bounding box center [177, 426] width 221 height 34
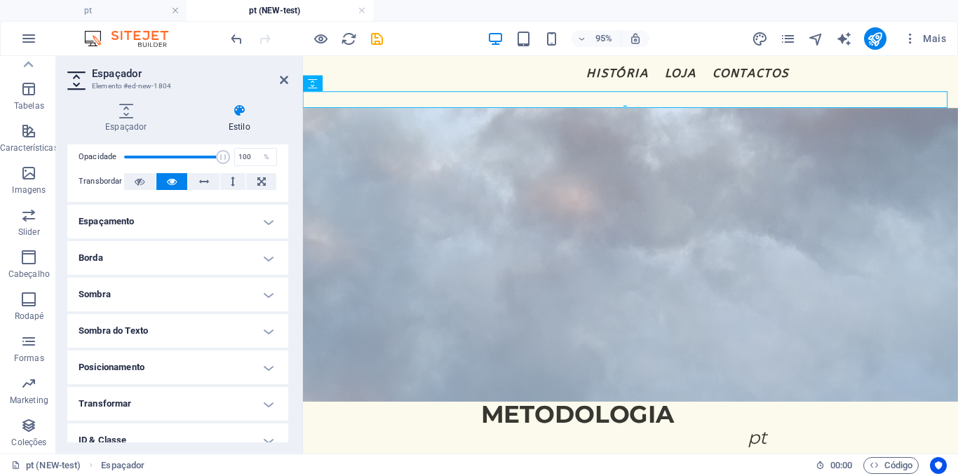
scroll to position [55, 0]
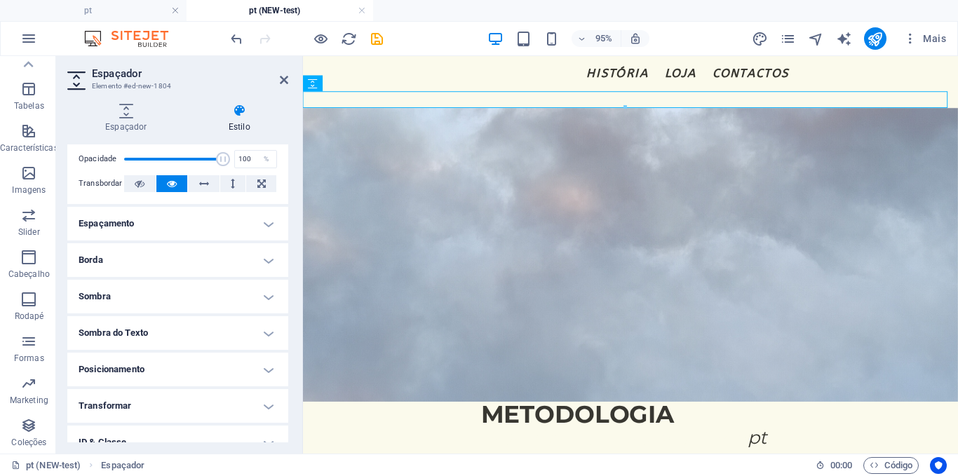
click at [124, 226] on h4 "Espaçamento" at bounding box center [177, 224] width 221 height 34
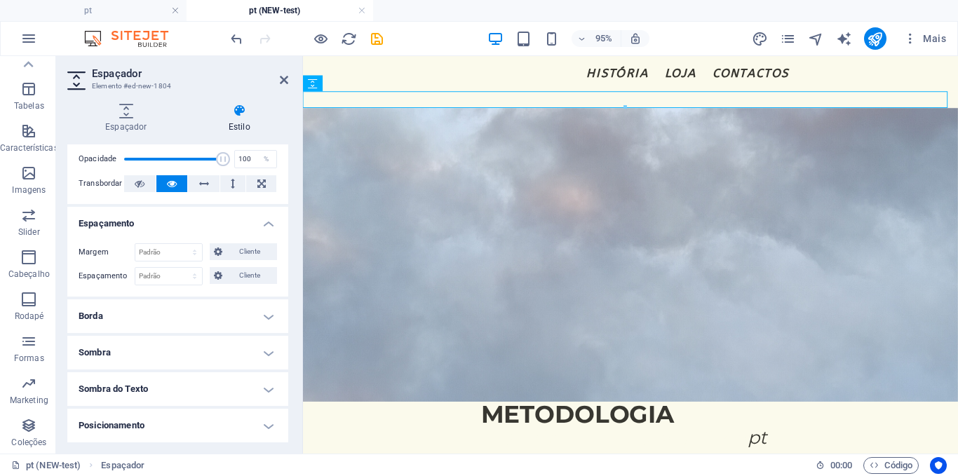
click at [137, 322] on h4 "Borda" at bounding box center [177, 316] width 221 height 34
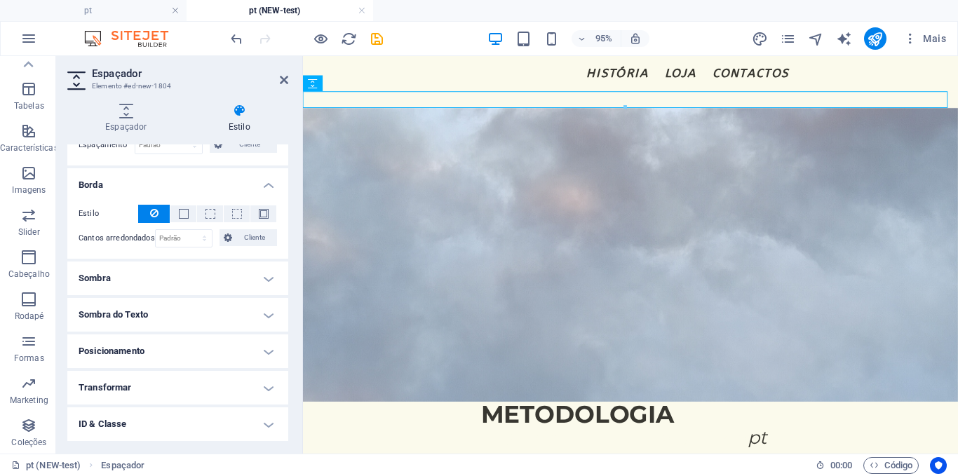
scroll to position [191, 0]
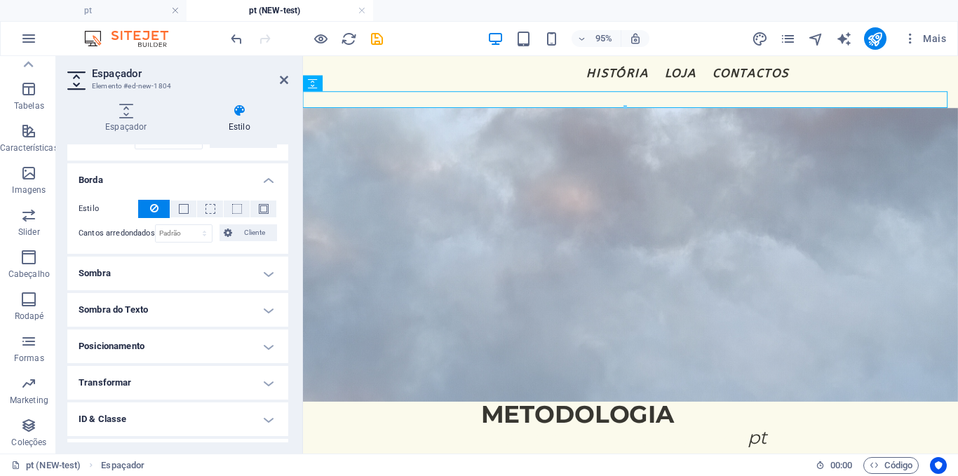
click at [111, 271] on h4 "Sombra" at bounding box center [177, 274] width 221 height 34
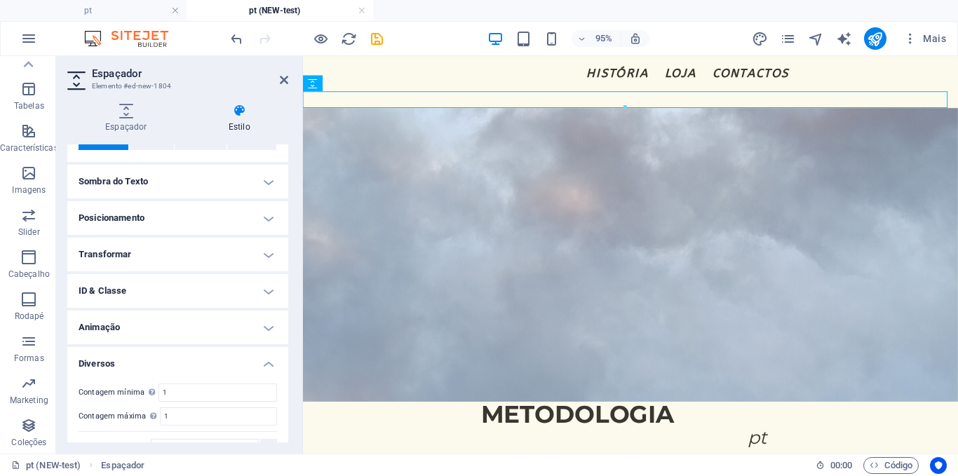
scroll to position [355, 0]
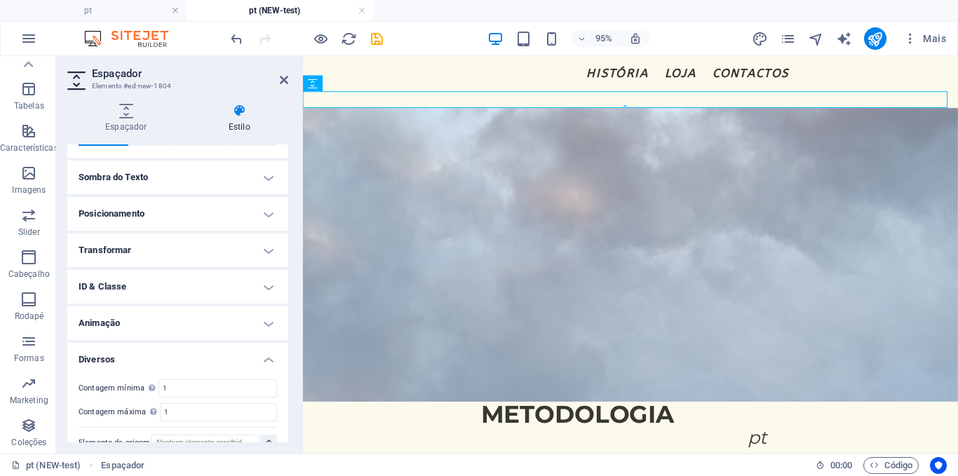
click at [108, 179] on h4 "Sombra do Texto" at bounding box center [177, 178] width 221 height 34
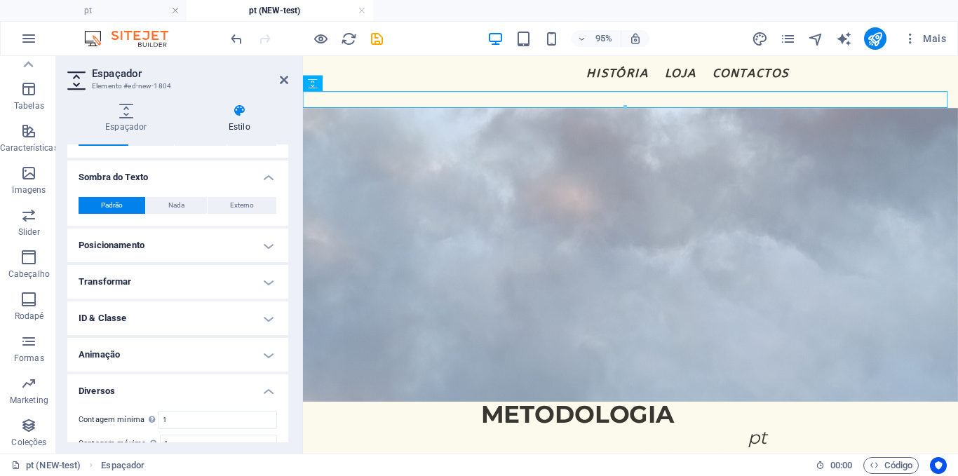
scroll to position [395, 0]
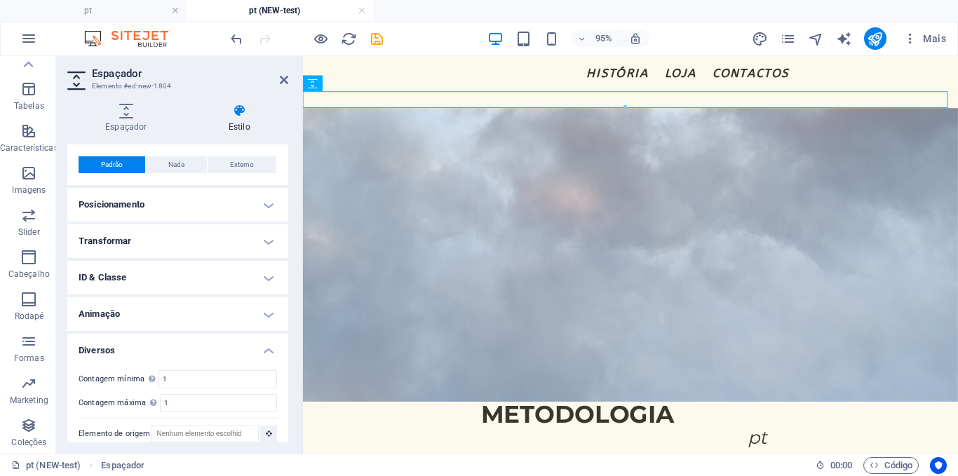
click at [110, 250] on h4 "Transformar" at bounding box center [177, 241] width 221 height 34
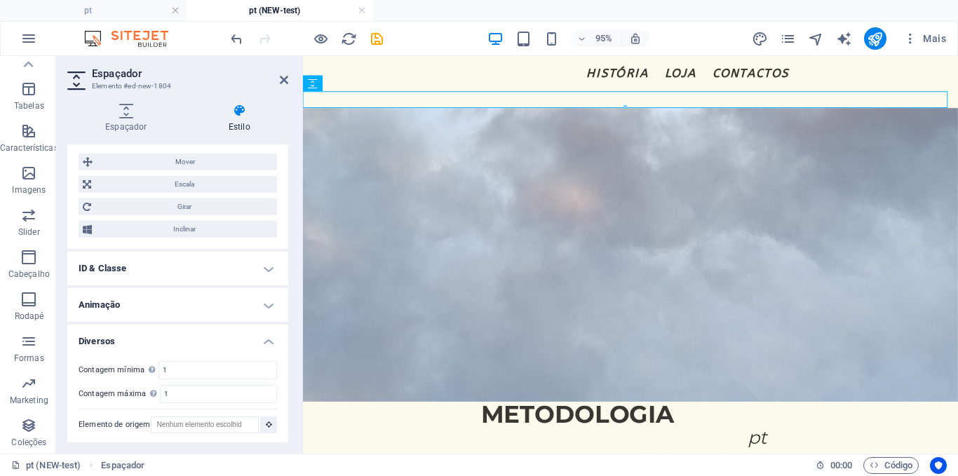
scroll to position [506, 0]
click at [110, 251] on h4 "ID & Classe" at bounding box center [177, 266] width 221 height 34
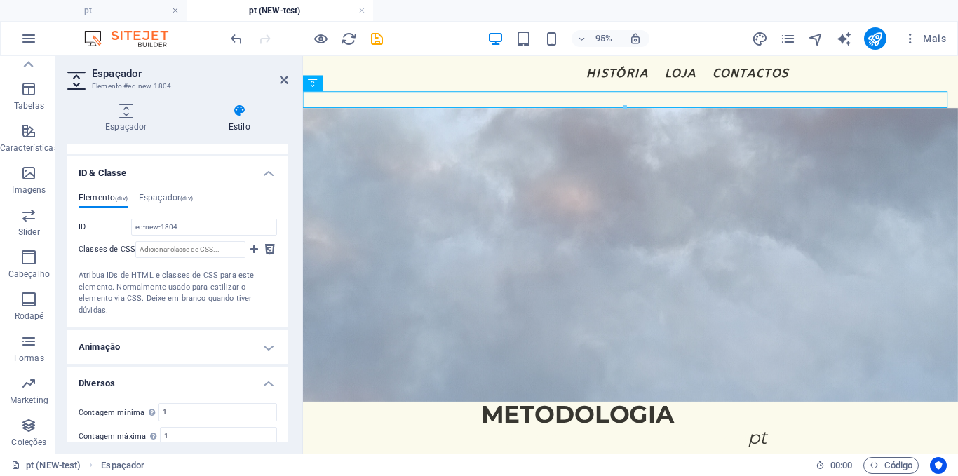
scroll to position [643, 0]
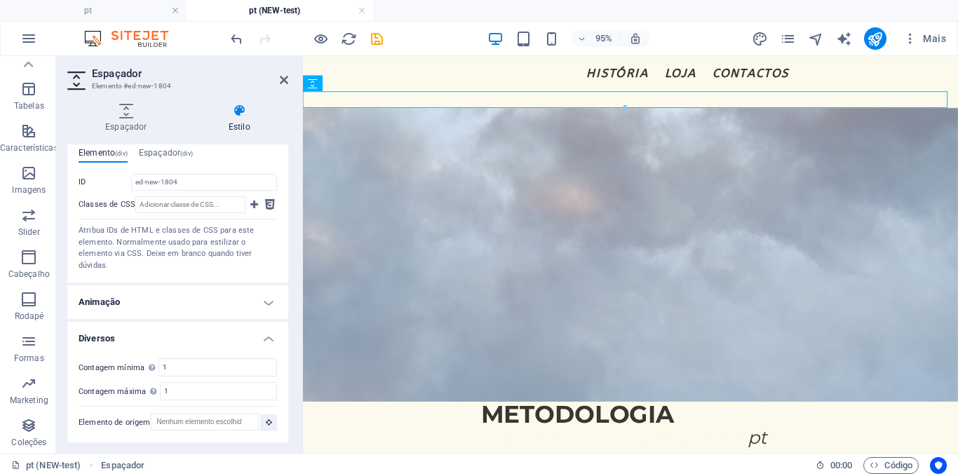
click at [125, 304] on h4 "Animação" at bounding box center [177, 302] width 221 height 34
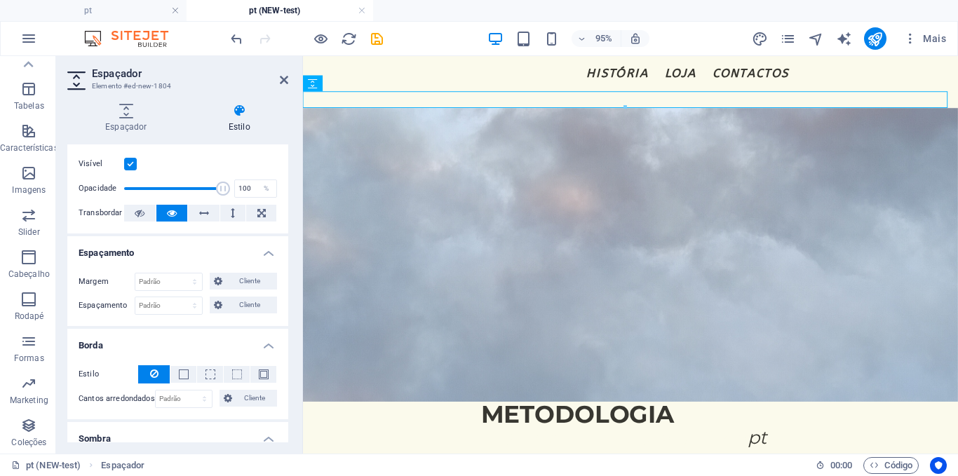
scroll to position [0, 0]
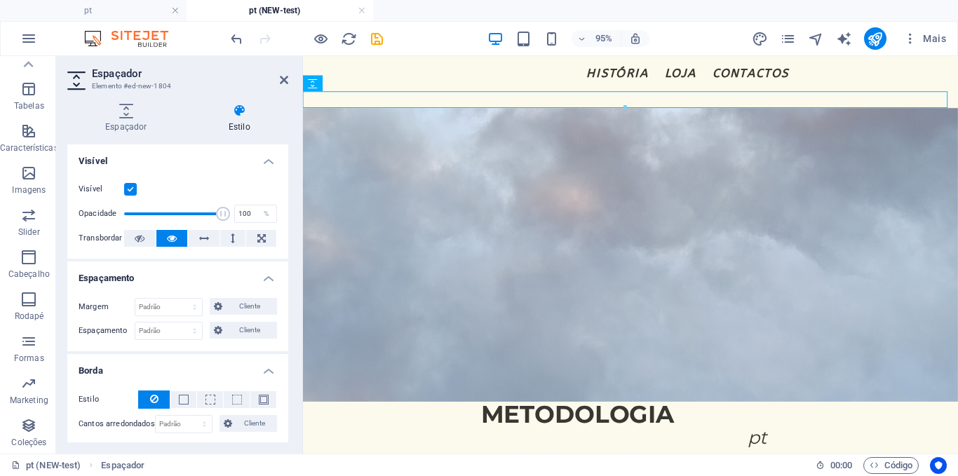
click at [259, 279] on h4 "Espaçamento" at bounding box center [177, 274] width 221 height 25
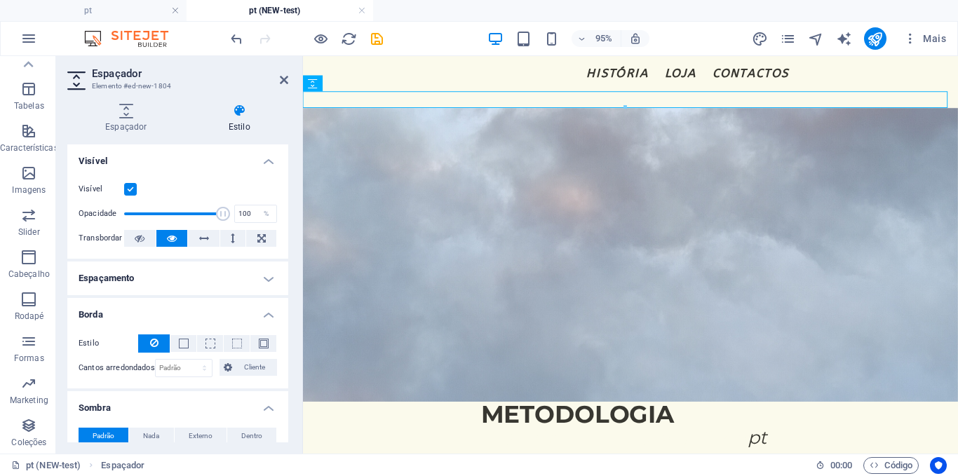
click at [260, 318] on h4 "Borda" at bounding box center [177, 310] width 221 height 25
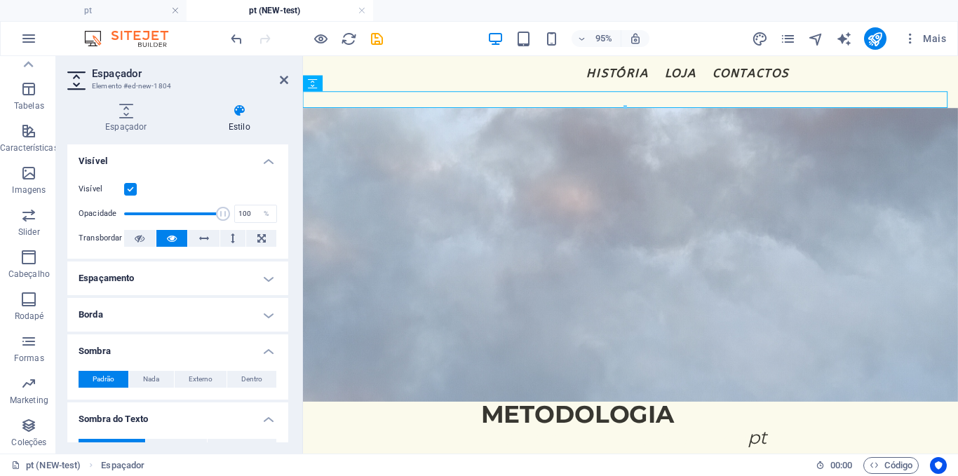
click at [270, 353] on h4 "Sombra" at bounding box center [177, 346] width 221 height 25
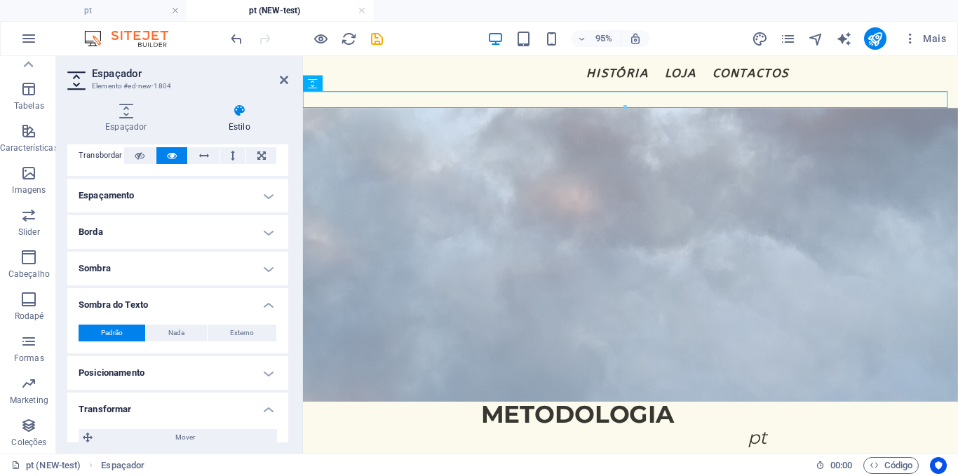
scroll to position [83, 0]
click at [260, 305] on h4 "Sombra do Texto" at bounding box center [177, 299] width 221 height 25
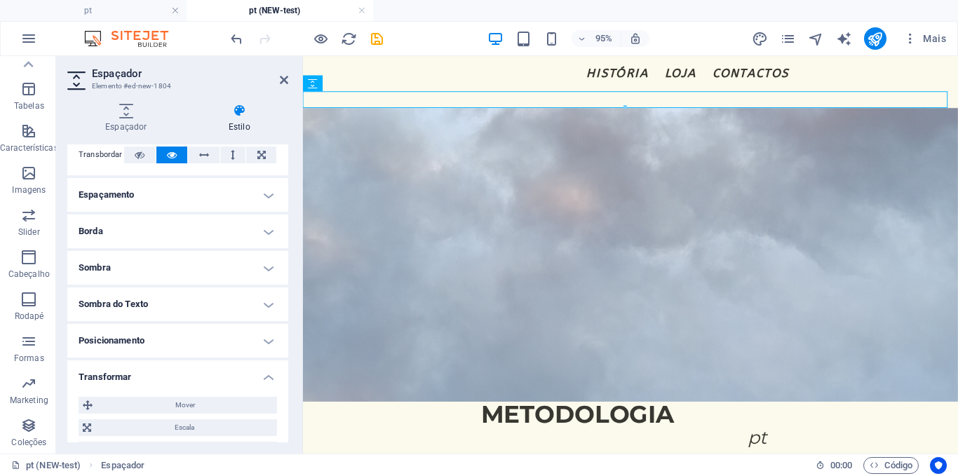
click at [266, 338] on h4 "Posicionamento" at bounding box center [177, 341] width 221 height 34
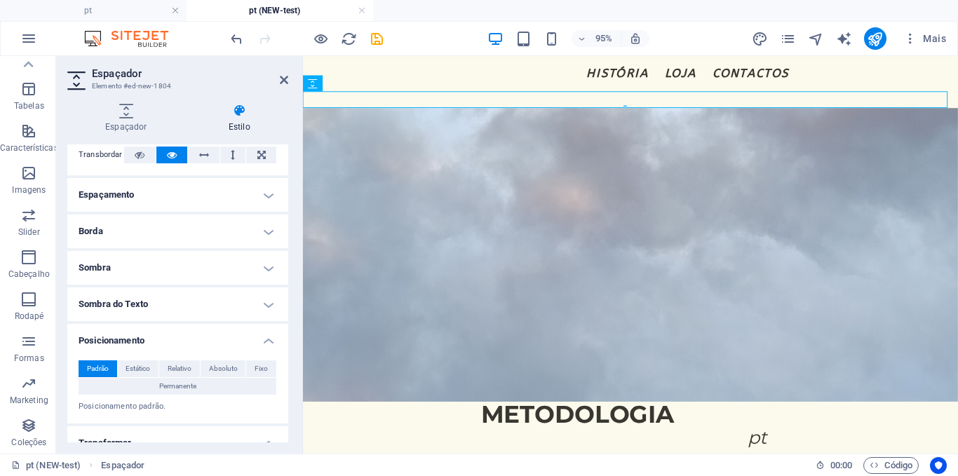
click at [266, 341] on h4 "Posicionamento" at bounding box center [177, 336] width 221 height 25
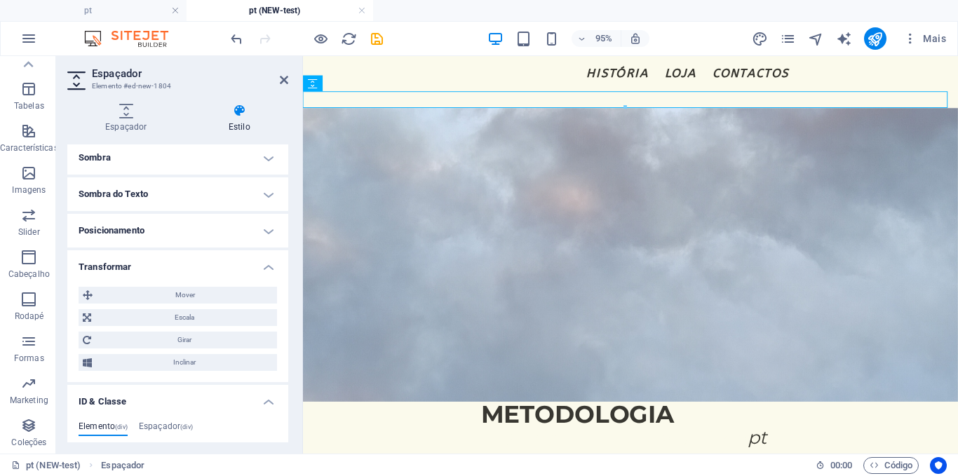
scroll to position [194, 0]
click at [266, 268] on h4 "Transformar" at bounding box center [177, 262] width 221 height 25
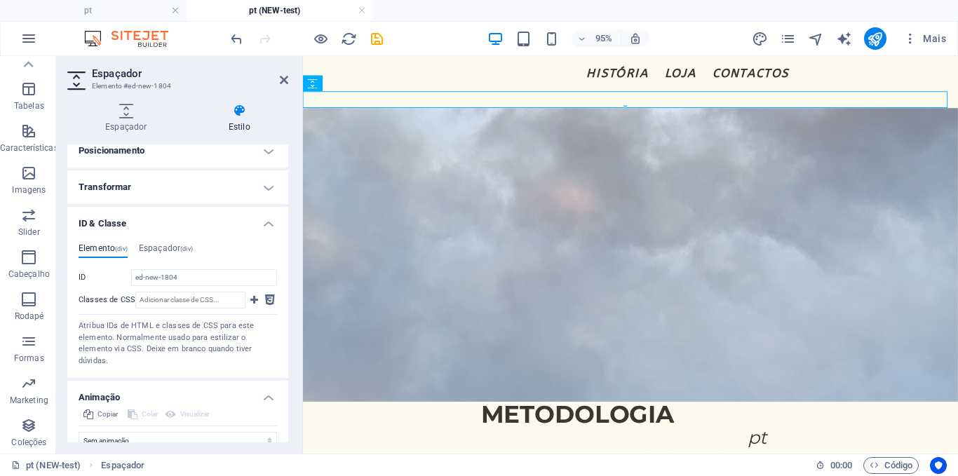
scroll to position [214, 0]
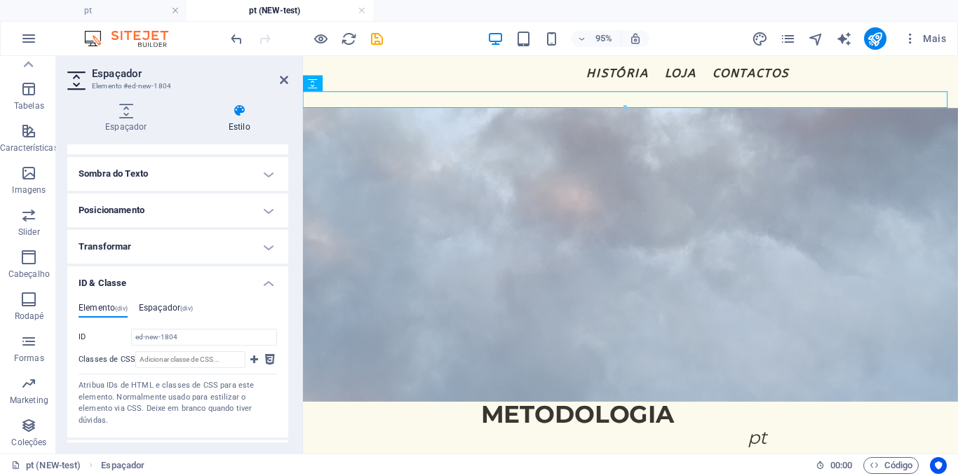
click at [170, 304] on h4 "Espaçador (div)" at bounding box center [166, 310] width 54 height 15
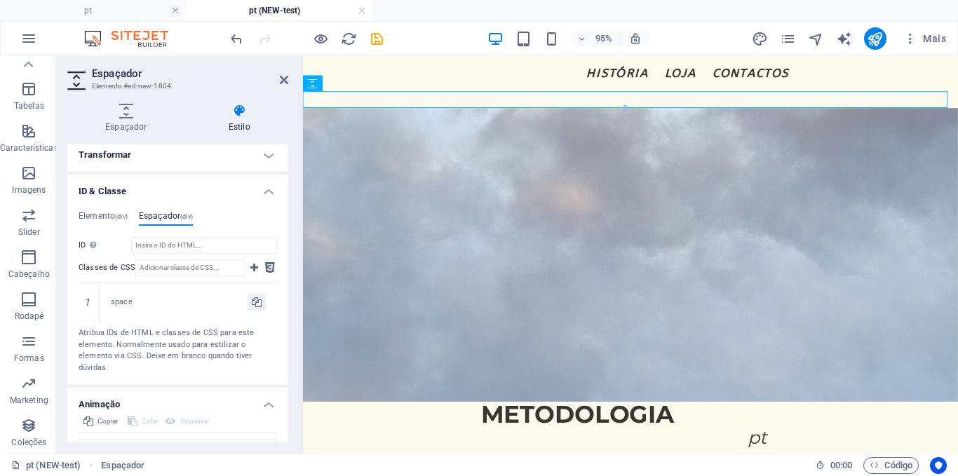
scroll to position [307, 0]
click at [105, 220] on h4 "Elemento (div)" at bounding box center [103, 217] width 49 height 15
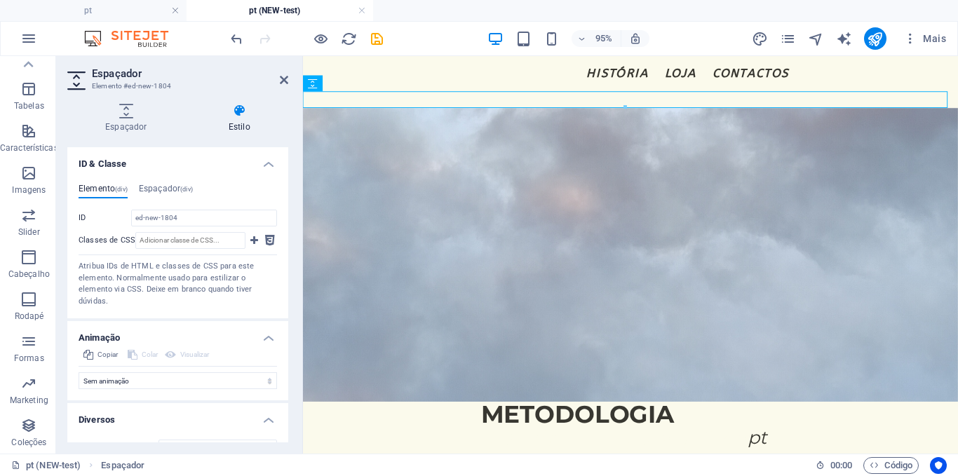
scroll to position [334, 0]
click at [129, 290] on div "Atribua IDs de HTML e classes de CSS para este elemento. Normalmente usado para…" at bounding box center [178, 283] width 198 height 46
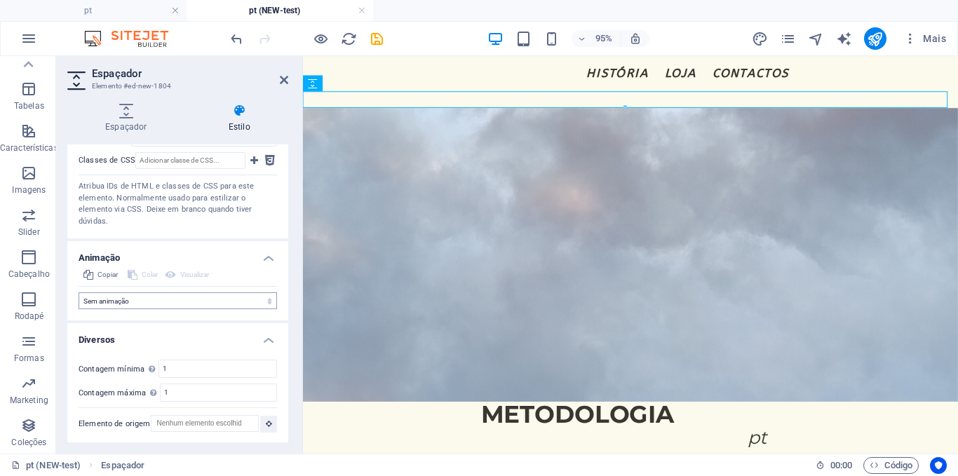
scroll to position [414, 0]
click at [130, 304] on select "Sem animação Mostrar / Esconder Rolar para cima/baixo Mais/menos zoom Deslize d…" at bounding box center [178, 300] width 198 height 17
click at [134, 304] on select "Sem animação Mostrar / Esconder Rolar para cima/baixo Mais/menos zoom Deslize d…" at bounding box center [178, 300] width 198 height 17
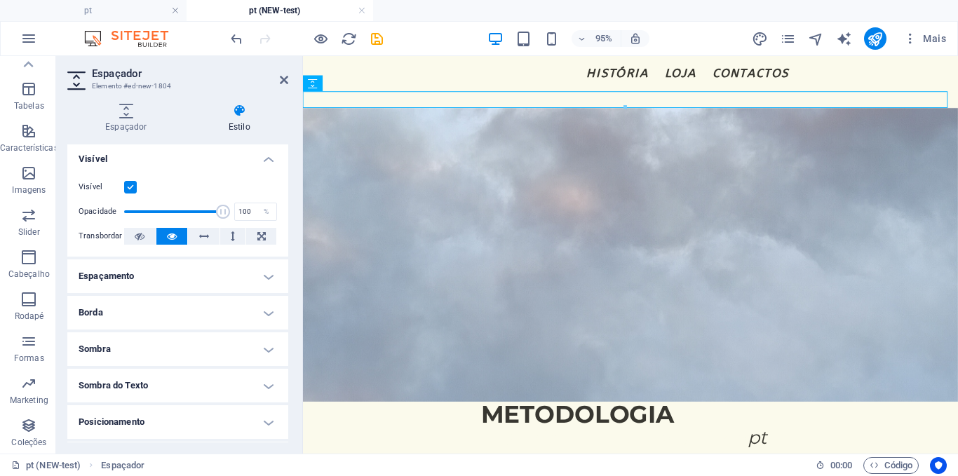
scroll to position [0, 0]
click at [132, 184] on label at bounding box center [130, 189] width 13 height 13
click at [0, 0] on input "Visível" at bounding box center [0, 0] width 0 height 0
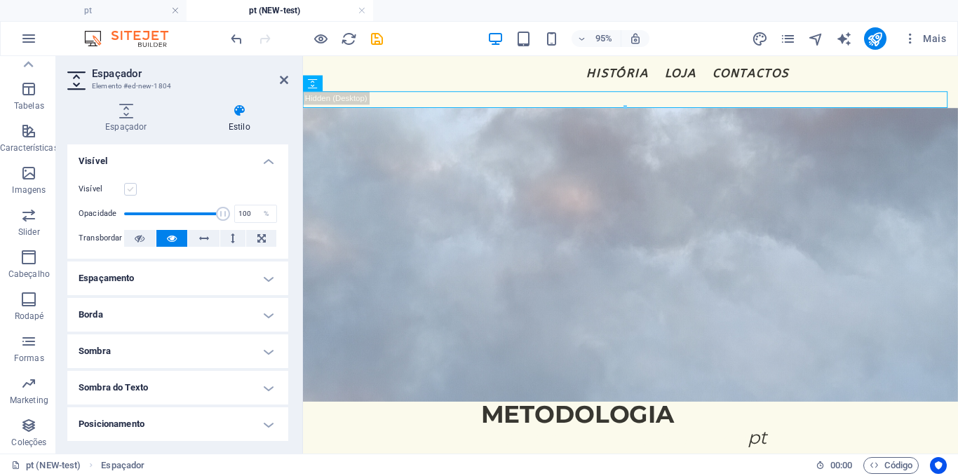
click at [132, 184] on label at bounding box center [130, 189] width 13 height 13
click at [0, 0] on input "Visível" at bounding box center [0, 0] width 0 height 0
click at [146, 116] on icon at bounding box center [126, 111] width 118 height 14
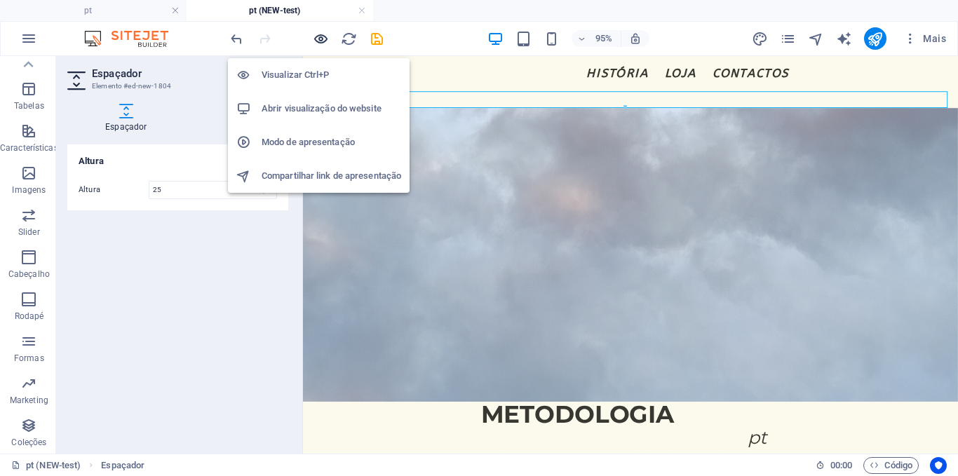
click at [320, 46] on icon "button" at bounding box center [321, 39] width 16 height 16
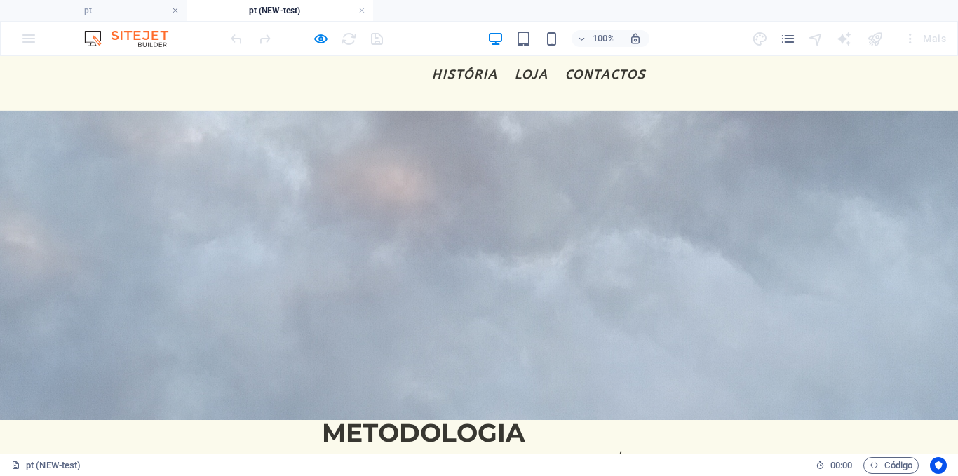
click at [289, 98] on div at bounding box center [479, 102] width 958 height 18
click at [310, 43] on div at bounding box center [306, 38] width 157 height 22
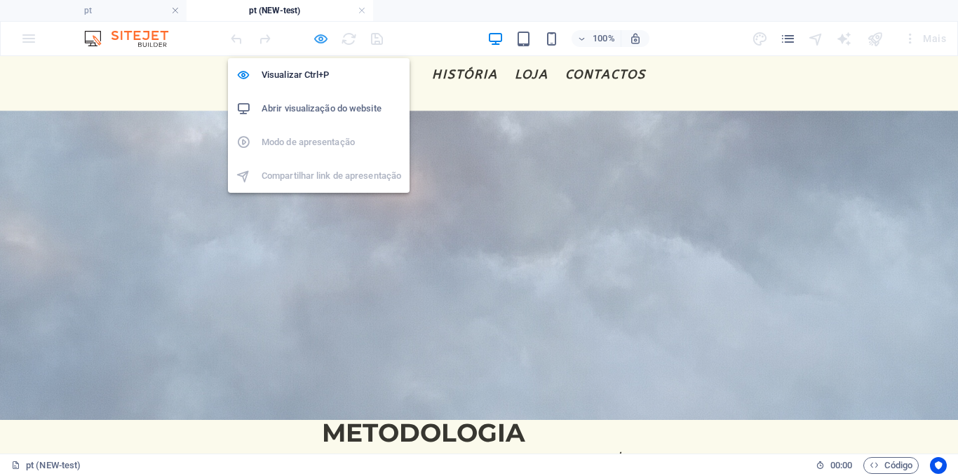
click at [320, 41] on icon "button" at bounding box center [321, 39] width 16 height 16
select select "px"
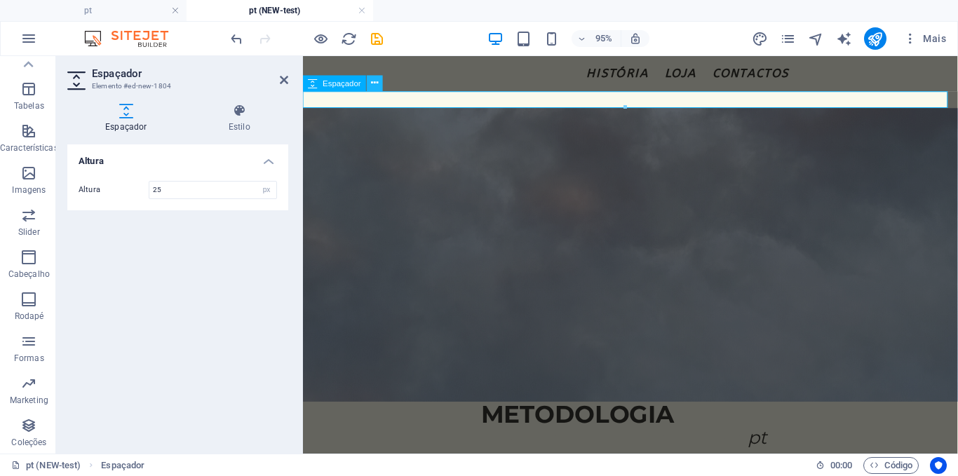
click at [374, 87] on icon at bounding box center [375, 83] width 7 height 14
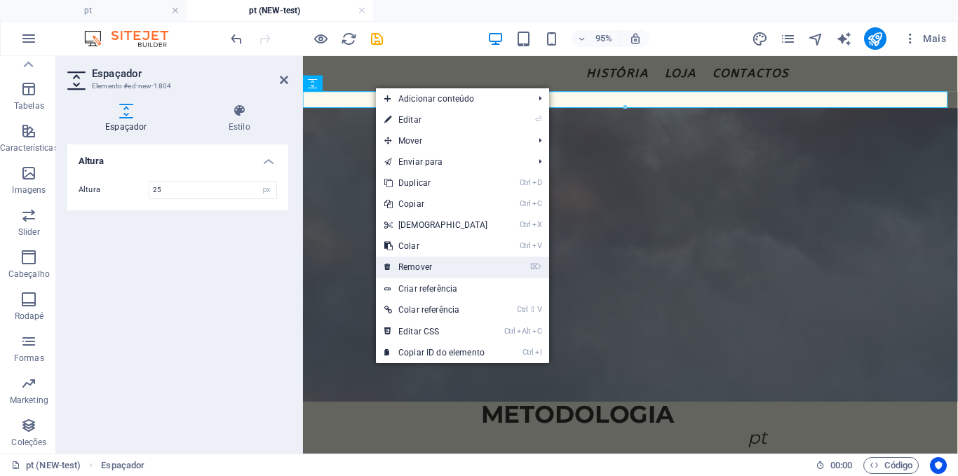
click at [421, 273] on link "⌦ Remover" at bounding box center [436, 267] width 121 height 21
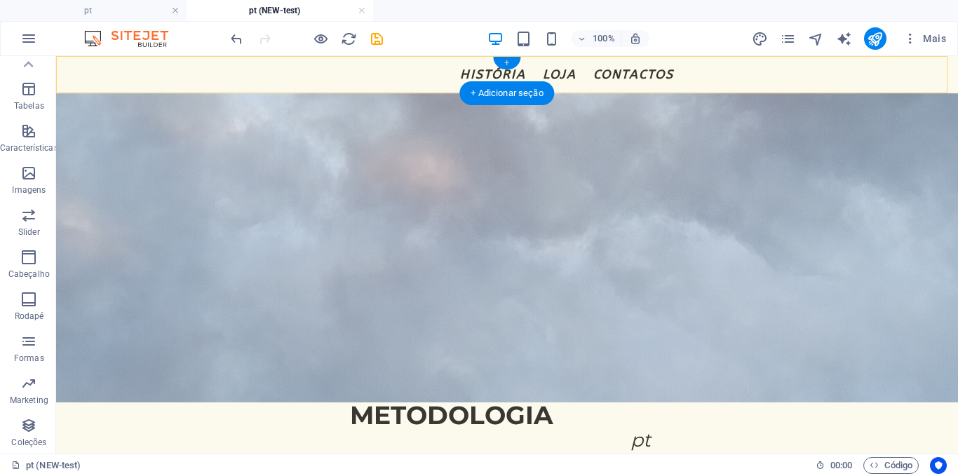
click at [508, 64] on div "+" at bounding box center [506, 63] width 27 height 13
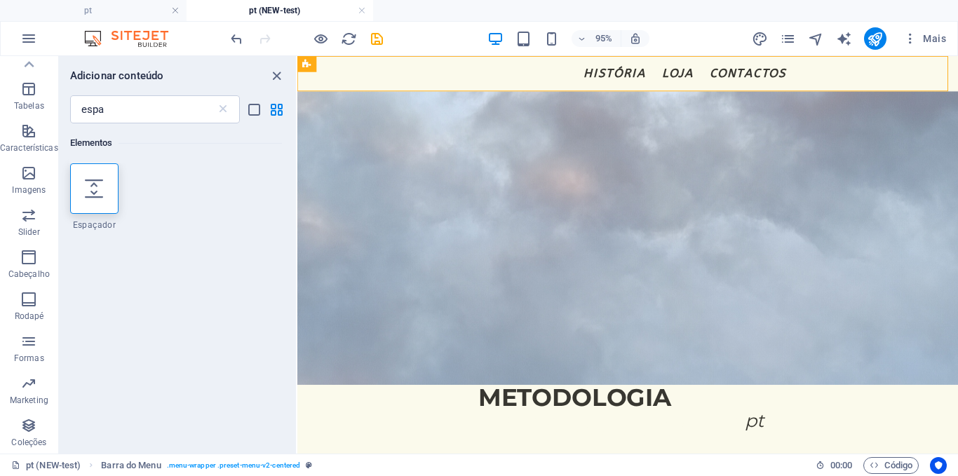
click at [167, 155] on div "Elementos" at bounding box center [176, 142] width 212 height 39
click at [279, 86] on div "Adicionar conteúdo espa ​ Elementos 1 Star Espaçador" at bounding box center [177, 255] width 237 height 398
click at [279, 83] on icon "close panel" at bounding box center [277, 76] width 16 height 16
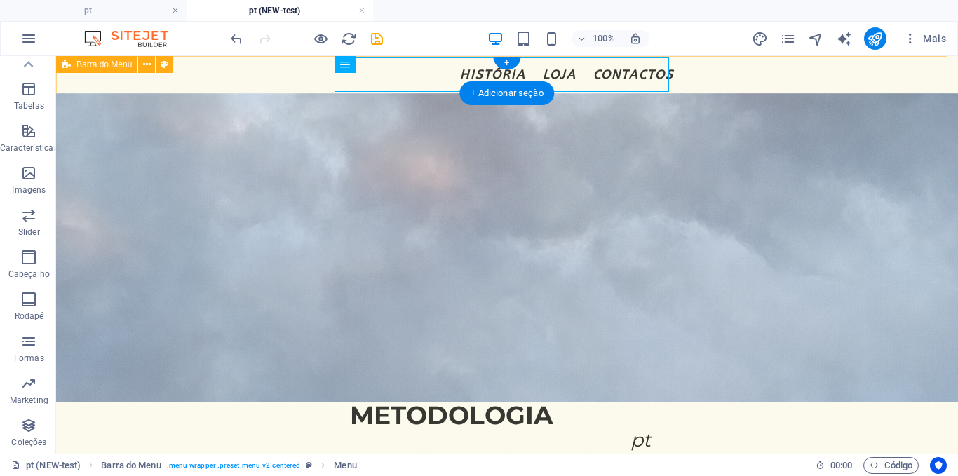
drag, startPoint x: 418, startPoint y: 122, endPoint x: 819, endPoint y: 93, distance: 402.1
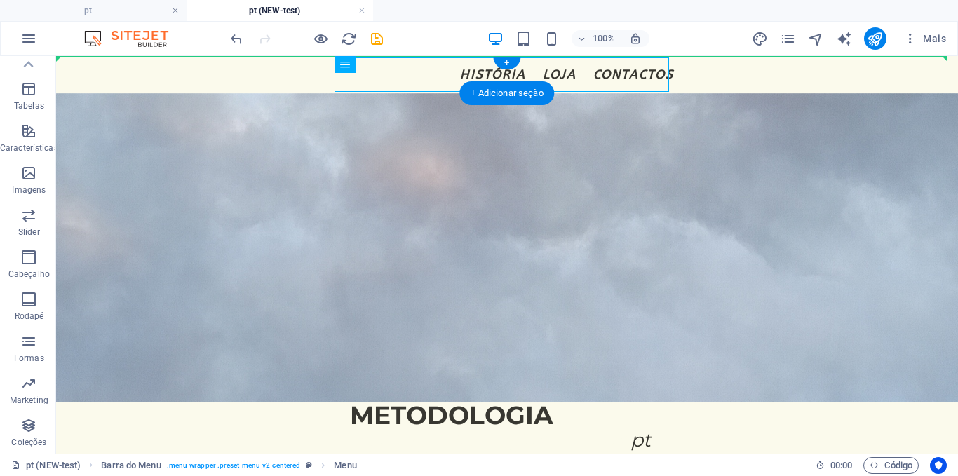
drag, startPoint x: 402, startPoint y: 116, endPoint x: 860, endPoint y: 68, distance: 459.6
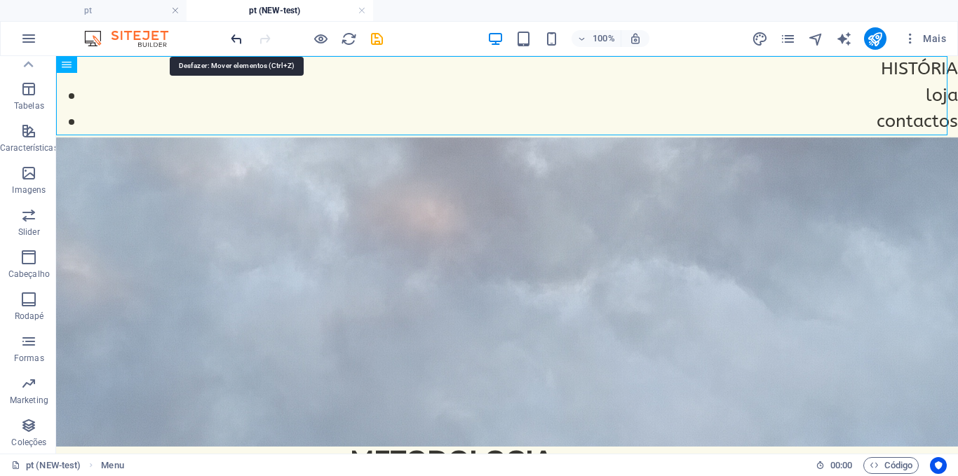
click at [238, 36] on icon "undo" at bounding box center [237, 39] width 16 height 16
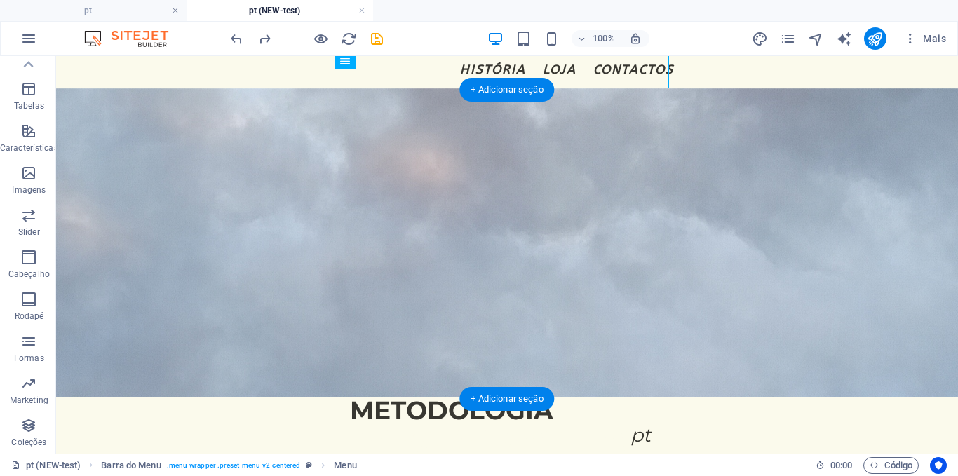
scroll to position [6, 0]
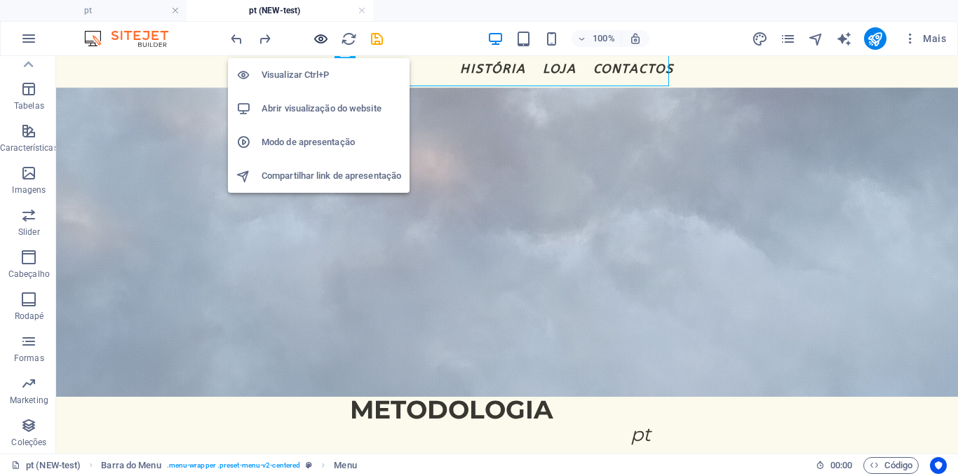
click at [318, 41] on icon "button" at bounding box center [321, 39] width 16 height 16
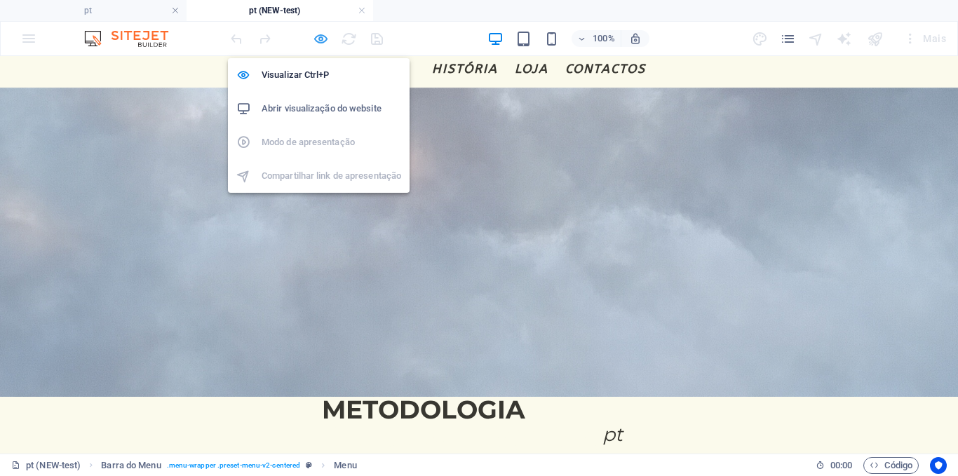
click at [318, 41] on icon "button" at bounding box center [321, 39] width 16 height 16
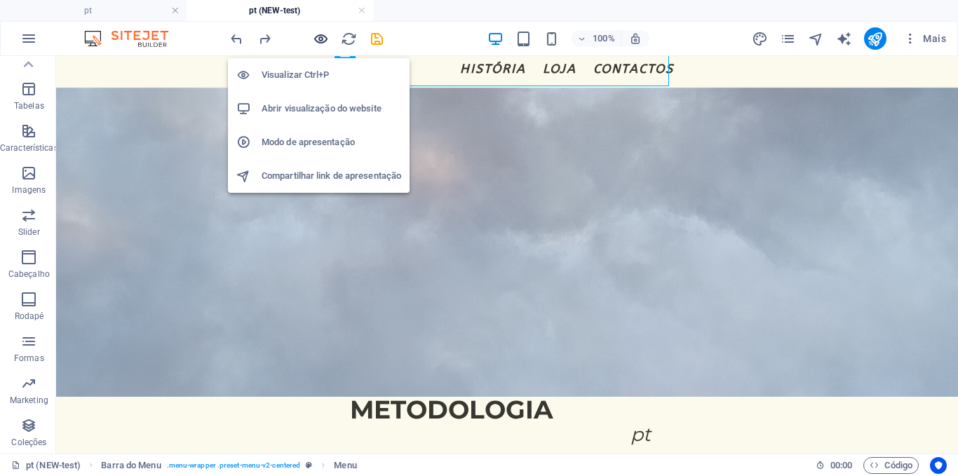
click at [318, 41] on icon "button" at bounding box center [321, 39] width 16 height 16
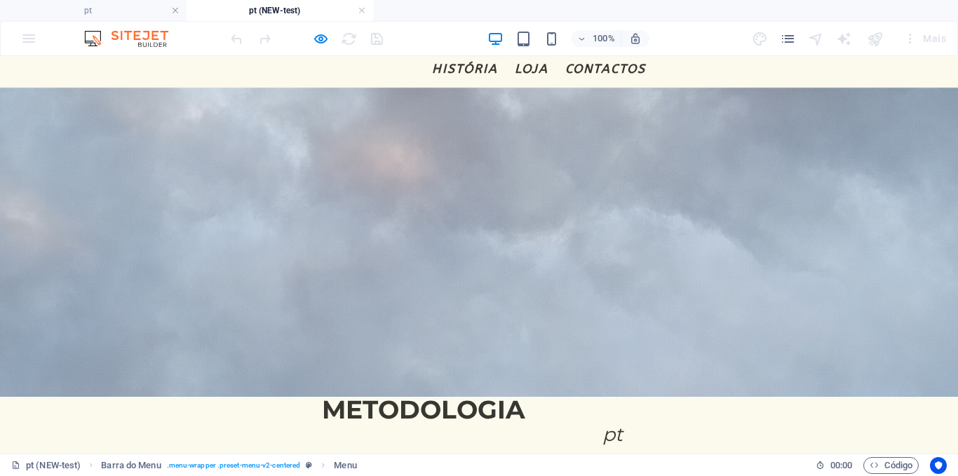
scroll to position [0, 0]
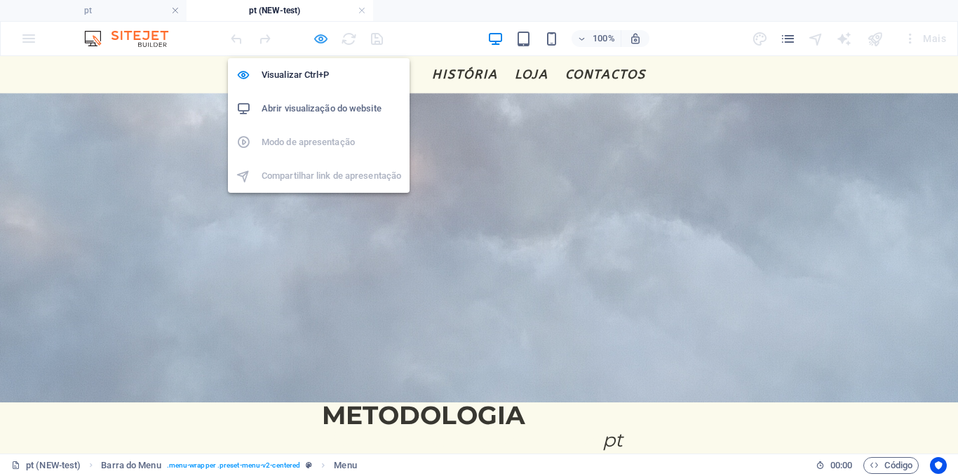
click at [319, 45] on icon "button" at bounding box center [321, 39] width 16 height 16
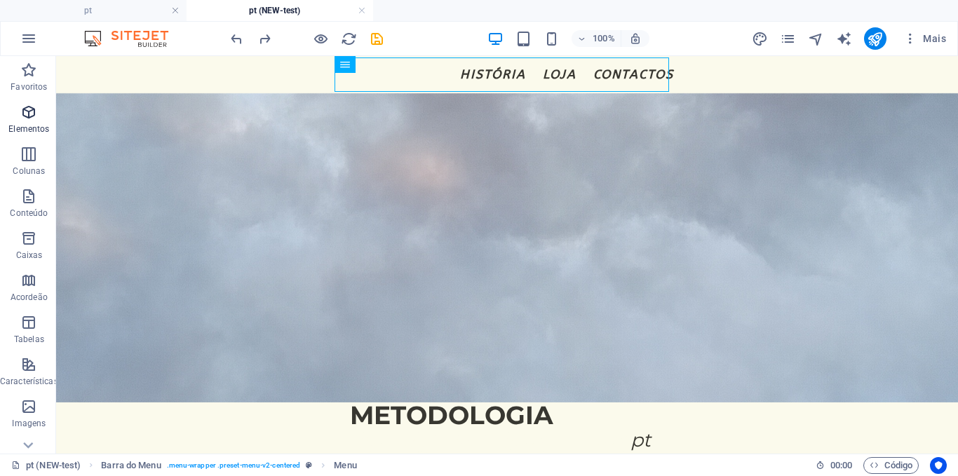
click at [24, 105] on icon "button" at bounding box center [28, 112] width 17 height 17
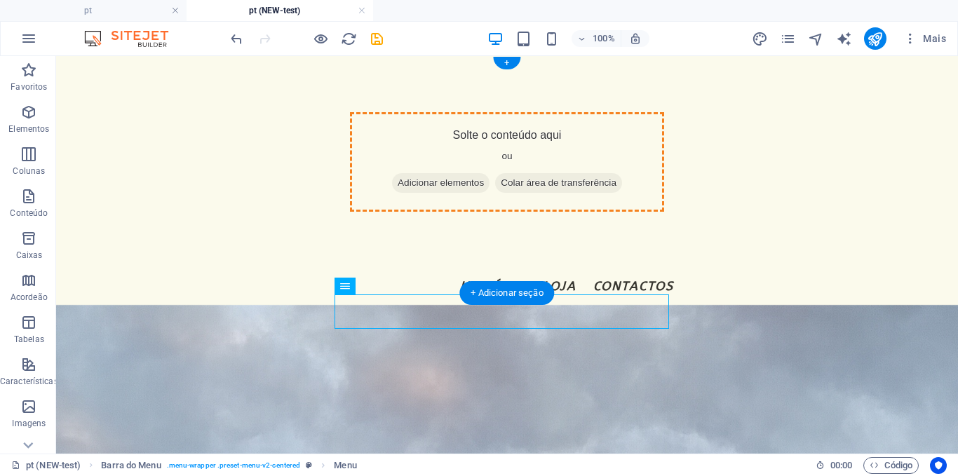
drag, startPoint x: 264, startPoint y: 305, endPoint x: 559, endPoint y: 196, distance: 313.9
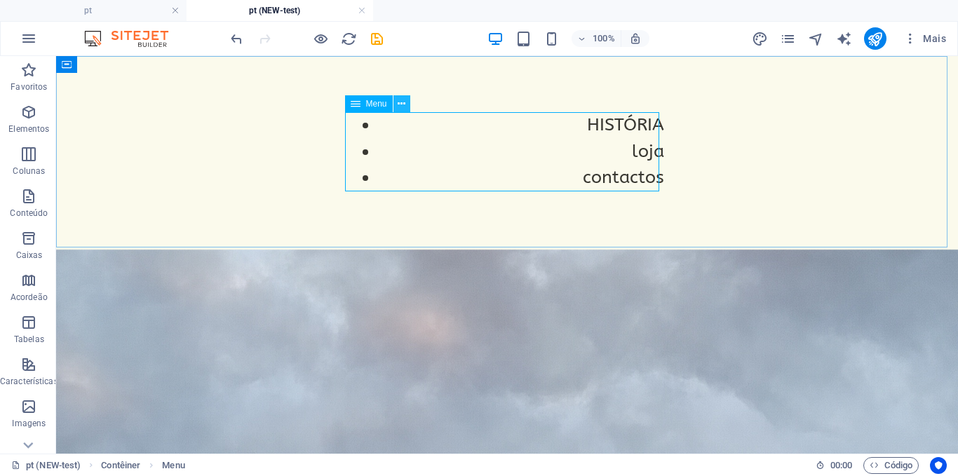
click at [401, 102] on icon at bounding box center [402, 104] width 8 height 15
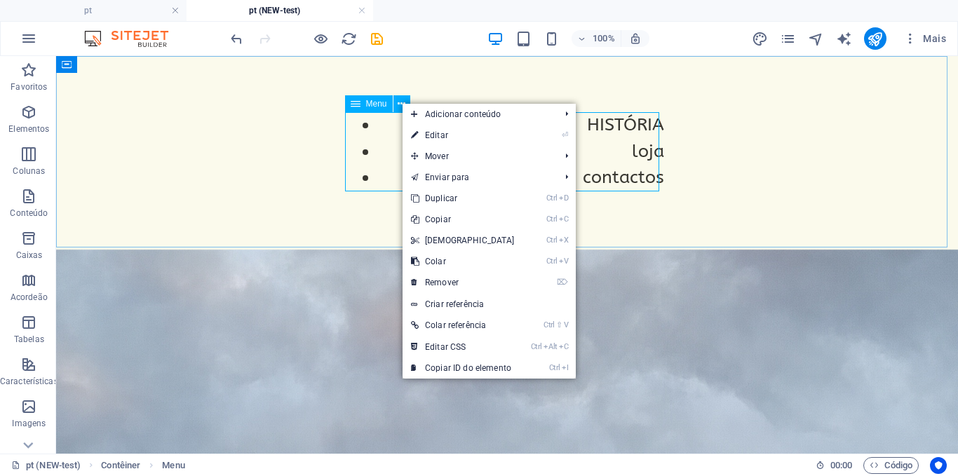
click at [370, 144] on nav "HISTÓRIA loja contactos" at bounding box center [507, 151] width 314 height 79
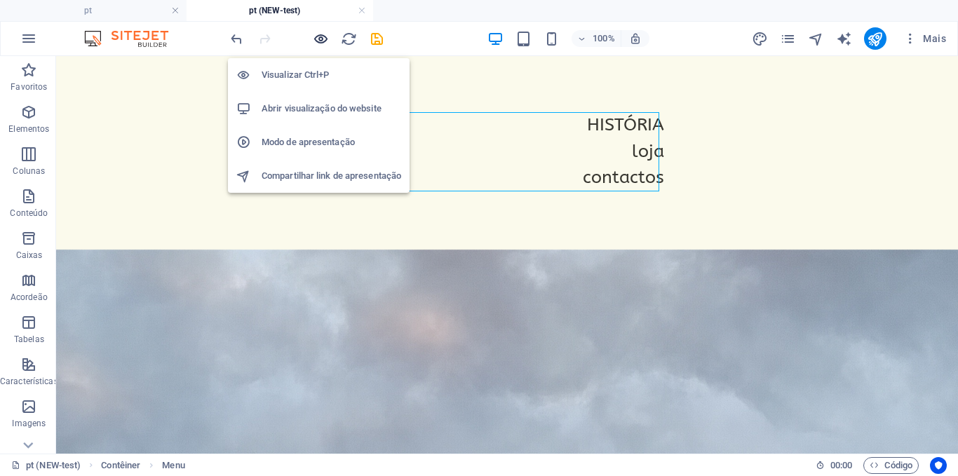
click at [316, 39] on icon "button" at bounding box center [321, 39] width 16 height 16
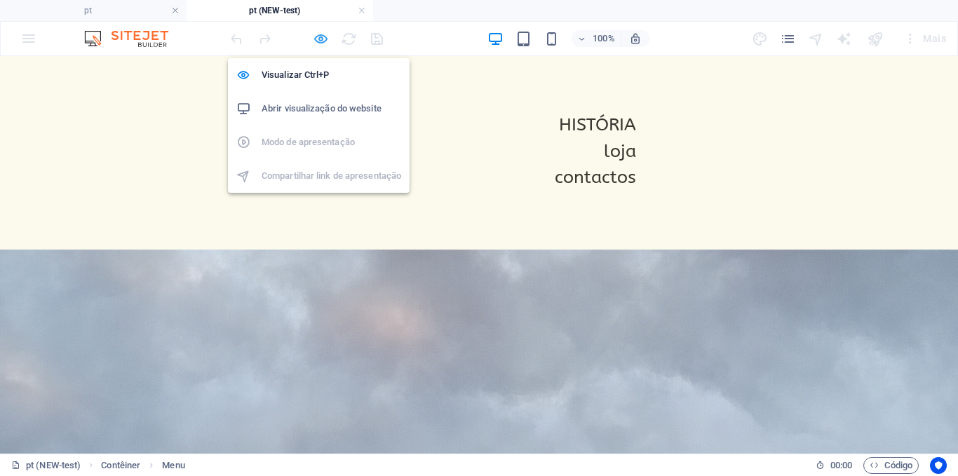
click at [325, 41] on icon "button" at bounding box center [321, 39] width 16 height 16
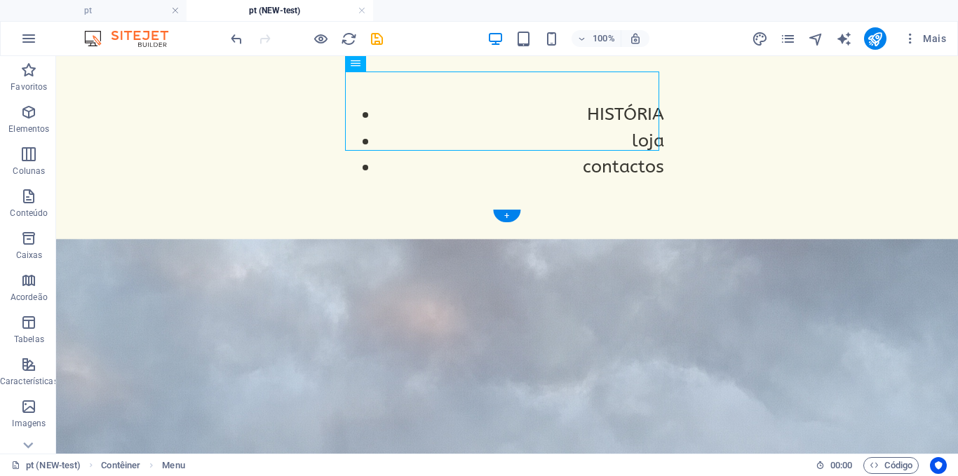
scroll to position [6, 0]
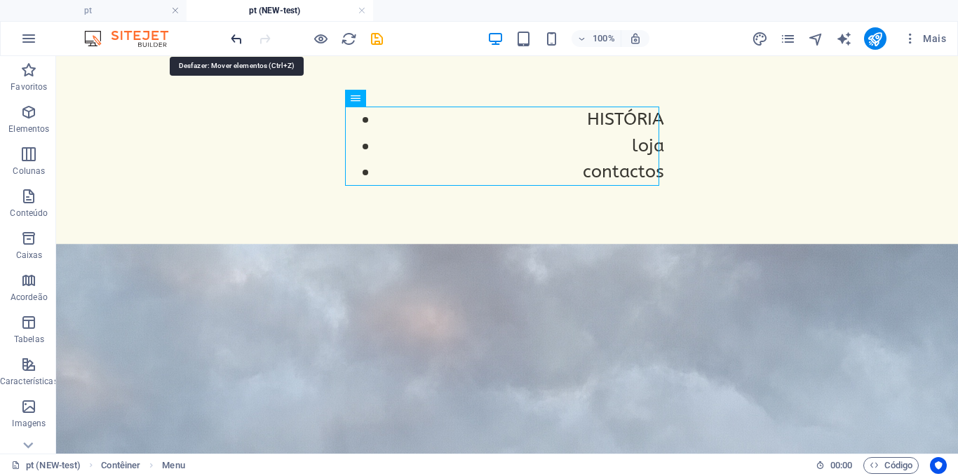
click at [232, 44] on icon "undo" at bounding box center [237, 39] width 16 height 16
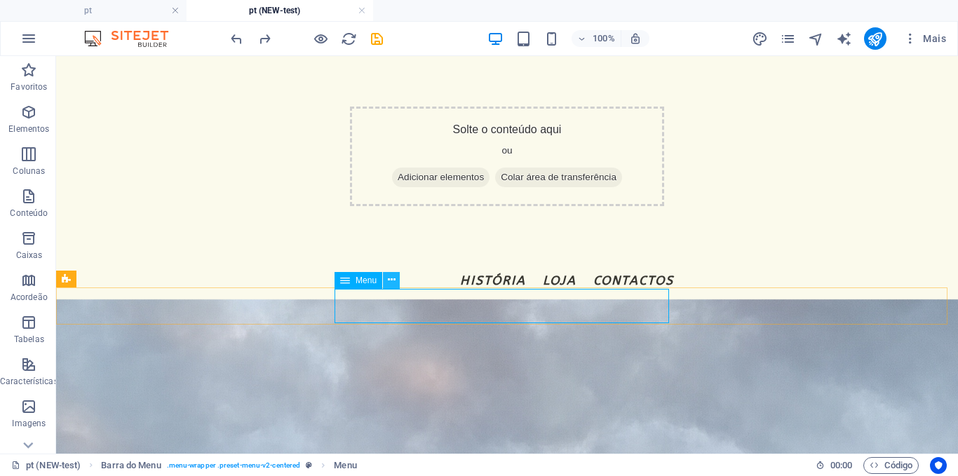
click at [388, 283] on icon at bounding box center [392, 280] width 8 height 15
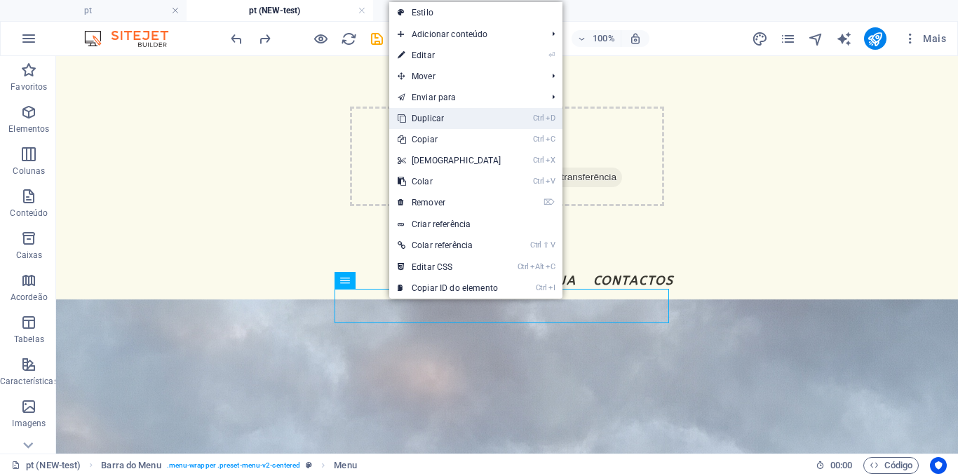
click at [421, 122] on link "Ctrl D Duplicar" at bounding box center [449, 118] width 121 height 21
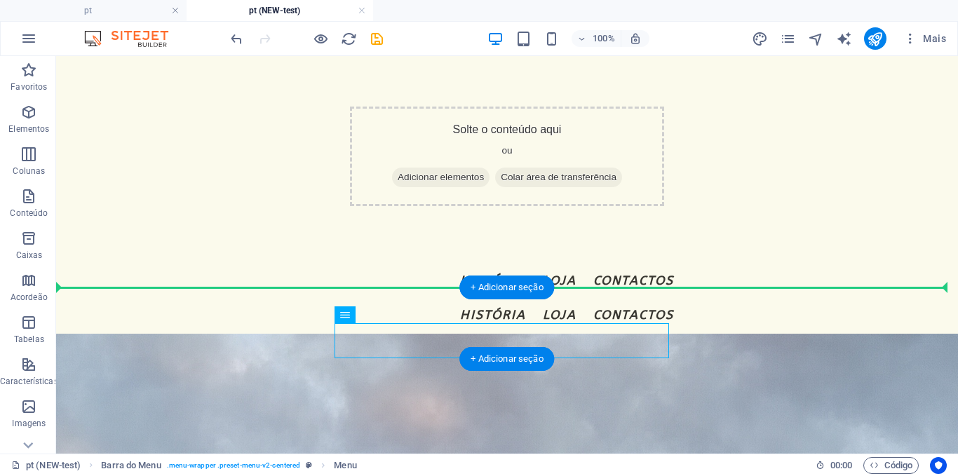
drag, startPoint x: 400, startPoint y: 370, endPoint x: 173, endPoint y: 301, distance: 237.3
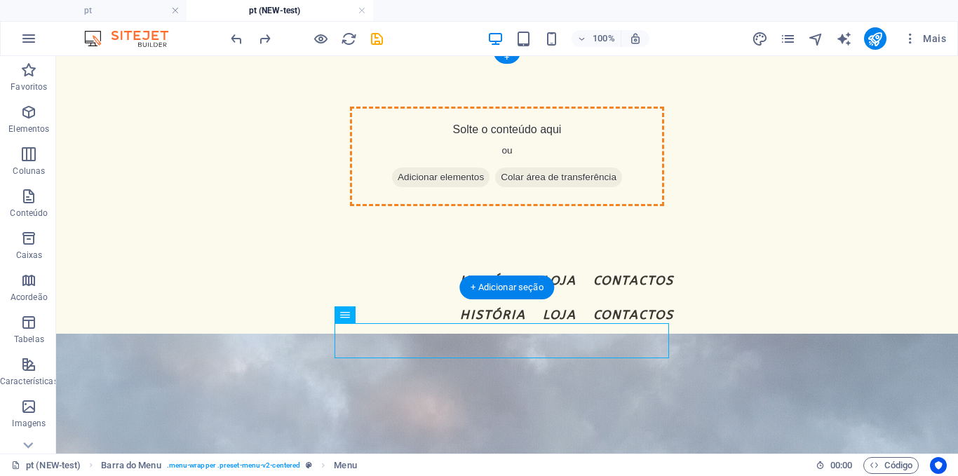
drag, startPoint x: 423, startPoint y: 366, endPoint x: 429, endPoint y: 196, distance: 170.5
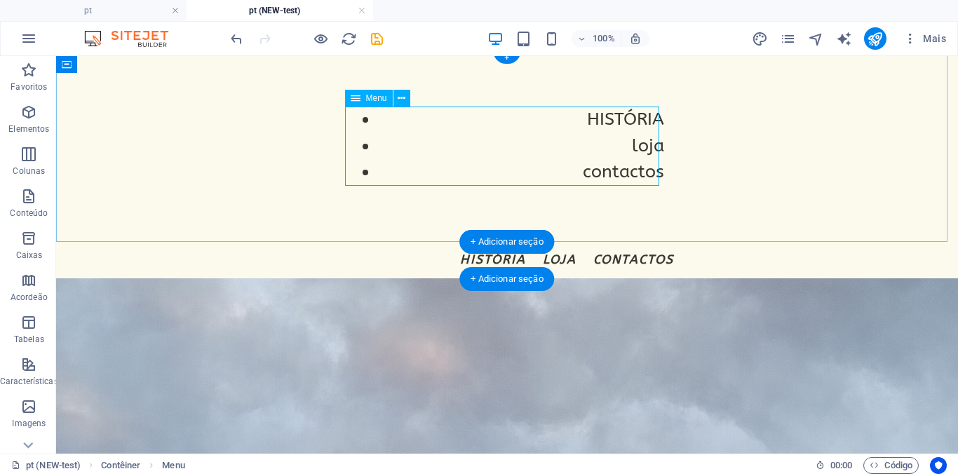
click at [421, 164] on nav "HISTÓRIA loja contactos" at bounding box center [507, 146] width 314 height 79
select select
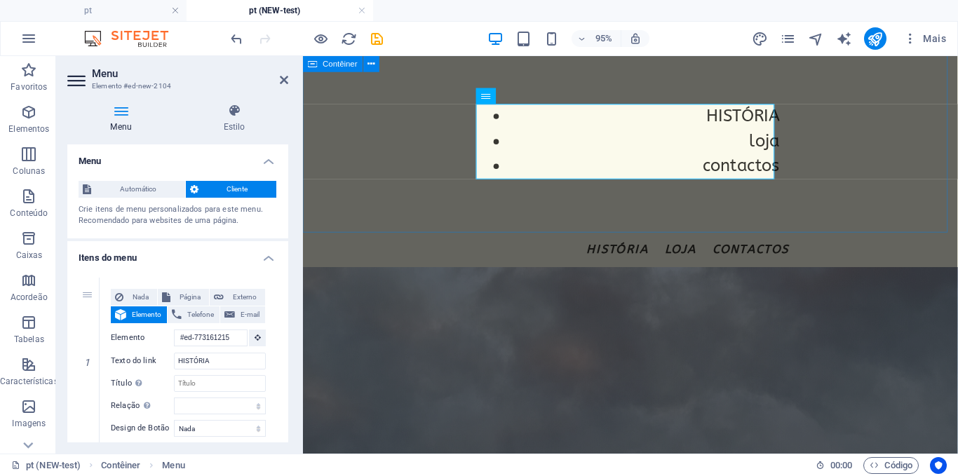
click at [426, 170] on div "HISTÓRIA loja contactos" at bounding box center [647, 145] width 689 height 191
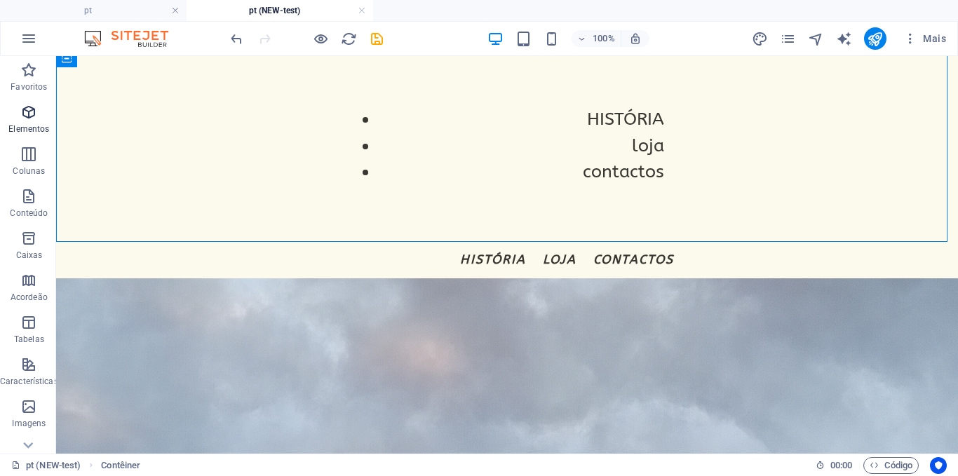
click at [25, 126] on p "Elementos" at bounding box center [28, 128] width 41 height 11
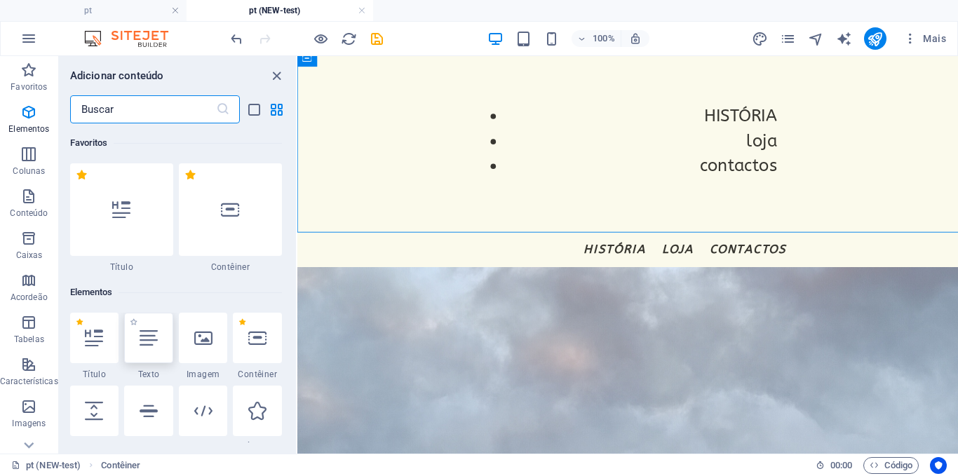
scroll to position [149, 0]
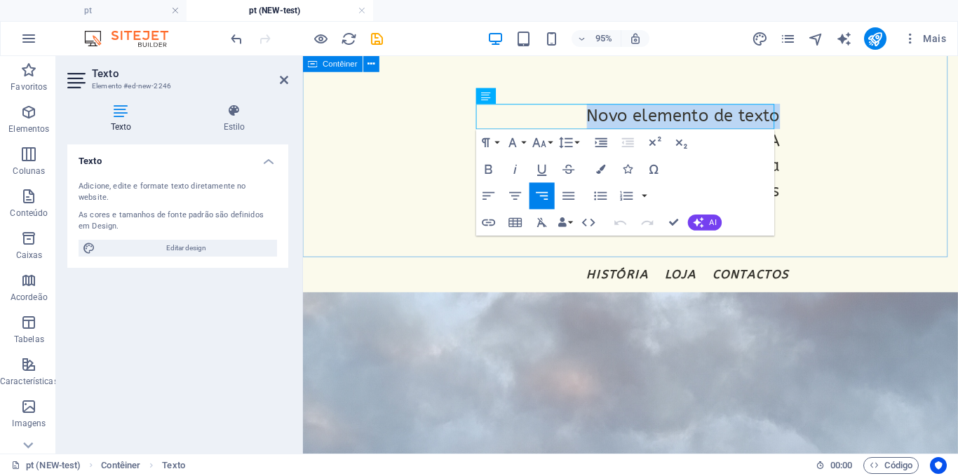
click at [379, 158] on div "Novo elemento de texto HISTÓRIA loja contactos" at bounding box center [647, 158] width 689 height 217
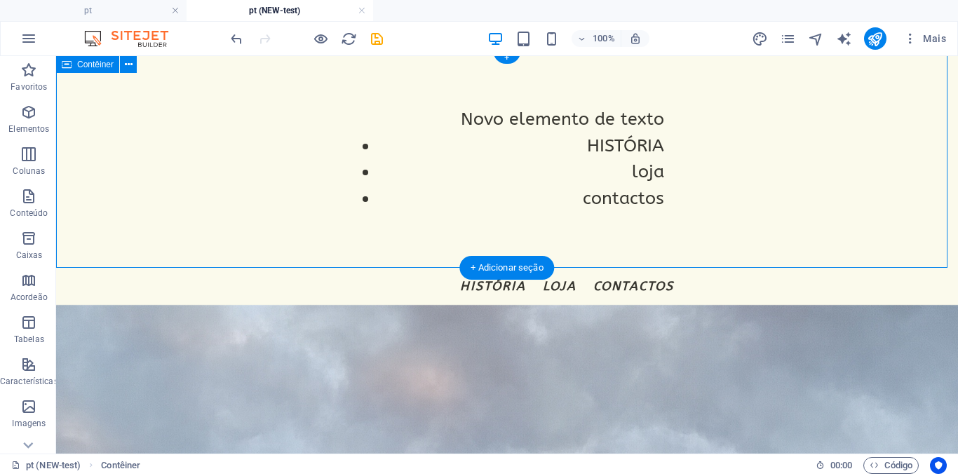
scroll to position [0, 0]
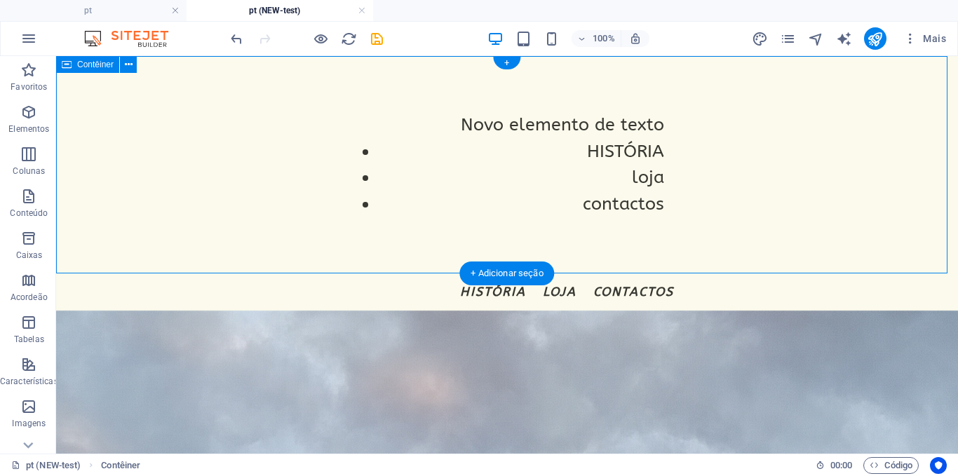
click at [249, 156] on div "Novo elemento de texto HISTÓRIA loja contactos" at bounding box center [507, 164] width 902 height 217
click at [130, 60] on icon at bounding box center [129, 64] width 8 height 15
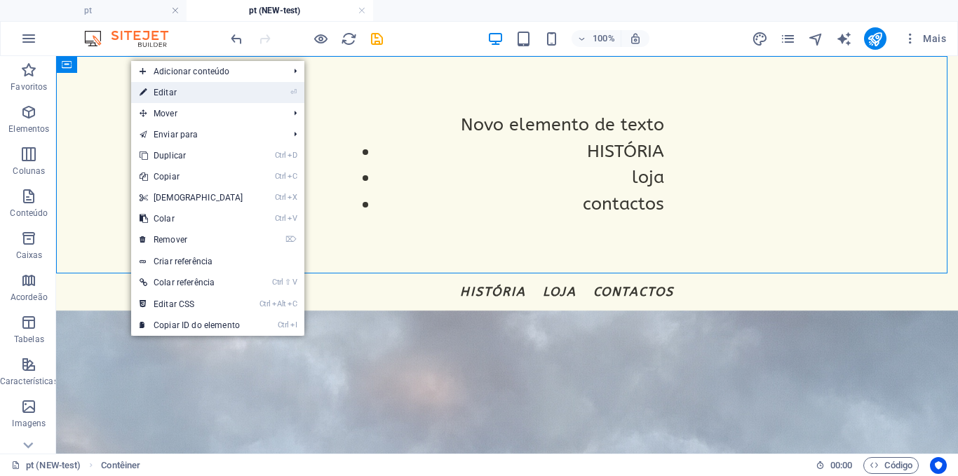
click at [156, 88] on link "⏎ Editar" at bounding box center [191, 92] width 121 height 21
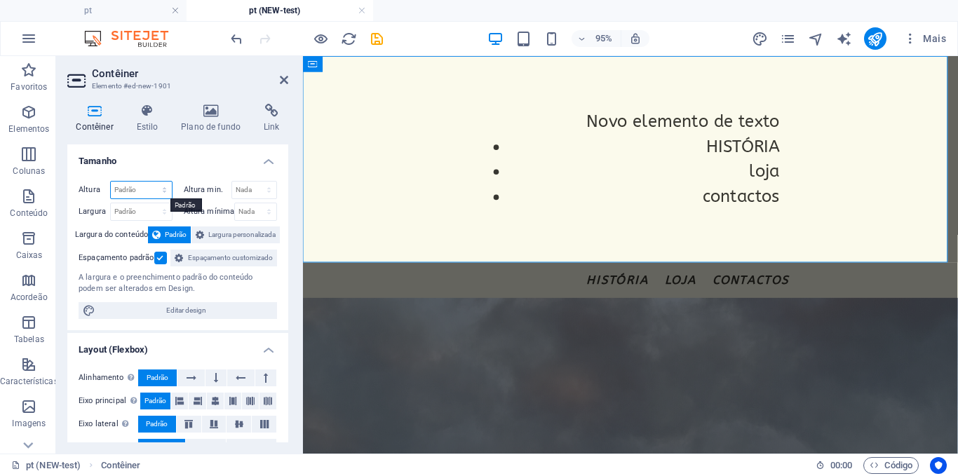
click at [156, 191] on select "Padrão px rem % vh vw" at bounding box center [141, 190] width 61 height 17
click at [166, 210] on select "Padrão px rem % em vh vw" at bounding box center [141, 211] width 61 height 17
click at [211, 235] on span "Largura personalizada" at bounding box center [241, 234] width 67 height 17
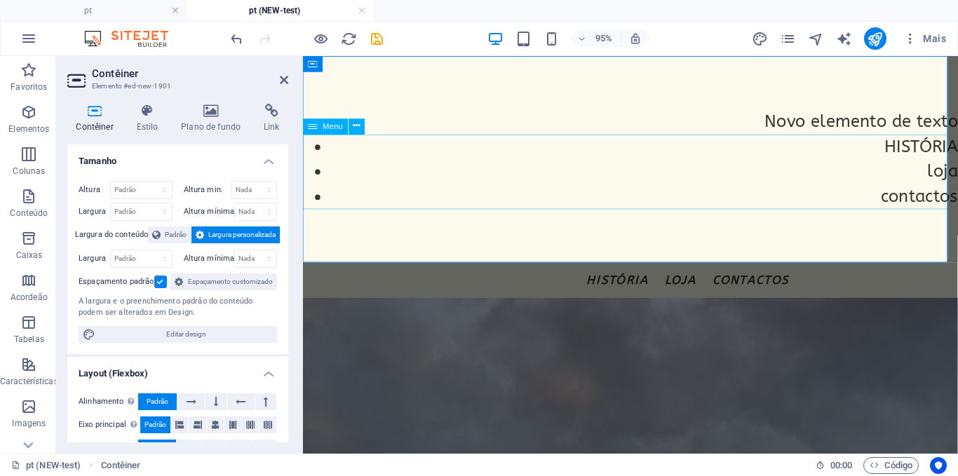
click at [876, 165] on nav "HISTÓRIA loja contactos" at bounding box center [647, 178] width 689 height 79
select select
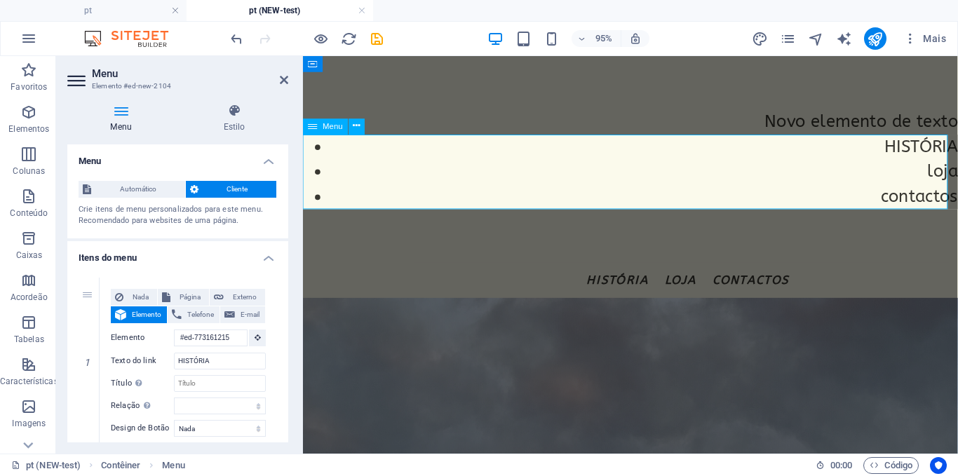
click at [440, 165] on nav "HISTÓRIA loja contactos" at bounding box center [647, 178] width 689 height 79
click at [905, 153] on nav "HISTÓRIA loja contactos" at bounding box center [647, 178] width 689 height 79
click at [928, 150] on nav "HISTÓRIA loja contactos" at bounding box center [647, 178] width 689 height 79
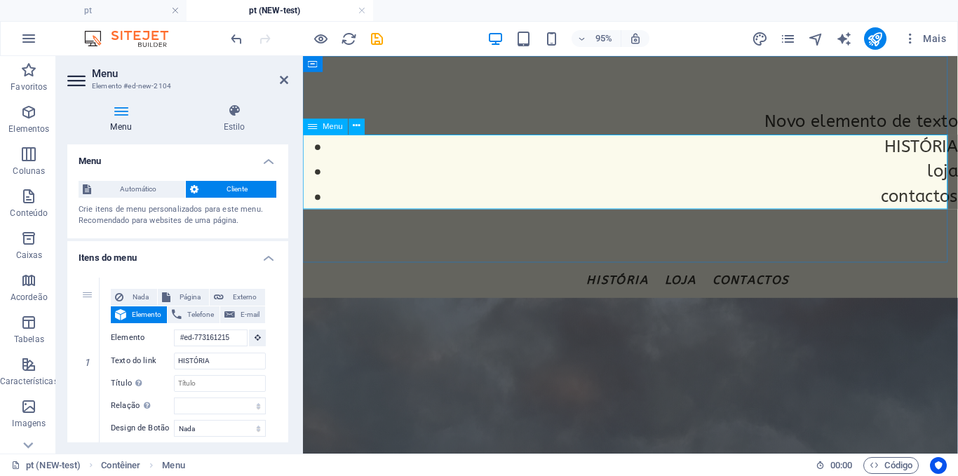
click at [928, 150] on nav "HISTÓRIA loja contactos" at bounding box center [647, 178] width 689 height 79
click at [272, 262] on h4 "Itens do menu" at bounding box center [177, 253] width 221 height 25
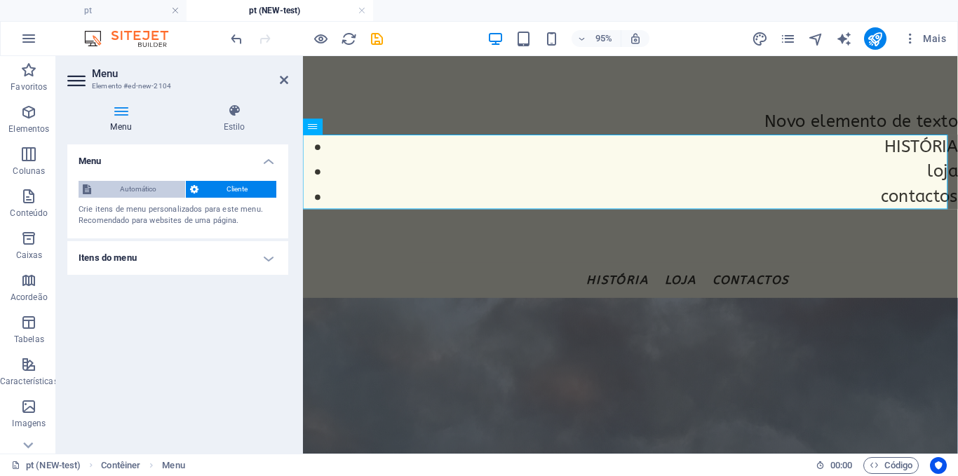
click at [152, 187] on span "Automático" at bounding box center [138, 189] width 86 height 17
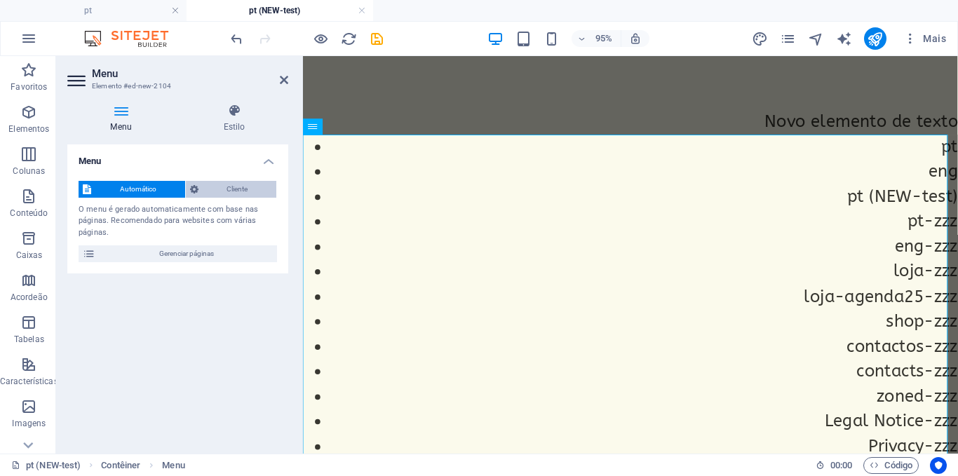
click at [209, 184] on span "Cliente" at bounding box center [238, 189] width 70 height 17
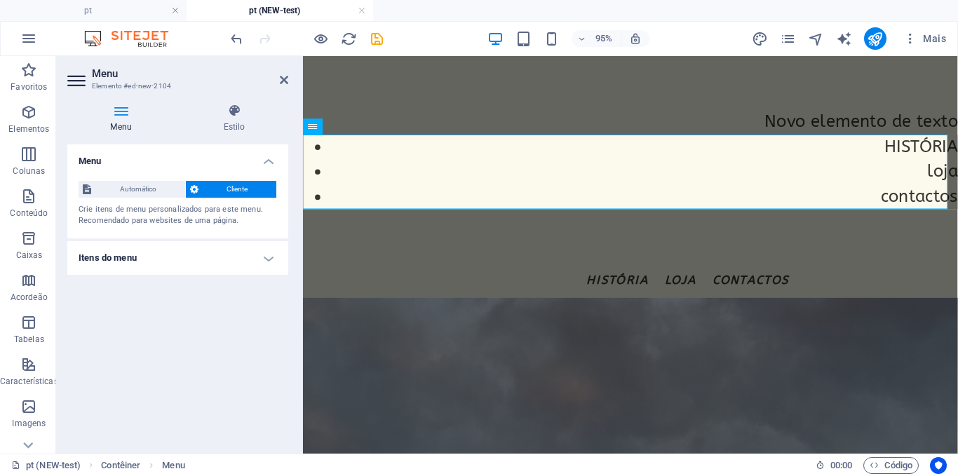
click at [182, 247] on h4 "Itens do menu" at bounding box center [177, 258] width 221 height 34
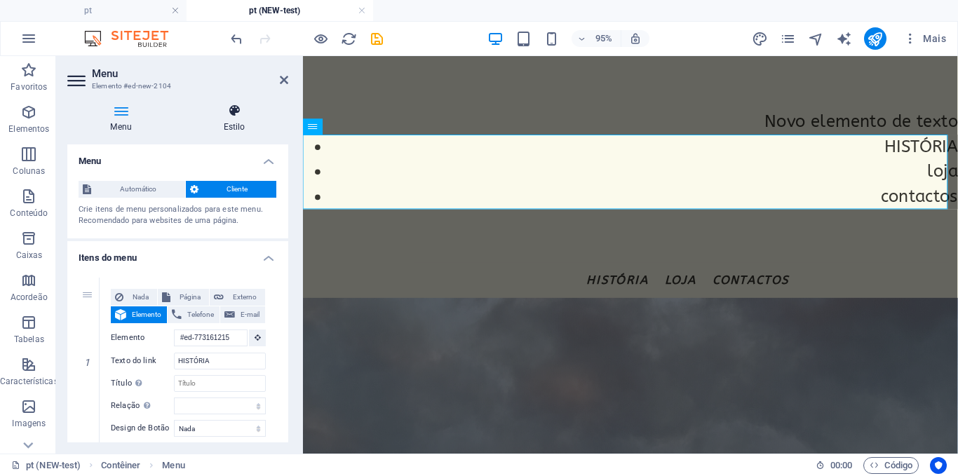
click at [209, 119] on h4 "Estilo" at bounding box center [234, 118] width 108 height 29
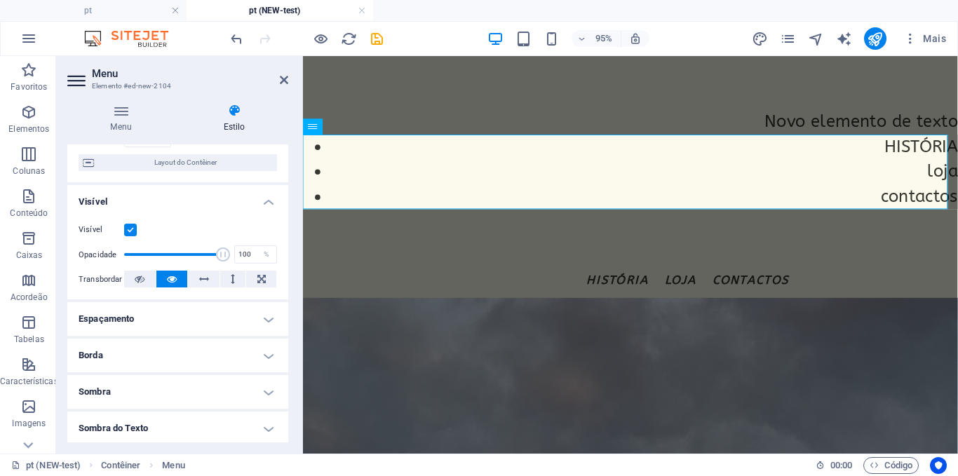
scroll to position [111, 0]
click at [221, 282] on button at bounding box center [233, 277] width 26 height 17
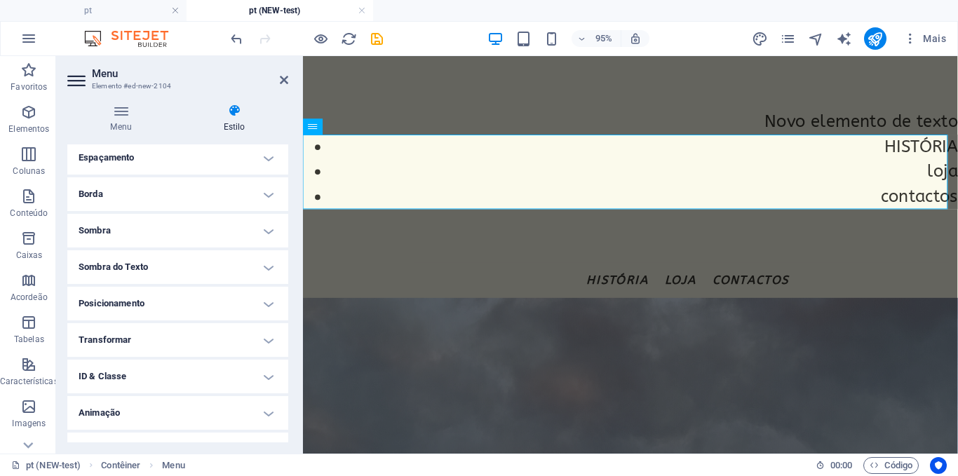
scroll to position [294, 0]
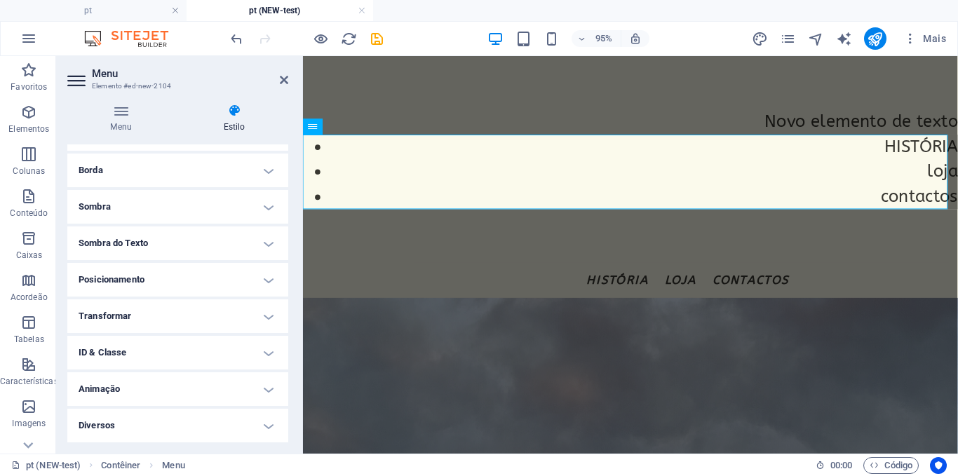
click at [198, 275] on h4 "Posicionamento" at bounding box center [177, 280] width 221 height 34
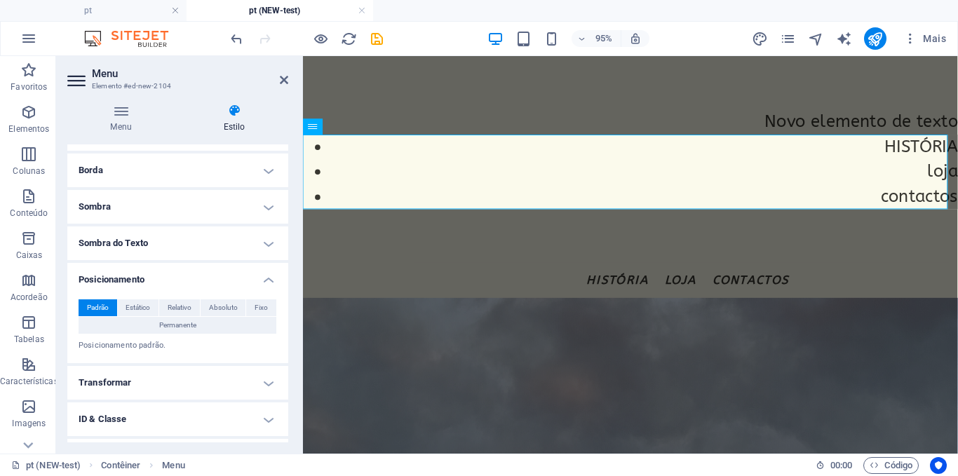
click at [196, 275] on h4 "Posicionamento" at bounding box center [177, 275] width 221 height 25
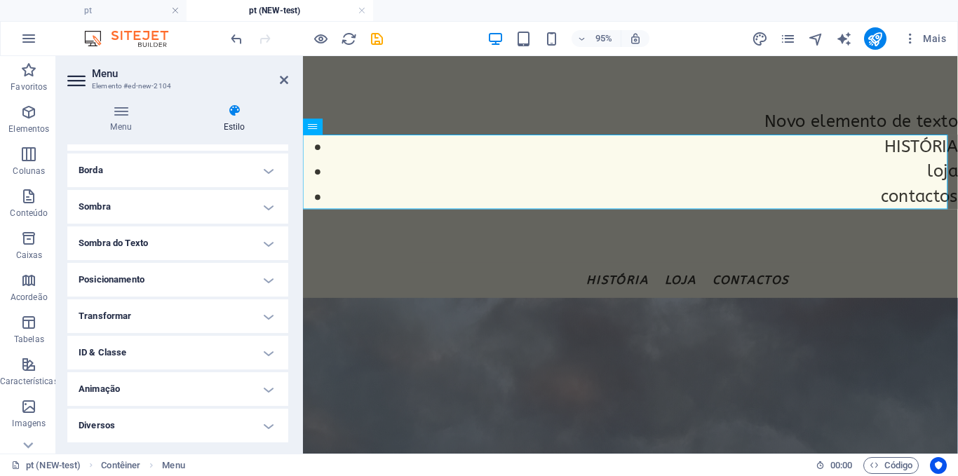
click at [196, 275] on h4 "Posicionamento" at bounding box center [177, 280] width 221 height 34
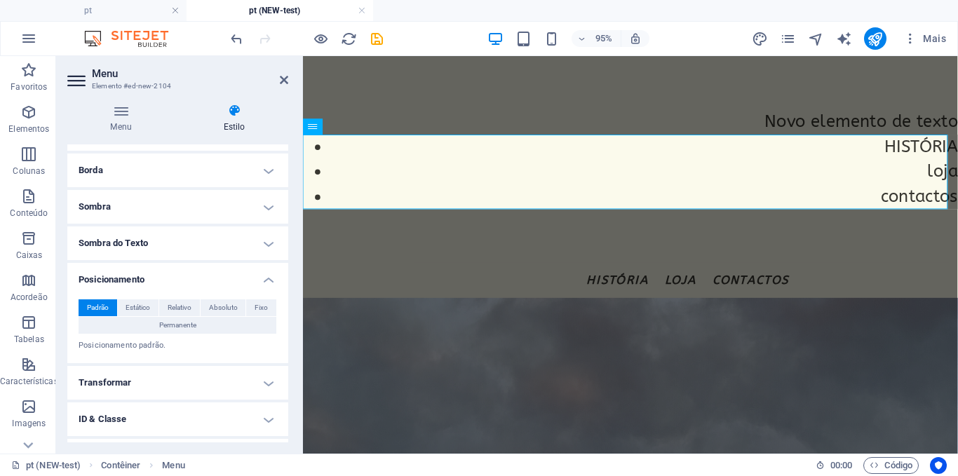
click at [196, 275] on h4 "Posicionamento" at bounding box center [177, 275] width 221 height 25
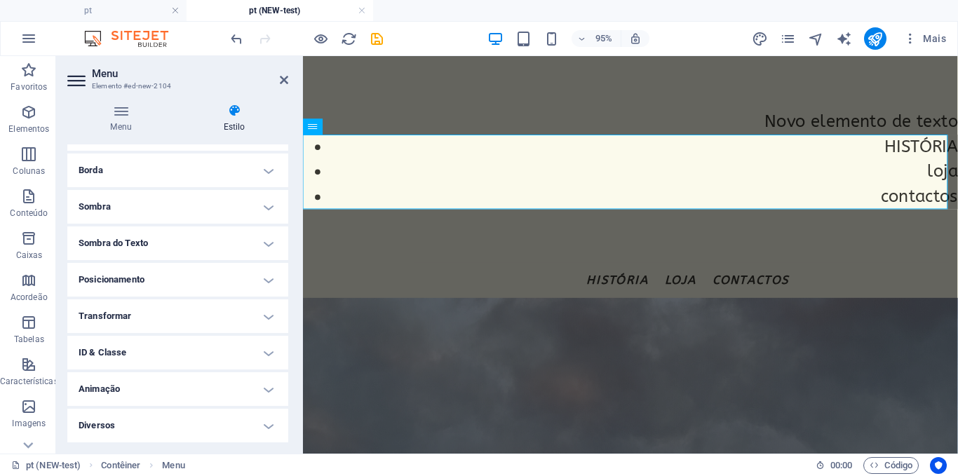
click at [174, 238] on h4 "Sombra do Texto" at bounding box center [177, 243] width 221 height 34
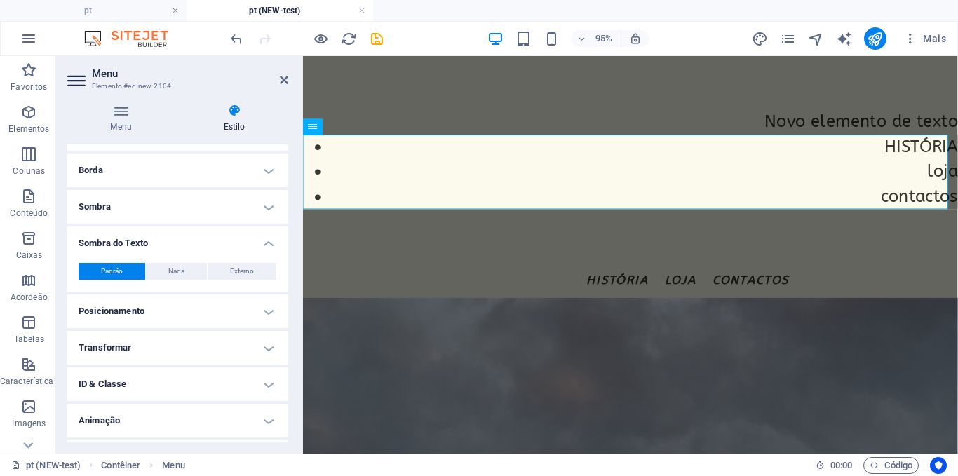
click at [165, 222] on h4 "Sombra" at bounding box center [177, 207] width 221 height 34
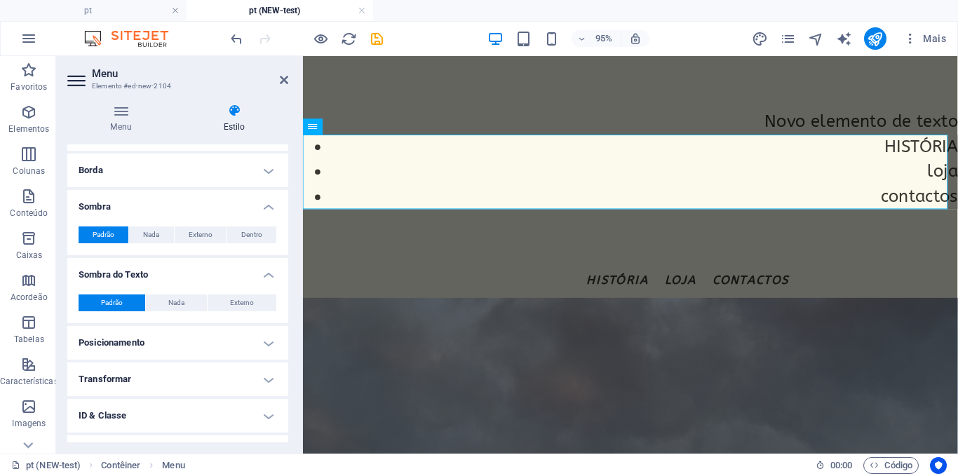
click at [161, 181] on h4 "Borda" at bounding box center [177, 171] width 221 height 34
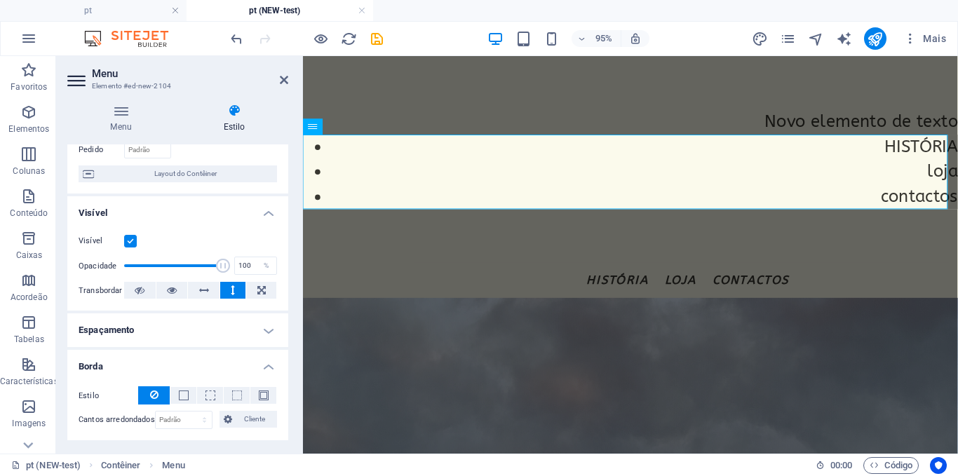
scroll to position [0, 0]
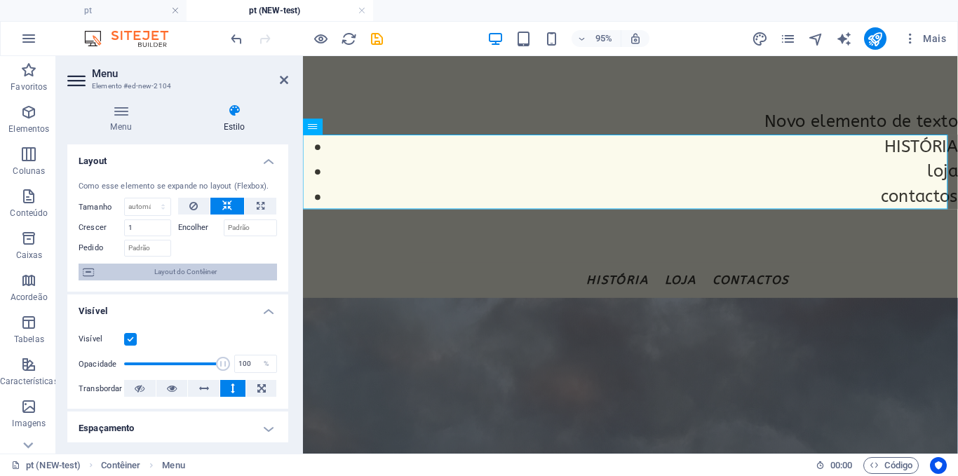
click at [185, 267] on span "Layout do Contêiner" at bounding box center [185, 272] width 175 height 17
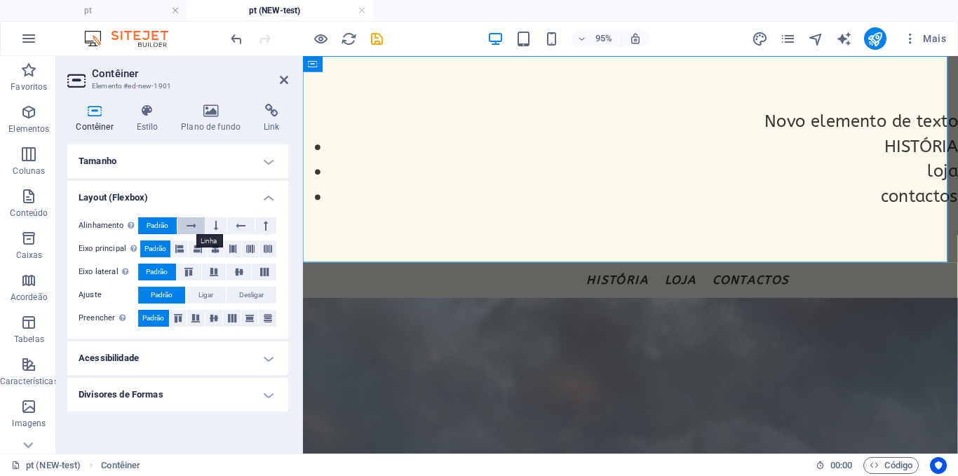
click at [192, 221] on icon at bounding box center [192, 225] width 10 height 17
click at [216, 229] on icon at bounding box center [216, 225] width 4 height 17
click at [227, 226] on button at bounding box center [240, 225] width 27 height 17
click at [257, 223] on button at bounding box center [265, 225] width 21 height 17
click at [187, 244] on button at bounding box center [179, 248] width 17 height 17
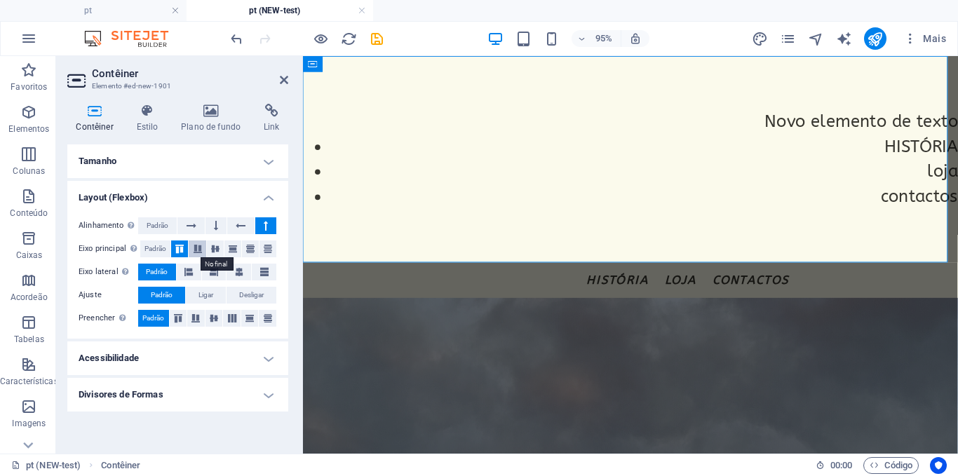
click at [201, 244] on button at bounding box center [197, 248] width 17 height 17
click at [210, 245] on icon at bounding box center [215, 249] width 17 height 8
click at [225, 245] on icon at bounding box center [232, 249] width 17 height 8
click at [255, 257] on button at bounding box center [250, 248] width 17 height 17
click at [266, 255] on button at bounding box center [267, 248] width 17 height 17
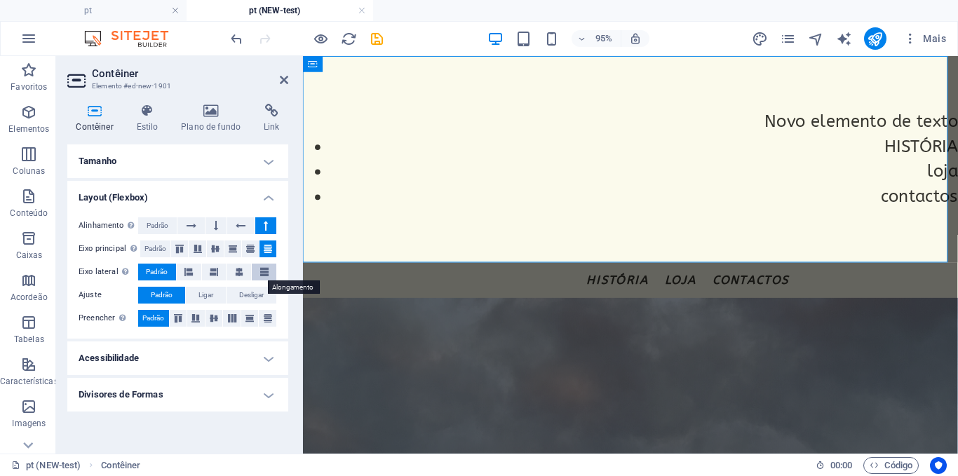
click at [265, 273] on icon at bounding box center [264, 272] width 8 height 17
click at [245, 271] on button at bounding box center [238, 272] width 25 height 17
click at [221, 271] on button at bounding box center [214, 272] width 25 height 17
click at [178, 381] on h4 "Divisores de Formas" at bounding box center [177, 395] width 221 height 34
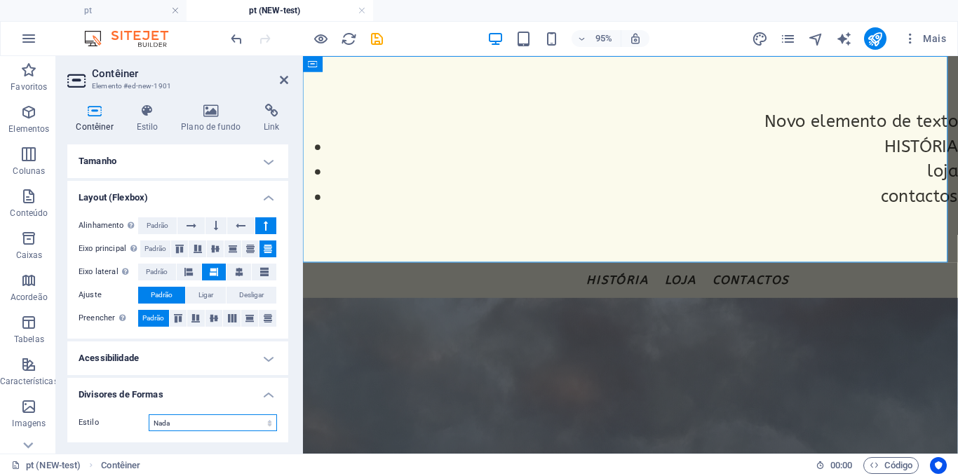
click at [165, 425] on select "Nada Triangulo Quadrado Diagonal Polígono 1 Polígono 2 Zigzag Multiplos Zigueza…" at bounding box center [213, 422] width 128 height 17
click at [149, 414] on select "Nada Triangulo Quadrado Diagonal Polígono 1 Polígono 2 Zigzag Multiplos Zigueza…" at bounding box center [213, 422] width 128 height 17
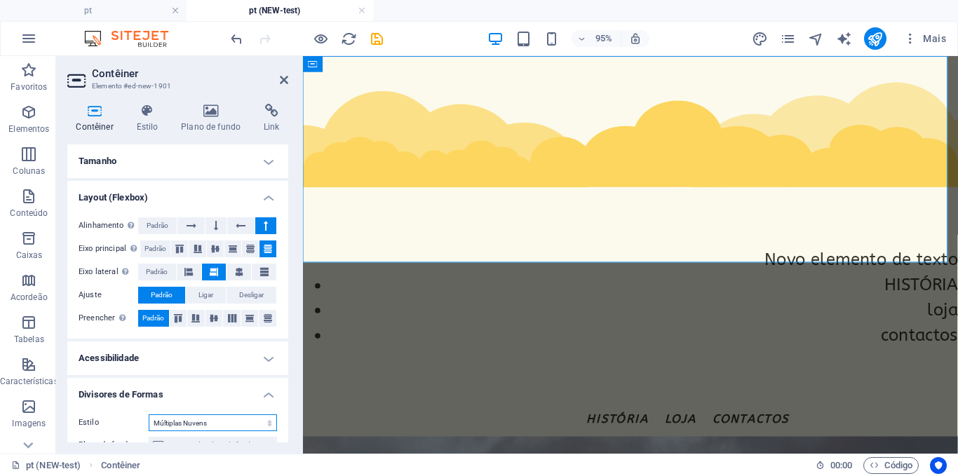
click at [191, 417] on select "Nada Triangulo Quadrado Diagonal Polígono 1 Polígono 2 Zigzag Multiplos Zigueza…" at bounding box center [213, 422] width 128 height 17
select select "none"
click at [149, 414] on select "Nada Triangulo Quadrado Diagonal Polígono 1 Polígono 2 Zigzag Multiplos Zigueza…" at bounding box center [213, 422] width 128 height 17
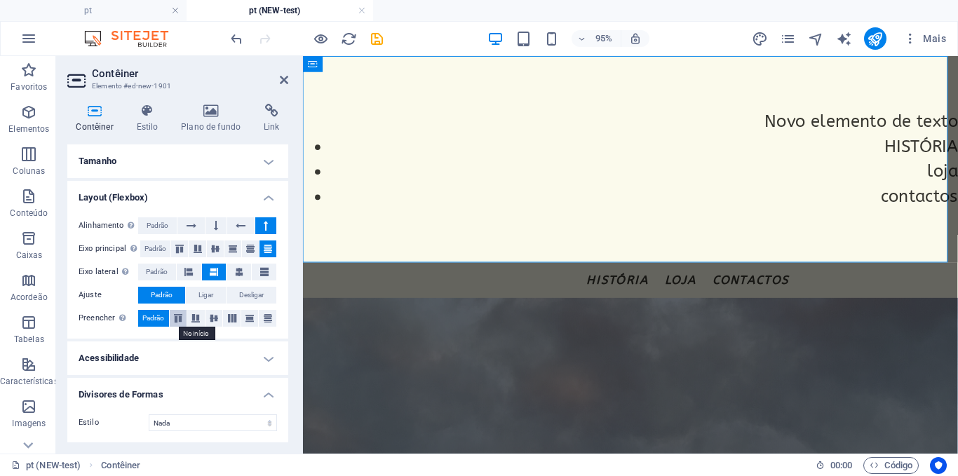
click at [180, 318] on icon at bounding box center [178, 318] width 17 height 8
click at [194, 320] on icon at bounding box center [195, 318] width 17 height 8
click at [212, 320] on icon at bounding box center [213, 318] width 17 height 8
click at [230, 319] on icon at bounding box center [232, 318] width 17 height 8
click at [250, 319] on icon at bounding box center [249, 318] width 17 height 8
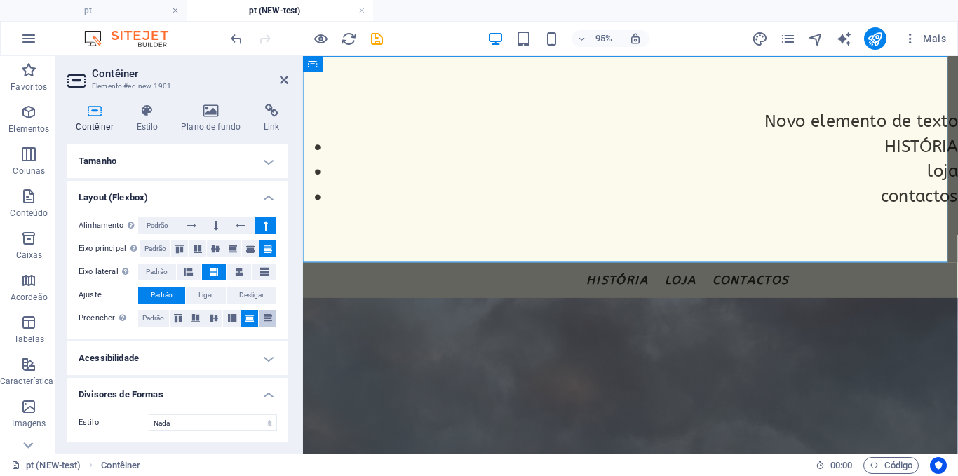
click at [262, 319] on icon at bounding box center [267, 318] width 17 height 8
click at [669, 104] on icon at bounding box center [670, 102] width 7 height 14
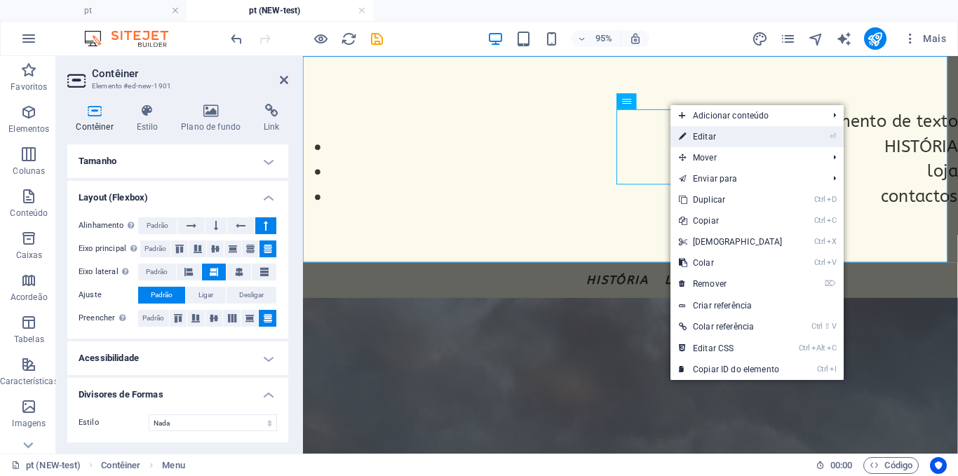
click at [694, 131] on link "⏎ Editar" at bounding box center [730, 136] width 121 height 21
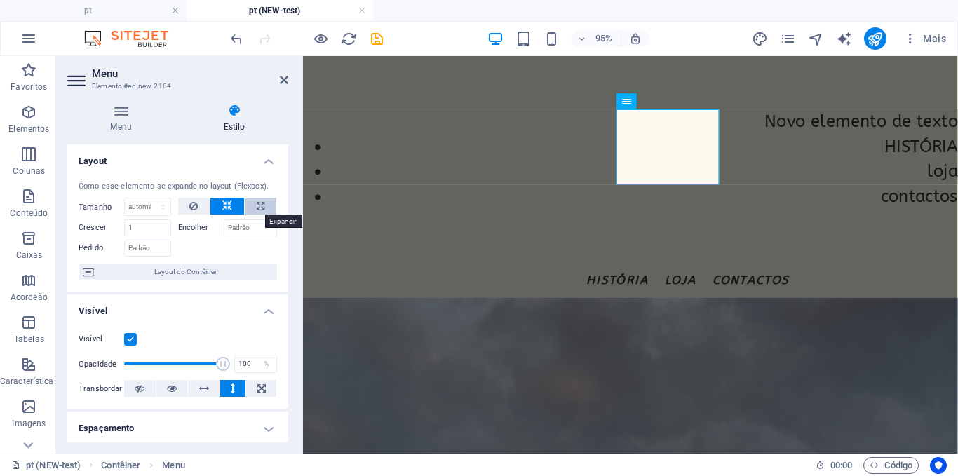
click at [247, 206] on button at bounding box center [261, 206] width 32 height 17
type input "100"
select select "%"
click at [238, 206] on button at bounding box center [227, 206] width 34 height 17
select select "DISABLED_OPTION_VALUE"
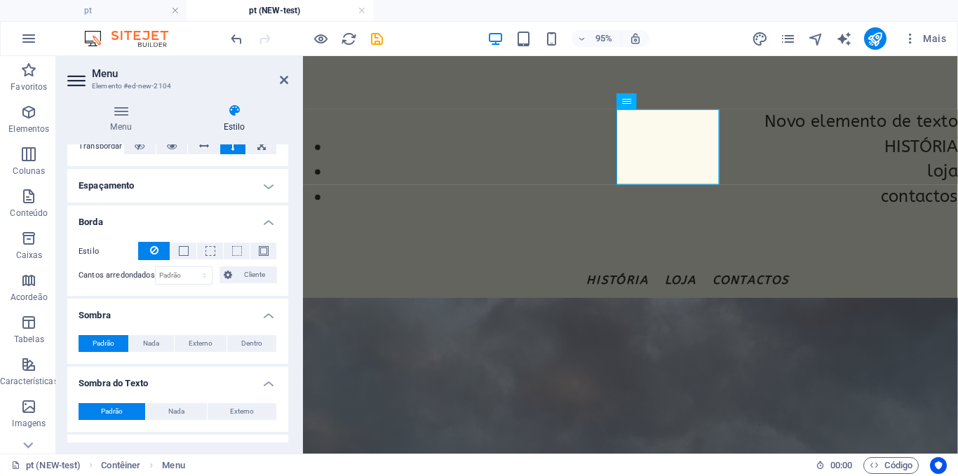
scroll to position [260, 0]
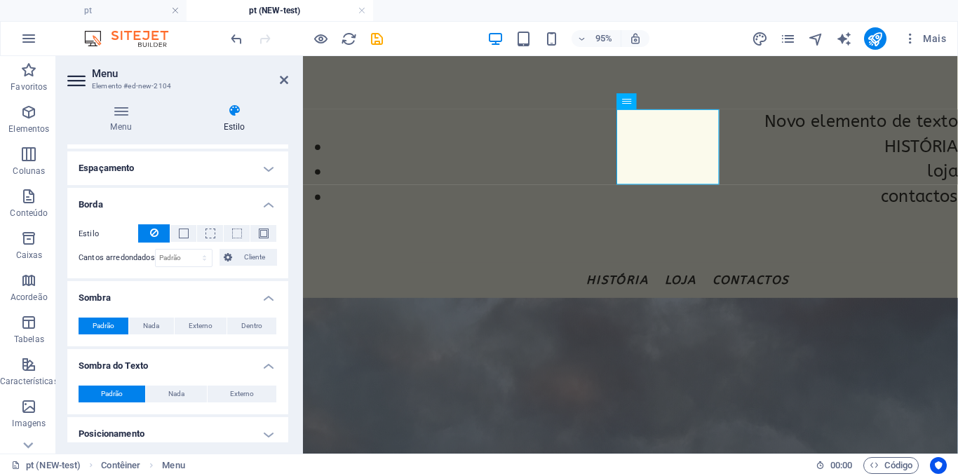
click at [228, 175] on h4 "Espaçamento" at bounding box center [177, 168] width 221 height 34
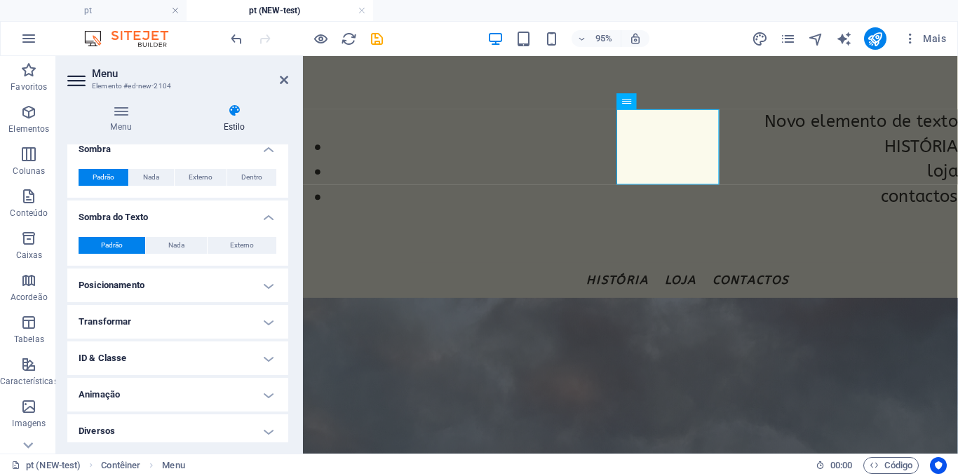
scroll to position [470, 0]
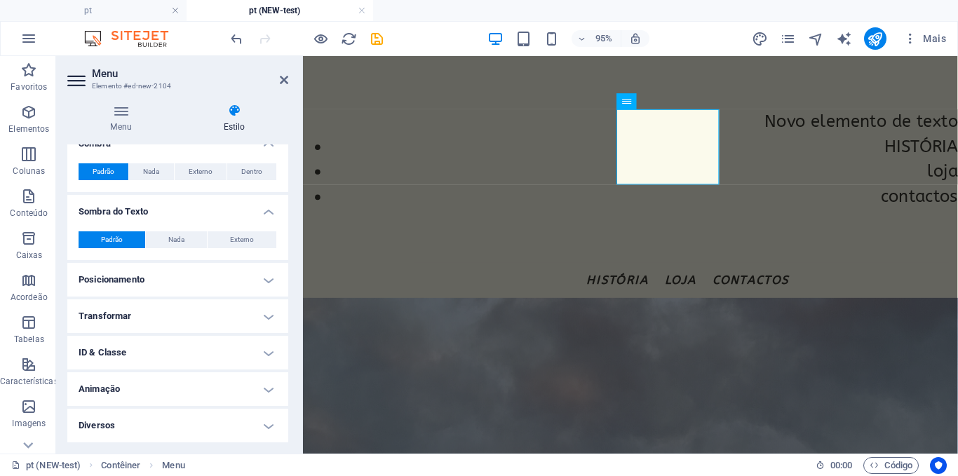
click at [174, 286] on h4 "Posicionamento" at bounding box center [177, 280] width 221 height 34
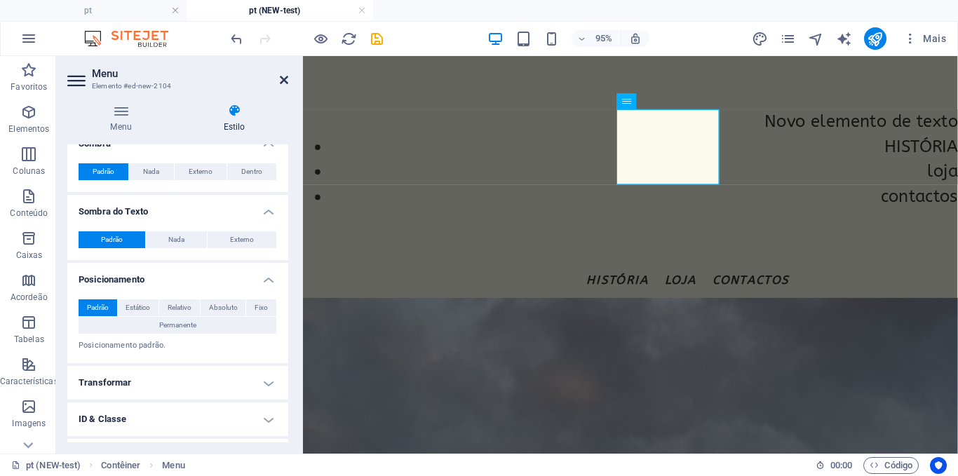
click at [282, 83] on icon at bounding box center [284, 79] width 8 height 11
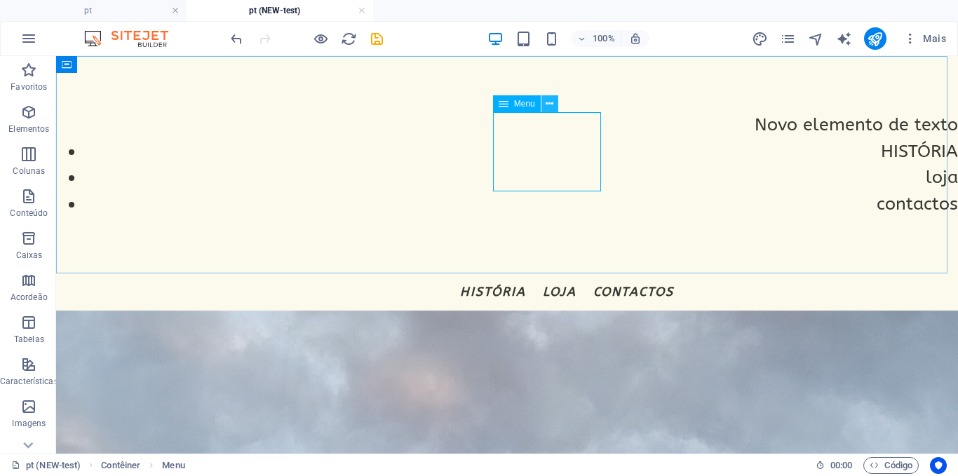
click at [546, 106] on icon at bounding box center [549, 104] width 8 height 15
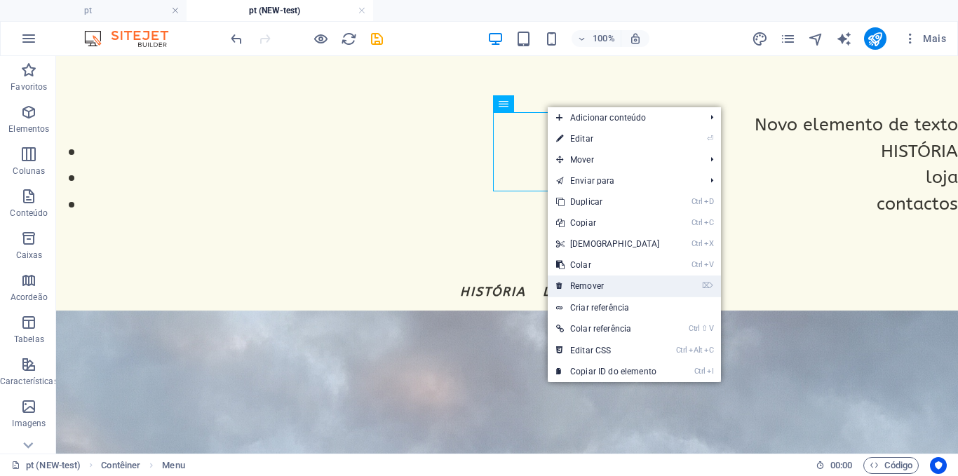
click at [585, 287] on link "⌦ Remover" at bounding box center [608, 286] width 121 height 21
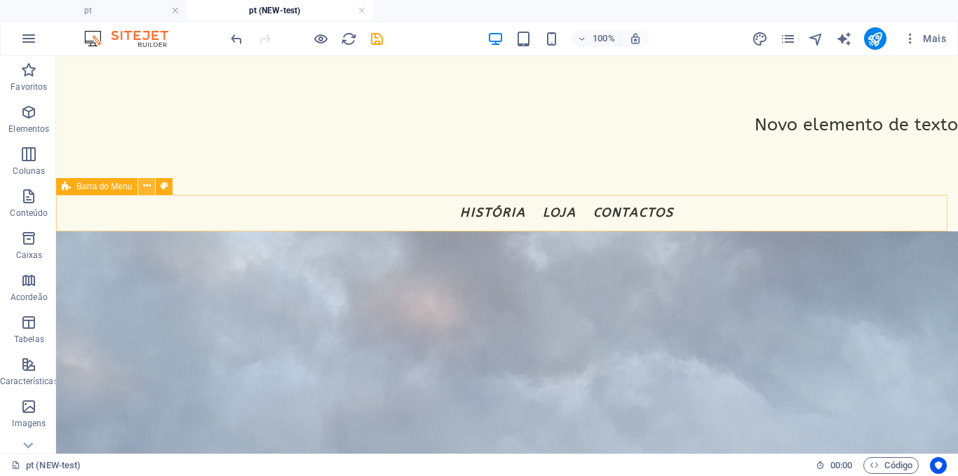
click at [139, 179] on button at bounding box center [146, 186] width 17 height 17
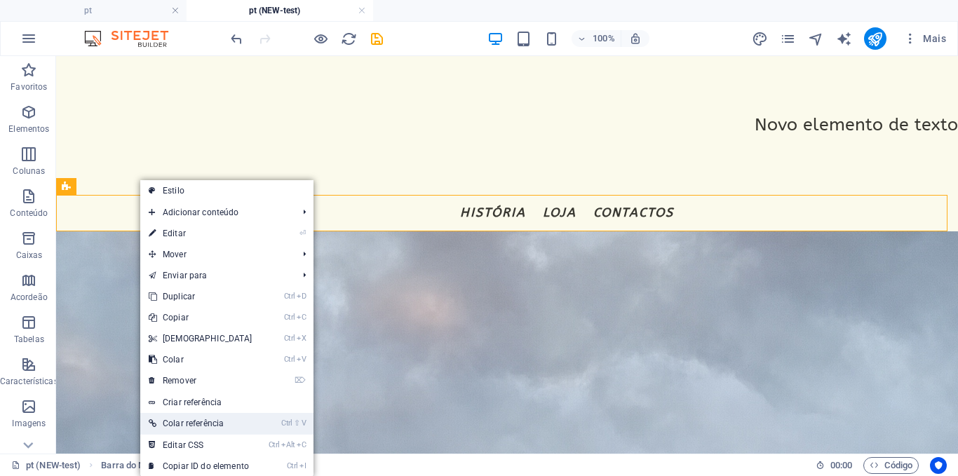
click at [235, 428] on link "Ctrl ⇧ V Colar referência" at bounding box center [200, 423] width 121 height 21
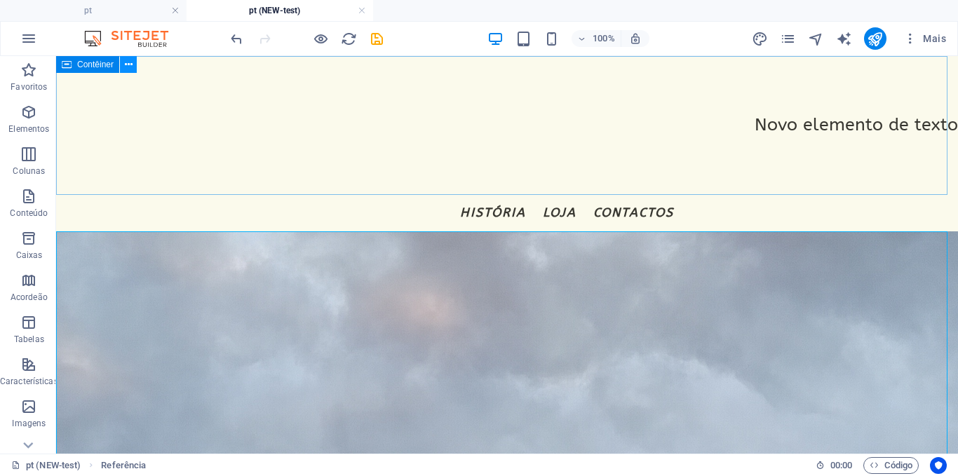
click at [126, 67] on icon at bounding box center [129, 64] width 8 height 15
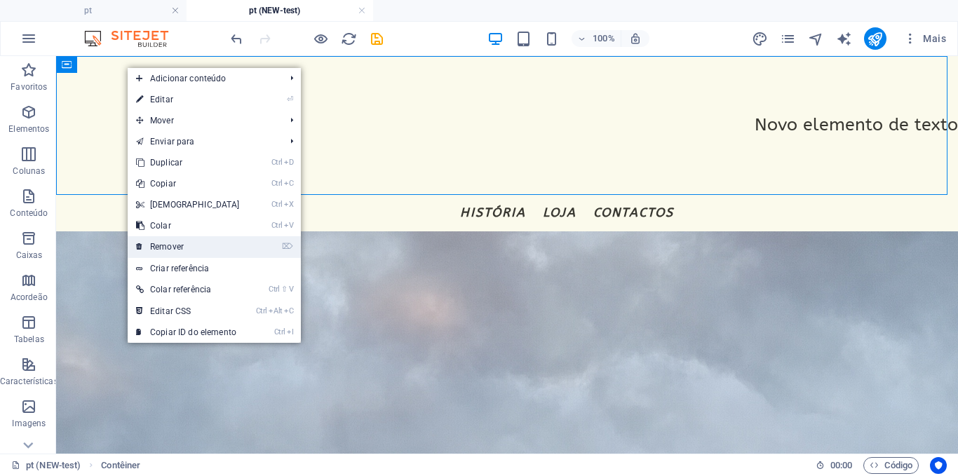
click at [185, 243] on link "⌦ Remover" at bounding box center [188, 246] width 121 height 21
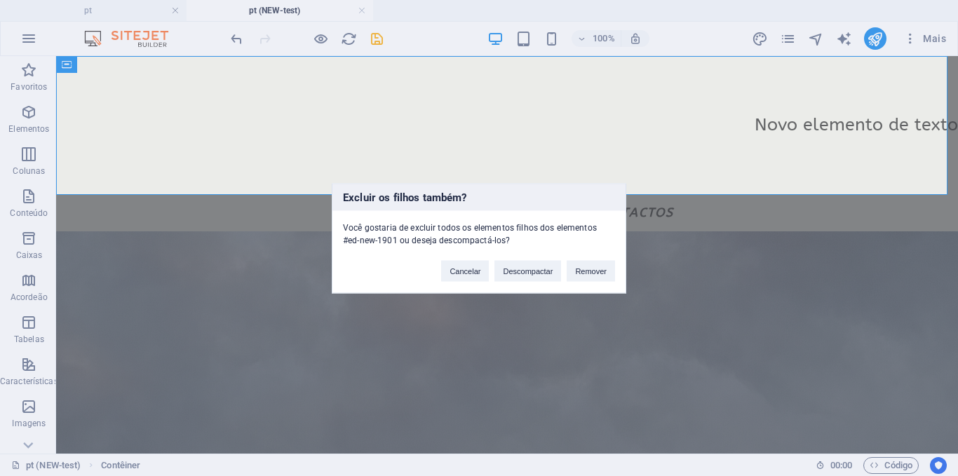
click at [616, 276] on div "Cancelar Descompactar Remover" at bounding box center [528, 264] width 195 height 36
click at [604, 274] on button "Remover" at bounding box center [591, 270] width 48 height 21
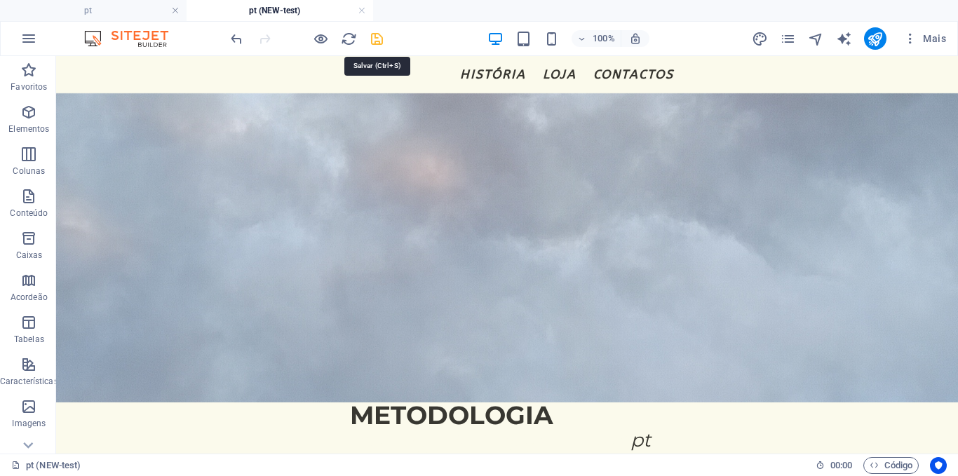
click at [379, 36] on icon "save" at bounding box center [377, 39] width 16 height 16
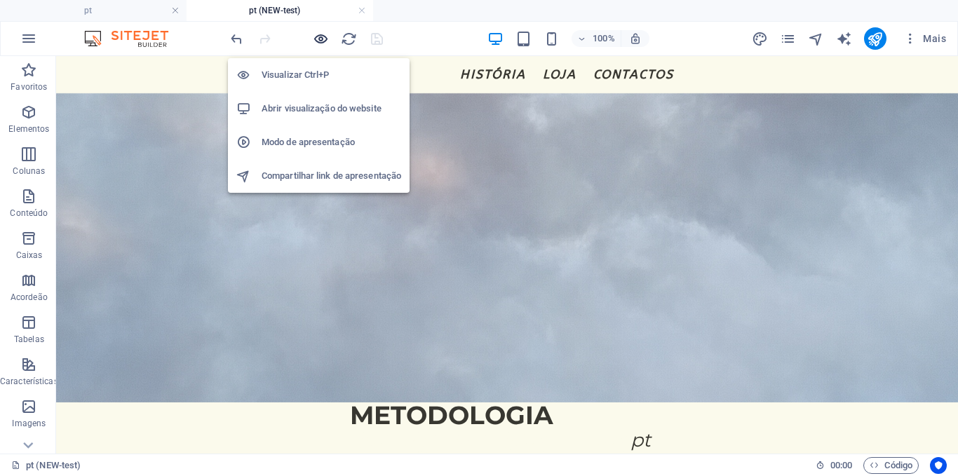
click at [320, 40] on icon "button" at bounding box center [321, 39] width 16 height 16
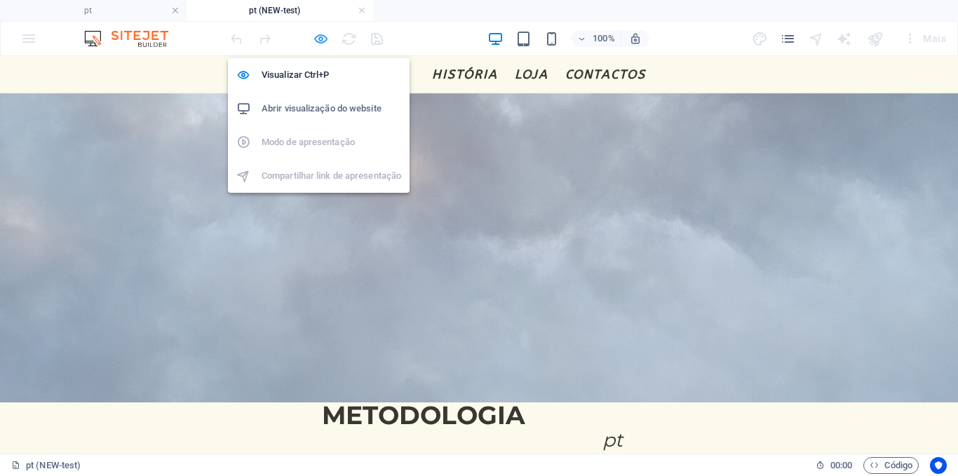
click at [325, 42] on icon "button" at bounding box center [321, 39] width 16 height 16
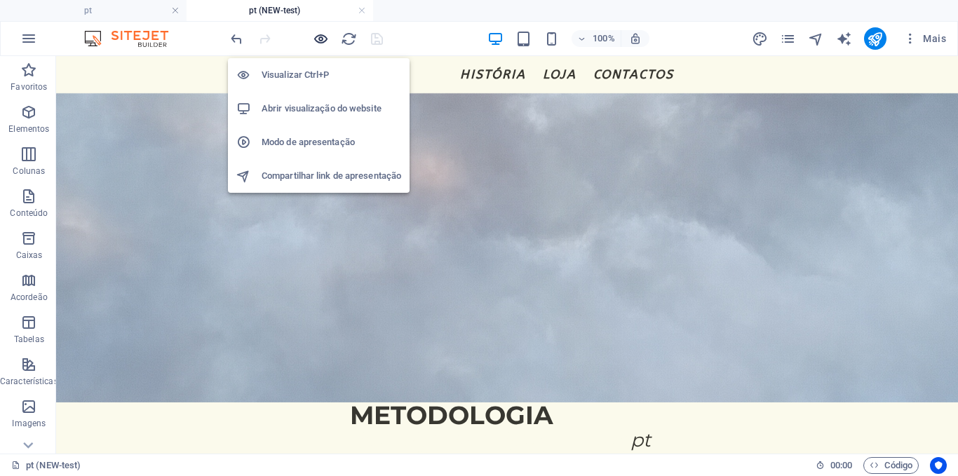
click at [325, 42] on icon "button" at bounding box center [321, 39] width 16 height 16
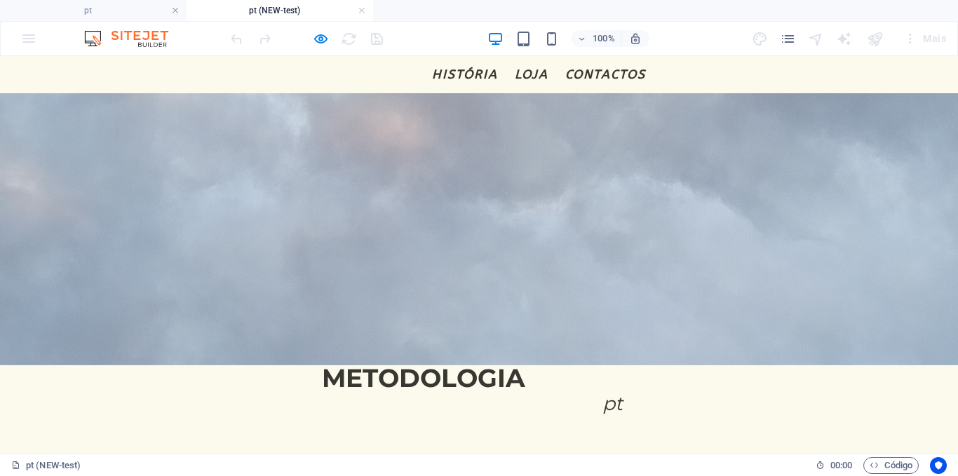
scroll to position [77, 0]
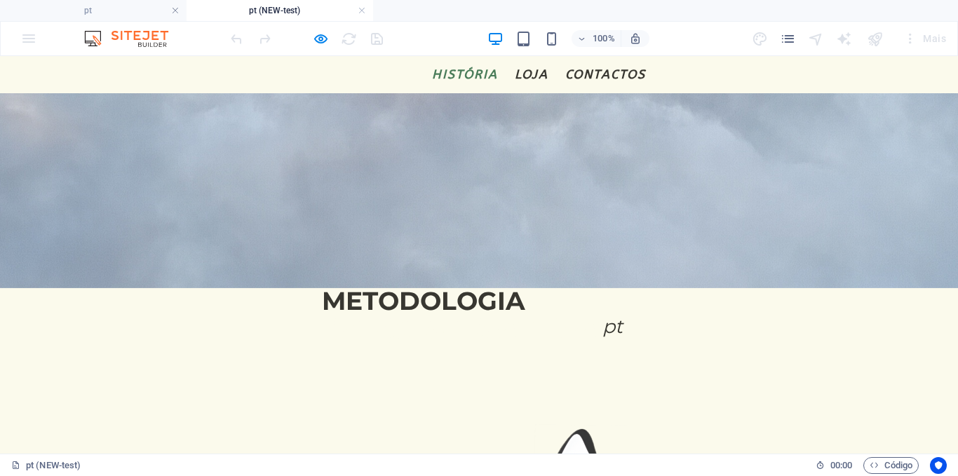
click at [449, 74] on link "HISTÓRIA" at bounding box center [465, 74] width 66 height 35
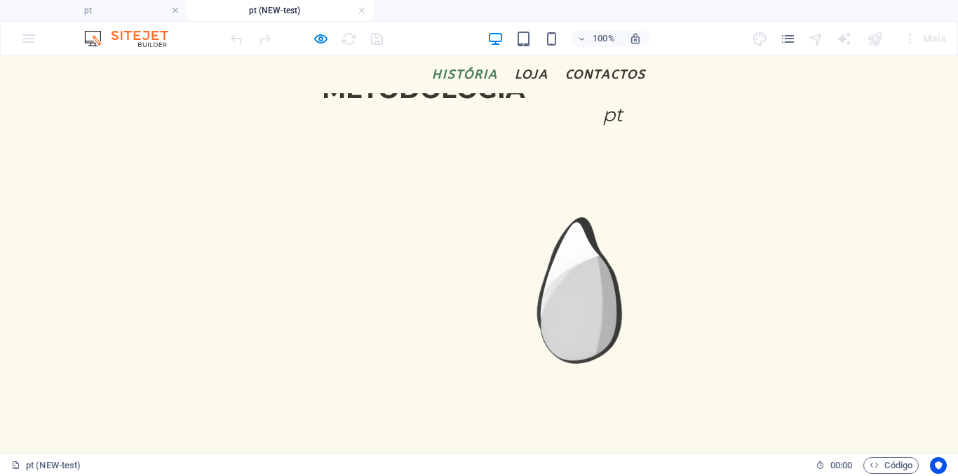
scroll to position [290, 0]
click at [534, 81] on link "loja" at bounding box center [532, 74] width 34 height 35
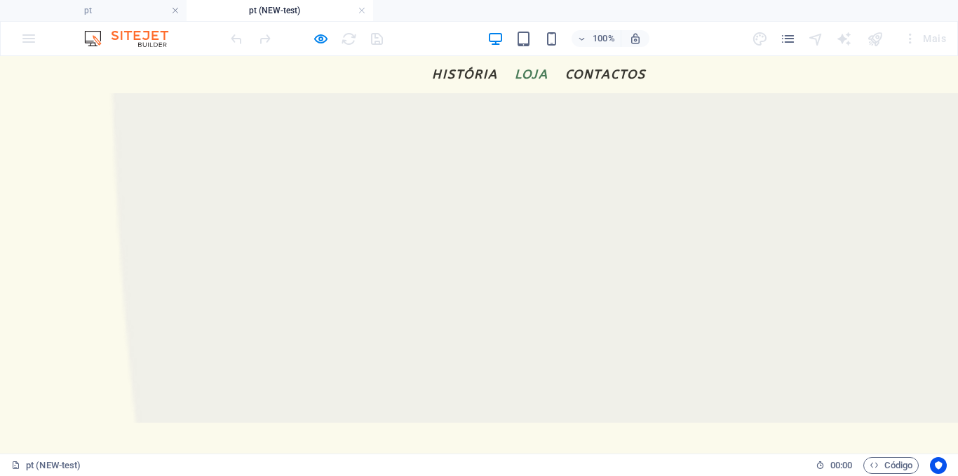
scroll to position [775, 0]
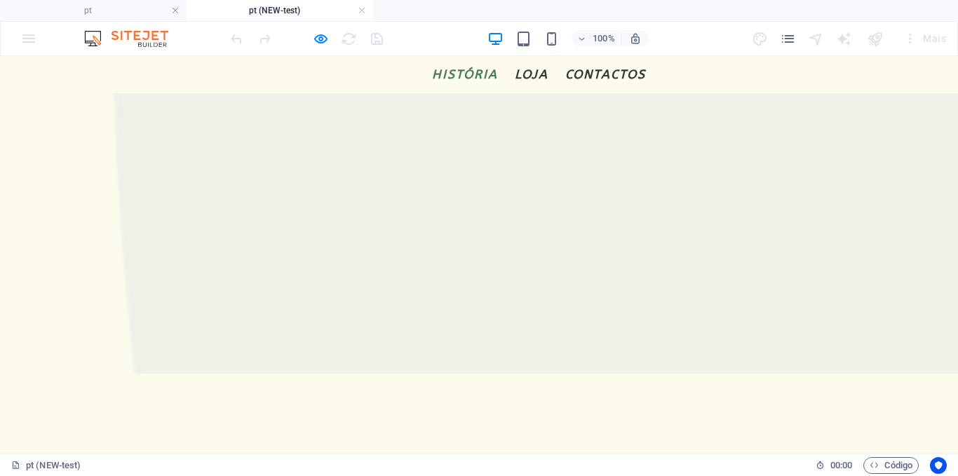
click at [477, 80] on link "HISTÓRIA" at bounding box center [465, 74] width 66 height 35
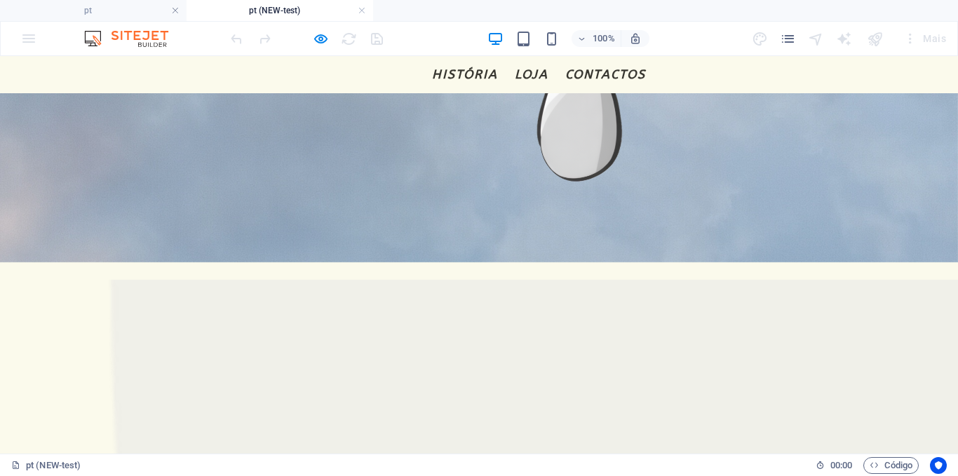
scroll to position [472, 0]
click at [332, 62] on ul "HISTÓRIA loja contactos" at bounding box center [479, 74] width 334 height 35
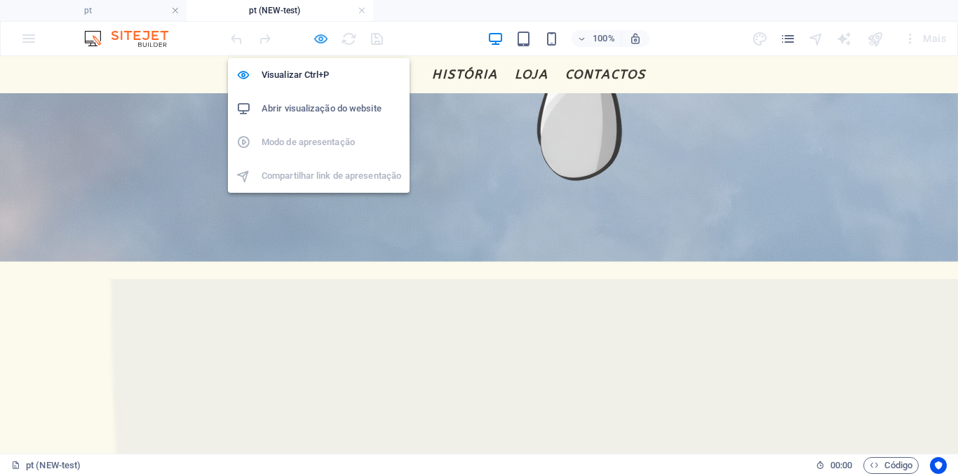
click at [322, 39] on icon "button" at bounding box center [321, 39] width 16 height 16
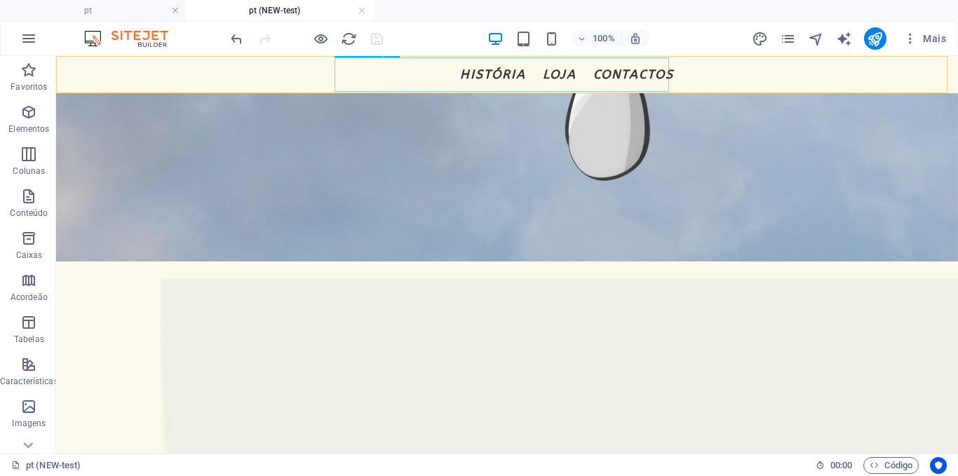
click at [657, 67] on nav "HISTÓRIA loja contactos" at bounding box center [507, 74] width 334 height 35
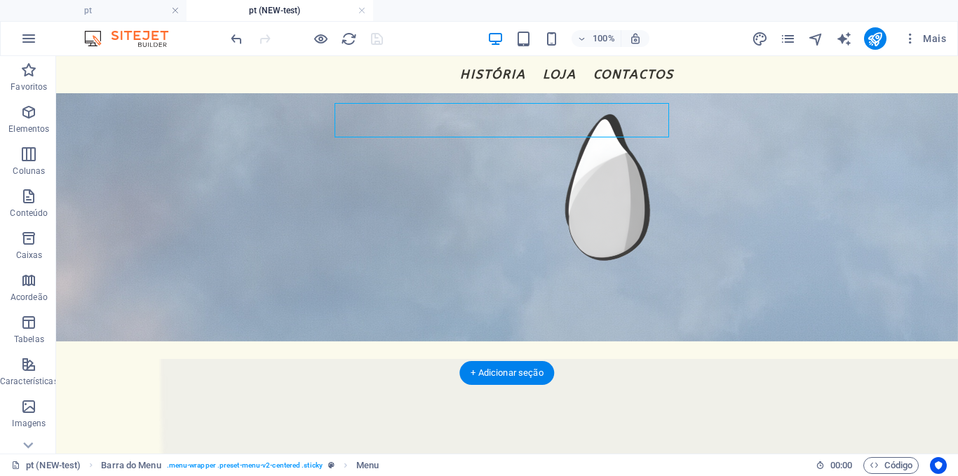
scroll to position [428, 0]
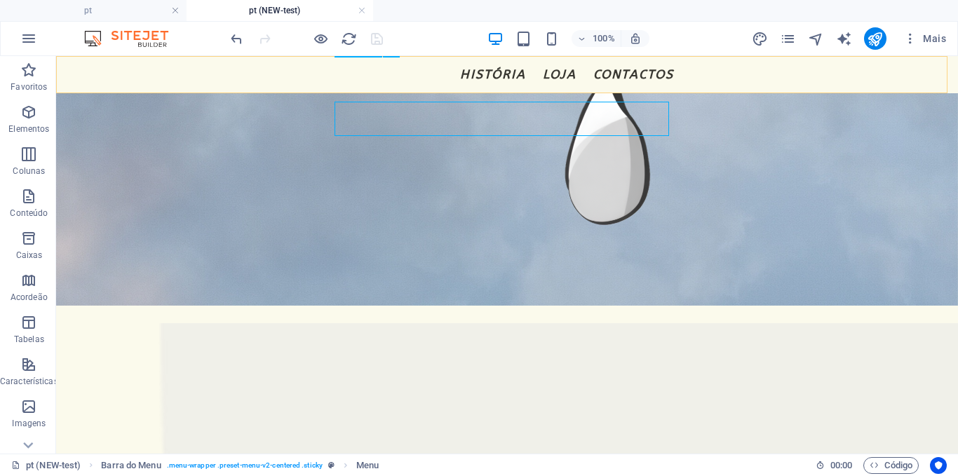
click at [508, 84] on nav "HISTÓRIA loja contactos" at bounding box center [507, 74] width 334 height 35
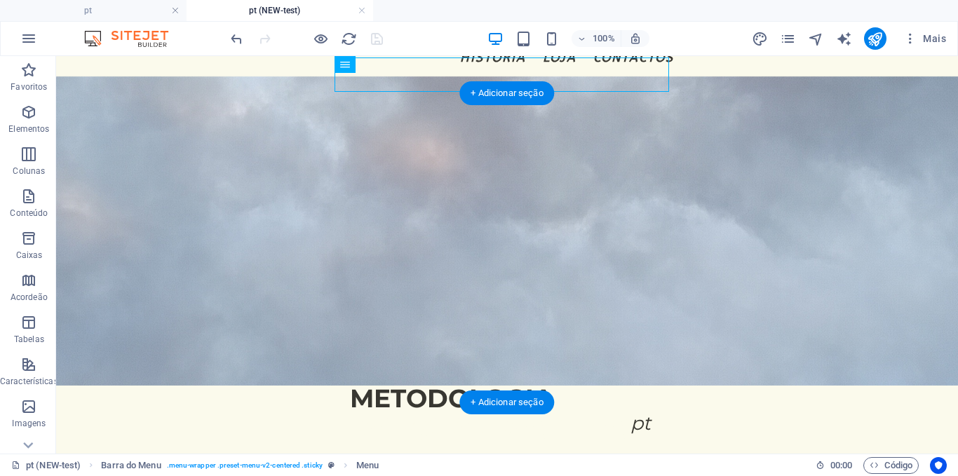
scroll to position [0, 0]
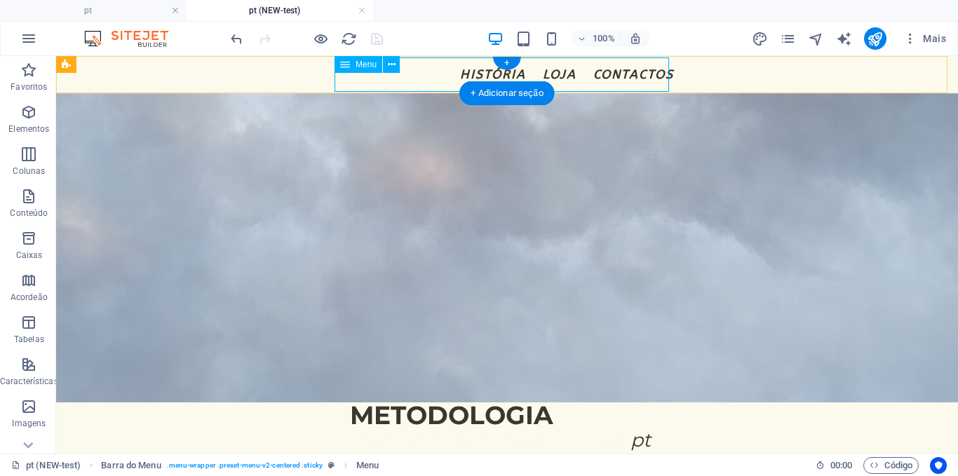
click at [611, 76] on nav "HISTÓRIA loja contactos" at bounding box center [507, 74] width 334 height 35
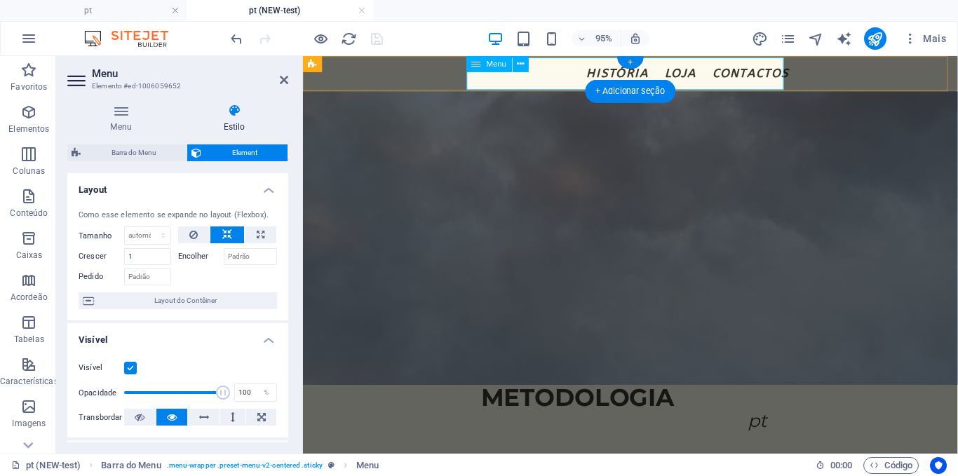
click at [591, 74] on nav "HISTÓRIA loja contactos" at bounding box center [647, 74] width 334 height 35
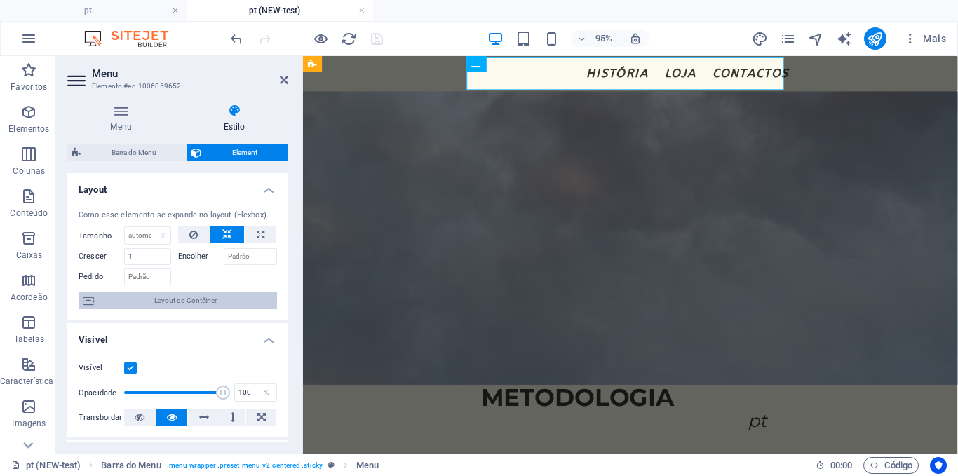
click at [190, 301] on span "Layout do Contêiner" at bounding box center [185, 300] width 175 height 17
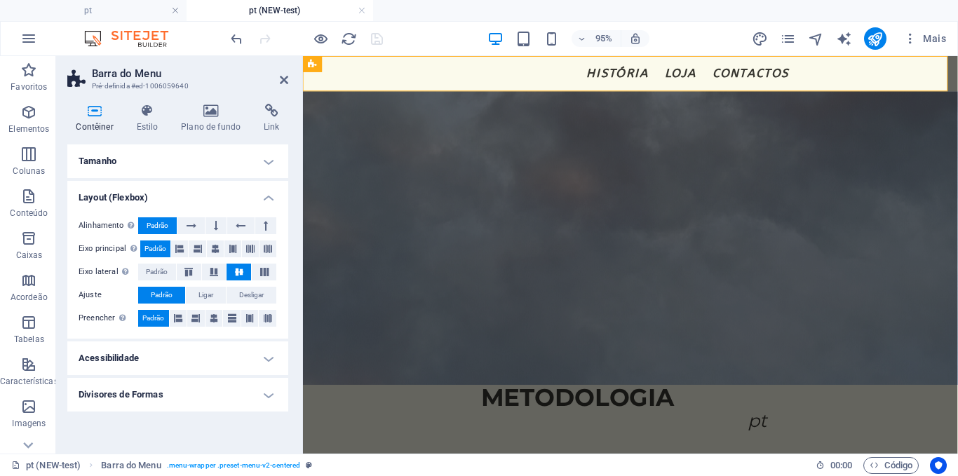
click at [141, 160] on h4 "Tamanho" at bounding box center [177, 161] width 221 height 34
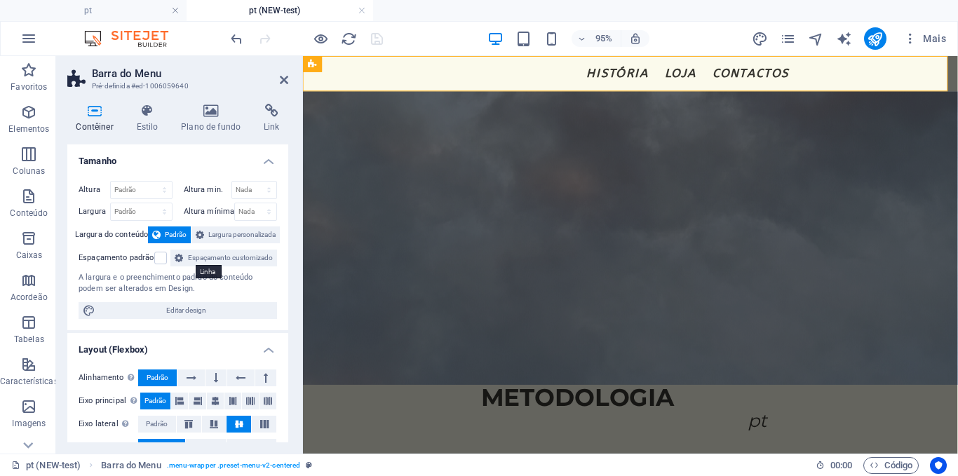
scroll to position [1, 0]
click at [90, 120] on h4 "Contêiner" at bounding box center [97, 118] width 60 height 29
click at [157, 112] on icon at bounding box center [147, 111] width 39 height 14
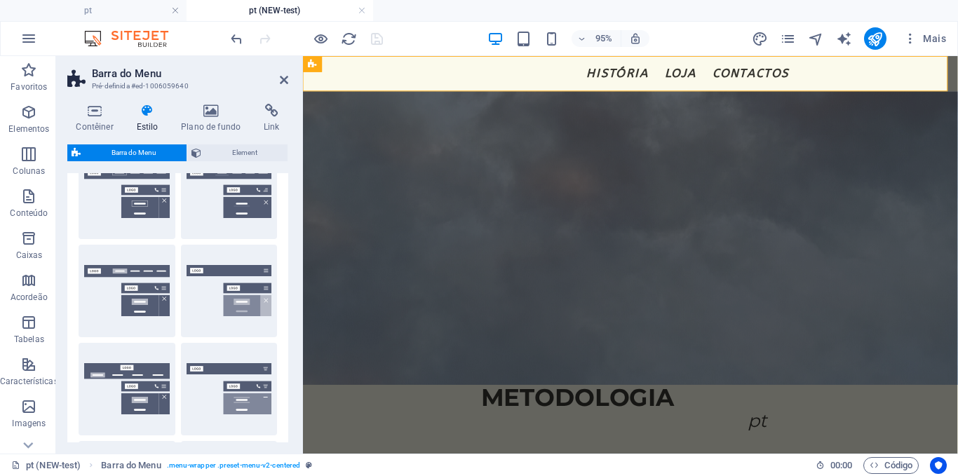
scroll to position [0, 0]
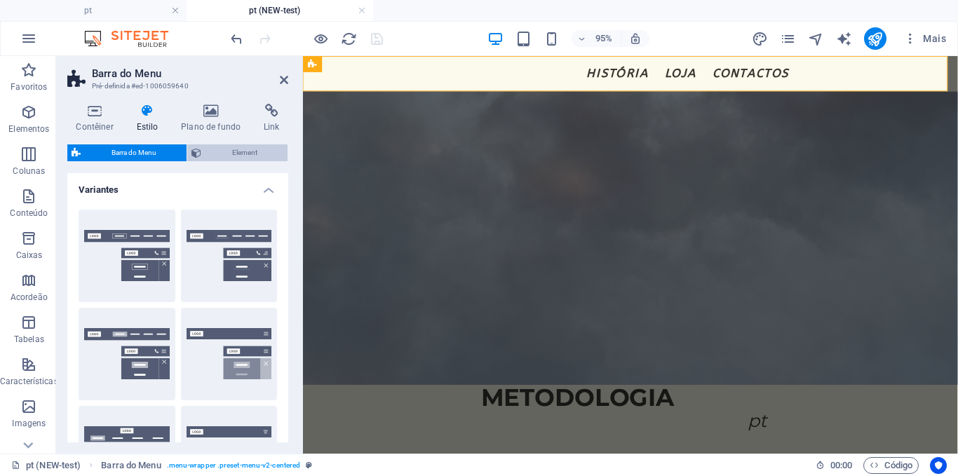
click at [236, 160] on span "Element" at bounding box center [244, 152] width 78 height 17
